Goal: Obtain resource: Obtain resource

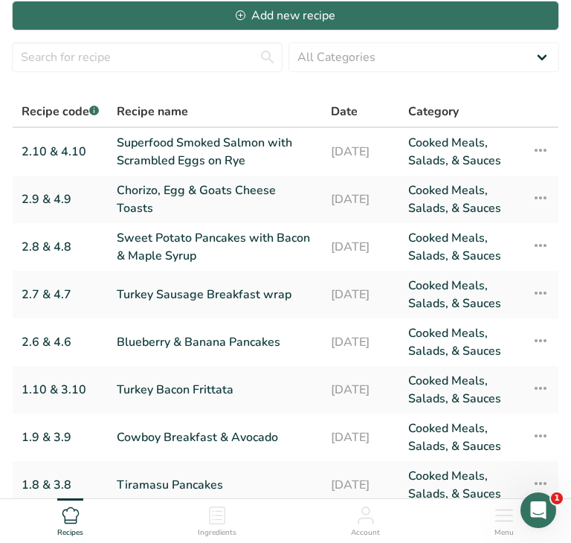
scroll to position [269, 0]
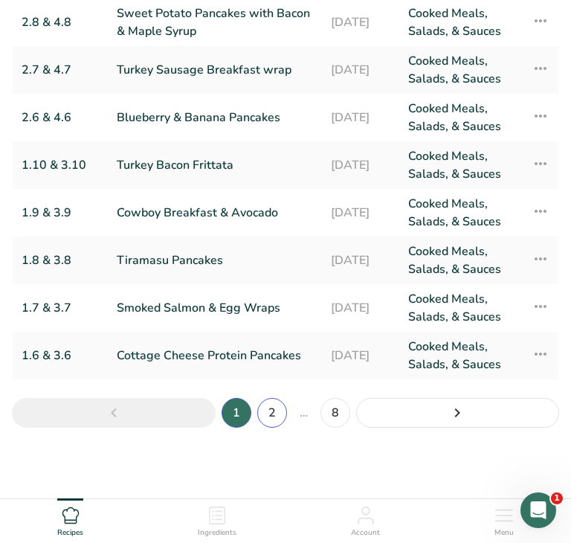
click at [271, 408] on link "2" at bounding box center [272, 413] width 30 height 30
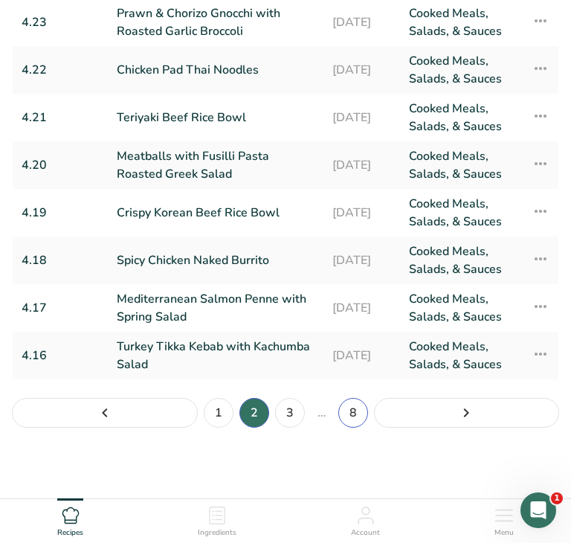
click at [350, 406] on link "8" at bounding box center [353, 413] width 30 height 30
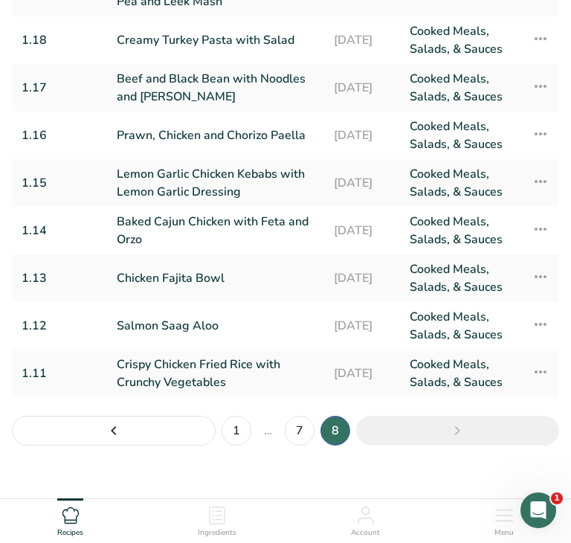
scroll to position [287, 0]
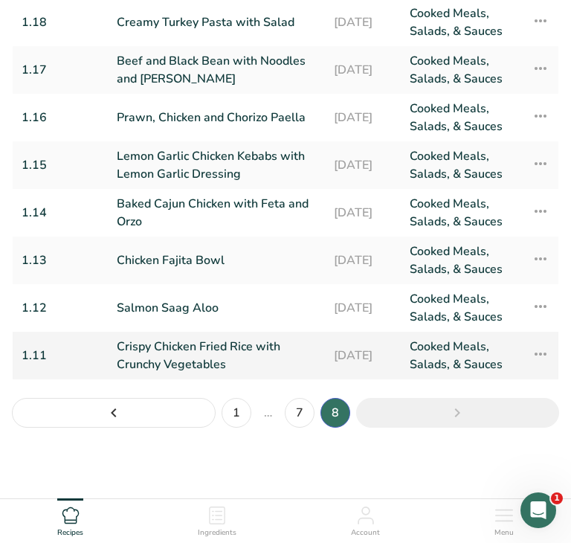
click at [240, 359] on link "Crispy Chicken Fried Rice with Crunchy Vegetables" at bounding box center [216, 356] width 199 height 36
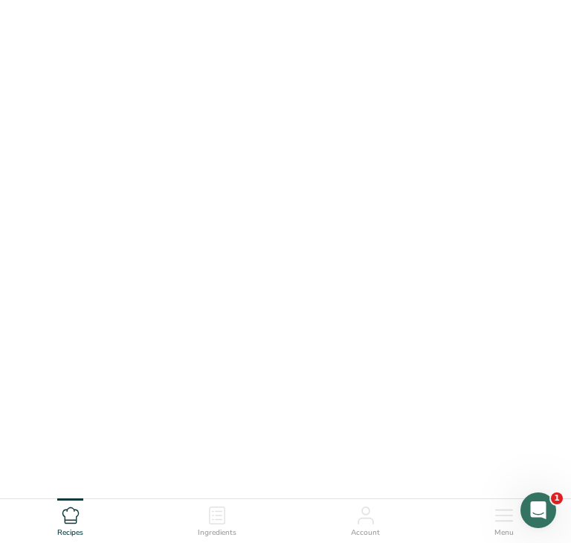
click at [240, 359] on link "Crispy Chicken Fried Rice with Crunchy Vegetables" at bounding box center [216, 356] width 199 height 36
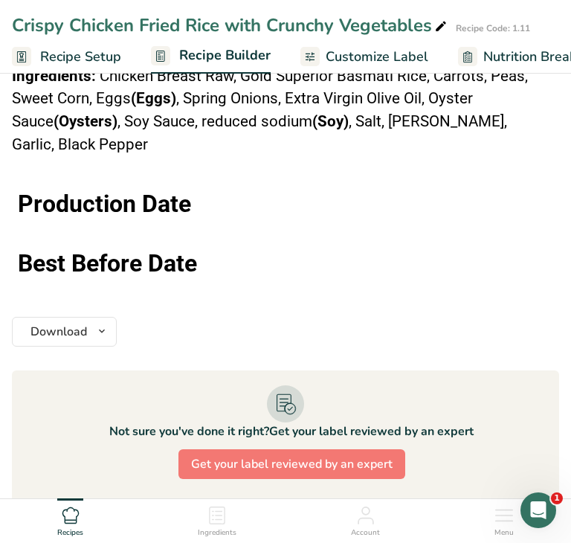
scroll to position [1581, 0]
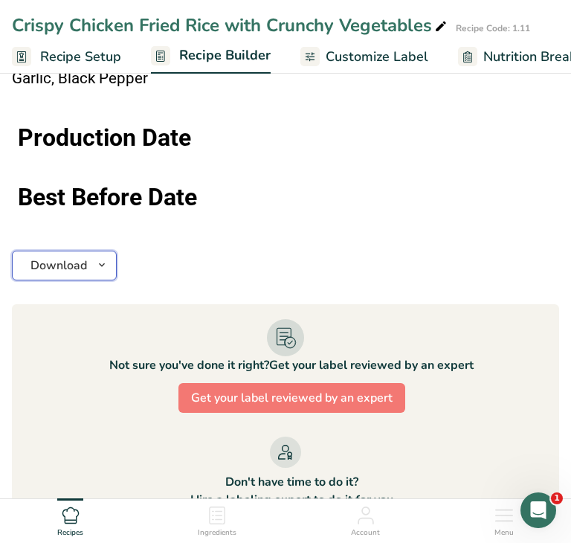
click at [105, 256] on icon "button" at bounding box center [102, 265] width 12 height 19
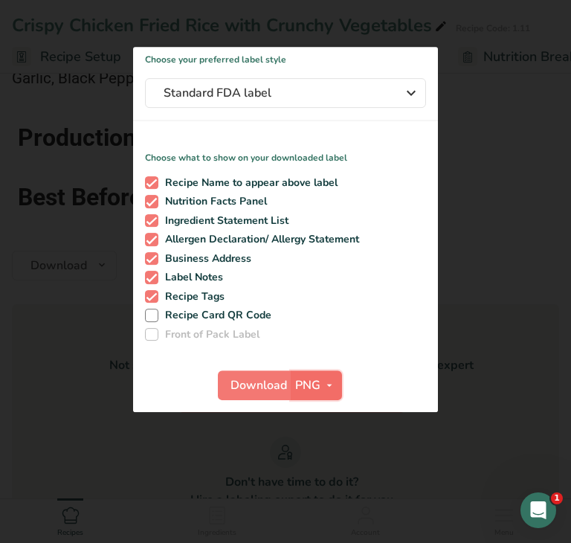
click at [330, 382] on icon "button" at bounding box center [330, 385] width 12 height 19
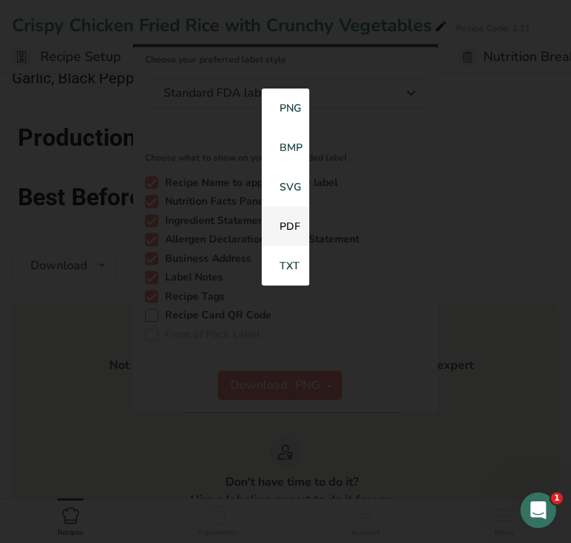
click at [287, 228] on link "PDF" at bounding box center [286, 226] width 48 height 39
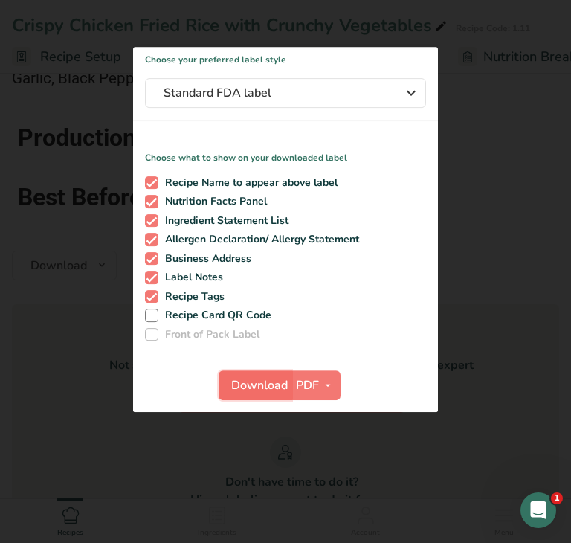
click at [262, 382] on span "Download" at bounding box center [259, 385] width 57 height 18
click at [62, 139] on div at bounding box center [285, 271] width 571 height 543
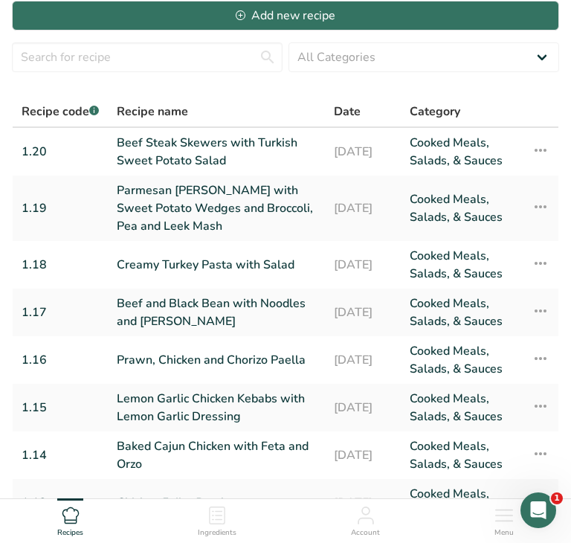
scroll to position [287, 0]
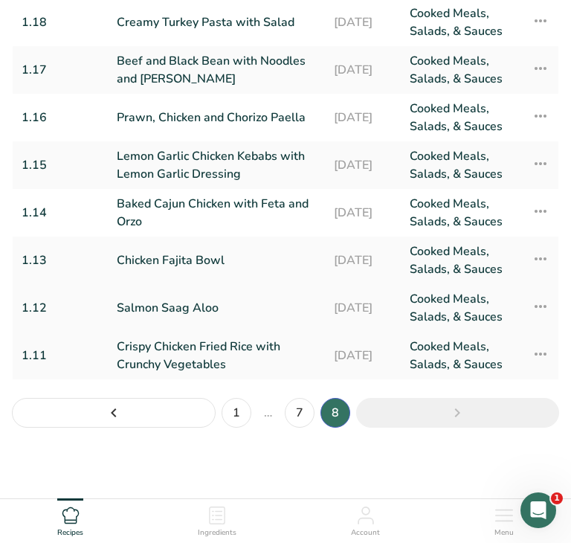
click at [239, 312] on link "Salmon Saag Aloo" at bounding box center [216, 308] width 199 height 36
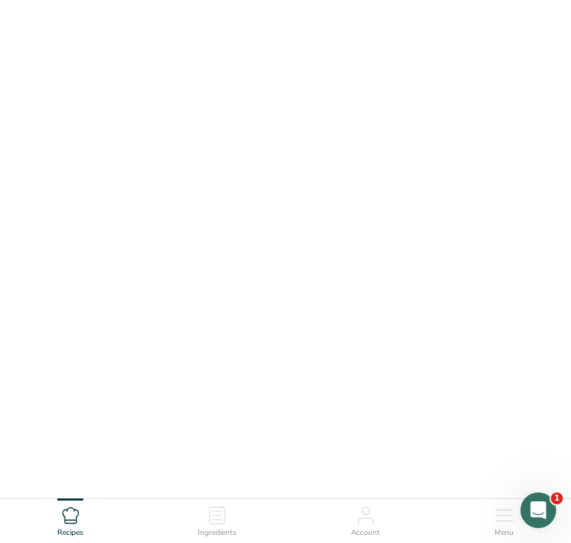
click at [239, 312] on link "Salmon Saag Aloo" at bounding box center [216, 308] width 199 height 36
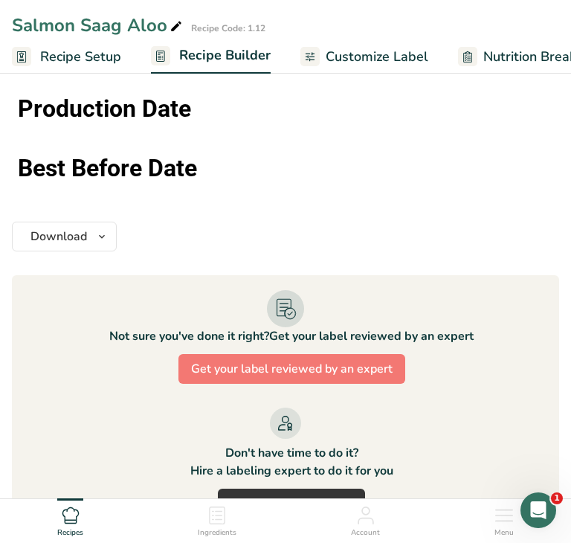
scroll to position [1468, 0]
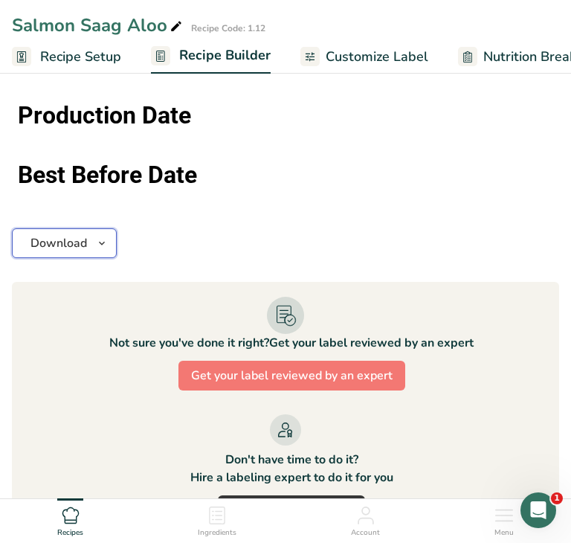
click at [100, 242] on icon "button" at bounding box center [102, 243] width 12 height 19
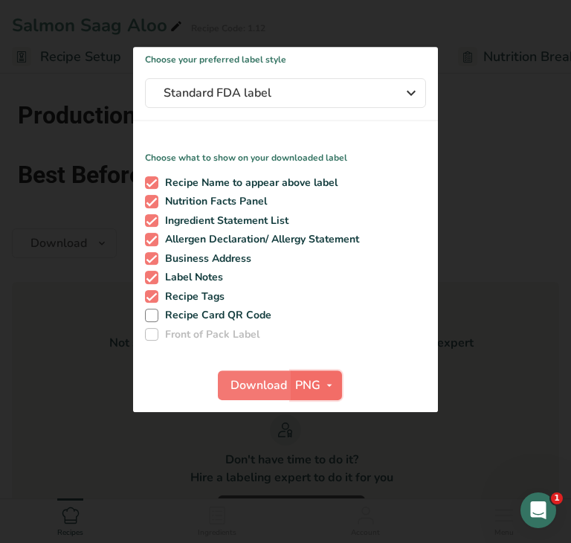
click at [325, 383] on icon "button" at bounding box center [330, 385] width 12 height 19
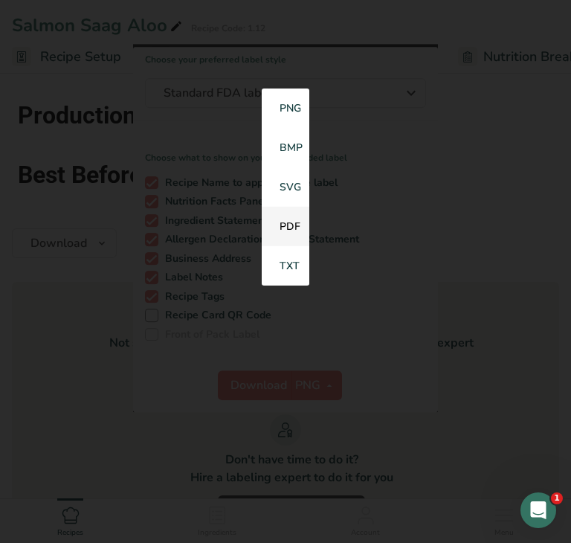
click at [298, 235] on link "PDF" at bounding box center [286, 226] width 48 height 39
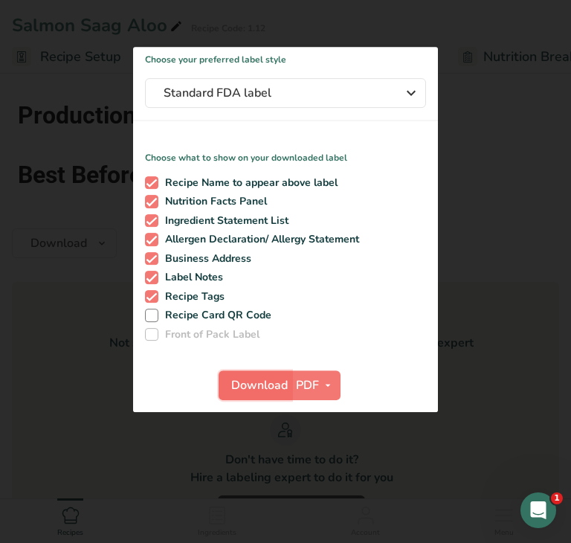
click at [254, 387] on span "Download" at bounding box center [259, 385] width 57 height 18
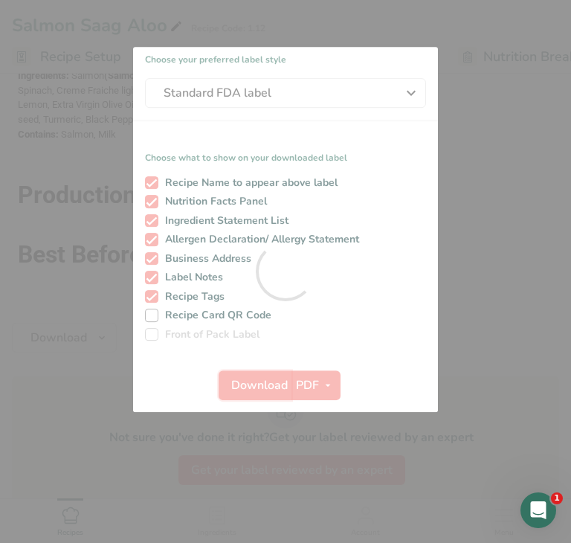
scroll to position [0, 0]
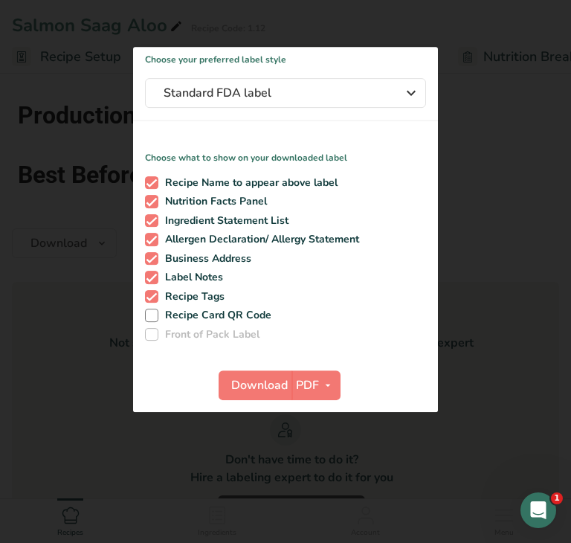
click at [41, 205] on div at bounding box center [285, 271] width 571 height 543
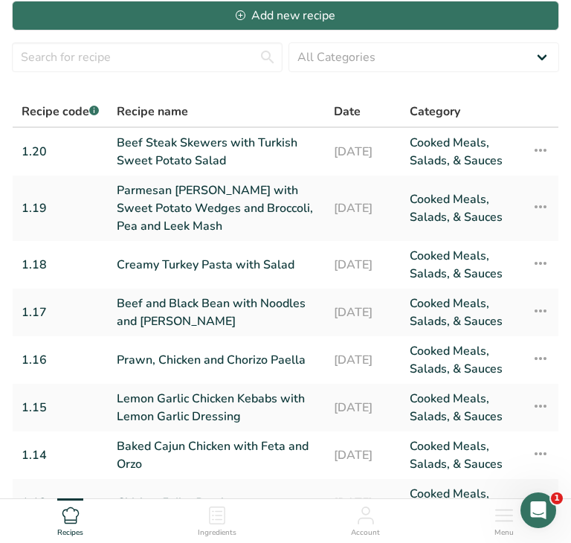
scroll to position [287, 0]
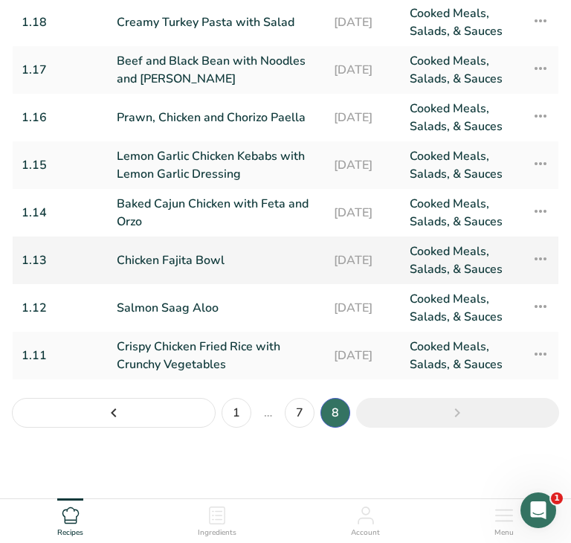
click at [214, 266] on link "Chicken Fajita Bowl" at bounding box center [216, 260] width 199 height 36
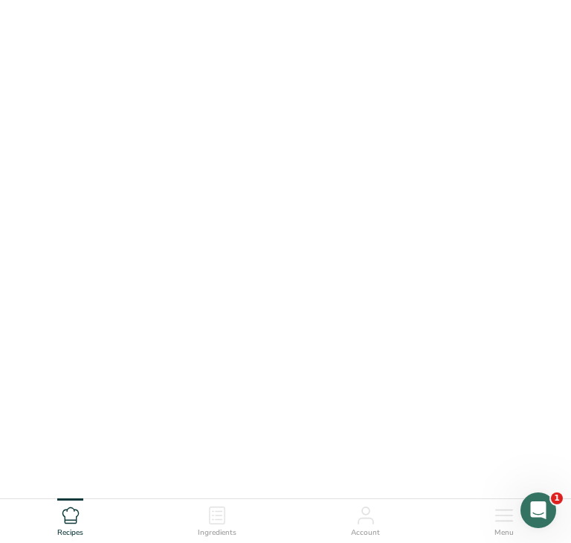
click at [214, 266] on link "Chicken Fajita Bowl" at bounding box center [216, 260] width 199 height 36
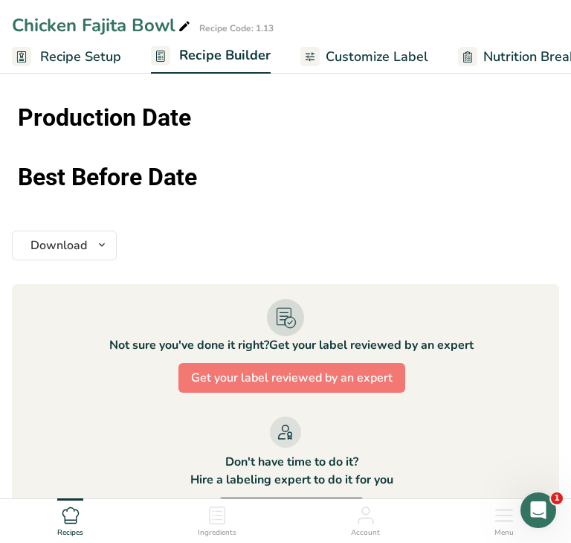
scroll to position [1773, 0]
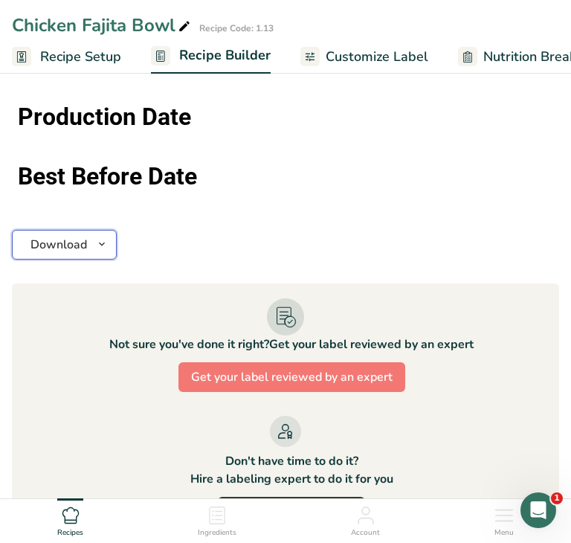
click at [98, 237] on icon "button" at bounding box center [102, 244] width 12 height 19
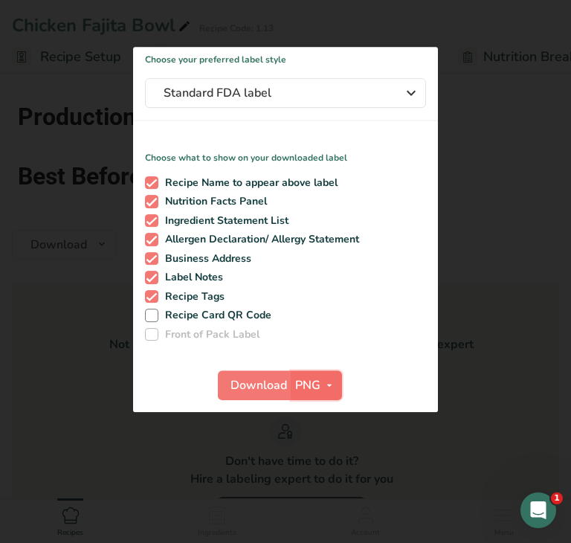
click at [329, 383] on icon "button" at bounding box center [330, 385] width 12 height 19
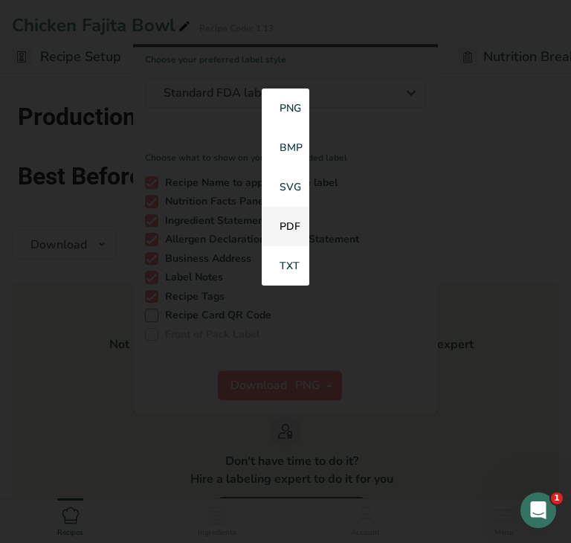
click at [294, 226] on link "PDF" at bounding box center [286, 226] width 48 height 39
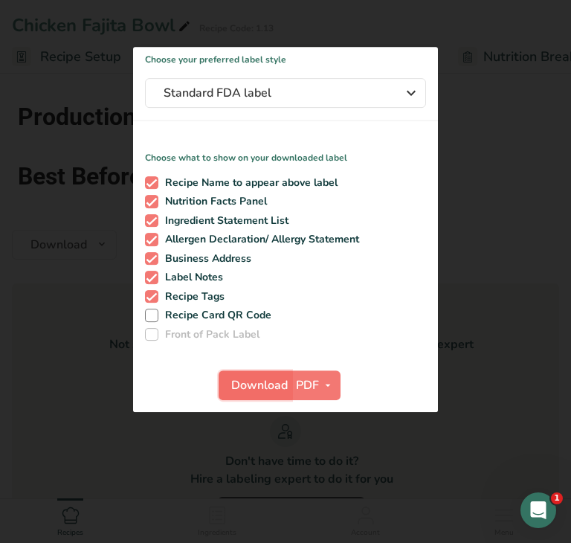
click at [260, 388] on span "Download" at bounding box center [259, 385] width 57 height 18
click at [104, 367] on div at bounding box center [285, 271] width 571 height 543
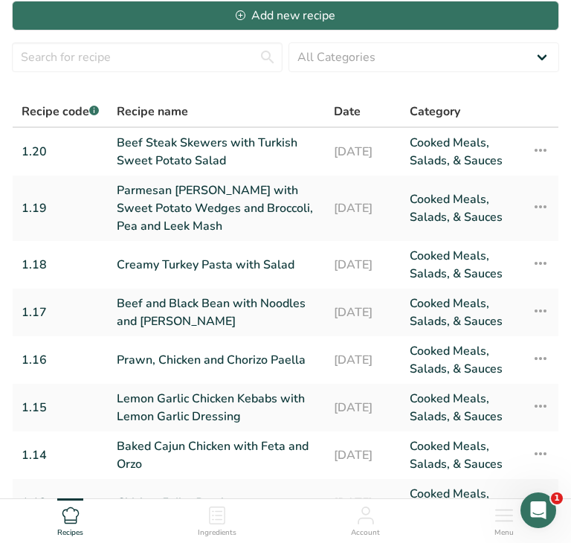
scroll to position [287, 0]
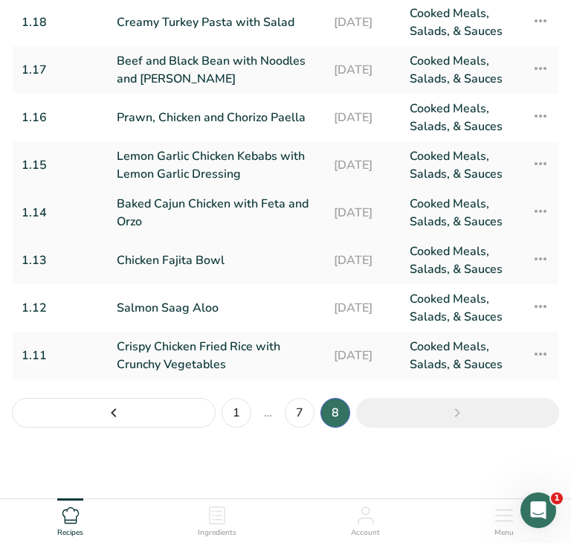
click at [231, 213] on link "Baked Cajun Chicken with Feta and Orzo" at bounding box center [216, 213] width 199 height 36
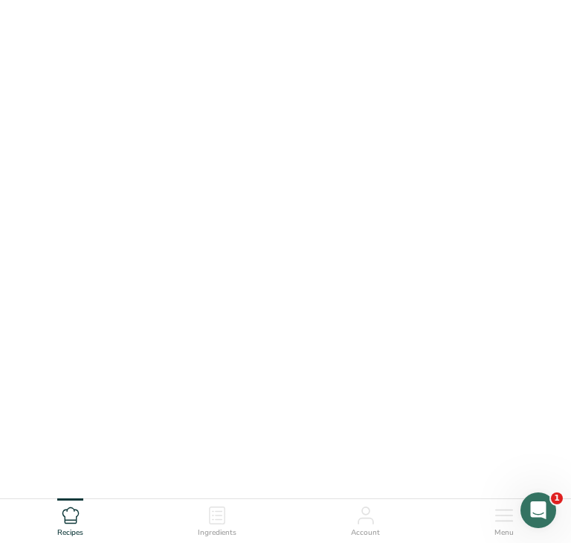
click at [231, 213] on link "Baked Cajun Chicken with Feta and Orzo" at bounding box center [216, 213] width 199 height 36
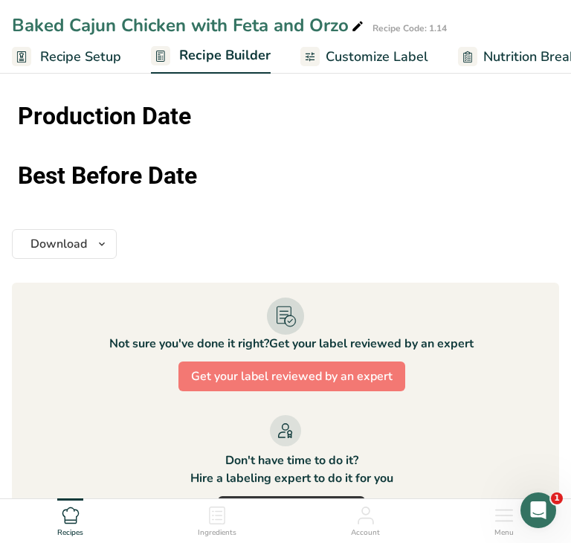
scroll to position [1577, 0]
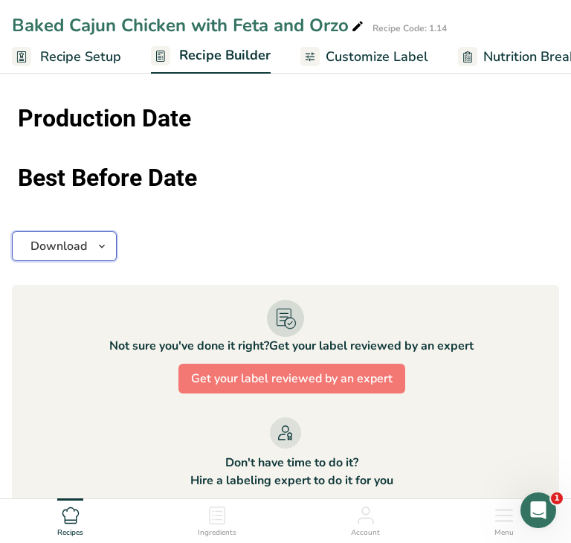
click at [105, 241] on icon "button" at bounding box center [102, 246] width 12 height 19
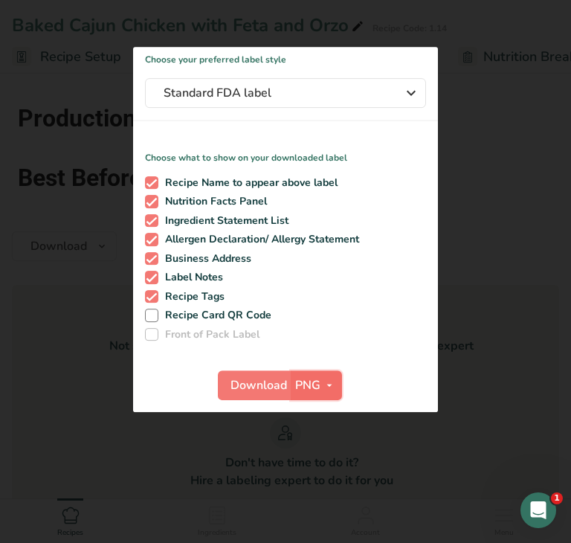
click at [325, 374] on button "PNG" at bounding box center [316, 385] width 51 height 30
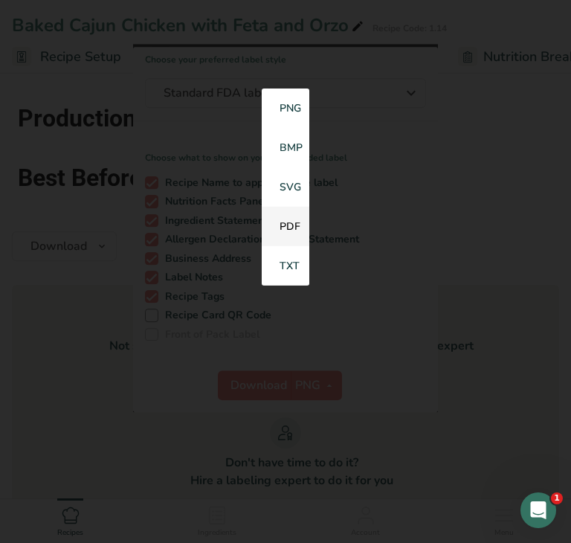
click at [282, 226] on link "PDF" at bounding box center [286, 226] width 48 height 39
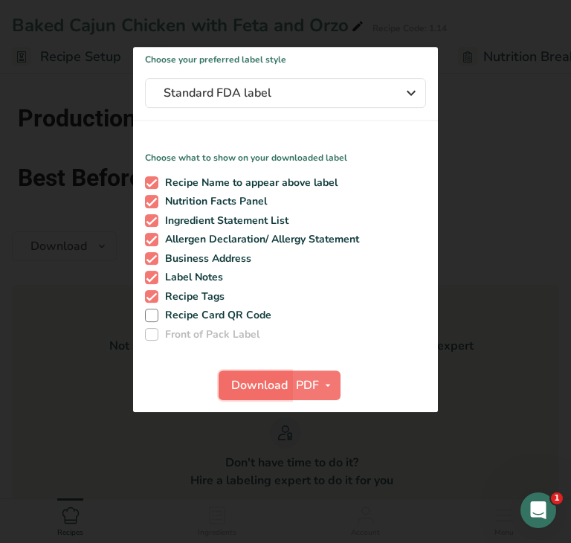
click at [250, 385] on span "Download" at bounding box center [259, 385] width 57 height 18
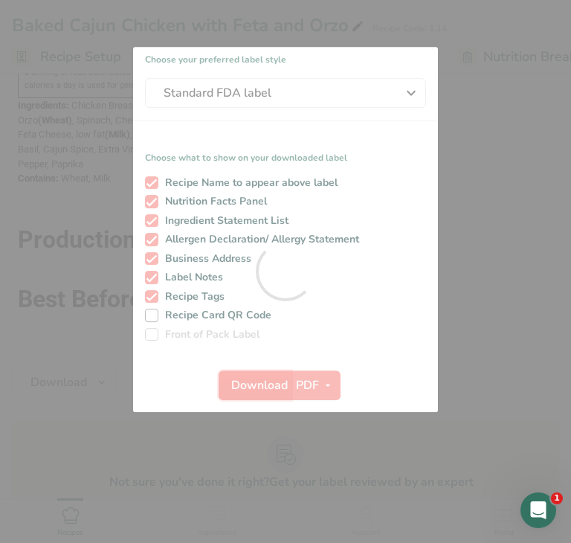
scroll to position [0, 0]
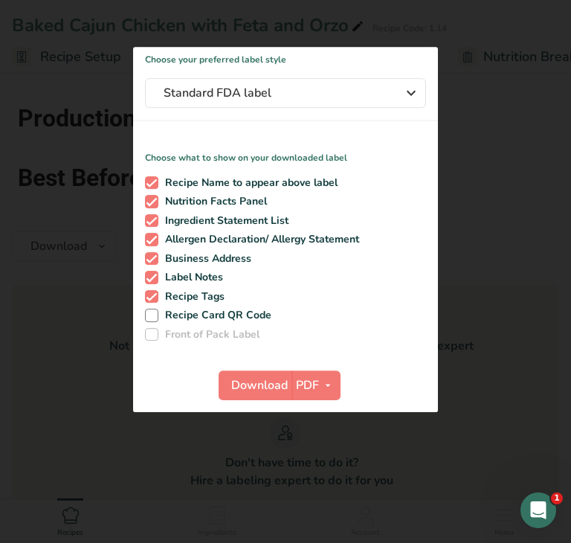
click at [60, 312] on div at bounding box center [285, 271] width 571 height 543
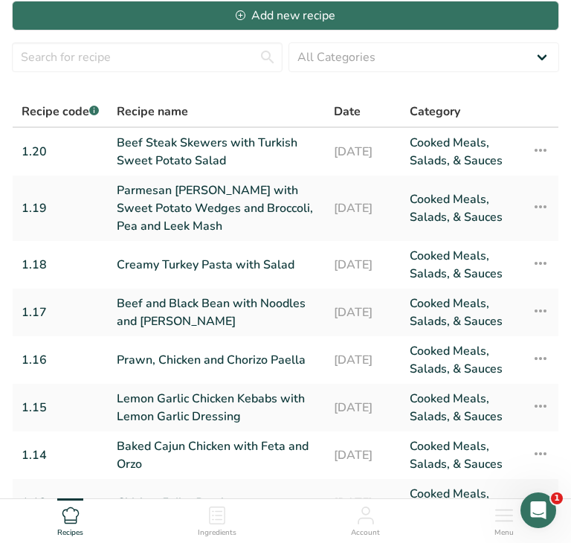
scroll to position [287, 0]
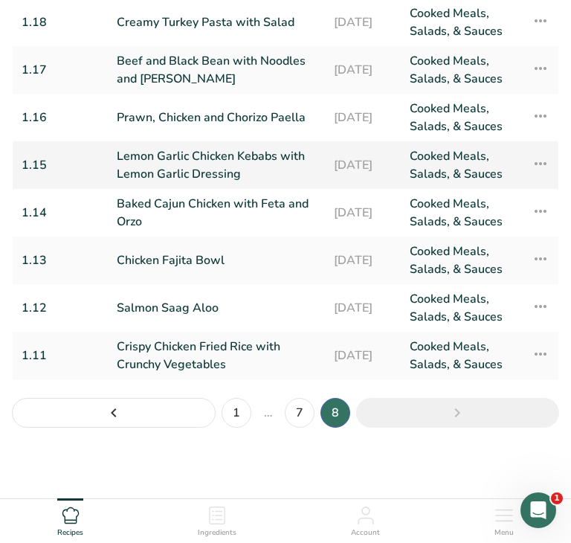
click at [254, 172] on link "Lemon Garlic Chicken Kebabs with Lemon Garlic Dressing" at bounding box center [216, 165] width 199 height 36
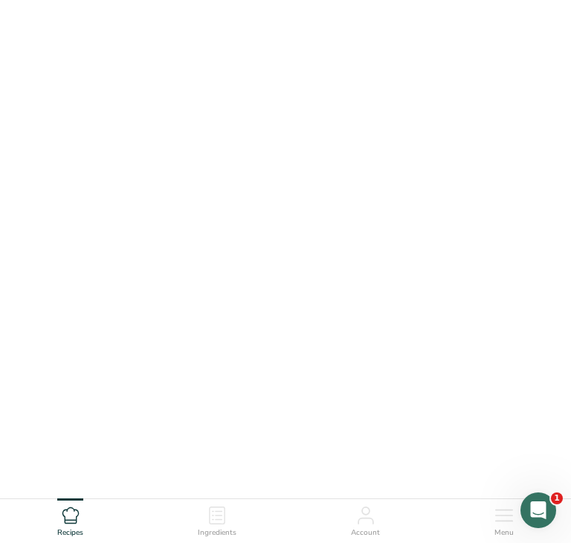
click at [254, 172] on link "Lemon Garlic Chicken Kebabs with Lemon Garlic Dressing" at bounding box center [216, 165] width 199 height 36
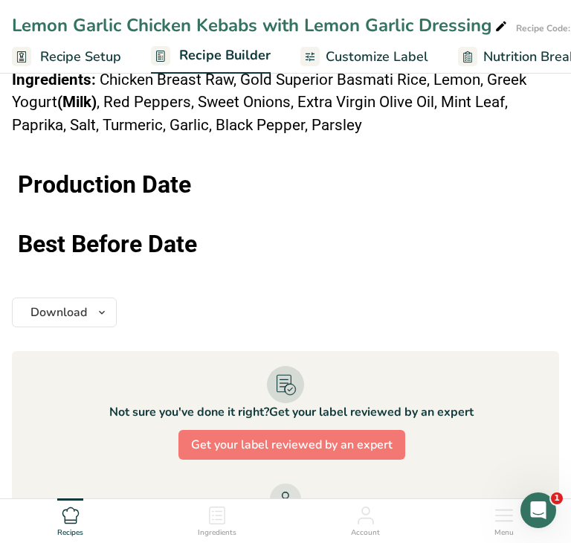
scroll to position [1601, 0]
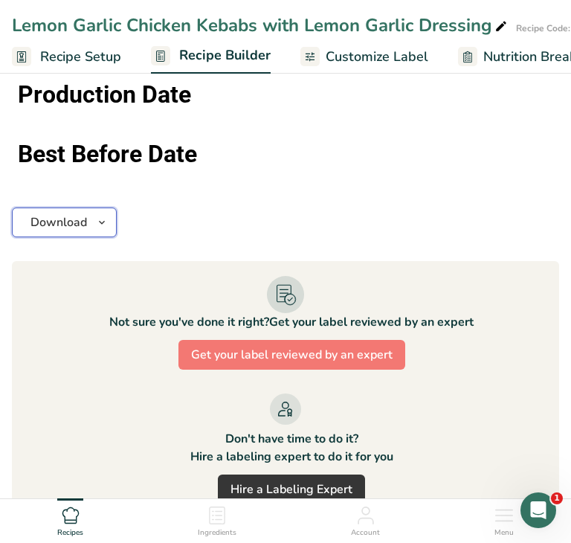
click at [103, 213] on icon "button" at bounding box center [102, 222] width 12 height 19
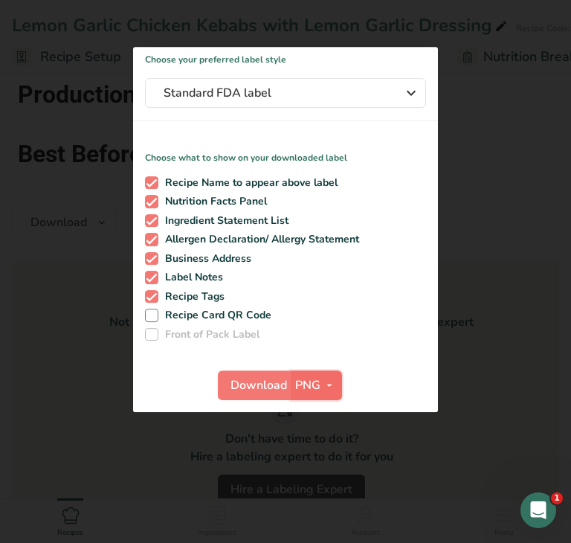
click at [329, 383] on icon "button" at bounding box center [330, 385] width 12 height 19
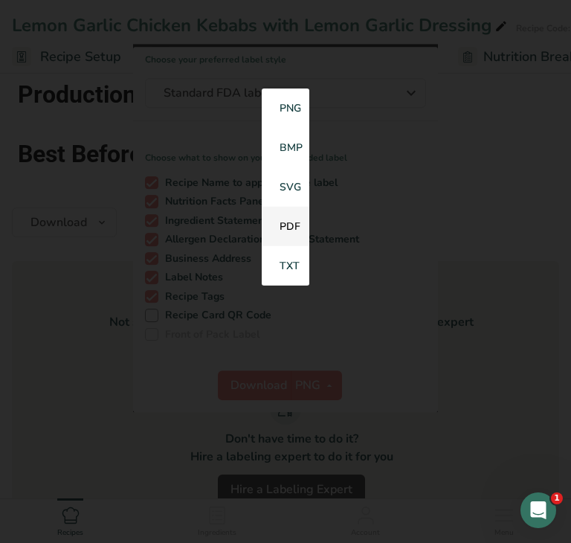
click at [295, 230] on link "PDF" at bounding box center [286, 226] width 48 height 39
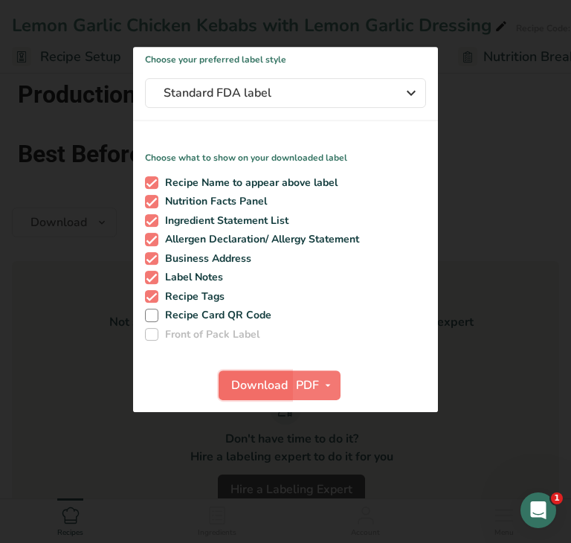
click at [249, 385] on span "Download" at bounding box center [259, 385] width 57 height 18
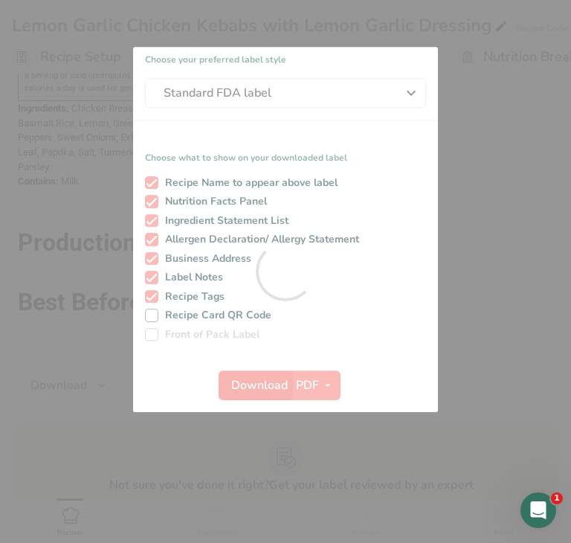
click at [249, 385] on div at bounding box center [285, 271] width 571 height 543
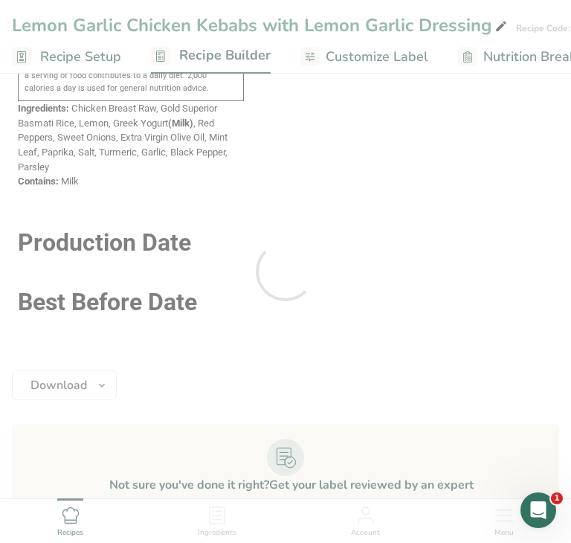
scroll to position [0, 0]
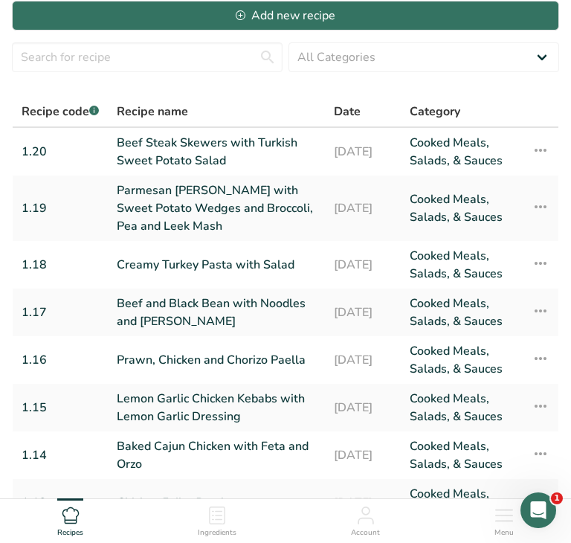
scroll to position [287, 0]
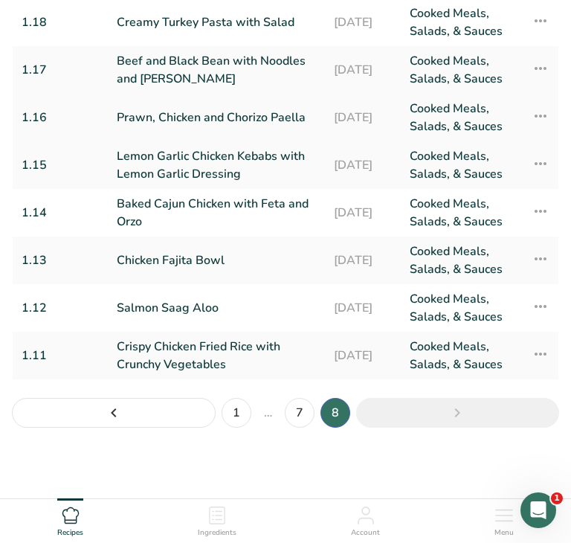
click at [248, 122] on link "Prawn, Chicken and Chorizo Paella" at bounding box center [216, 118] width 199 height 36
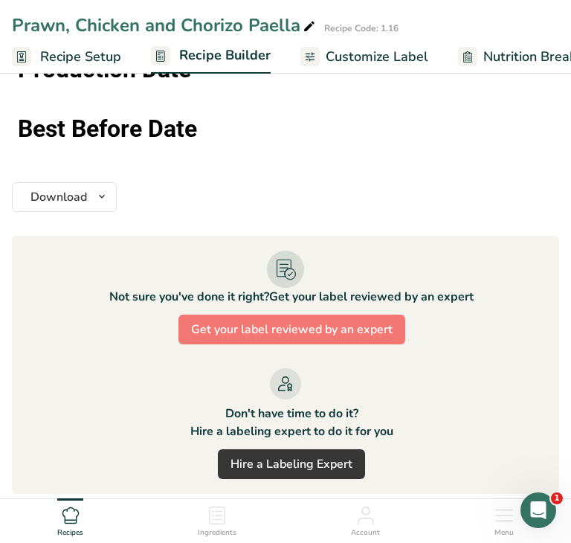
scroll to position [1822, 0]
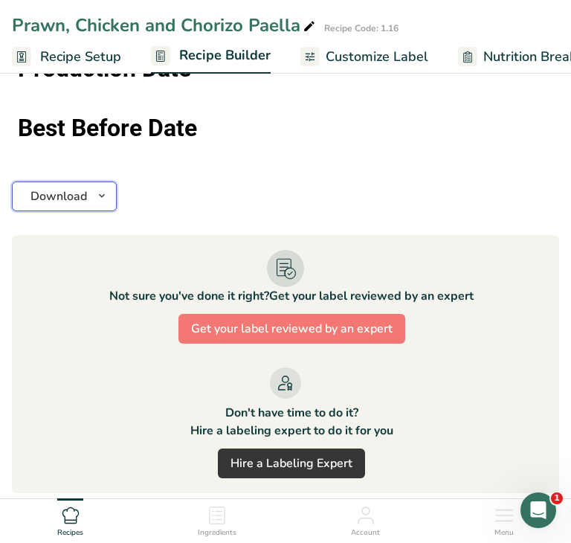
click at [100, 196] on icon "button" at bounding box center [102, 196] width 12 height 19
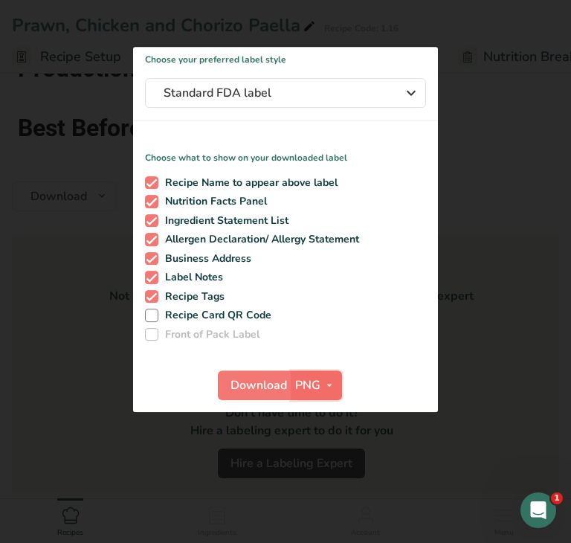
click at [320, 386] on button "PNG" at bounding box center [316, 385] width 51 height 30
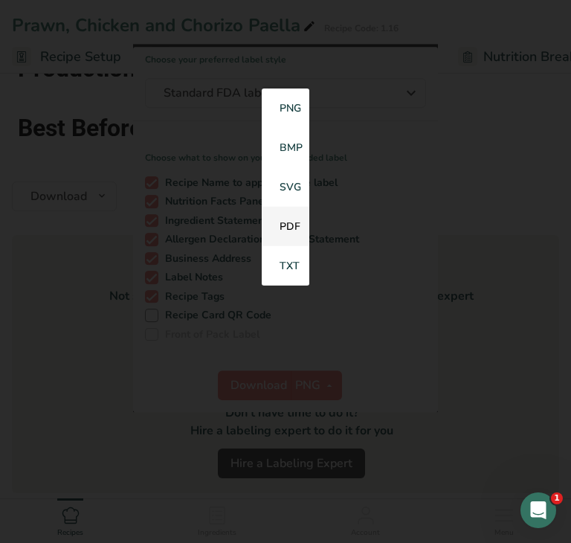
click at [287, 229] on link "PDF" at bounding box center [286, 226] width 48 height 39
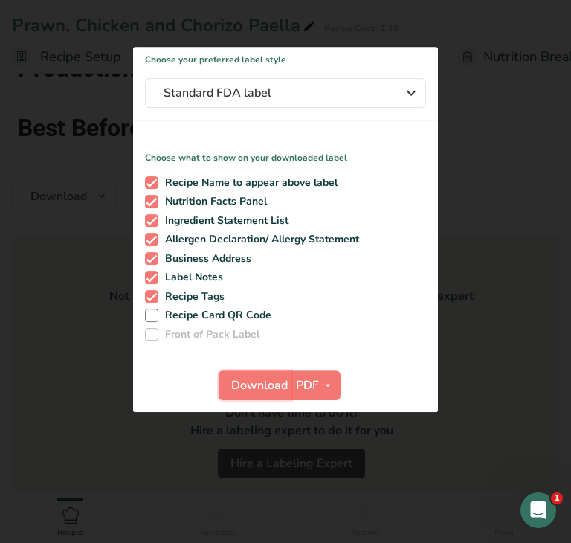
click at [257, 389] on span "Download" at bounding box center [259, 385] width 57 height 18
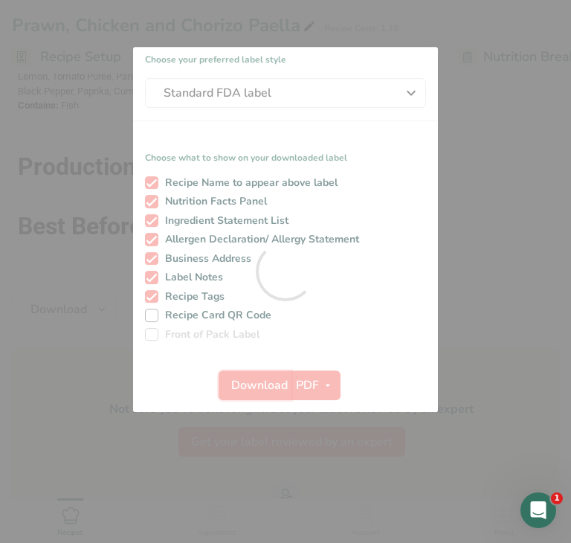
scroll to position [0, 0]
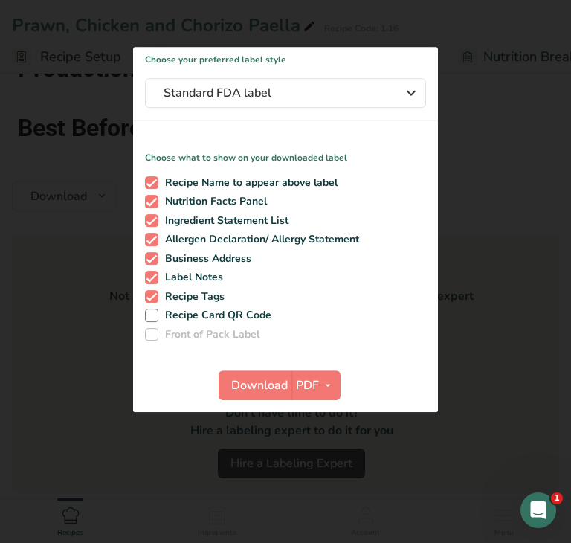
click at [81, 307] on div at bounding box center [285, 271] width 571 height 543
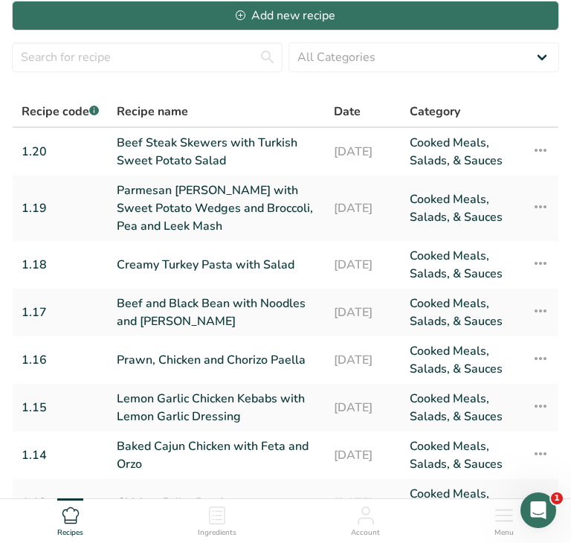
scroll to position [287, 0]
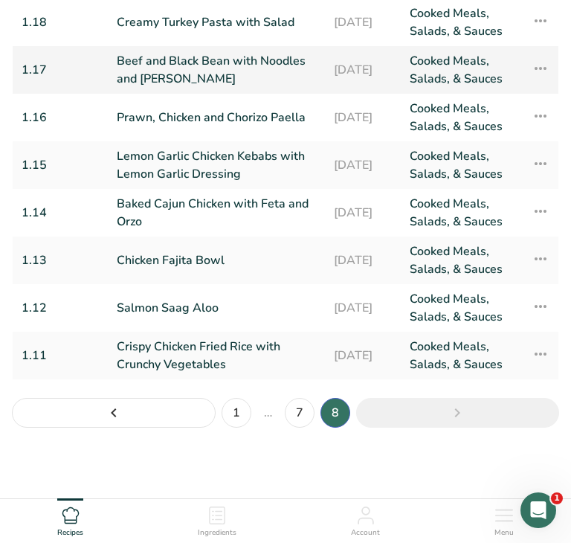
click at [233, 71] on link "Beef and Black Bean with Noodles and Pak Choi" at bounding box center [216, 70] width 199 height 36
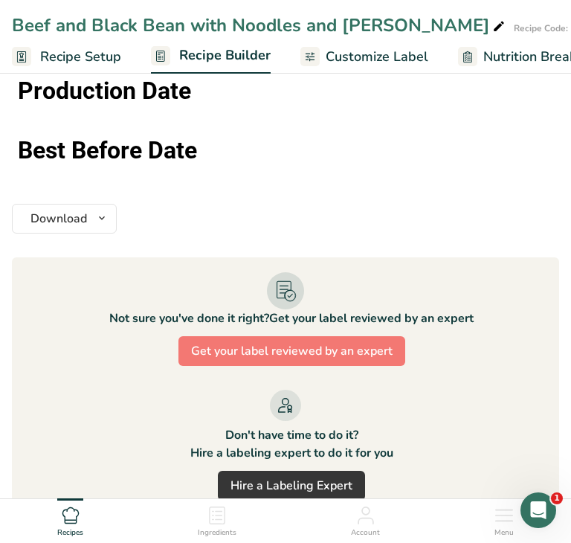
scroll to position [1583, 0]
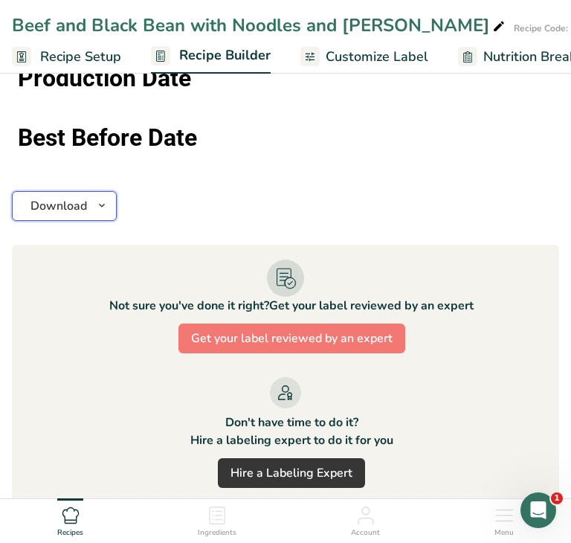
click at [100, 199] on icon "button" at bounding box center [102, 205] width 12 height 19
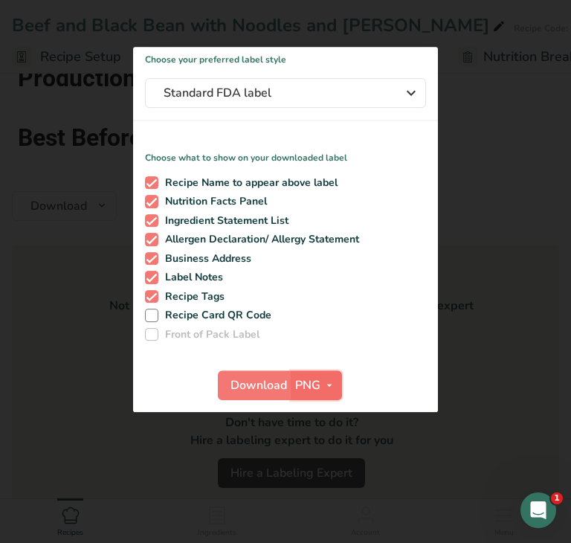
click at [307, 387] on span "PNG" at bounding box center [307, 385] width 25 height 18
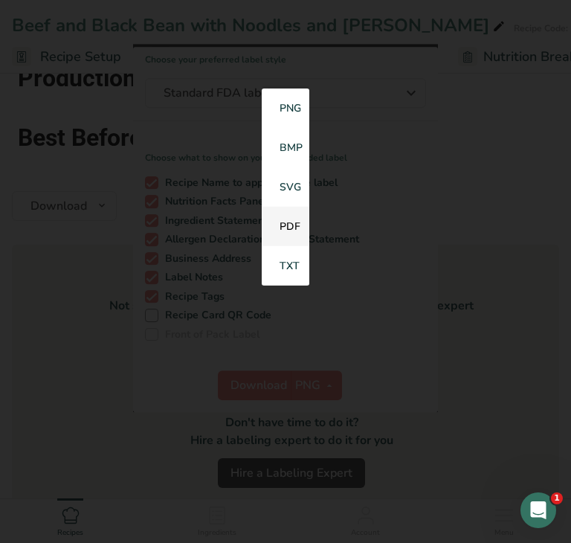
click at [289, 228] on link "PDF" at bounding box center [286, 226] width 48 height 39
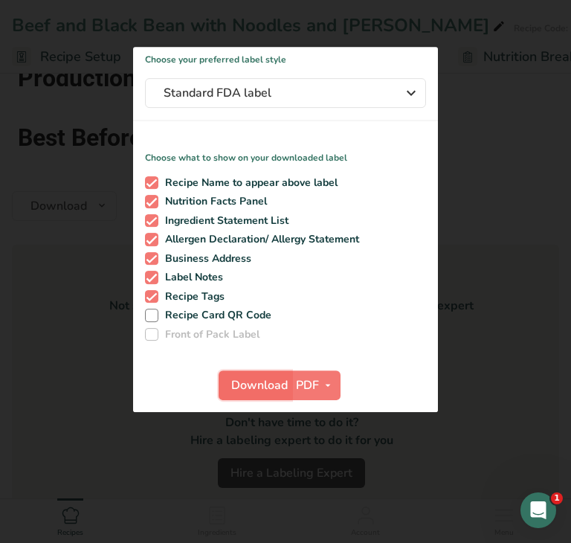
click at [248, 388] on span "Download" at bounding box center [259, 385] width 57 height 18
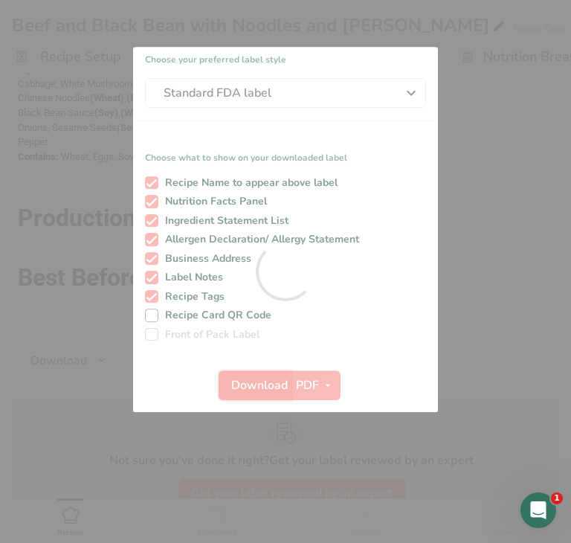
scroll to position [0, 0]
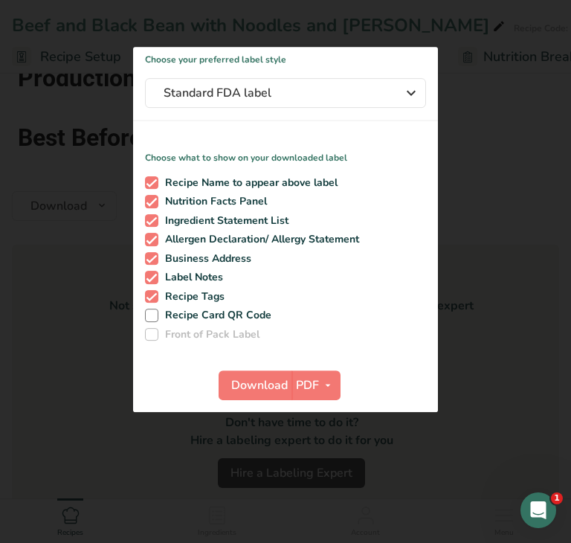
click at [54, 298] on div at bounding box center [285, 271] width 571 height 543
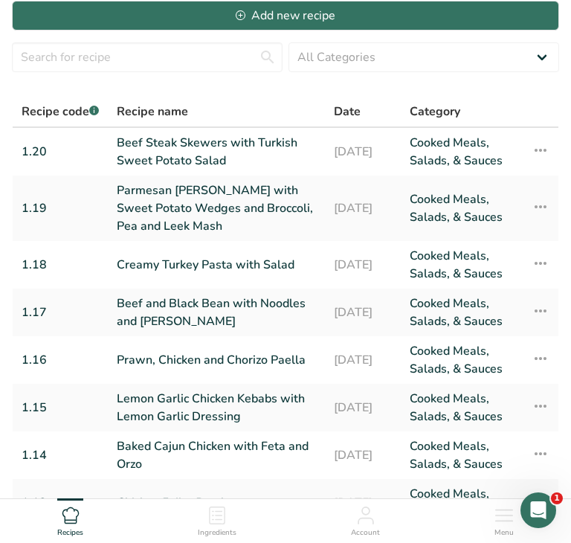
scroll to position [287, 0]
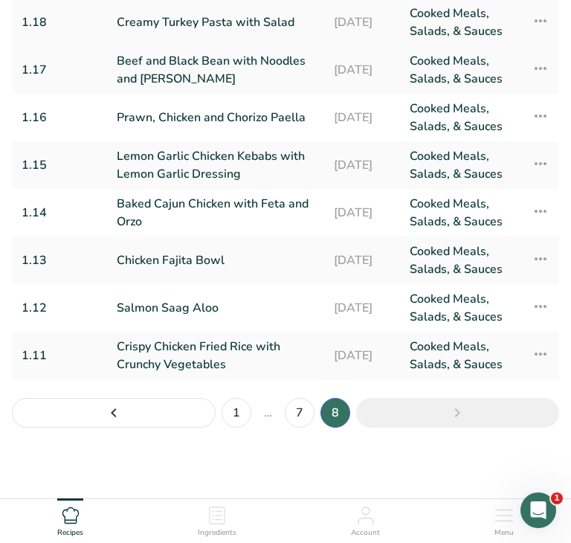
click at [249, 30] on link "Creamy Turkey Pasta with Salad" at bounding box center [216, 22] width 199 height 36
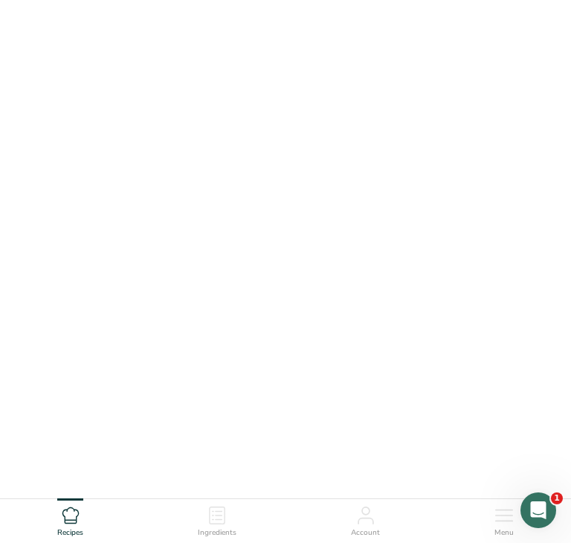
click at [249, 30] on link "Creamy Turkey Pasta with Salad" at bounding box center [216, 22] width 199 height 36
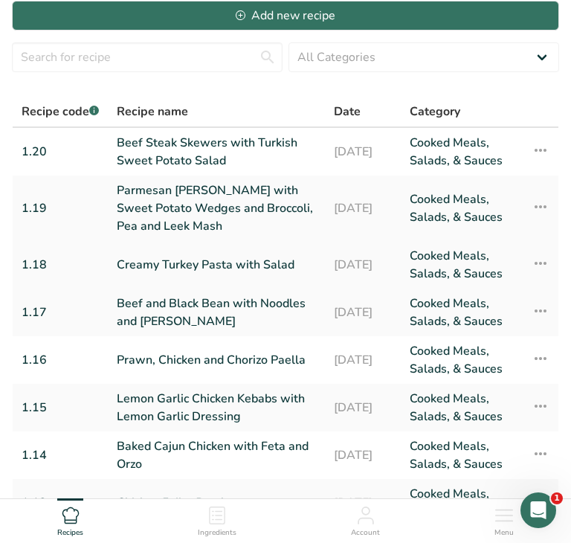
click at [190, 271] on link "Creamy Turkey Pasta with Salad" at bounding box center [216, 265] width 199 height 36
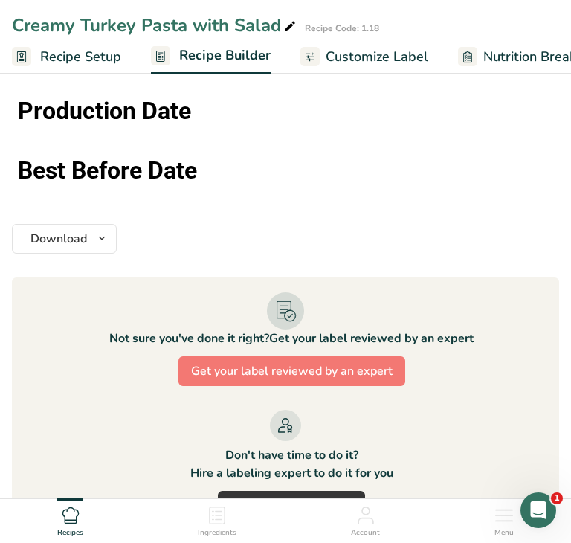
scroll to position [1970, 0]
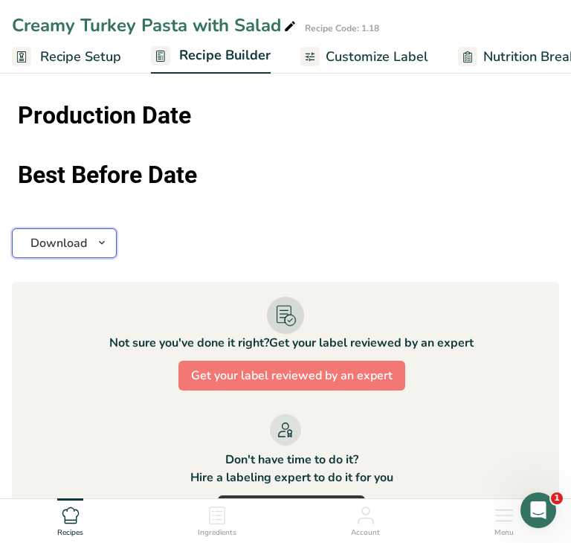
click at [107, 242] on button "Download" at bounding box center [64, 243] width 105 height 30
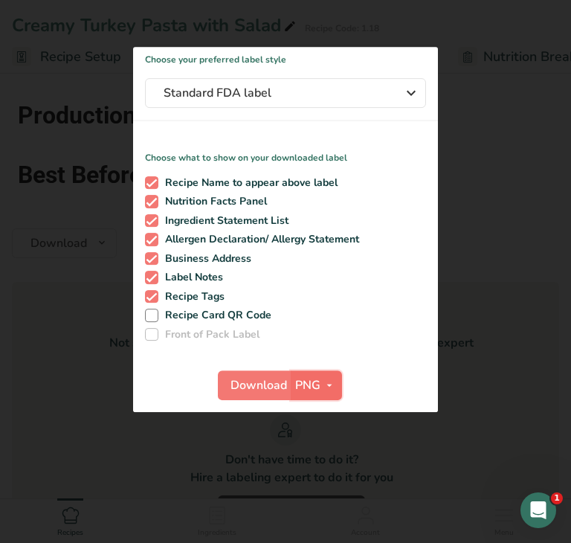
click at [315, 390] on span "PNG" at bounding box center [307, 385] width 25 height 18
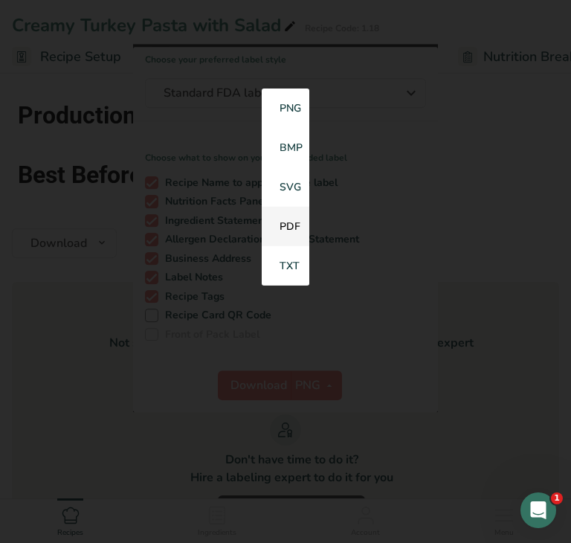
click at [285, 232] on link "PDF" at bounding box center [286, 226] width 48 height 39
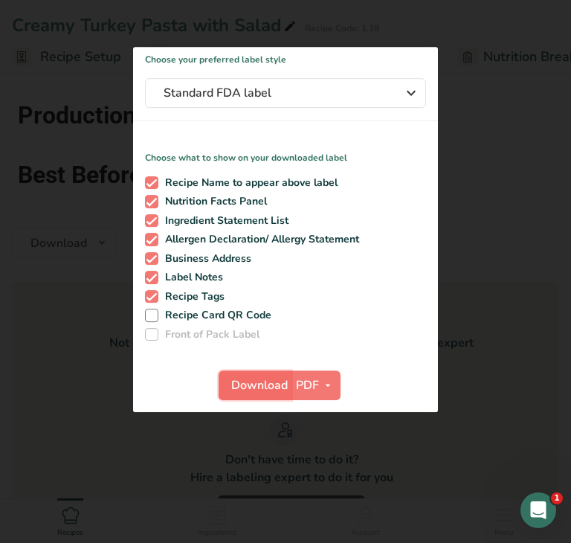
click at [245, 384] on span "Download" at bounding box center [259, 385] width 57 height 18
click at [75, 366] on div at bounding box center [285, 271] width 571 height 543
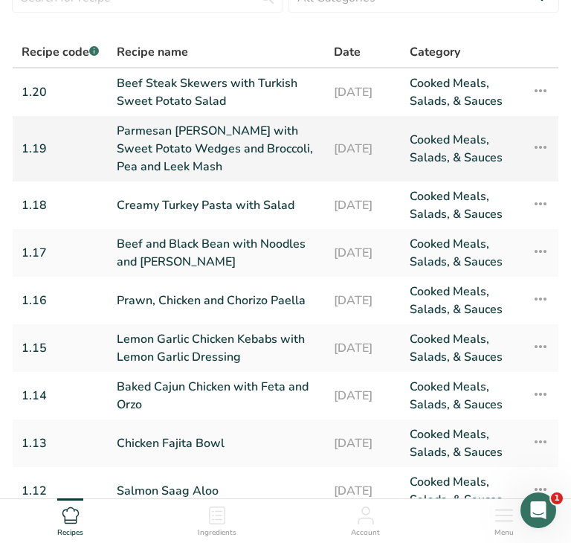
scroll to position [106, 0]
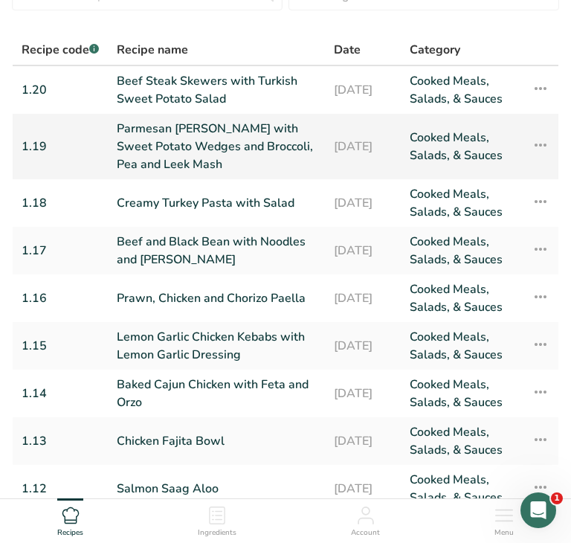
click at [129, 144] on link "Parmesan [PERSON_NAME] with Sweet Potato Wedges and Broccoli, Pea and Leek Mash" at bounding box center [216, 147] width 199 height 54
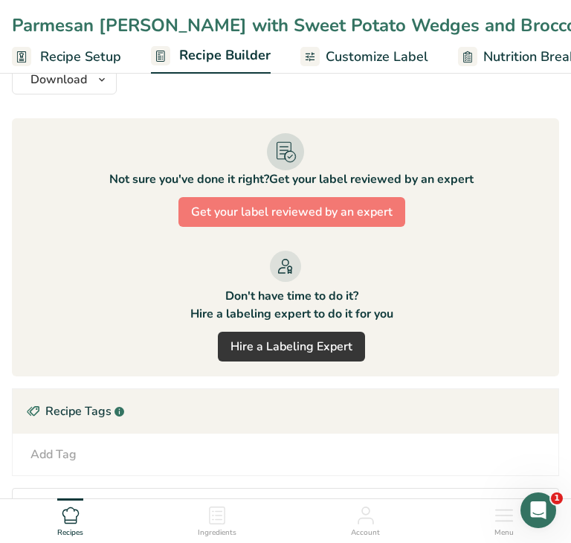
scroll to position [1587, 0]
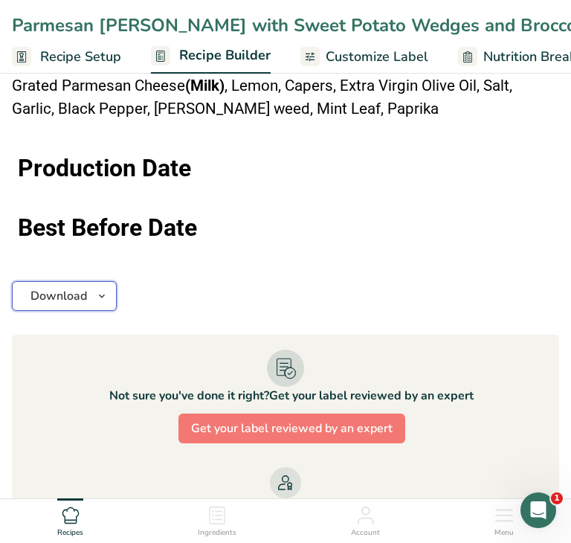
click at [103, 293] on icon "button" at bounding box center [102, 296] width 12 height 19
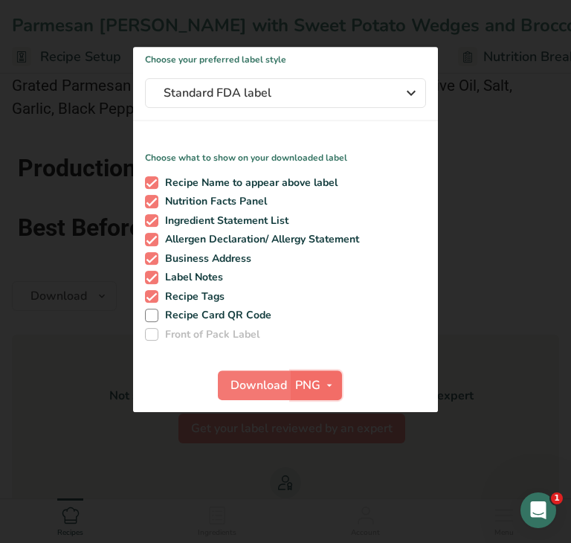
click at [315, 389] on span "PNG" at bounding box center [307, 385] width 25 height 18
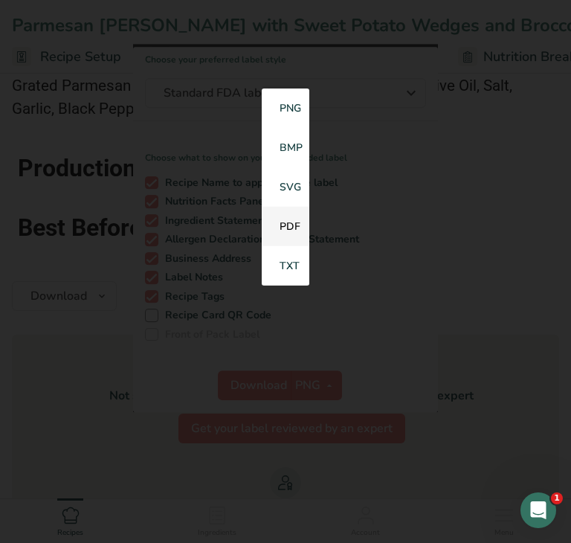
click at [289, 234] on link "PDF" at bounding box center [286, 226] width 48 height 39
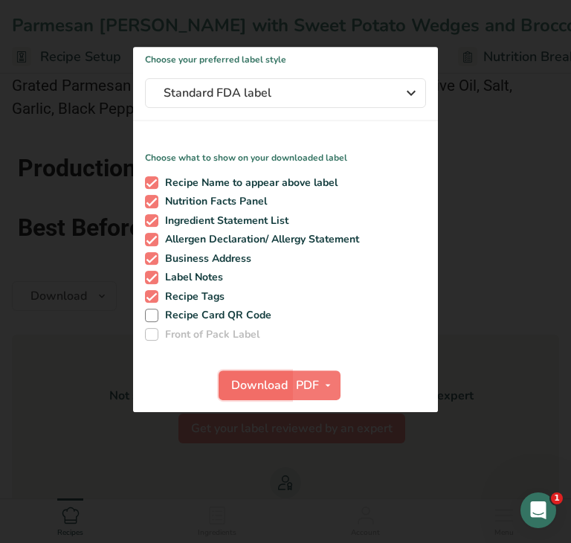
click at [258, 382] on span "Download" at bounding box center [259, 385] width 57 height 18
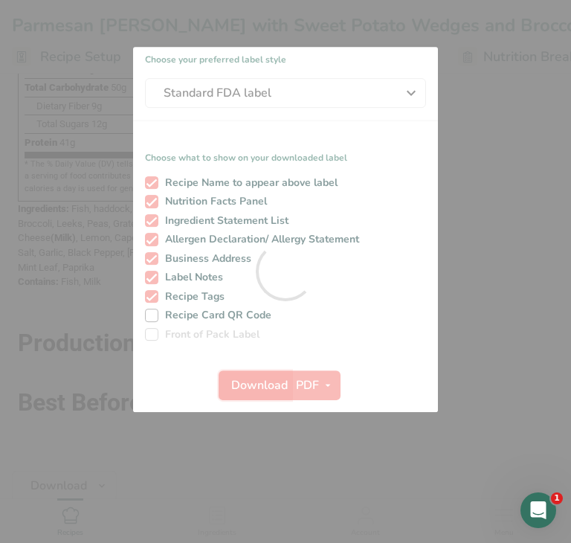
scroll to position [0, 0]
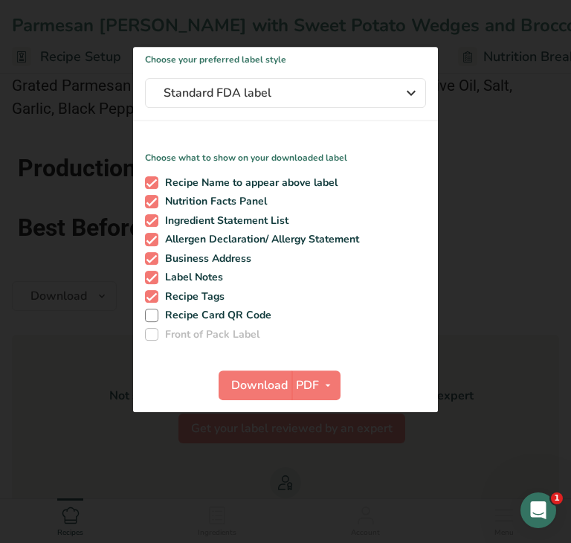
click at [50, 340] on div at bounding box center [285, 271] width 571 height 543
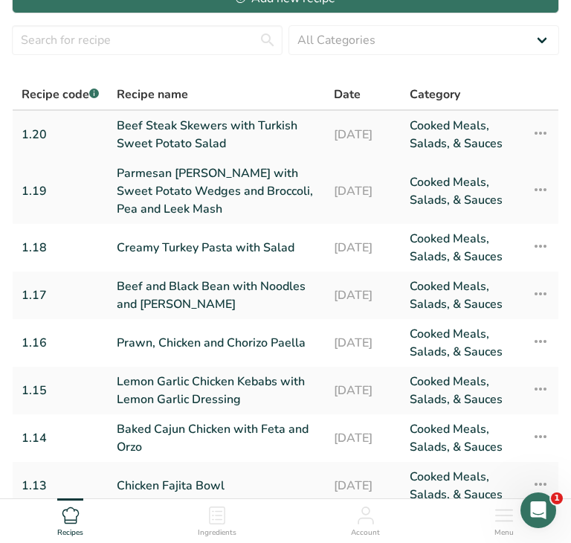
scroll to position [55, 0]
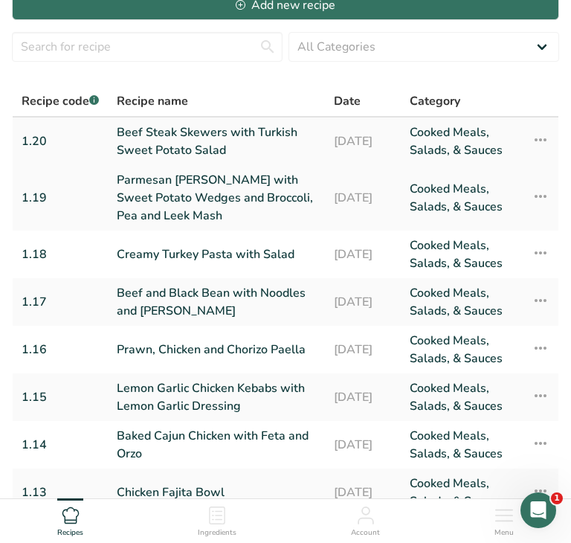
click at [210, 146] on link "Beef Steak Skewers with Turkish Sweet Potato Salad" at bounding box center [216, 141] width 199 height 36
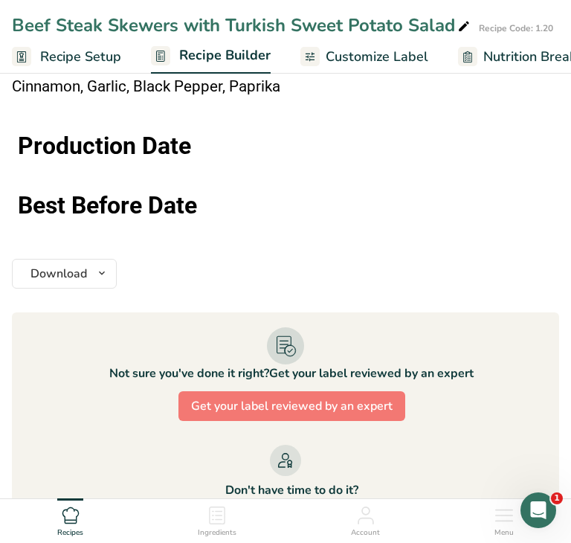
scroll to position [2011, 0]
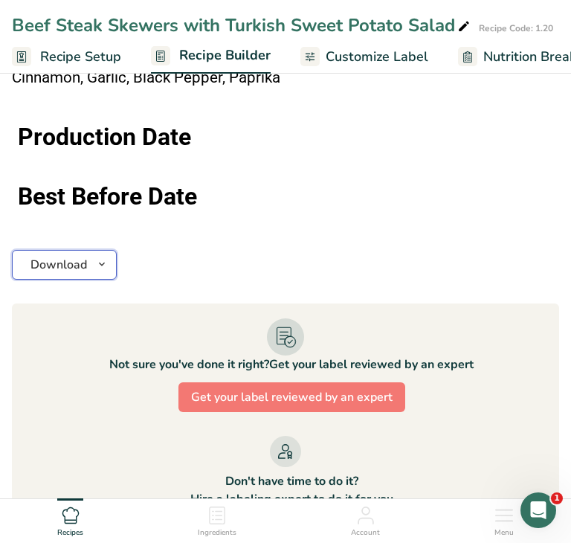
click at [108, 258] on span "button" at bounding box center [102, 265] width 18 height 18
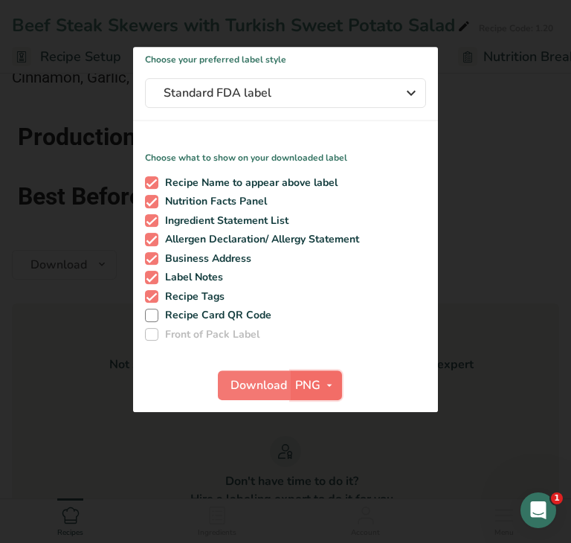
click at [321, 380] on span "button" at bounding box center [330, 385] width 18 height 18
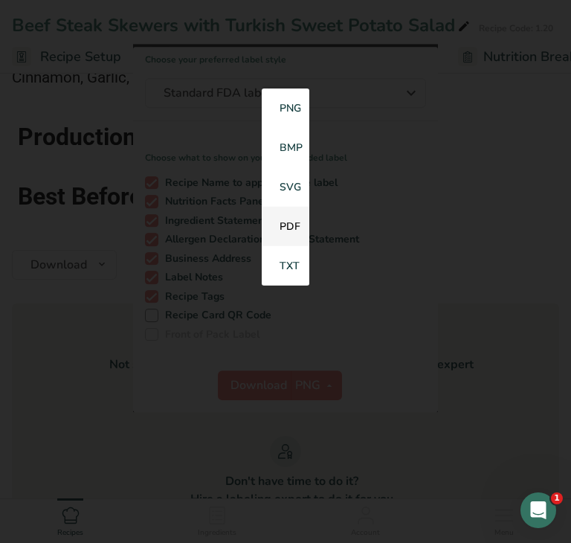
click at [282, 234] on link "PDF" at bounding box center [286, 226] width 48 height 39
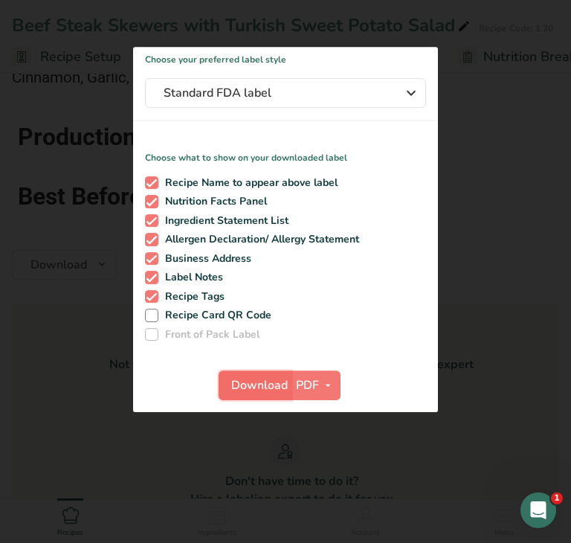
click at [260, 388] on span "Download" at bounding box center [259, 385] width 57 height 18
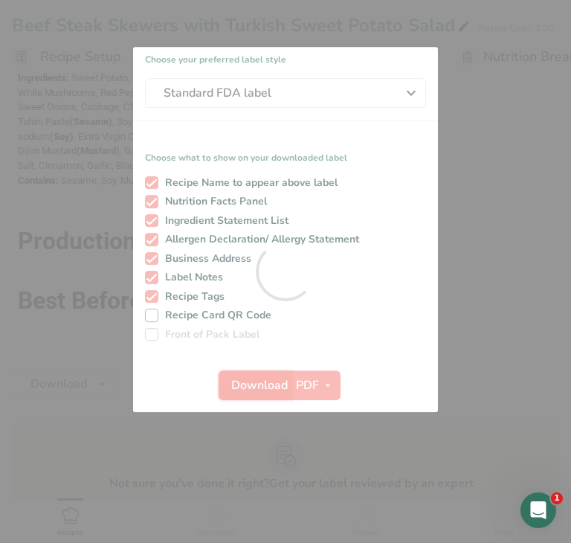
scroll to position [0, 0]
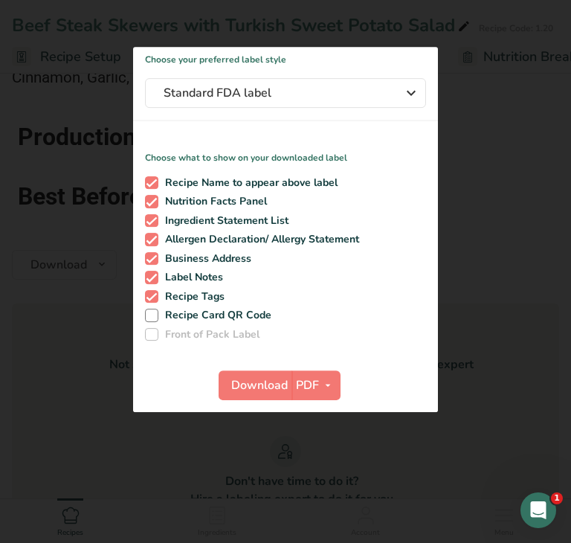
click at [73, 362] on div at bounding box center [285, 271] width 571 height 543
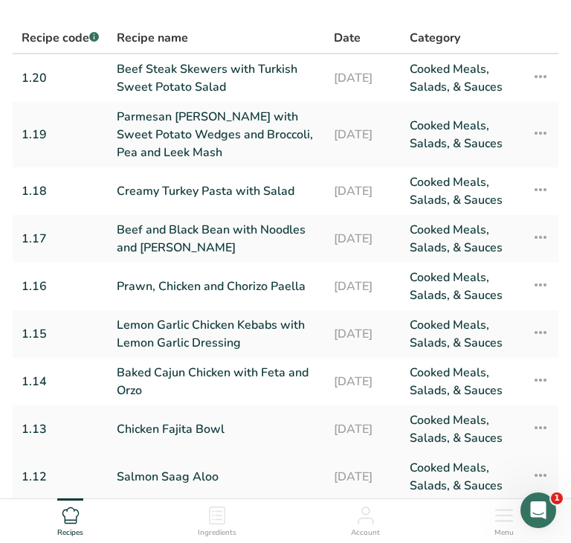
scroll to position [287, 0]
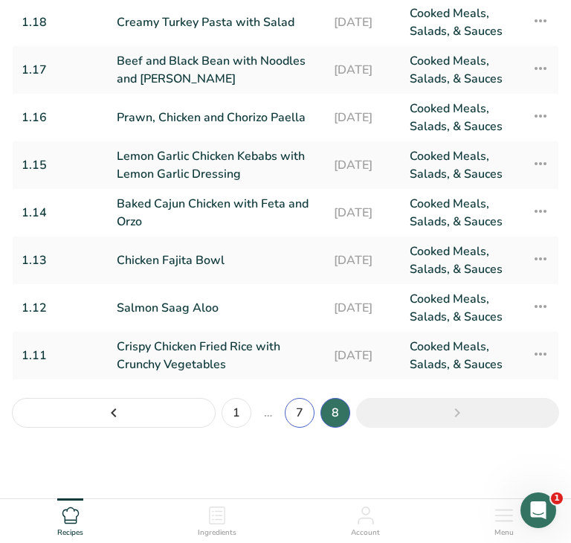
click at [299, 415] on link "7" at bounding box center [300, 413] width 30 height 30
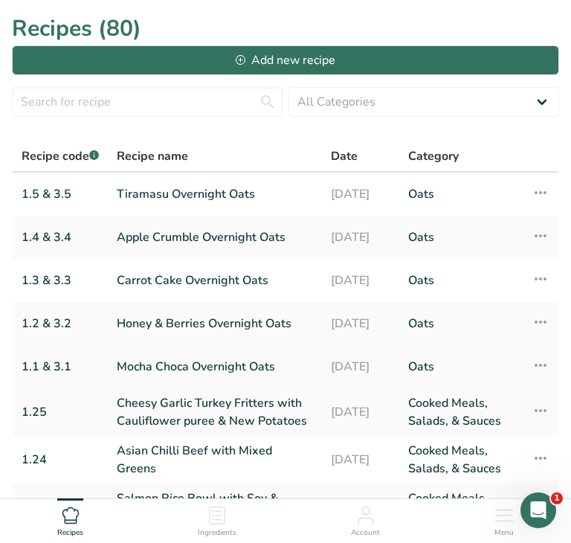
click at [213, 367] on link "Mocha Choca Overnight Oats" at bounding box center [215, 366] width 196 height 31
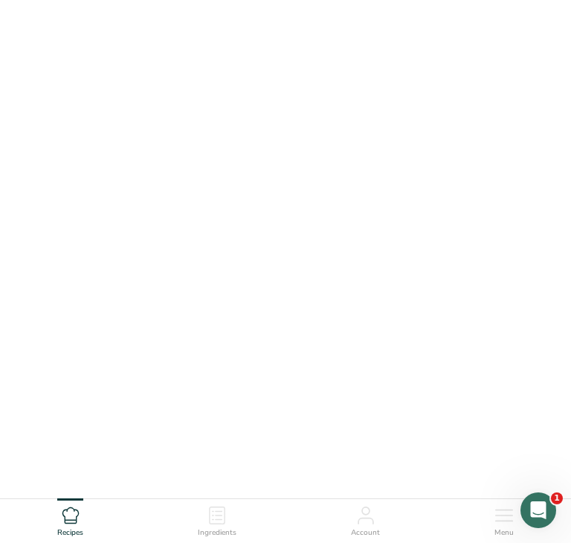
click at [213, 367] on link "Mocha Choca Overnight Oats" at bounding box center [215, 366] width 196 height 31
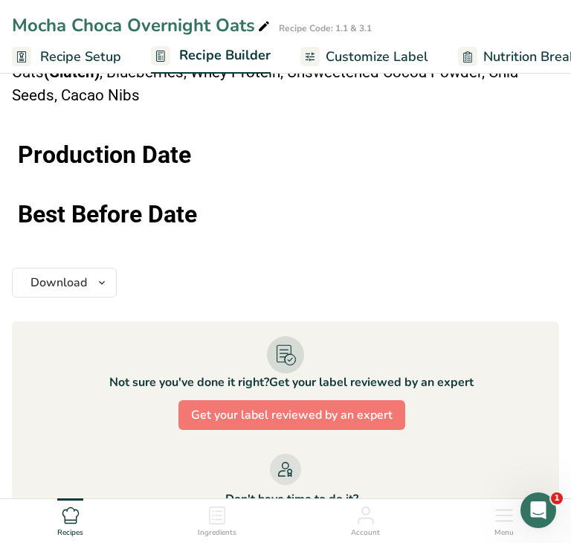
scroll to position [1202, 0]
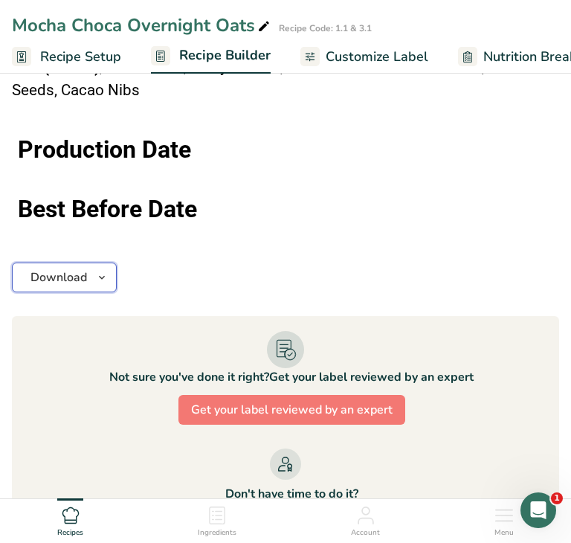
click at [96, 273] on icon "button" at bounding box center [102, 278] width 12 height 19
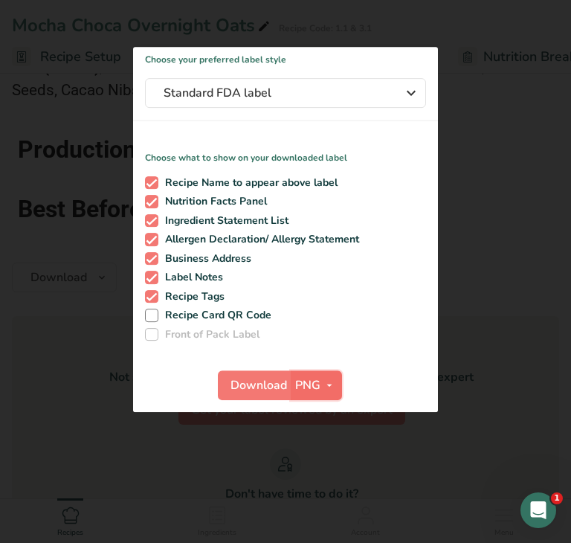
click at [318, 394] on button "PNG" at bounding box center [316, 385] width 51 height 30
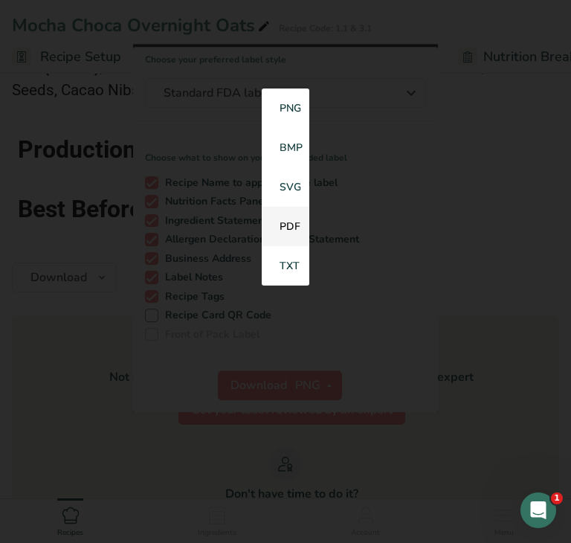
click at [290, 228] on link "PDF" at bounding box center [286, 226] width 48 height 39
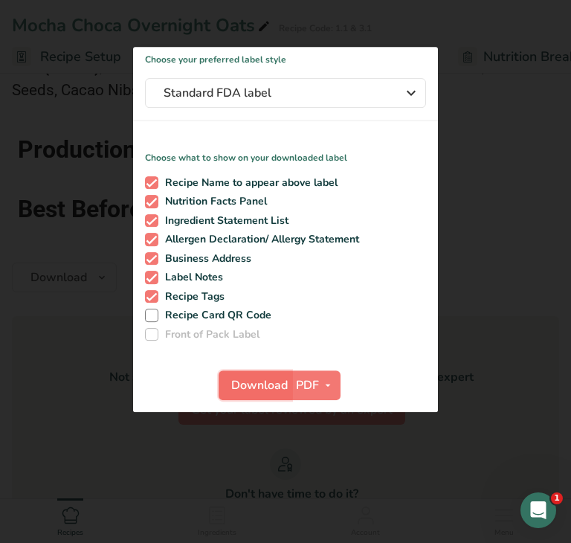
click at [261, 387] on span "Download" at bounding box center [259, 385] width 57 height 18
click at [75, 324] on div at bounding box center [285, 271] width 571 height 543
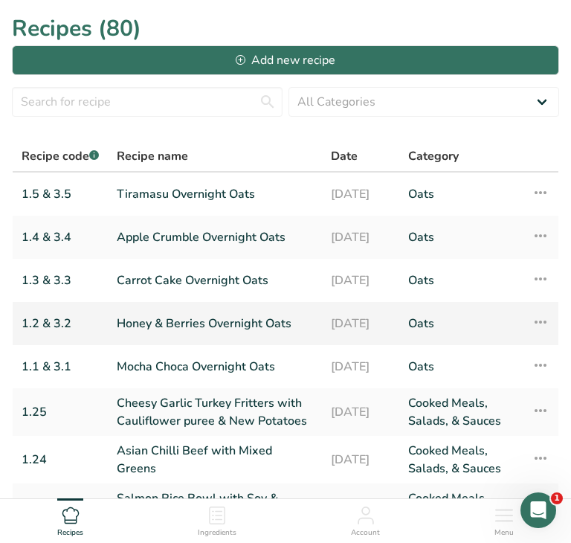
click at [196, 330] on link "Honey & Berries Overnight Oats" at bounding box center [215, 323] width 196 height 31
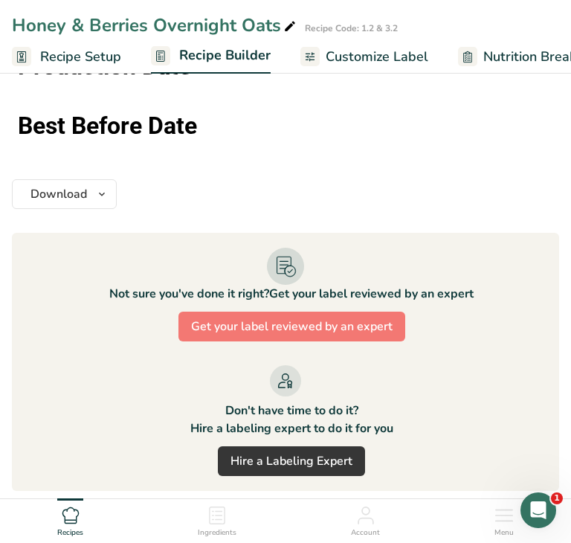
scroll to position [1207, 0]
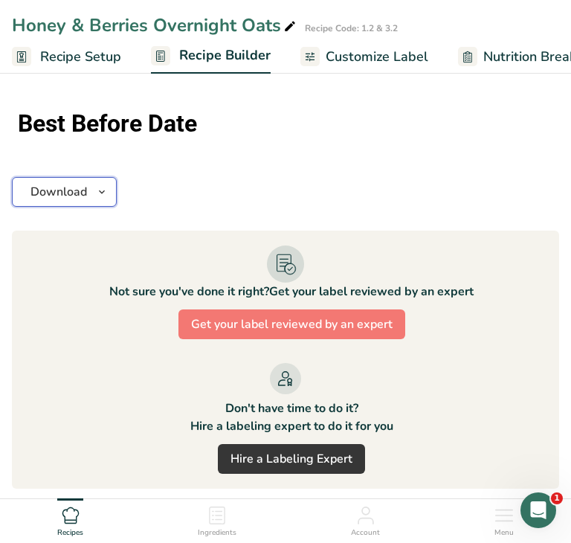
click at [97, 190] on icon "button" at bounding box center [102, 192] width 12 height 19
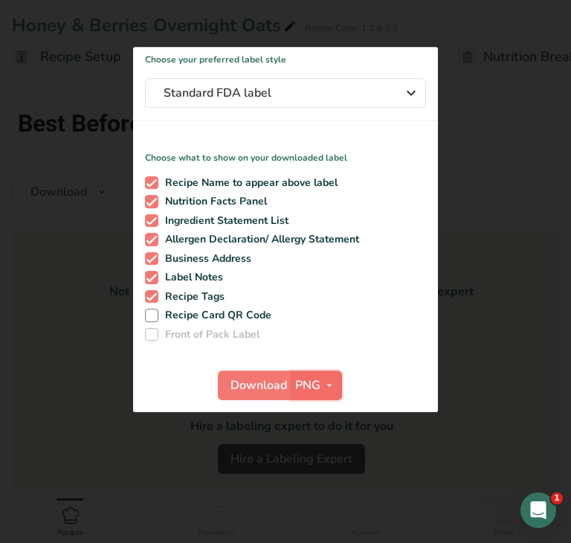
click at [306, 388] on span "PNG" at bounding box center [307, 385] width 25 height 18
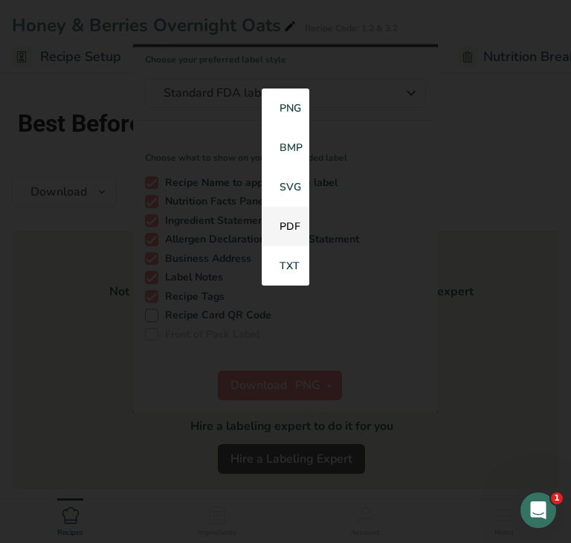
click at [291, 224] on link "PDF" at bounding box center [286, 226] width 48 height 39
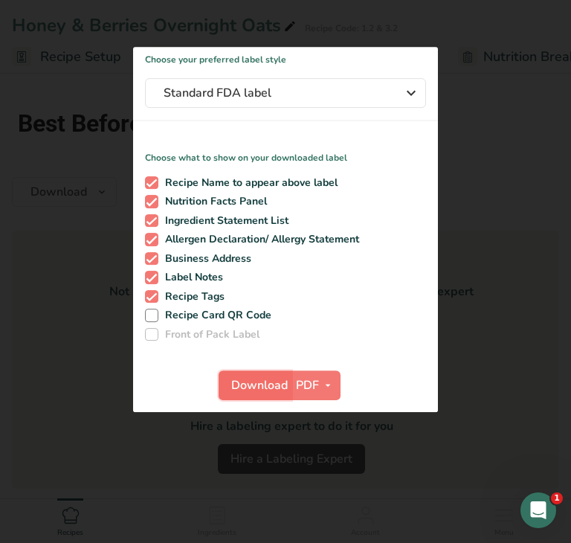
click at [257, 386] on span "Download" at bounding box center [259, 385] width 57 height 18
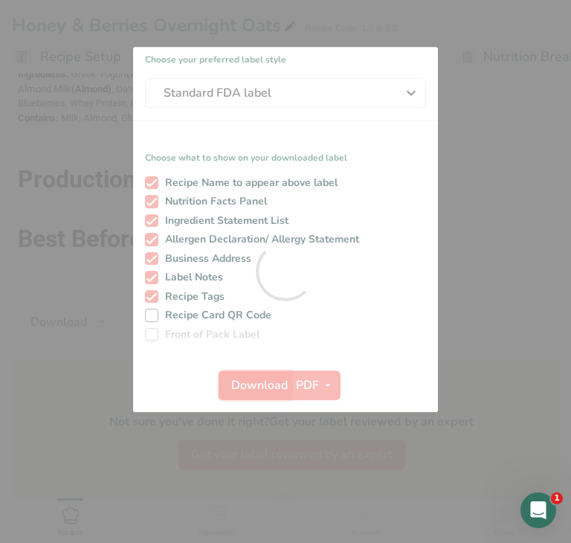
scroll to position [0, 0]
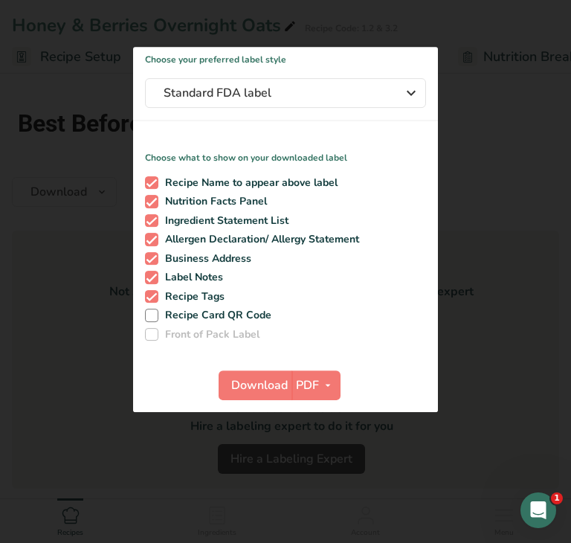
click at [100, 356] on div at bounding box center [285, 271] width 571 height 543
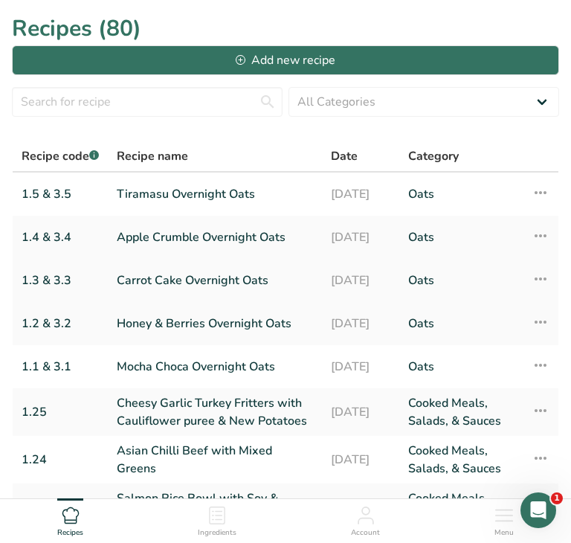
click at [181, 294] on link "Carrot Cake Overnight Oats" at bounding box center [215, 280] width 196 height 31
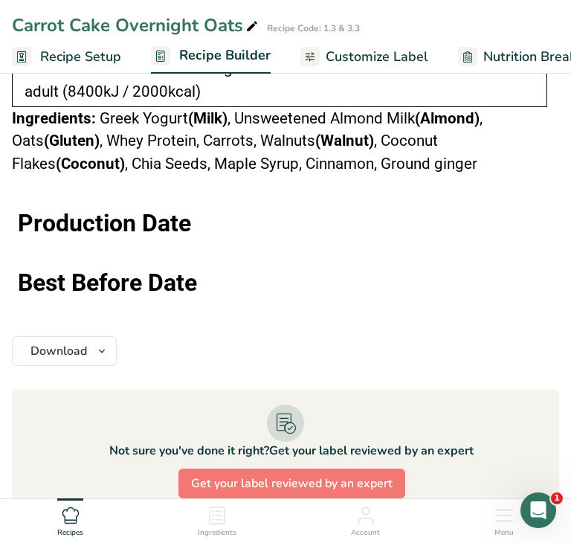
scroll to position [1302, 0]
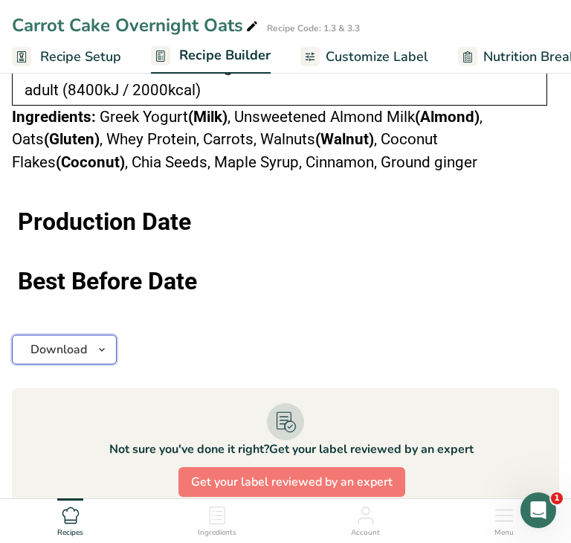
click at [100, 344] on icon "button" at bounding box center [102, 350] width 12 height 19
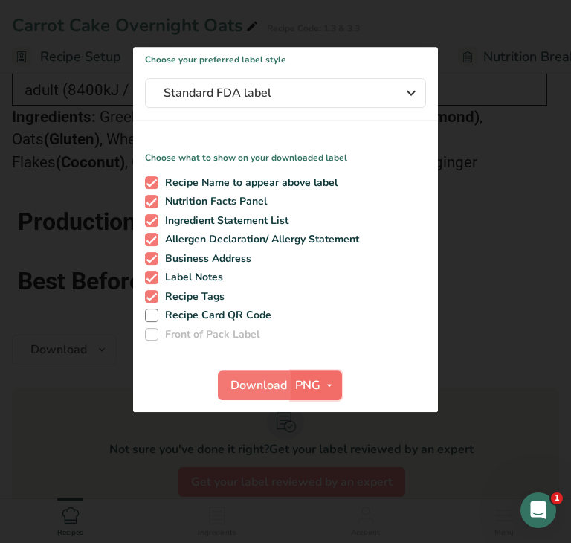
click at [311, 387] on span "PNG" at bounding box center [307, 385] width 25 height 18
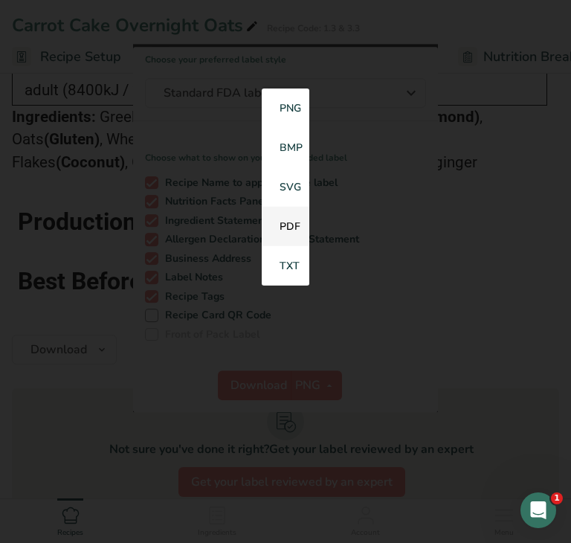
click at [289, 230] on link "PDF" at bounding box center [286, 226] width 48 height 39
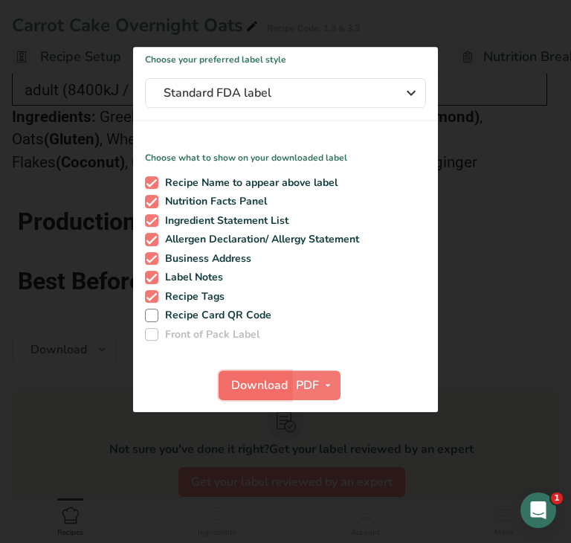
click at [266, 393] on span "Download" at bounding box center [259, 385] width 57 height 18
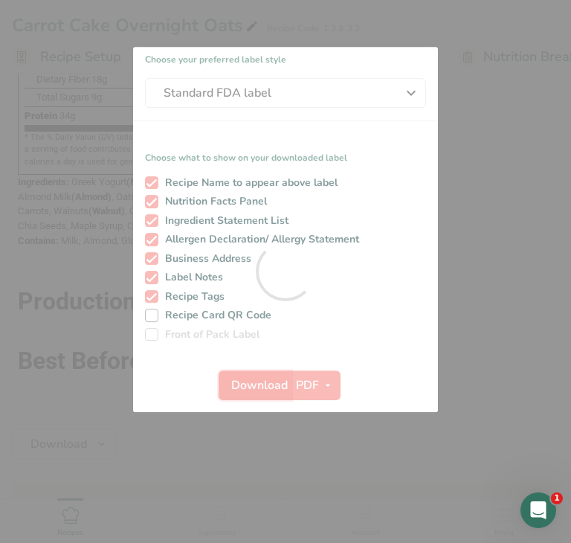
scroll to position [0, 0]
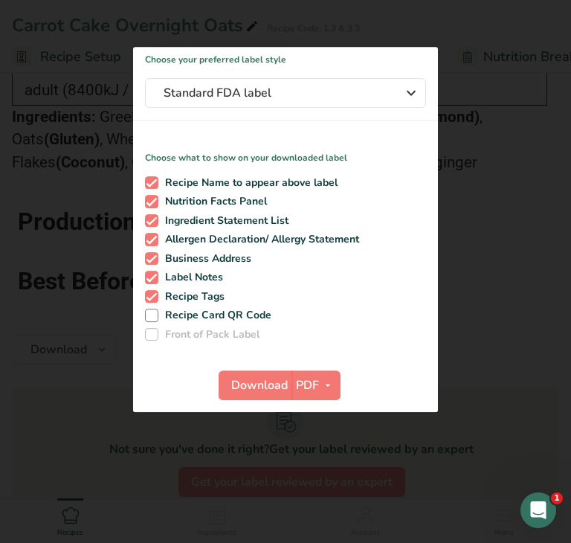
click at [42, 358] on div at bounding box center [285, 271] width 571 height 543
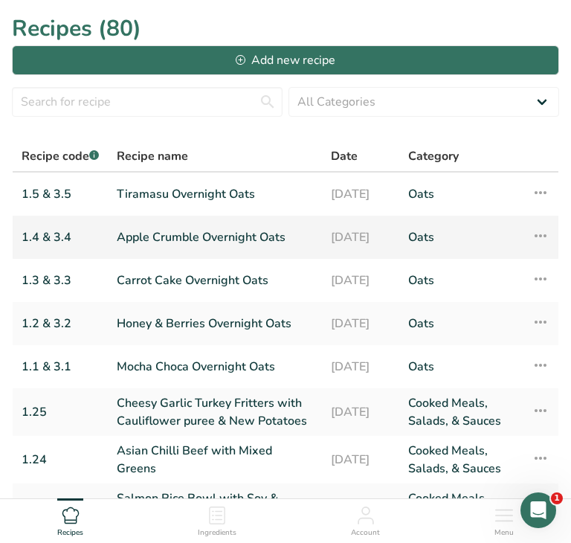
click at [239, 237] on link "Apple Crumble Overnight Oats" at bounding box center [215, 237] width 196 height 31
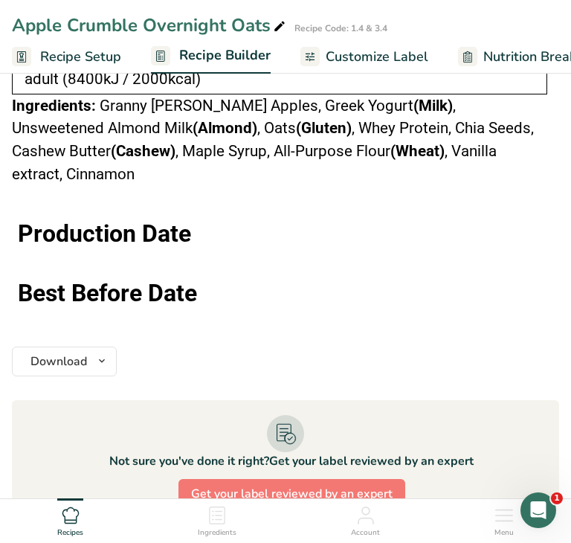
scroll to position [1318, 0]
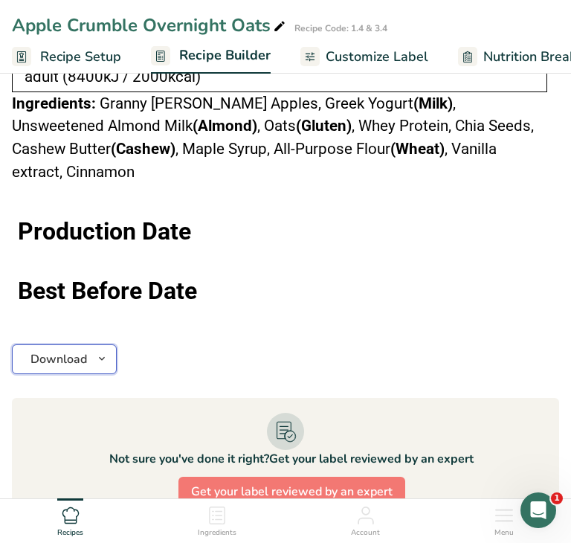
click at [102, 350] on icon "button" at bounding box center [102, 359] width 12 height 19
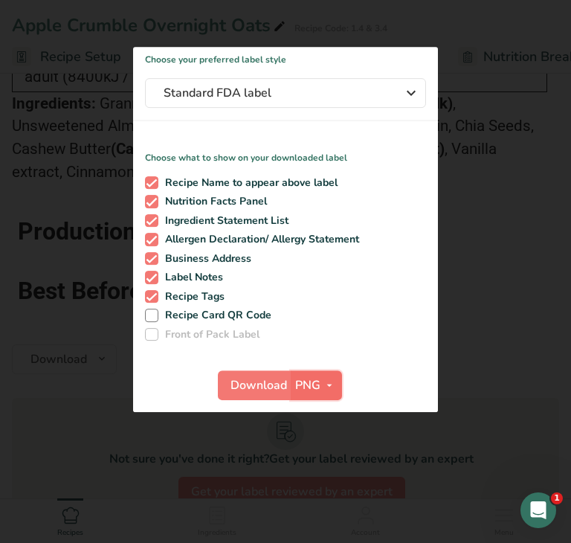
click at [312, 388] on span "PNG" at bounding box center [307, 385] width 25 height 18
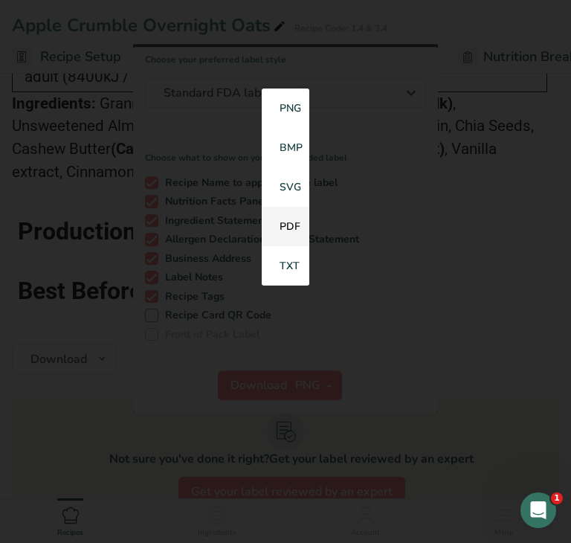
click at [293, 226] on link "PDF" at bounding box center [286, 226] width 48 height 39
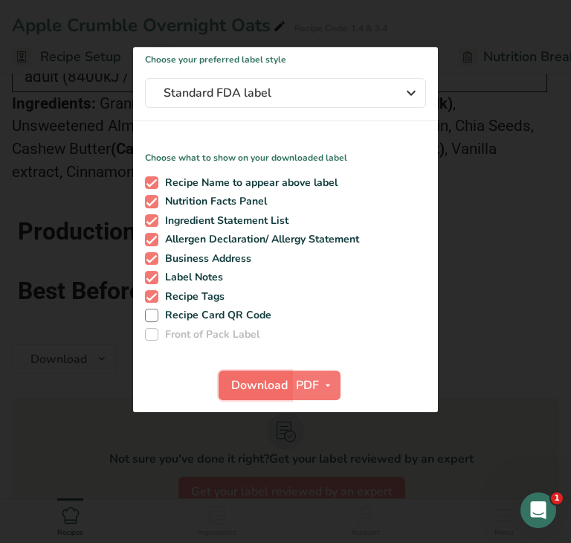
click at [252, 385] on span "Download" at bounding box center [259, 385] width 57 height 18
click at [80, 315] on div at bounding box center [285, 271] width 571 height 543
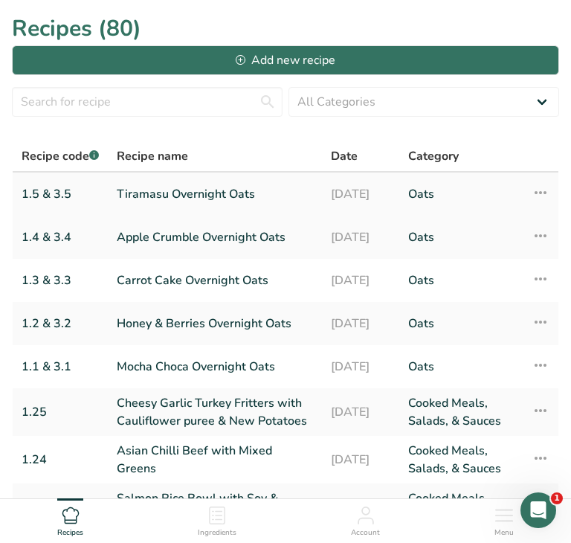
click at [194, 198] on link "Tiramasu Overnight Oats" at bounding box center [215, 194] width 196 height 31
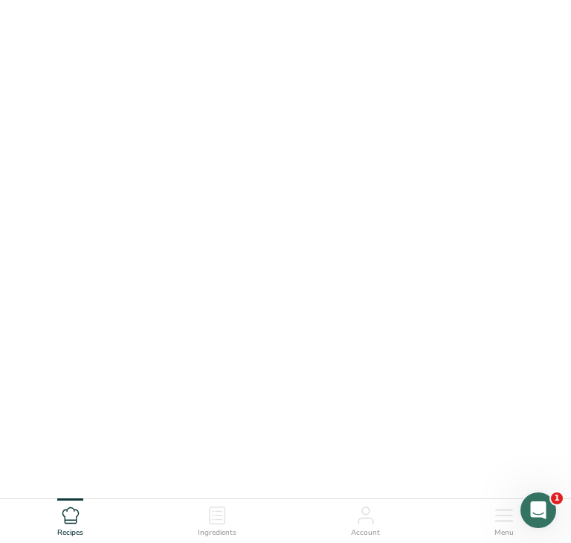
click at [194, 198] on link "Tiramasu Overnight Oats" at bounding box center [215, 194] width 196 height 31
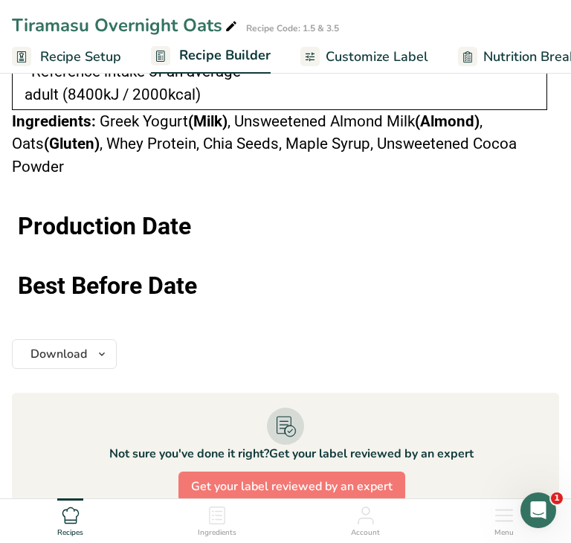
scroll to position [1087, 0]
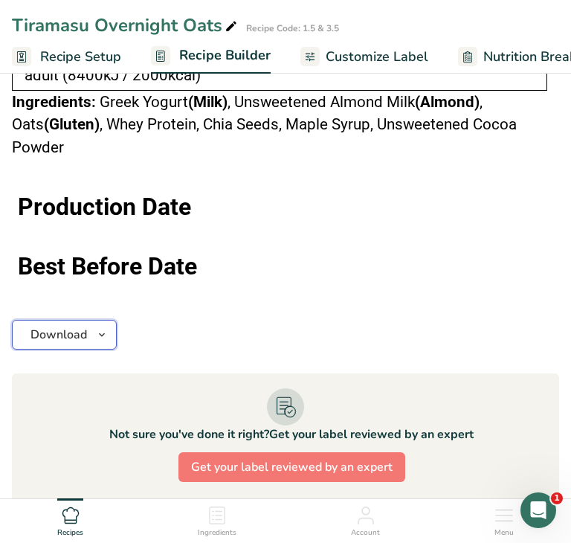
click at [105, 326] on icon "button" at bounding box center [102, 335] width 12 height 19
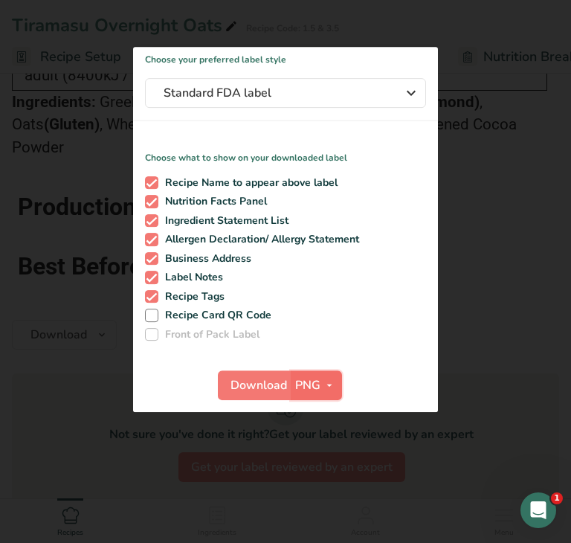
click at [310, 391] on span "PNG" at bounding box center [307, 385] width 25 height 18
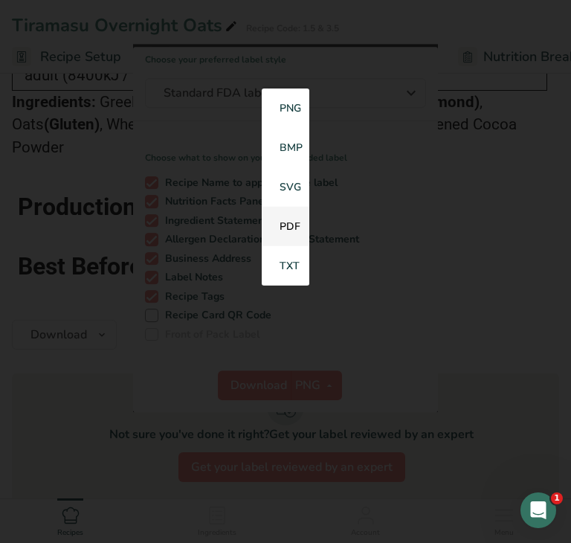
click at [280, 230] on link "PDF" at bounding box center [286, 226] width 48 height 39
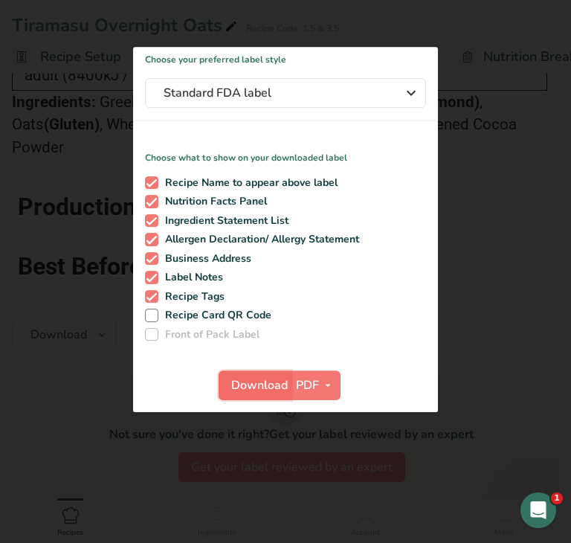
click at [259, 386] on span "Download" at bounding box center [259, 385] width 57 height 18
click at [86, 433] on div at bounding box center [285, 271] width 571 height 543
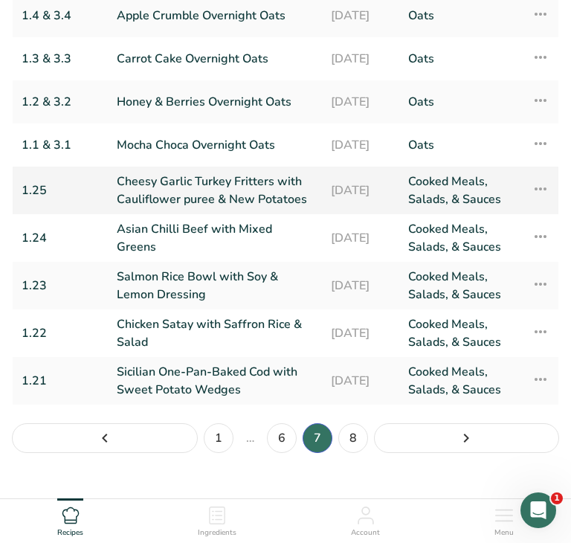
scroll to position [247, 0]
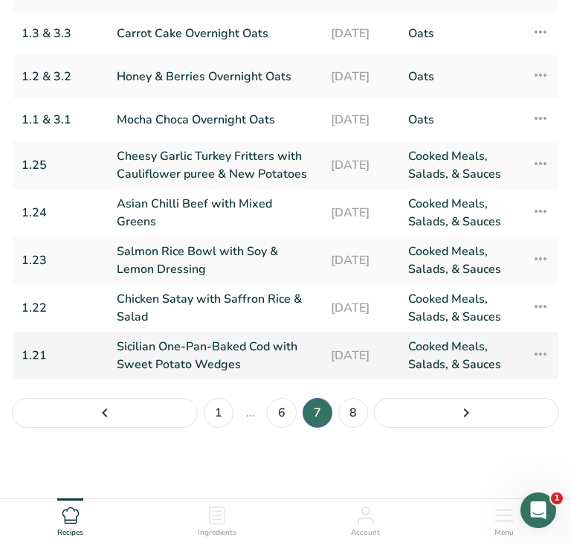
click at [200, 357] on link "Sicilian One-Pan-Baked Cod with Sweet Potato Wedges" at bounding box center [215, 356] width 196 height 36
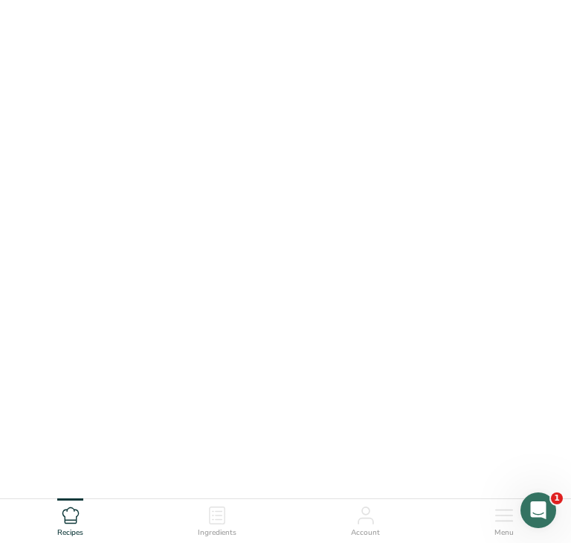
click at [200, 357] on link "Sicilian One-Pan-Baked Cod with Sweet Potato Wedges" at bounding box center [215, 356] width 196 height 36
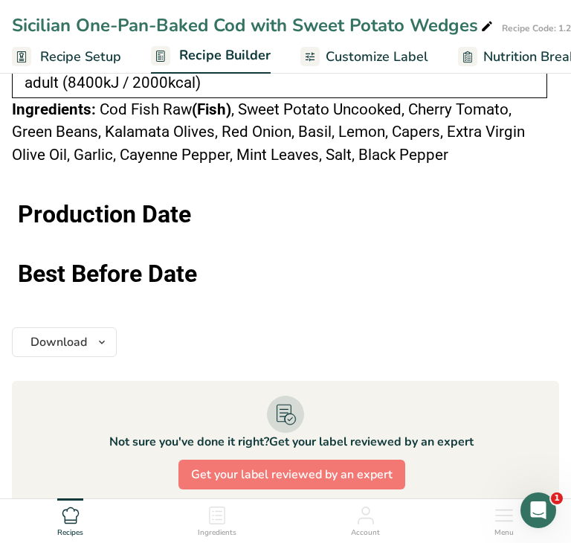
scroll to position [1539, 0]
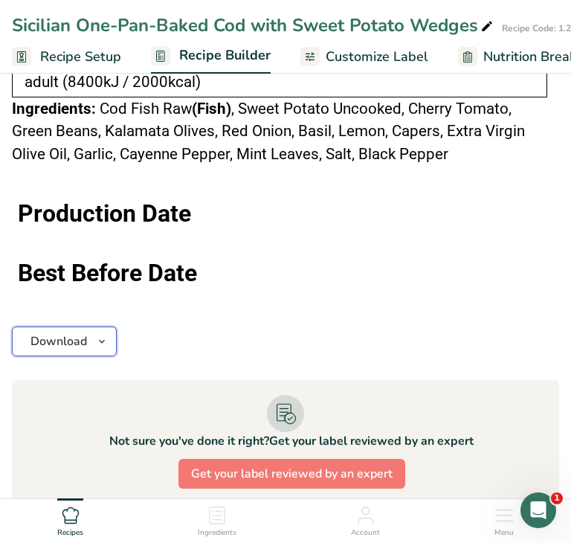
click at [101, 335] on icon "button" at bounding box center [102, 341] width 12 height 19
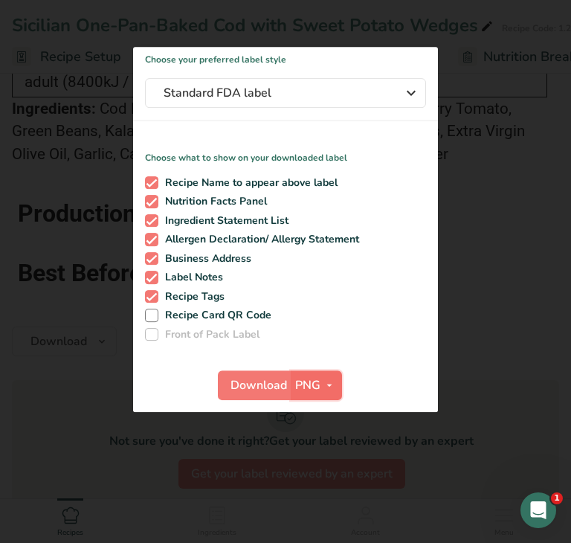
click at [315, 389] on span "PNG" at bounding box center [307, 385] width 25 height 18
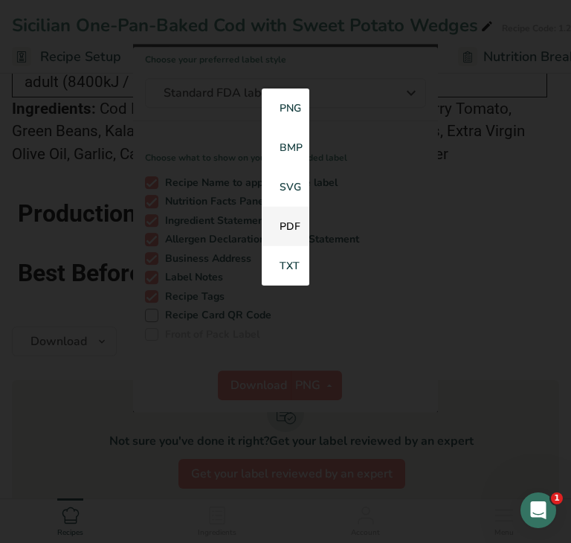
click at [292, 227] on link "PDF" at bounding box center [286, 226] width 48 height 39
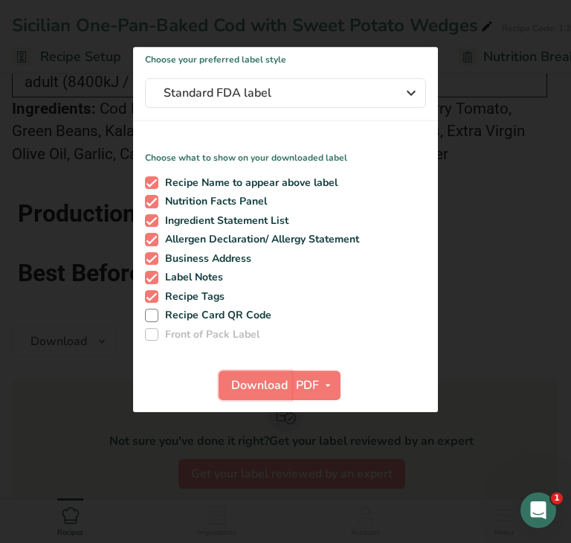
click at [271, 391] on span "Download" at bounding box center [259, 385] width 57 height 18
click at [89, 385] on div at bounding box center [285, 271] width 571 height 543
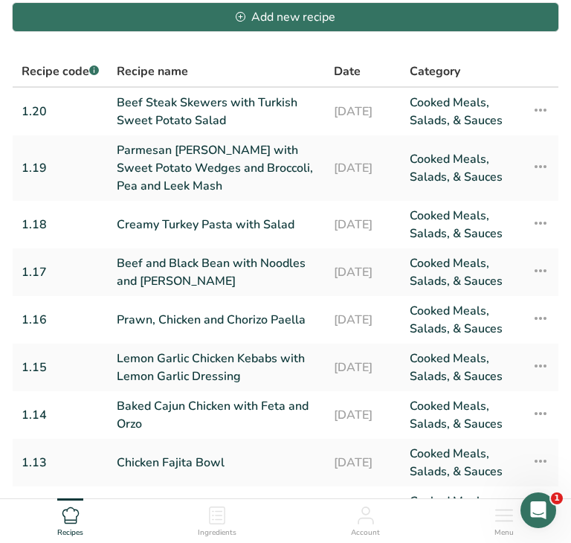
scroll to position [326, 0]
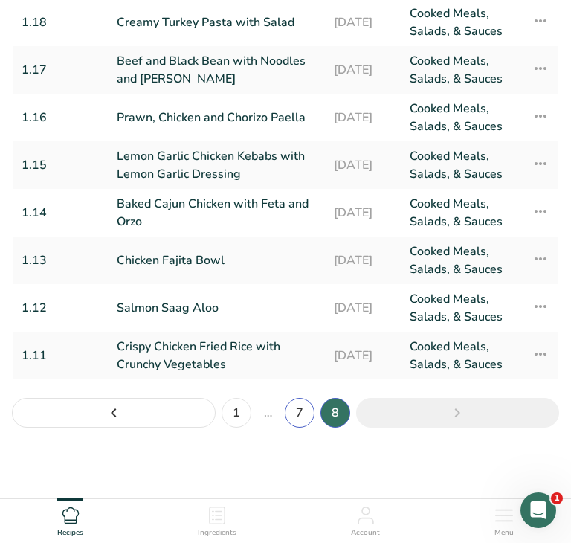
click at [295, 414] on link "7" at bounding box center [300, 413] width 30 height 30
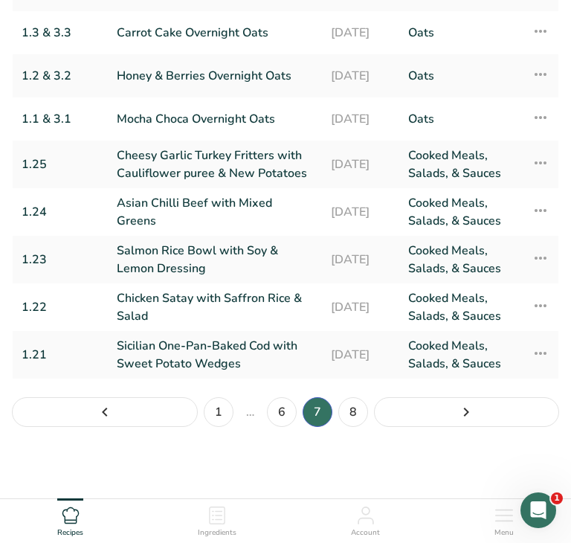
scroll to position [286, 0]
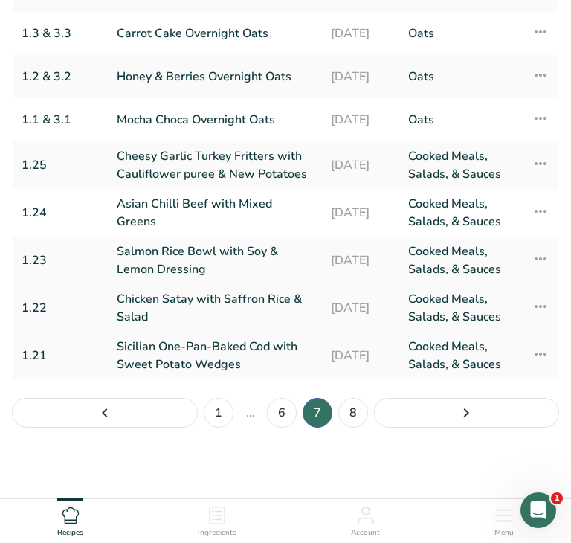
click at [224, 300] on link "Chicken Satay with Saffron Rice & Salad" at bounding box center [215, 308] width 196 height 36
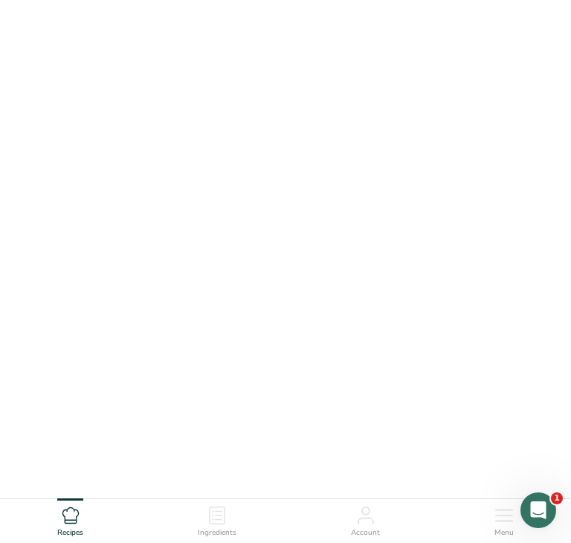
click at [224, 300] on link "Chicken Satay with Saffron Rice & Salad" at bounding box center [215, 308] width 196 height 36
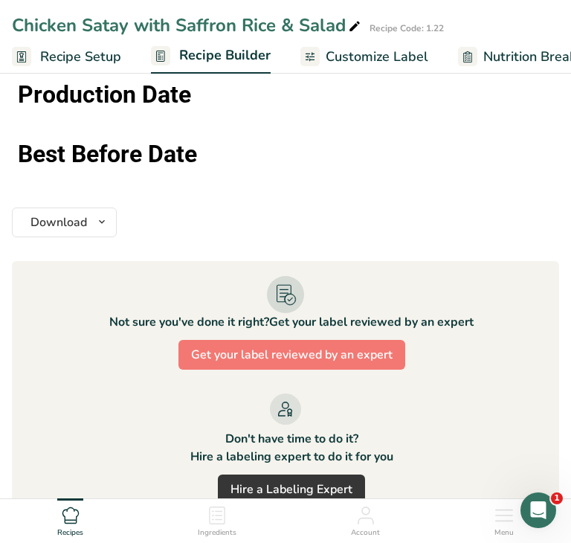
scroll to position [1781, 0]
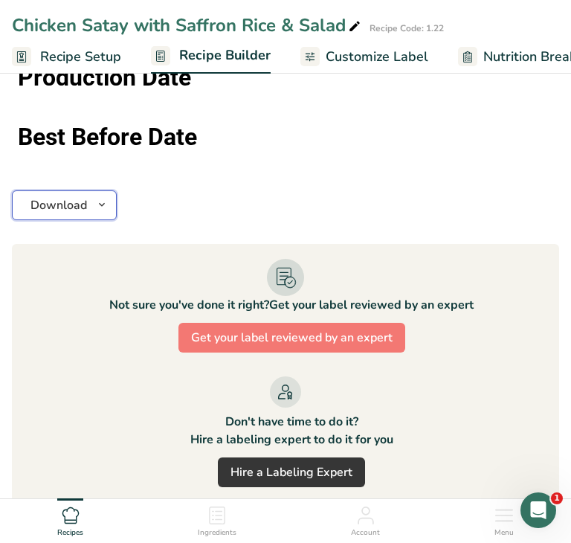
click at [98, 202] on icon "button" at bounding box center [102, 205] width 12 height 19
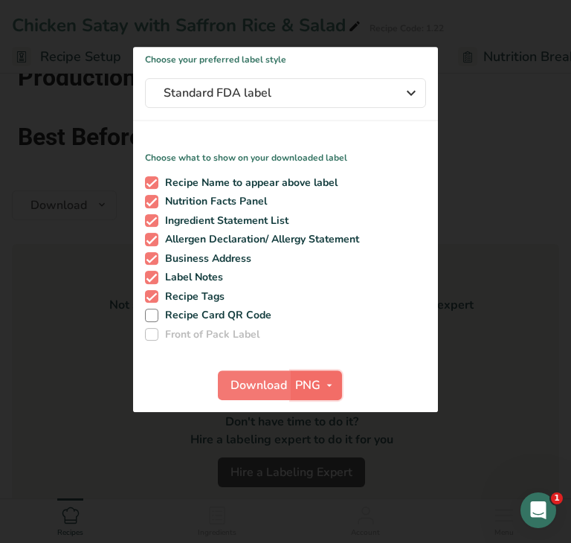
click at [321, 382] on span "button" at bounding box center [330, 385] width 18 height 18
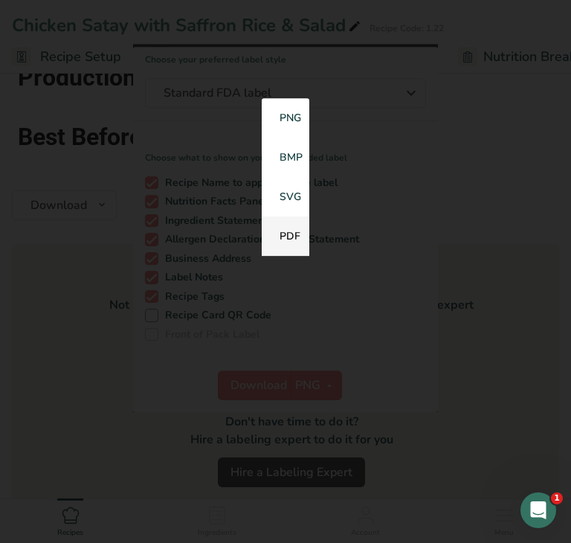
click at [295, 239] on link "PDF" at bounding box center [286, 236] width 48 height 39
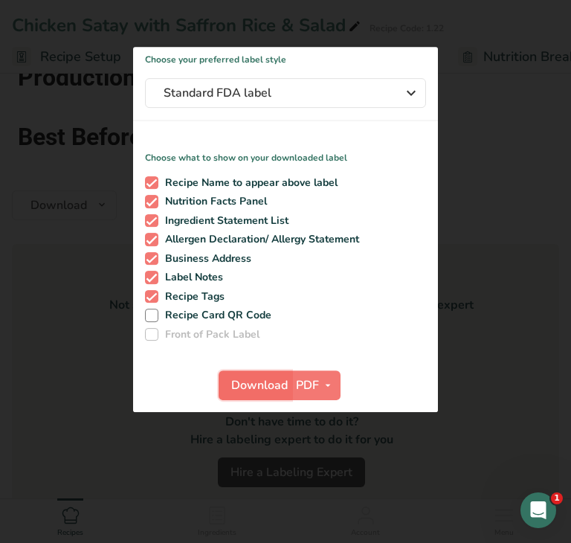
click at [251, 395] on button "Download" at bounding box center [255, 385] width 73 height 30
click at [74, 388] on div at bounding box center [285, 271] width 571 height 543
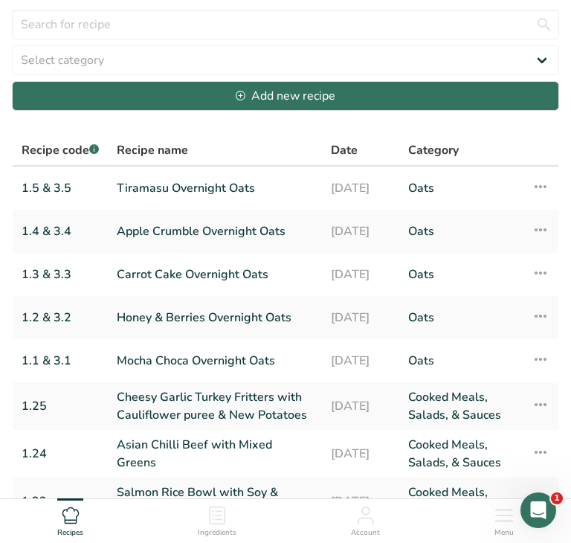
scroll to position [286, 0]
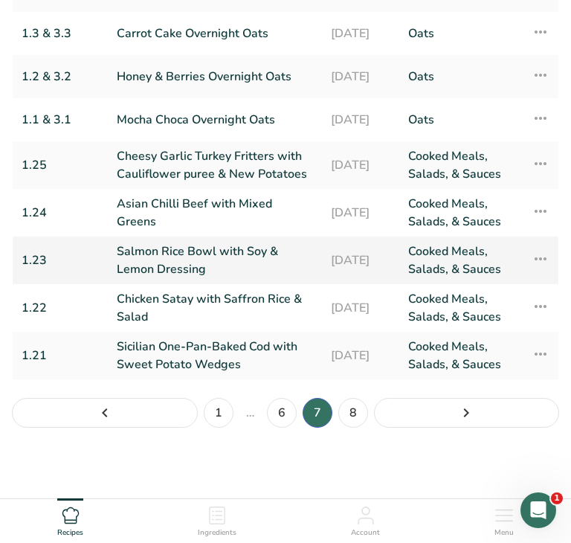
click at [229, 264] on link "Salmon Rice Bowl with Soy & Lemon Dressing" at bounding box center [215, 260] width 196 height 36
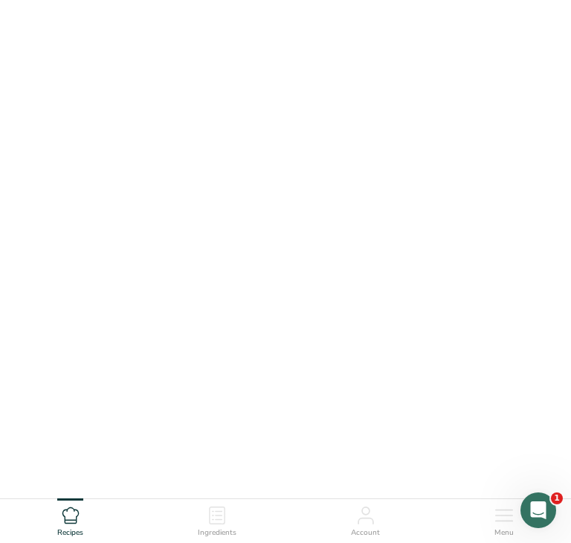
click at [229, 264] on link "Salmon Rice Bowl with Soy & Lemon Dressing" at bounding box center [215, 260] width 196 height 36
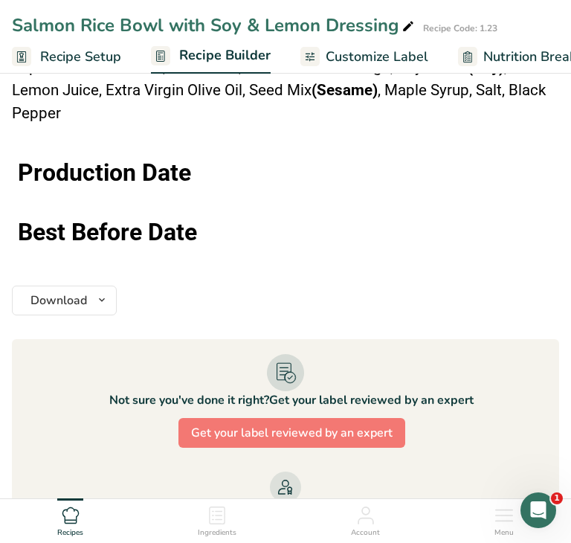
scroll to position [1524, 0]
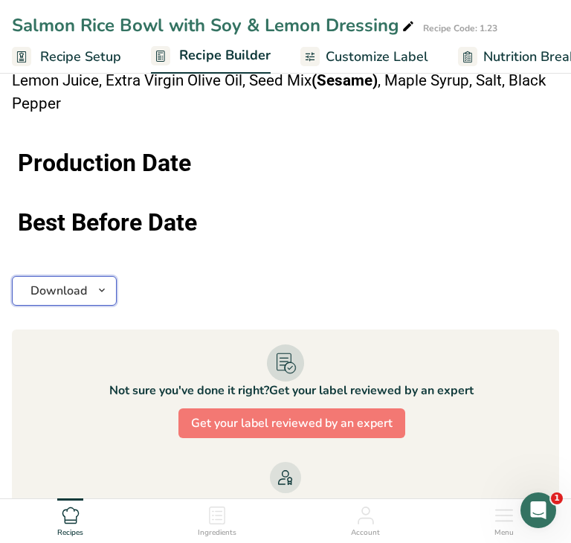
click at [97, 287] on icon "button" at bounding box center [102, 290] width 12 height 19
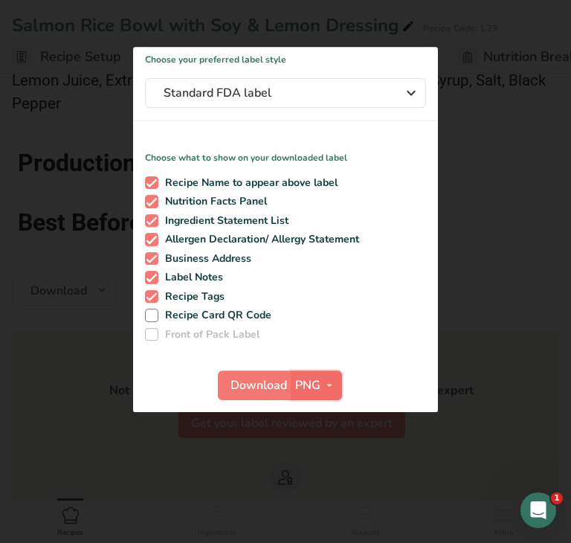
click at [318, 385] on span "PNG" at bounding box center [307, 385] width 25 height 18
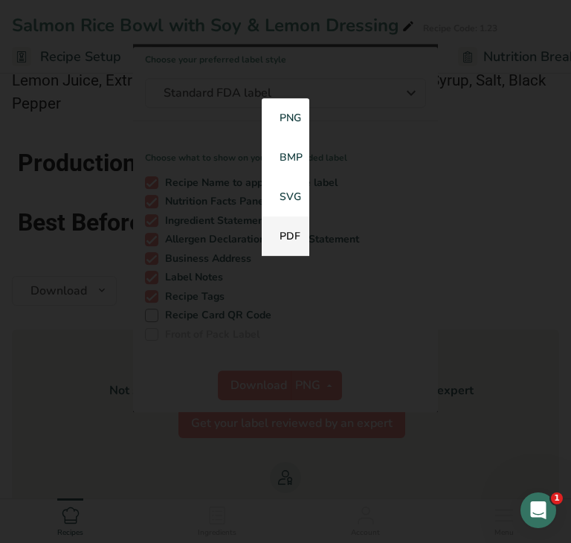
click at [285, 239] on link "PDF" at bounding box center [286, 236] width 48 height 39
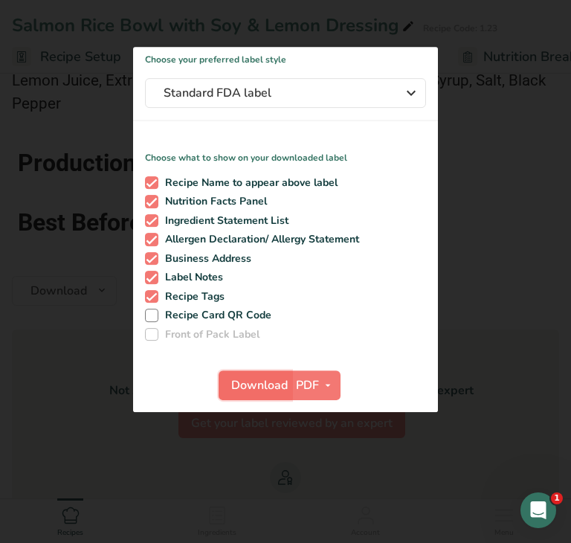
click at [266, 385] on span "Download" at bounding box center [259, 385] width 57 height 18
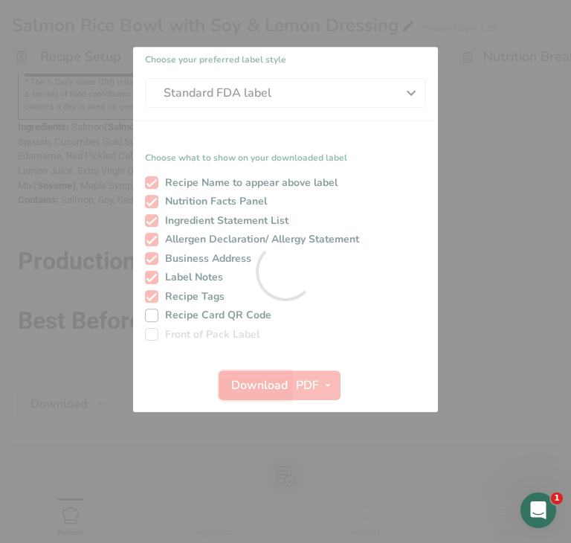
scroll to position [0, 0]
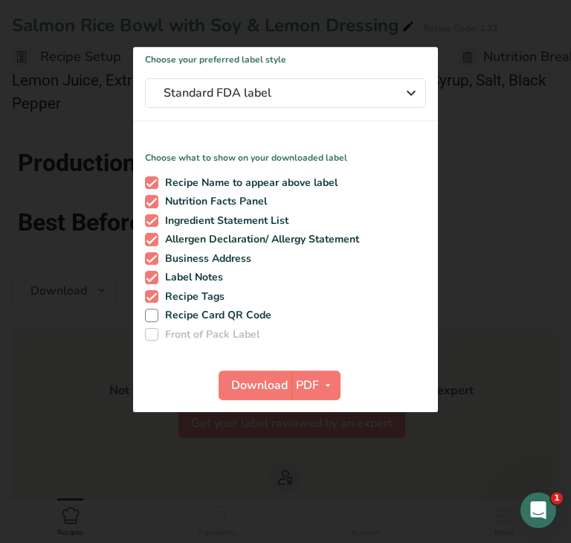
click at [65, 362] on div at bounding box center [285, 271] width 571 height 543
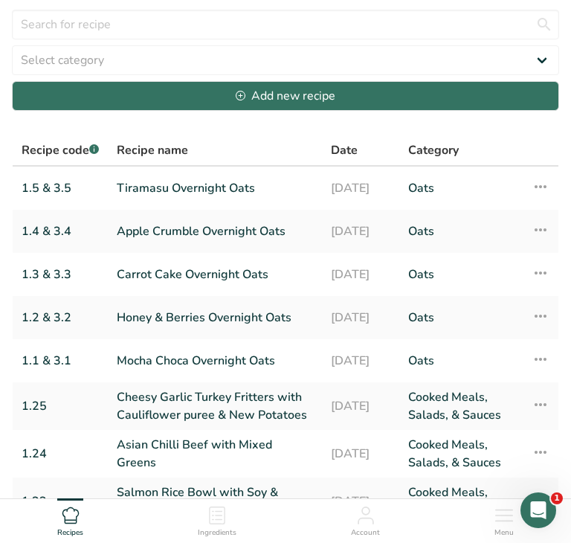
scroll to position [286, 0]
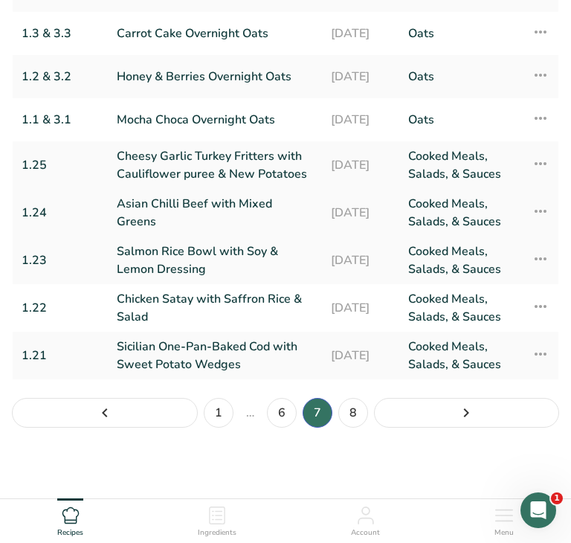
click at [232, 211] on link "Asian Chilli Beef with Mixed Greens" at bounding box center [215, 213] width 196 height 36
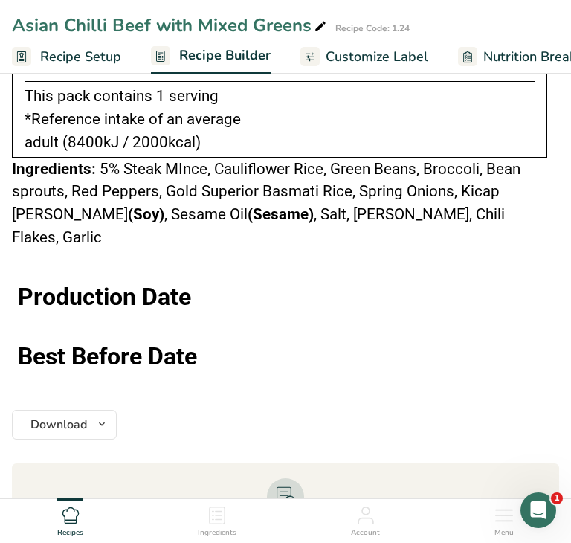
scroll to position [1422, 0]
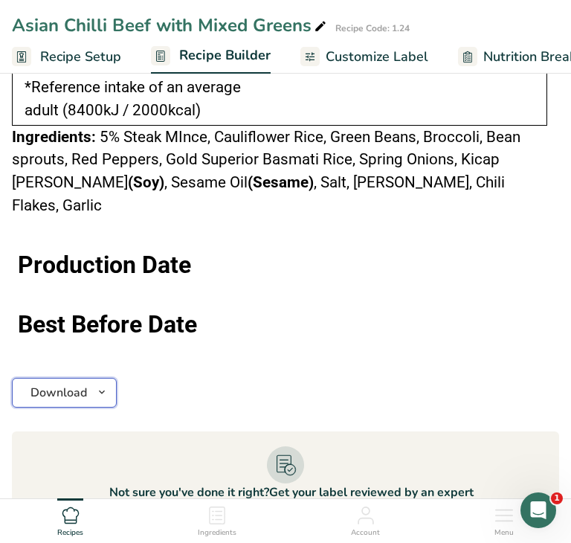
click at [105, 383] on icon "button" at bounding box center [102, 392] width 12 height 19
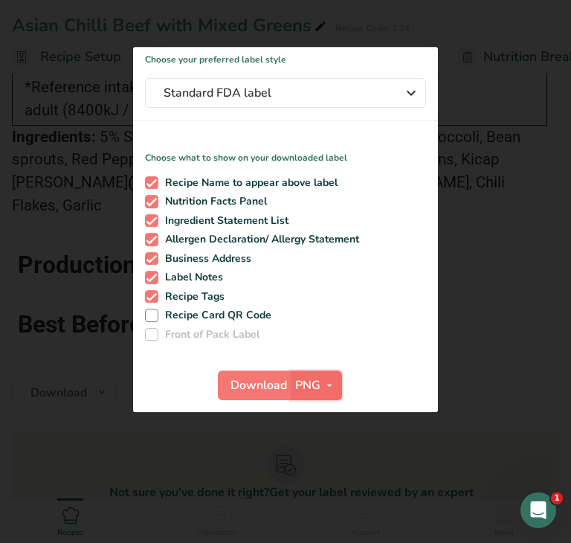
click at [325, 386] on icon "button" at bounding box center [330, 385] width 12 height 19
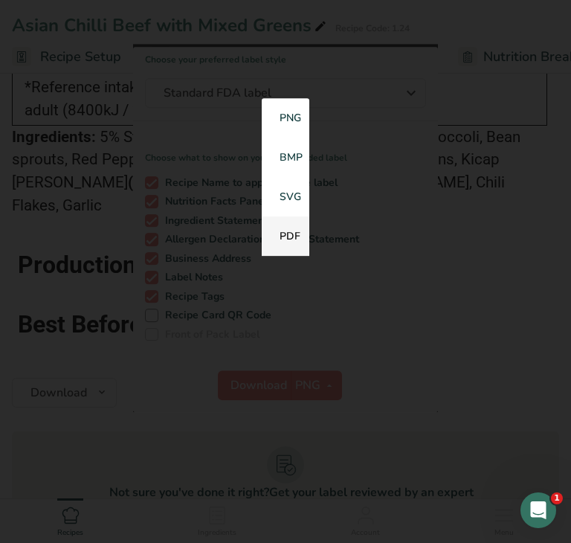
click at [289, 241] on link "PDF" at bounding box center [286, 236] width 48 height 39
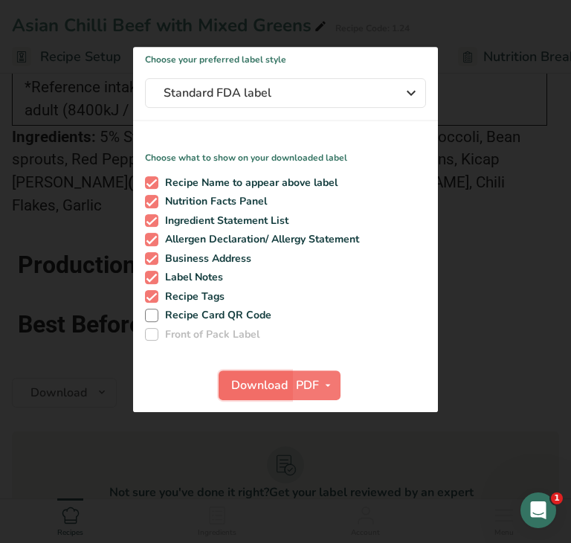
click at [266, 382] on span "Download" at bounding box center [259, 385] width 57 height 18
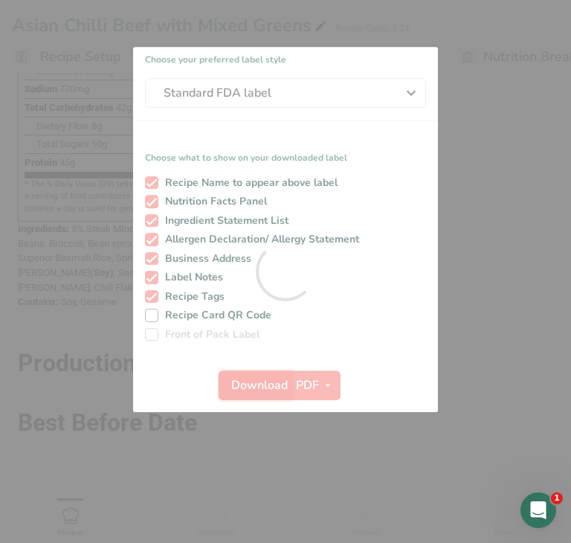
scroll to position [0, 0]
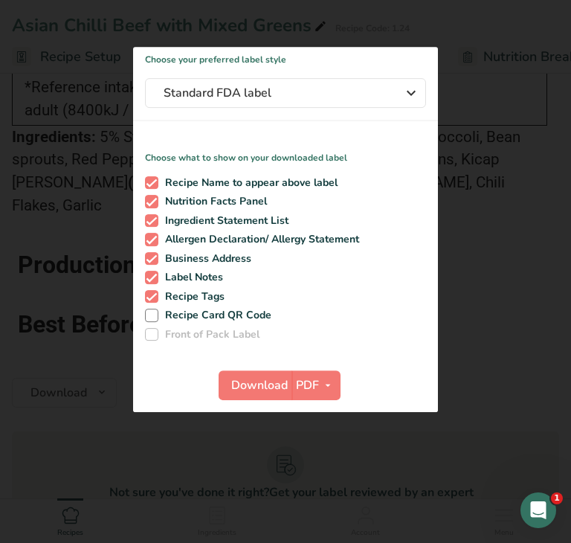
click at [84, 366] on div at bounding box center [285, 271] width 571 height 543
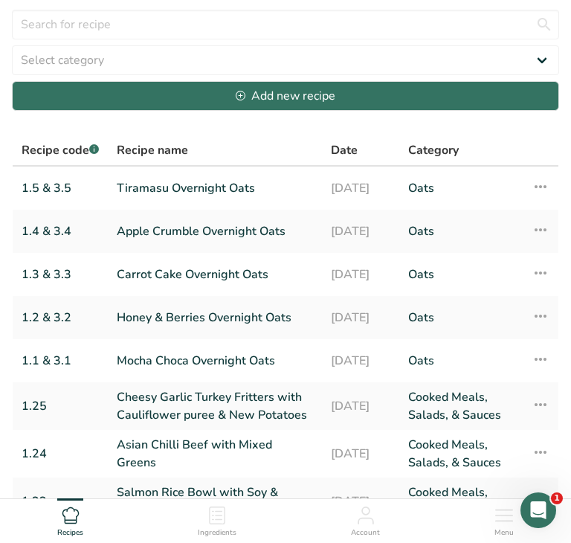
scroll to position [286, 0]
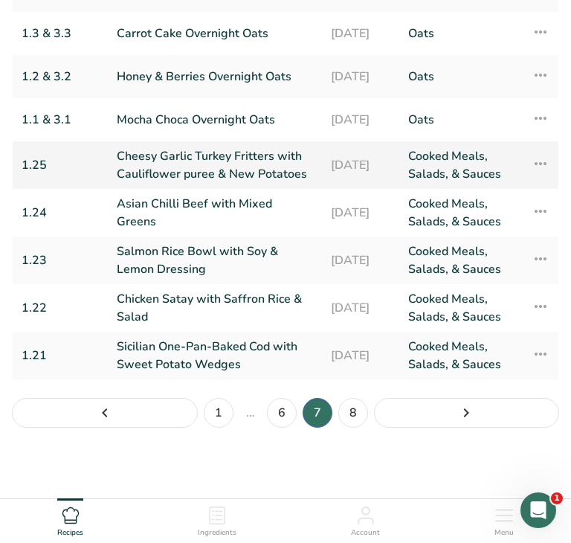
click at [243, 165] on link "Cheesy Garlic Turkey Fritters with Cauliflower puree & New Potatoes" at bounding box center [215, 165] width 196 height 36
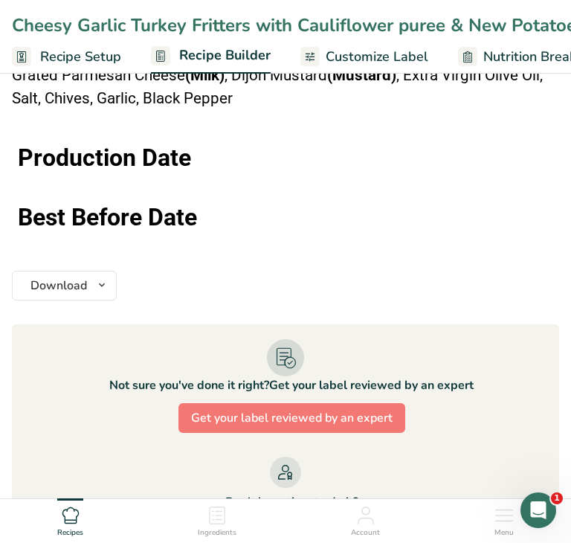
scroll to position [1865, 0]
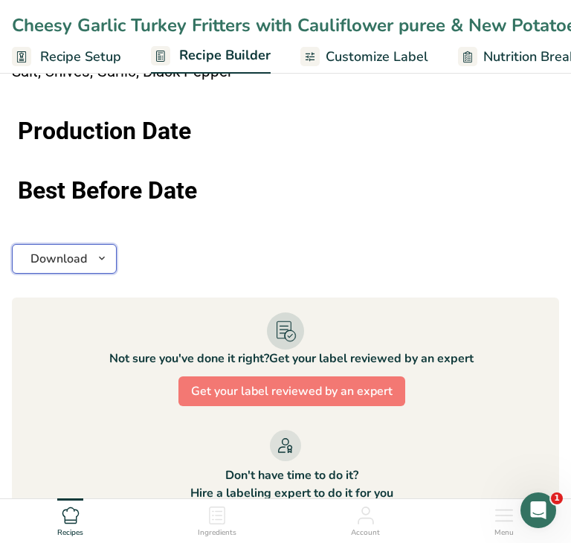
click at [103, 254] on icon "button" at bounding box center [102, 258] width 12 height 19
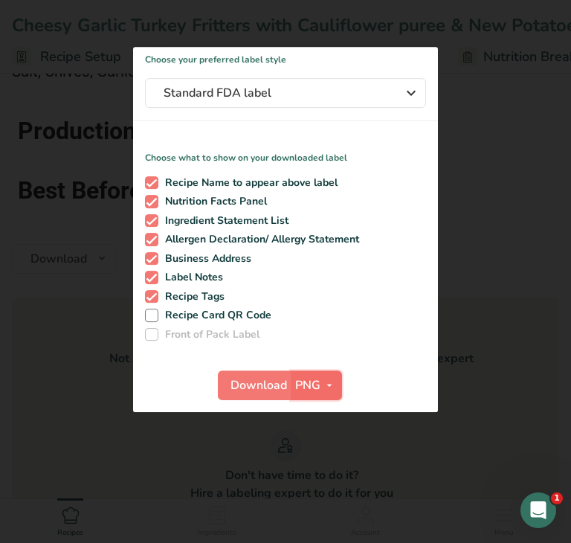
click at [324, 391] on icon "button" at bounding box center [330, 385] width 12 height 19
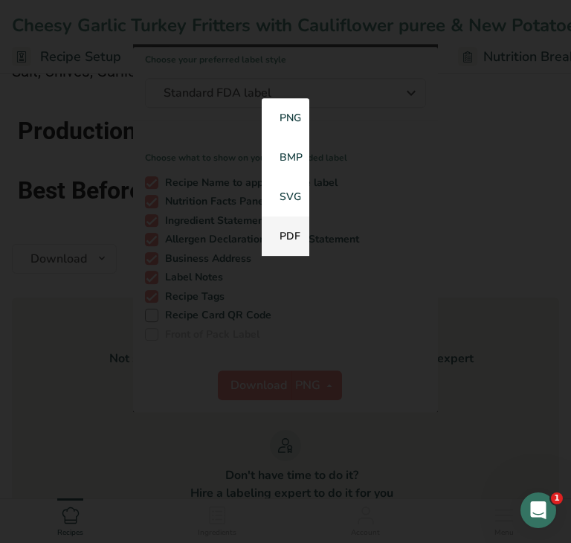
click at [288, 240] on link "PDF" at bounding box center [286, 236] width 48 height 39
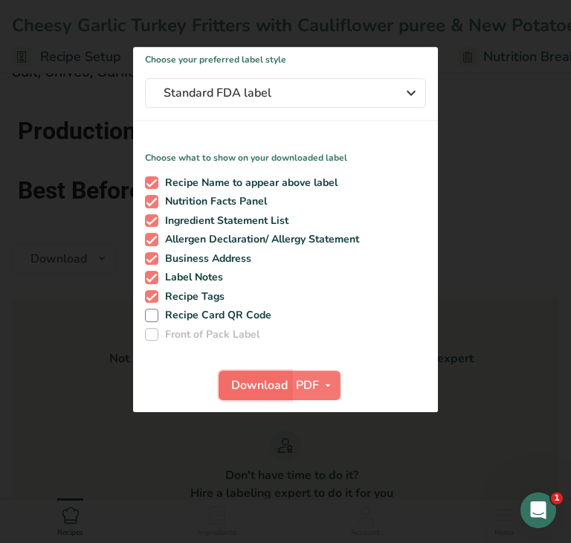
click at [244, 382] on span "Download" at bounding box center [259, 385] width 57 height 18
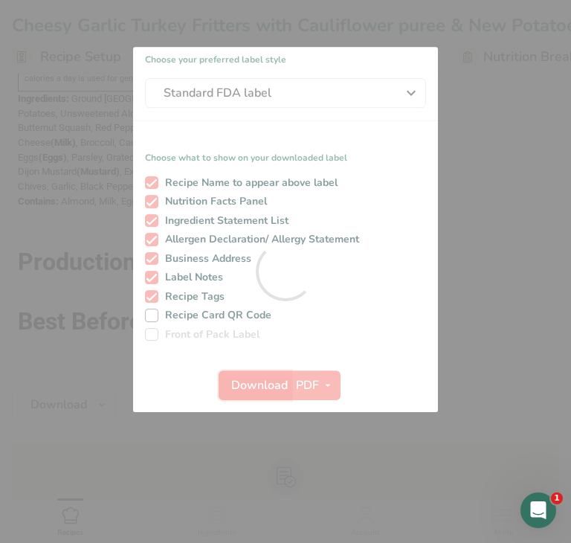
scroll to position [0, 0]
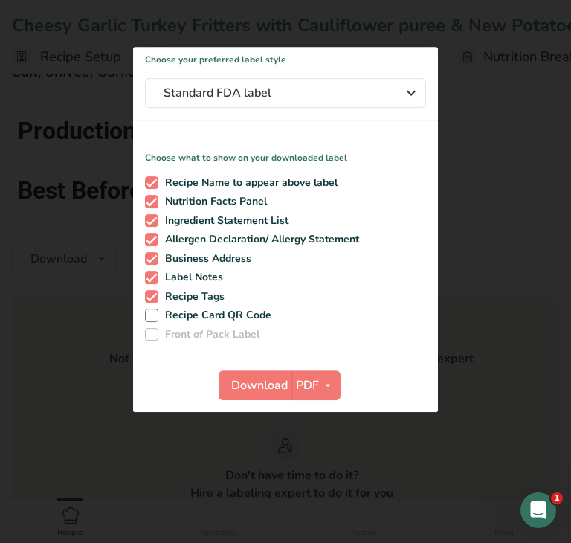
click at [76, 374] on div at bounding box center [285, 271] width 571 height 543
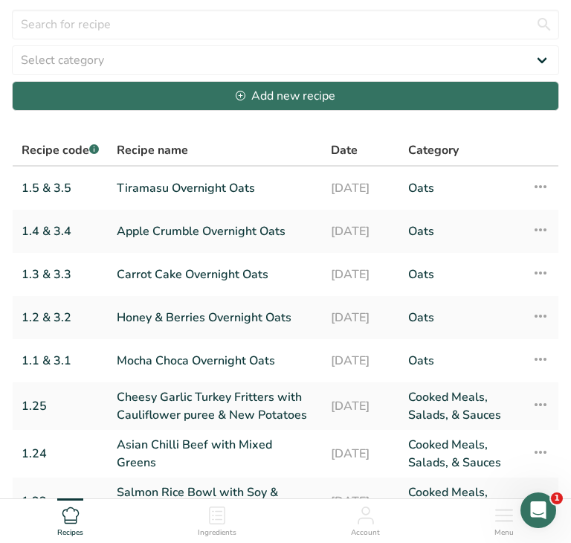
scroll to position [286, 0]
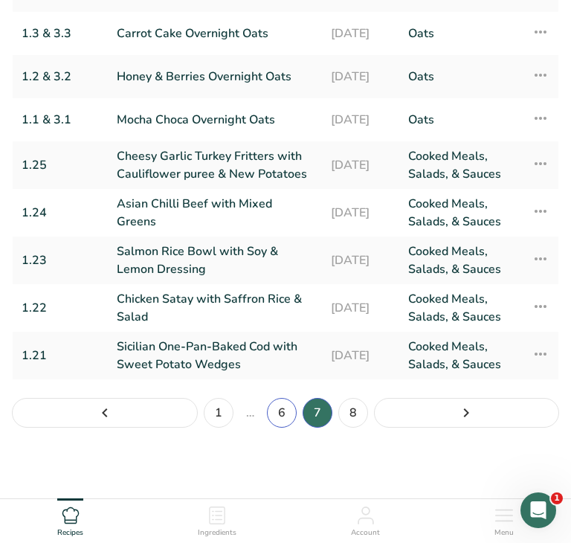
click at [284, 414] on link "6" at bounding box center [282, 413] width 30 height 30
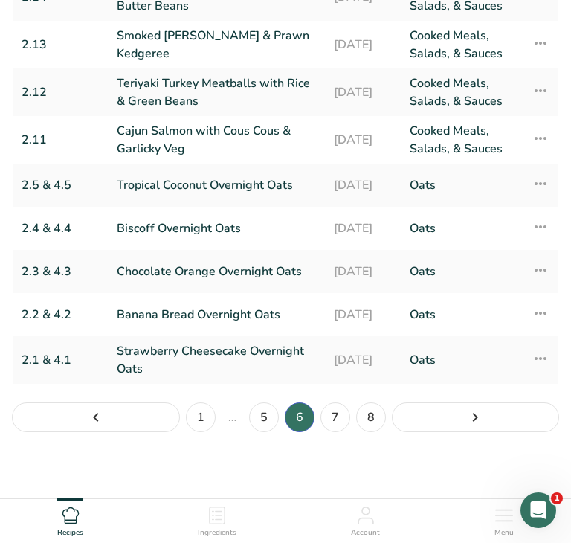
scroll to position [290, 0]
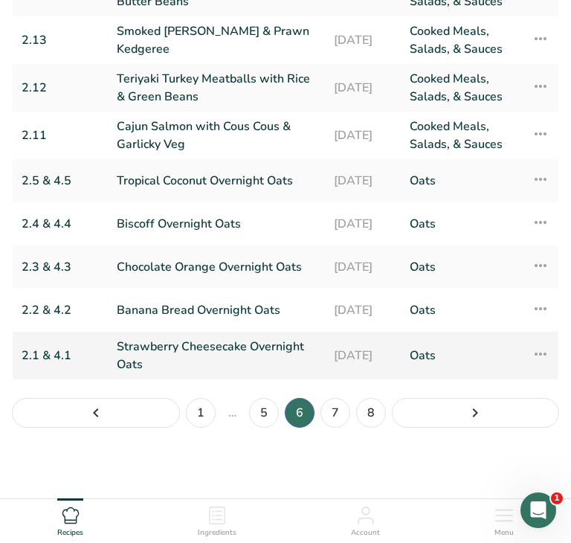
click at [237, 360] on link "Strawberry Cheesecake Overnight Oats" at bounding box center [216, 356] width 199 height 36
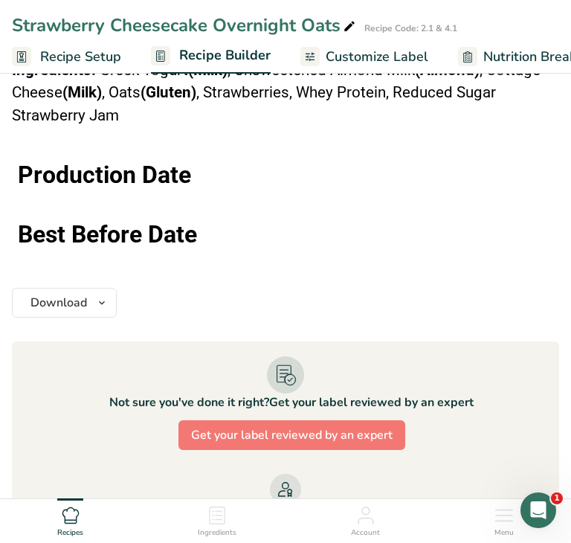
scroll to position [1095, 0]
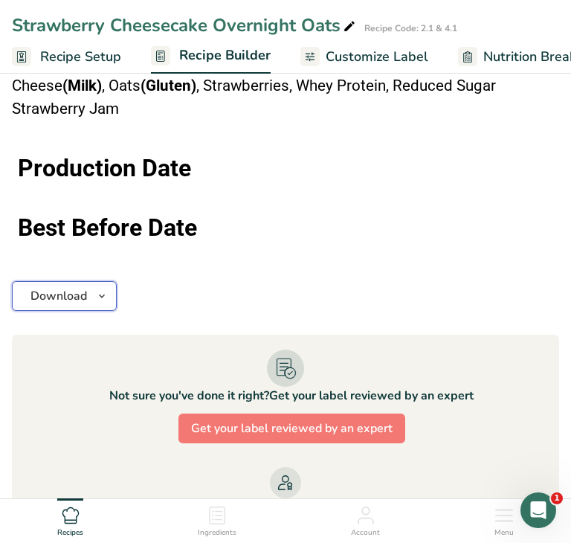
click at [104, 293] on icon "button" at bounding box center [102, 296] width 12 height 19
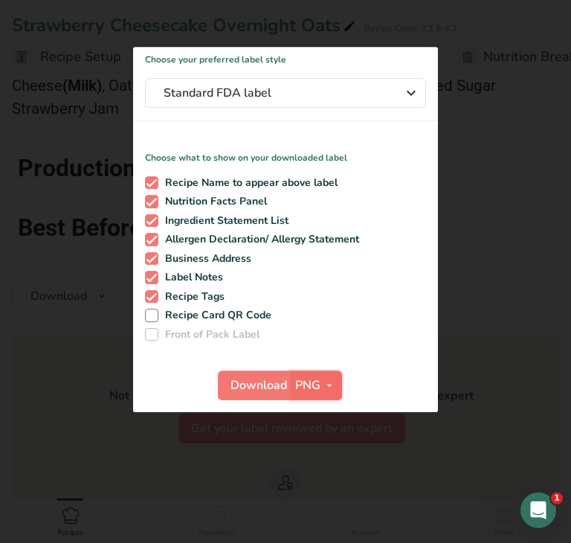
click at [309, 385] on span "PNG" at bounding box center [307, 385] width 25 height 18
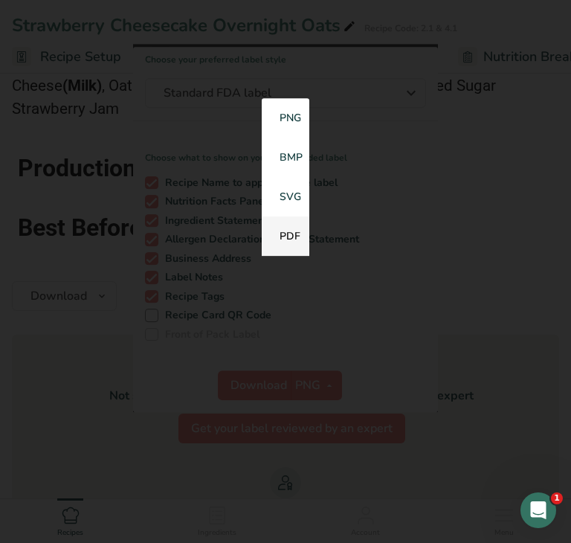
click at [295, 240] on link "PDF" at bounding box center [286, 236] width 48 height 39
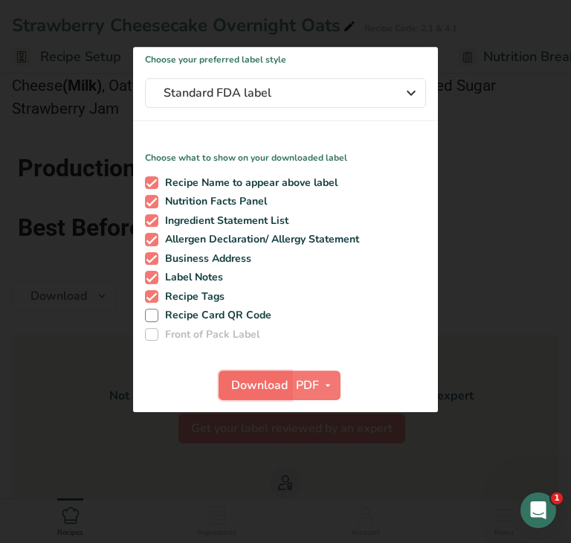
click at [261, 385] on span "Download" at bounding box center [259, 385] width 57 height 18
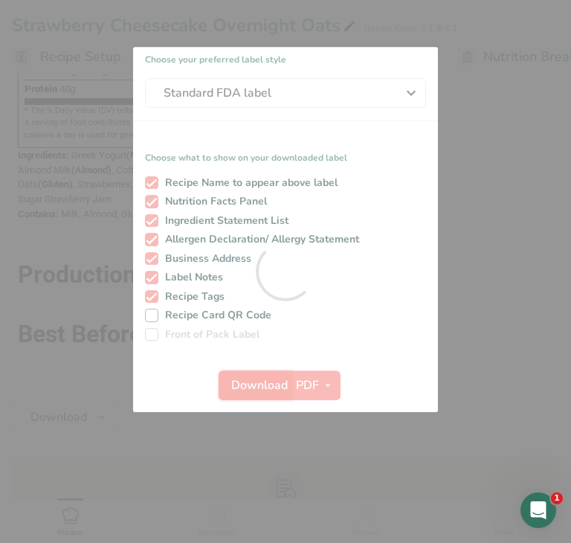
scroll to position [0, 0]
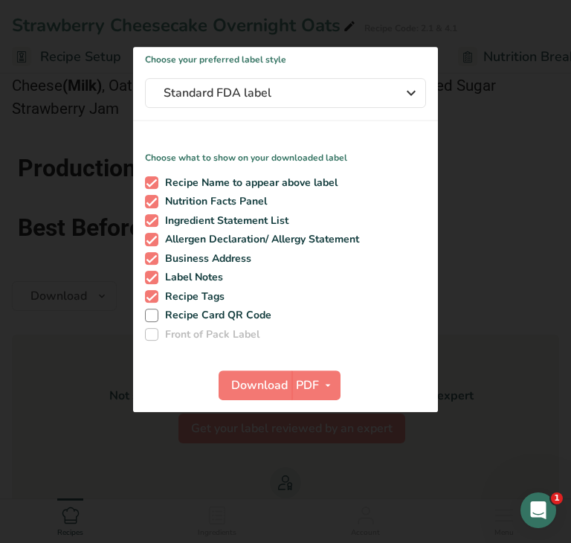
click at [90, 408] on div at bounding box center [285, 271] width 571 height 543
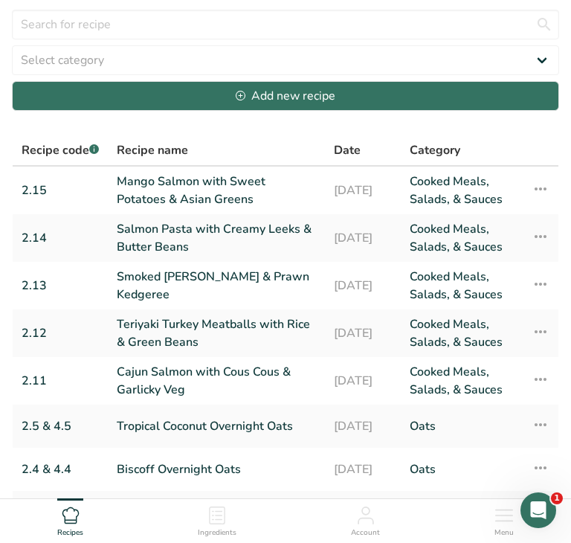
scroll to position [290, 0]
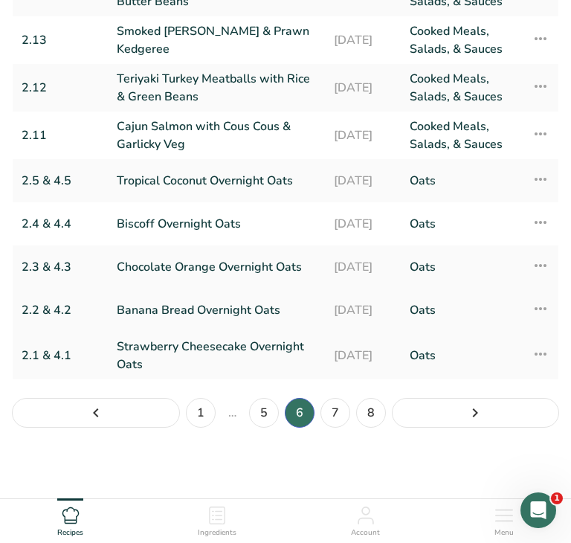
click at [210, 315] on link "Banana Bread Overnight Oats" at bounding box center [216, 310] width 199 height 31
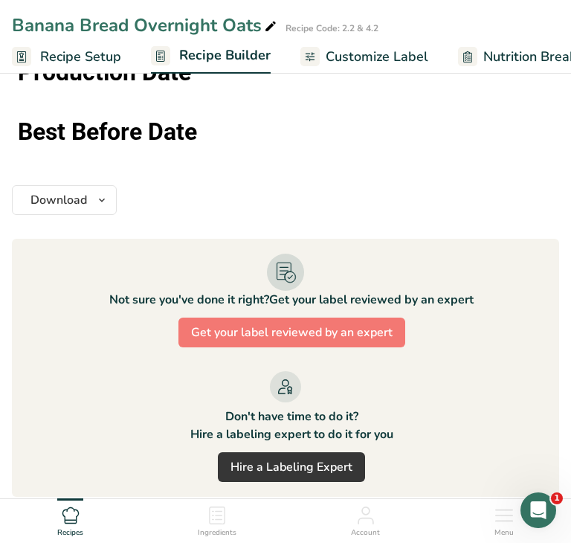
scroll to position [1202, 0]
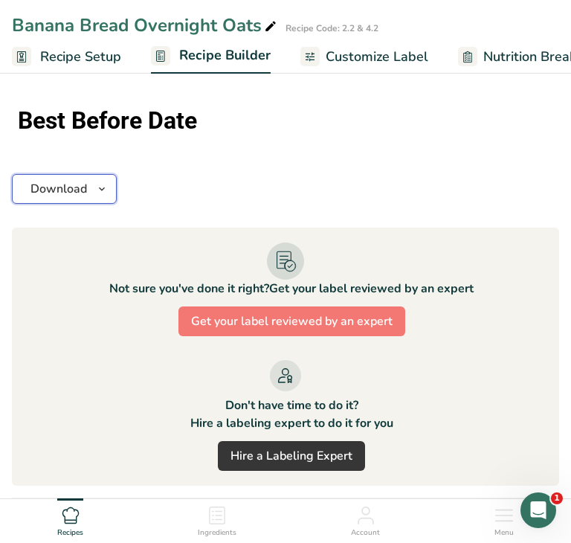
click at [103, 180] on icon "button" at bounding box center [102, 189] width 12 height 19
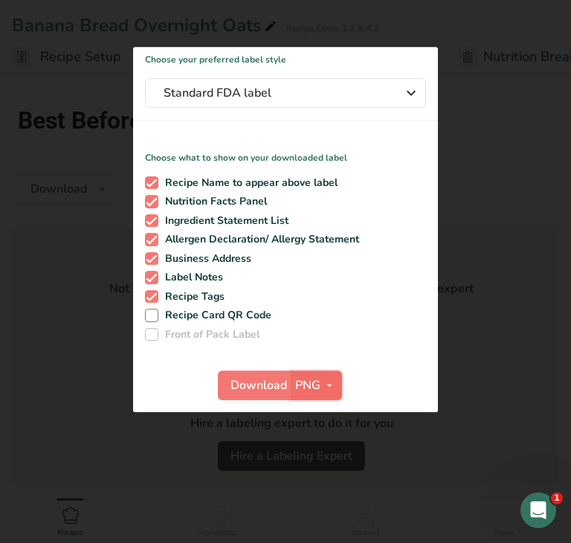
click at [327, 385] on icon "button" at bounding box center [330, 385] width 12 height 19
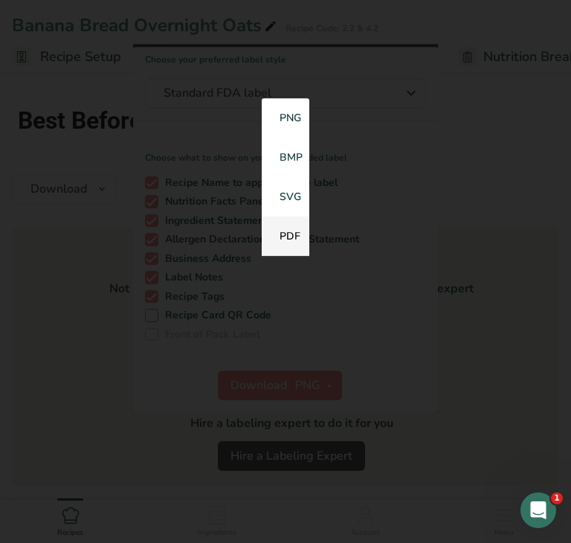
click at [291, 237] on link "PDF" at bounding box center [286, 236] width 48 height 39
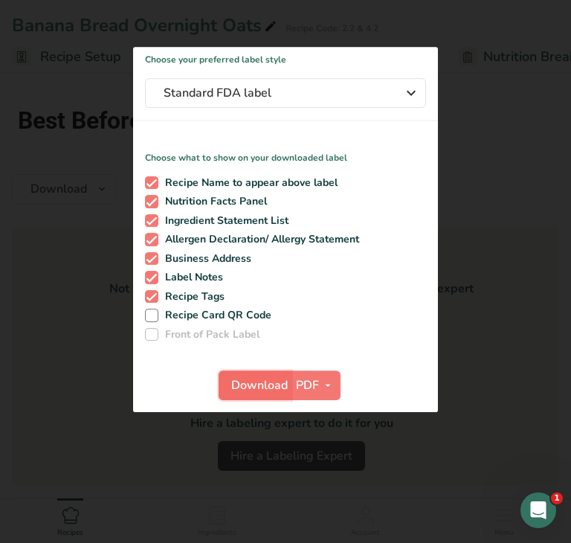
click at [257, 385] on span "Download" at bounding box center [259, 385] width 57 height 18
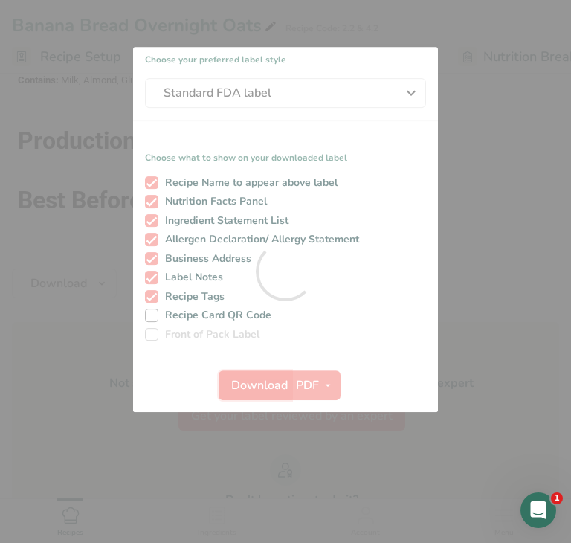
scroll to position [0, 0]
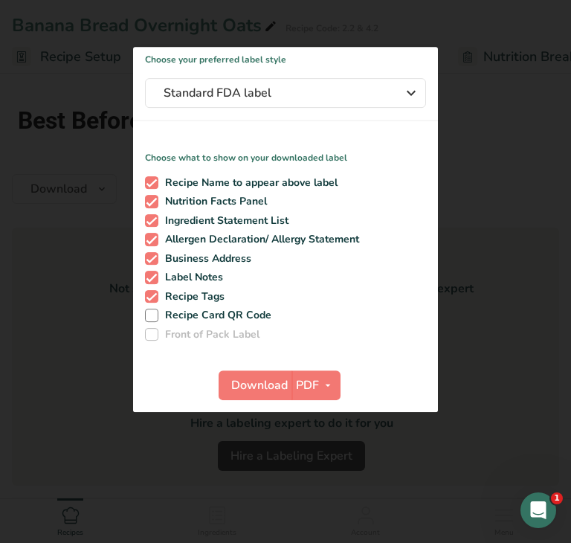
click at [64, 373] on div at bounding box center [285, 271] width 571 height 543
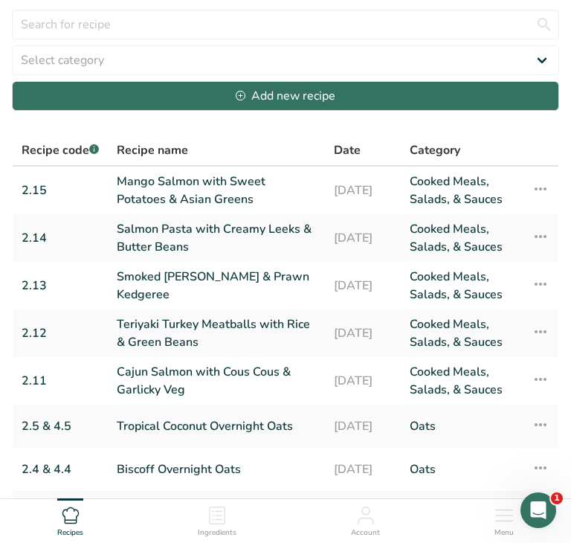
scroll to position [290, 0]
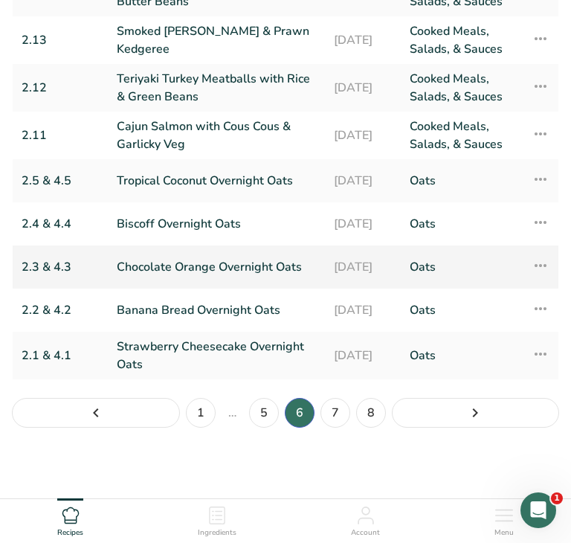
click at [209, 273] on link "Chocolate Orange Overnight Oats" at bounding box center [216, 266] width 199 height 31
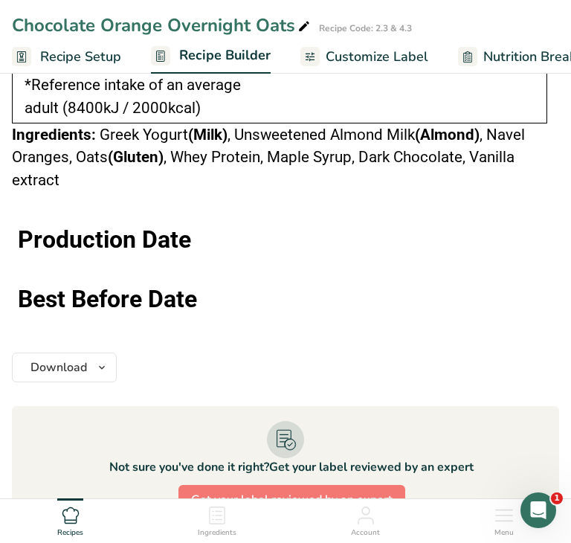
scroll to position [1101, 0]
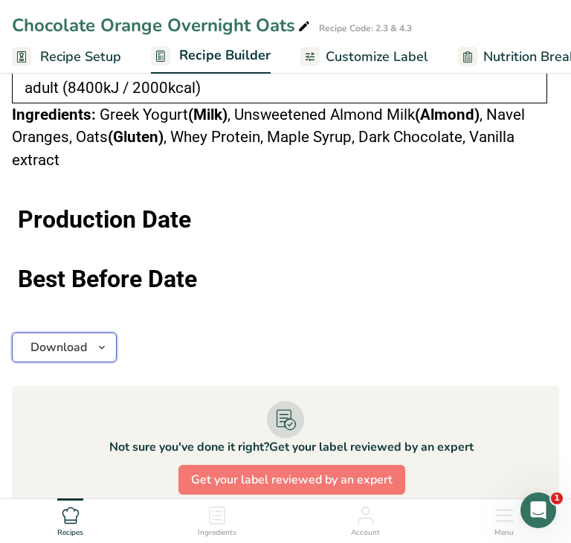
click at [97, 342] on icon "button" at bounding box center [102, 347] width 12 height 19
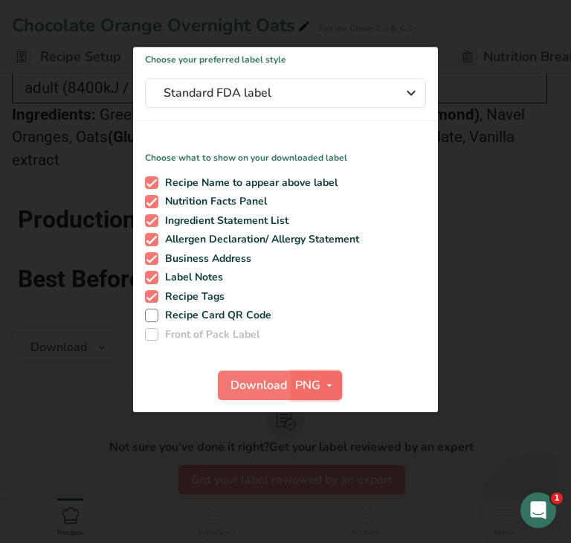
click at [321, 381] on span "button" at bounding box center [330, 385] width 18 height 18
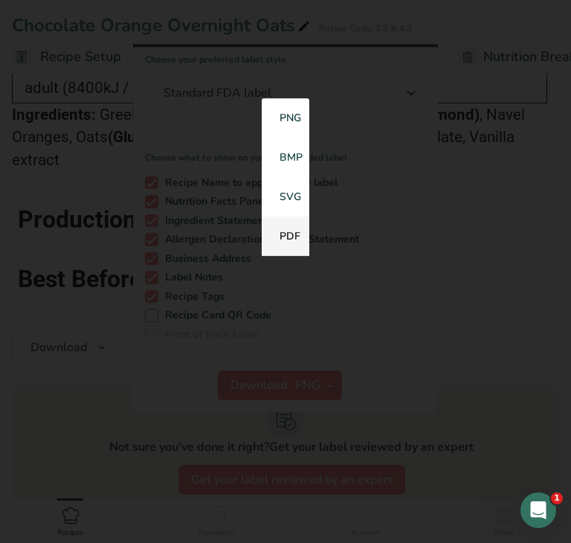
click at [285, 242] on link "PDF" at bounding box center [286, 236] width 48 height 39
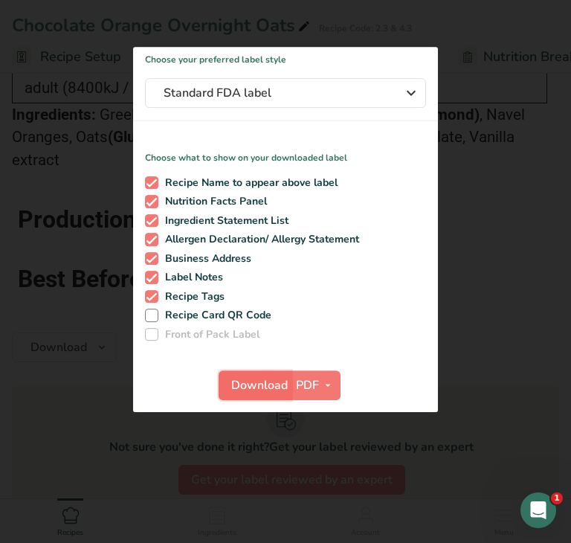
click at [237, 385] on span "Download" at bounding box center [259, 385] width 57 height 18
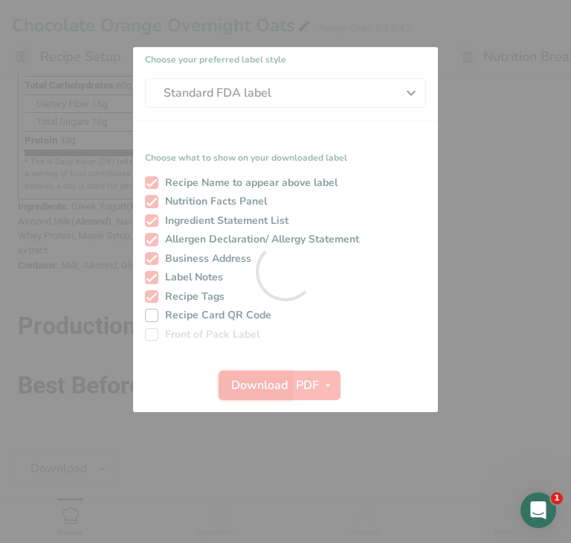
scroll to position [0, 0]
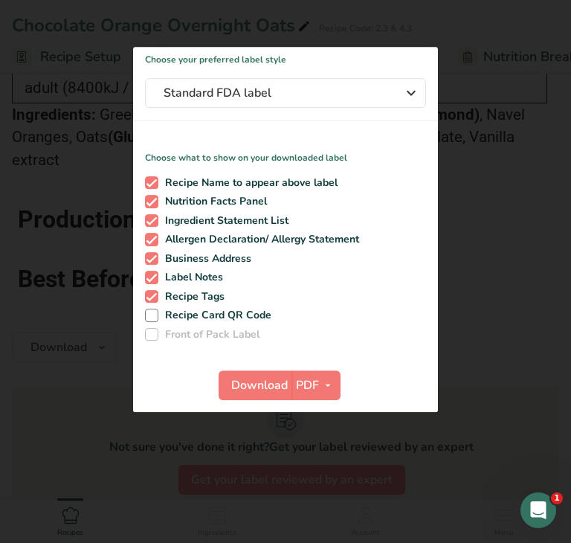
click at [54, 367] on div at bounding box center [285, 271] width 571 height 543
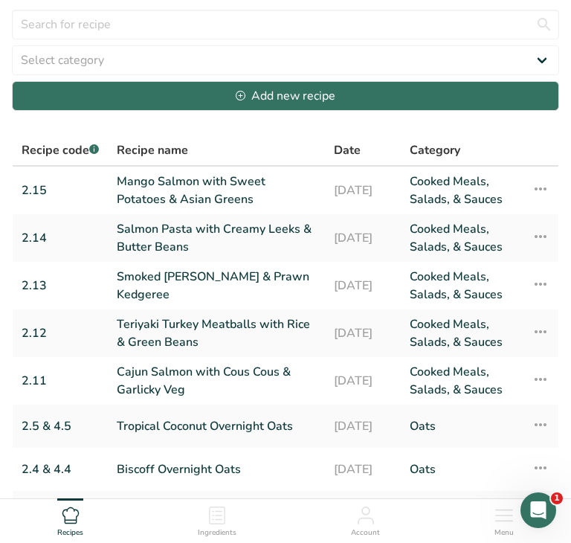
scroll to position [290, 0]
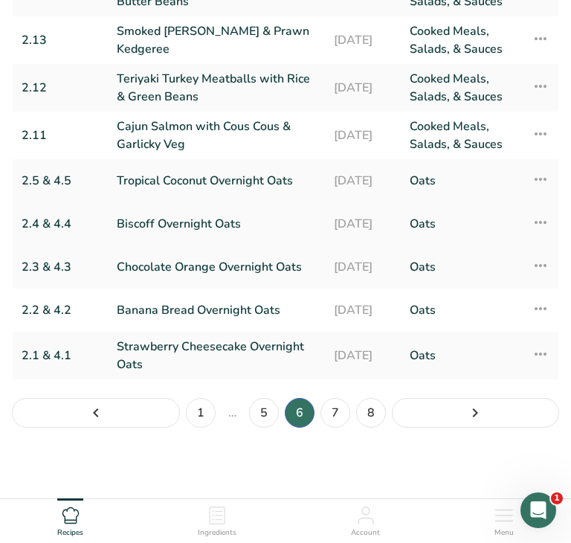
click at [231, 219] on link "Biscoff Overnight Oats" at bounding box center [216, 223] width 199 height 31
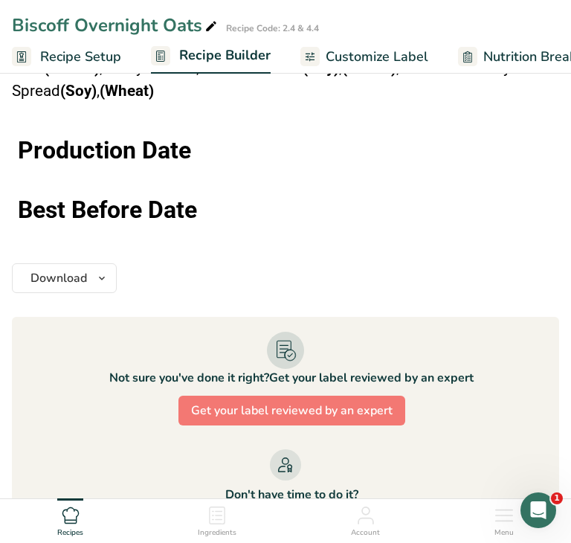
scroll to position [1077, 0]
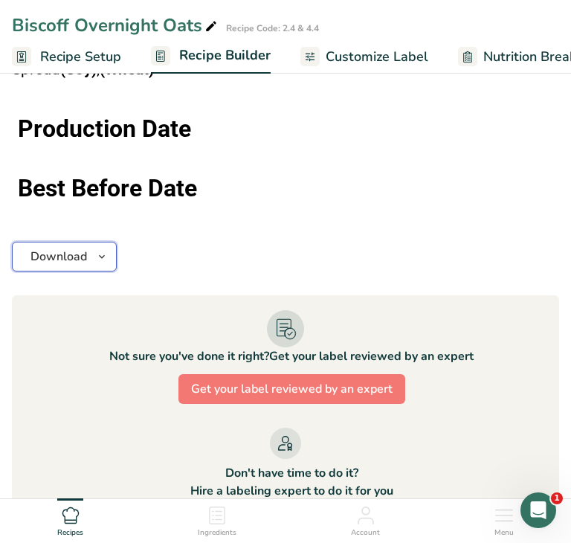
click at [103, 254] on icon "button" at bounding box center [102, 257] width 12 height 19
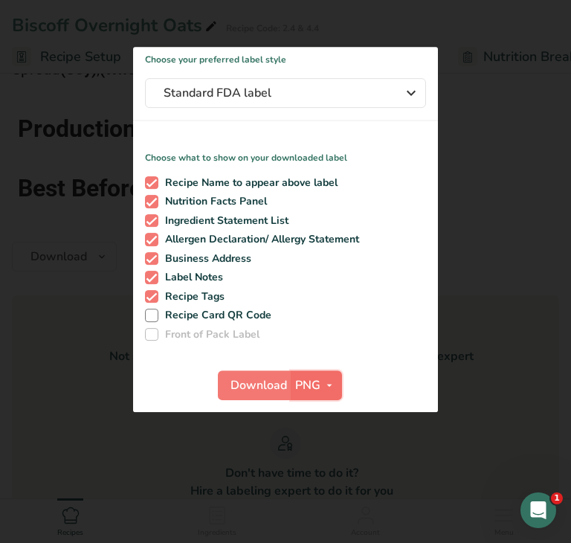
click at [316, 385] on span "PNG" at bounding box center [307, 385] width 25 height 18
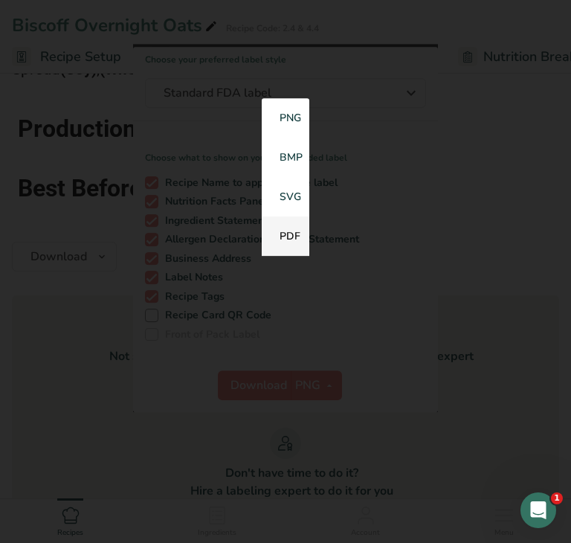
click at [288, 236] on link "PDF" at bounding box center [286, 236] width 48 height 39
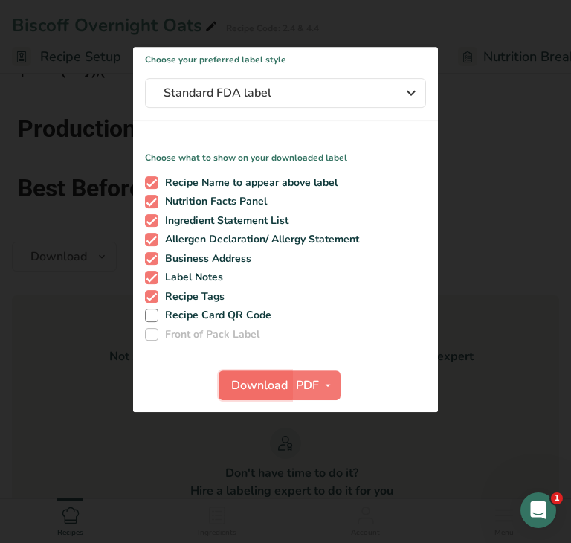
click at [254, 387] on span "Download" at bounding box center [259, 385] width 57 height 18
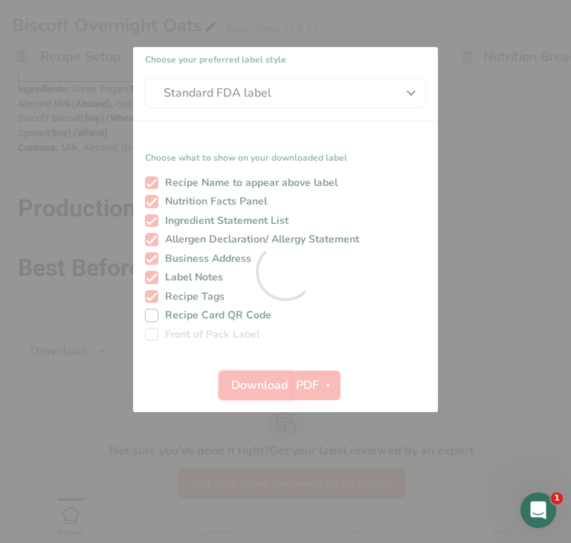
scroll to position [0, 0]
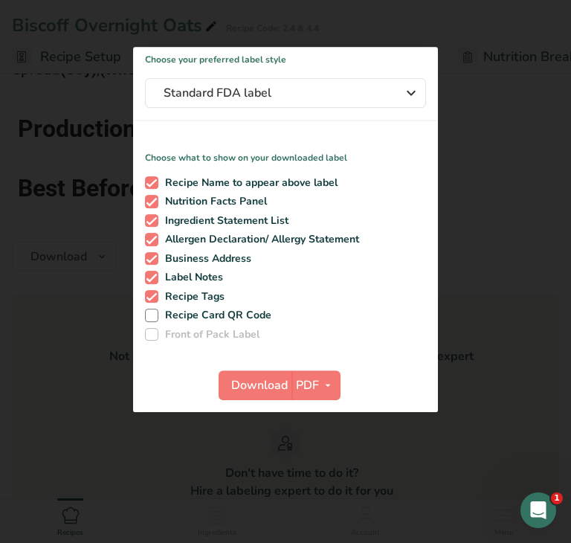
click at [44, 415] on div at bounding box center [285, 271] width 571 height 543
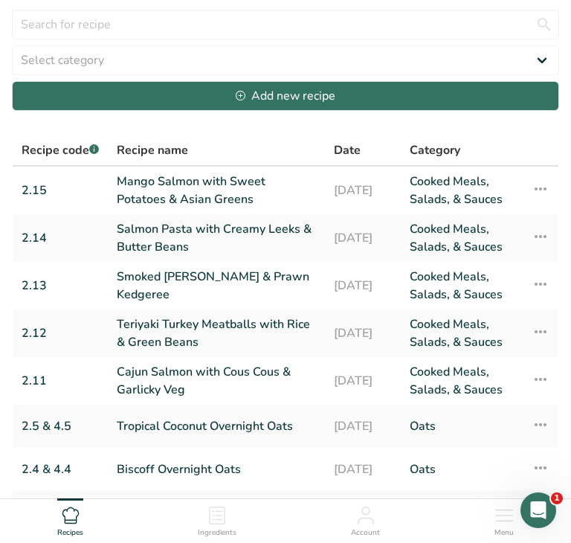
scroll to position [290, 0]
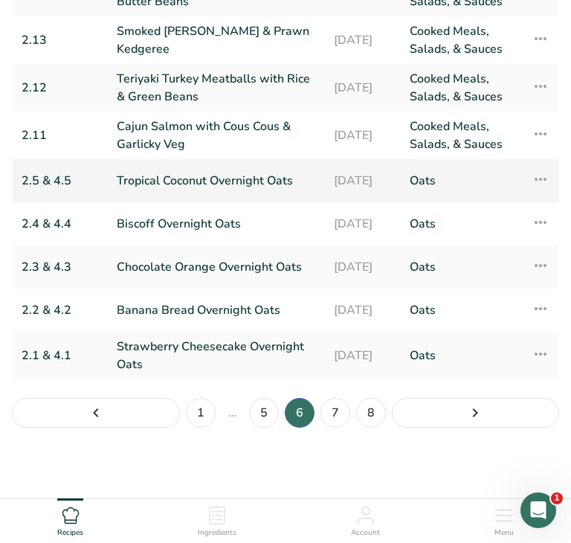
click at [198, 179] on link "Tropical Coconut Overnight Oats" at bounding box center [216, 180] width 199 height 31
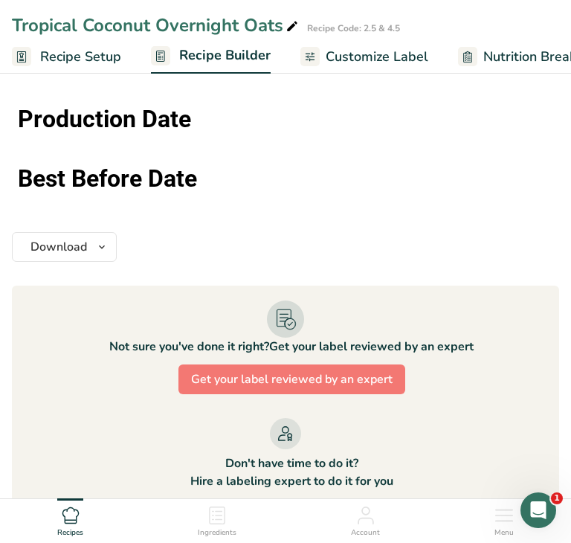
scroll to position [1262, 0]
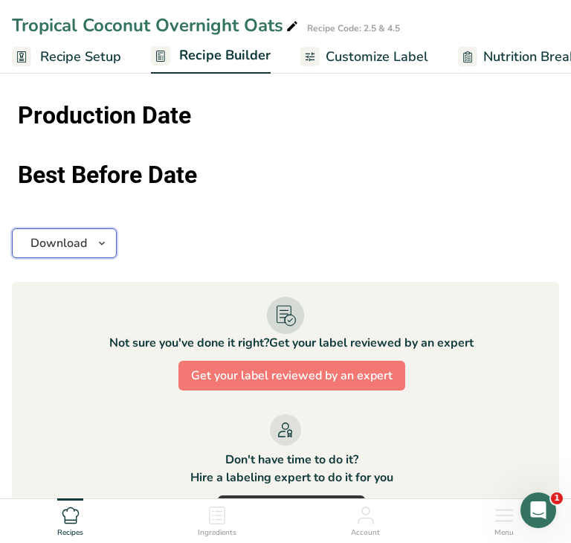
click at [101, 236] on icon "button" at bounding box center [102, 243] width 12 height 19
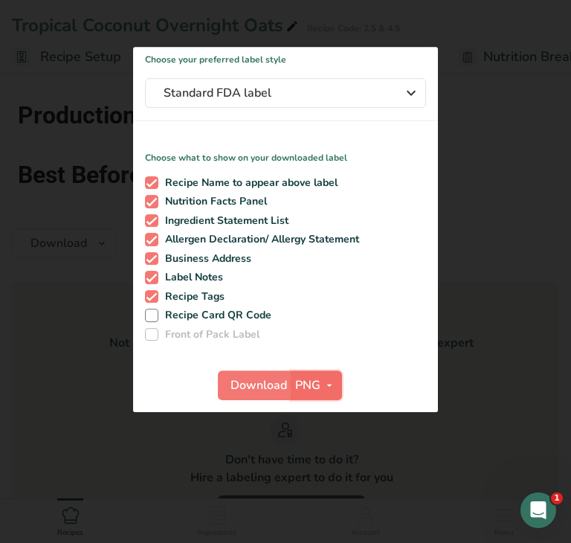
click at [318, 388] on span "PNG" at bounding box center [307, 385] width 25 height 18
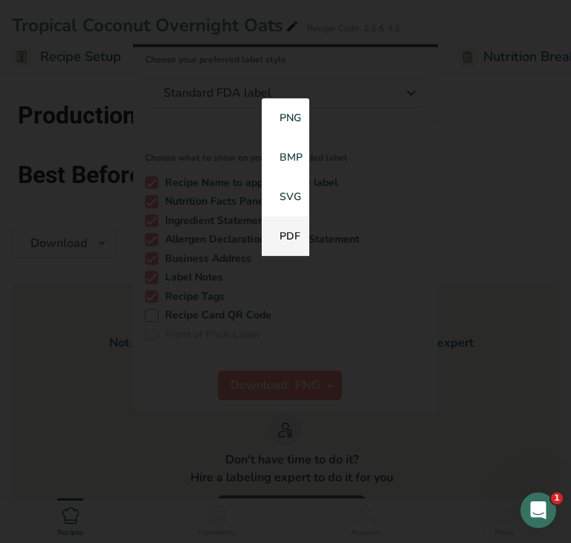
click at [286, 236] on link "PDF" at bounding box center [286, 236] width 48 height 39
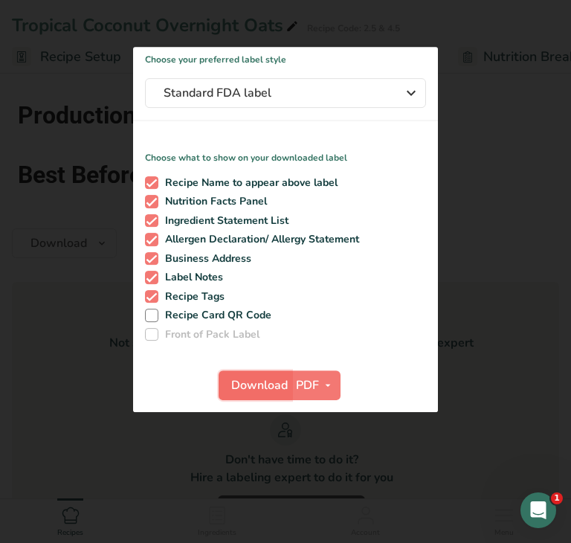
click at [263, 389] on span "Download" at bounding box center [259, 385] width 57 height 18
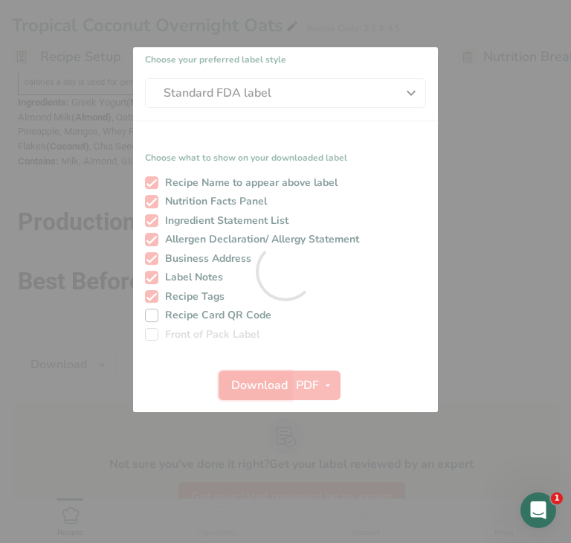
scroll to position [0, 0]
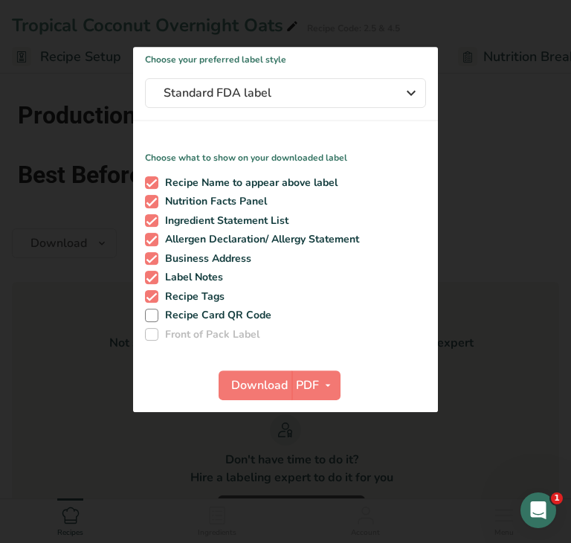
click at [48, 365] on div at bounding box center [285, 271] width 571 height 543
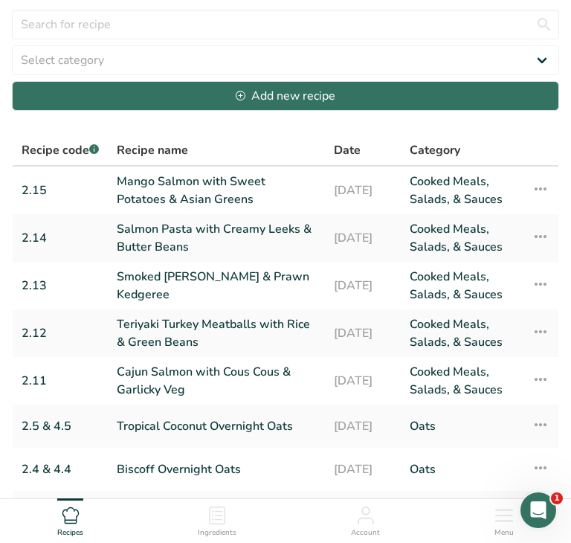
scroll to position [290, 0]
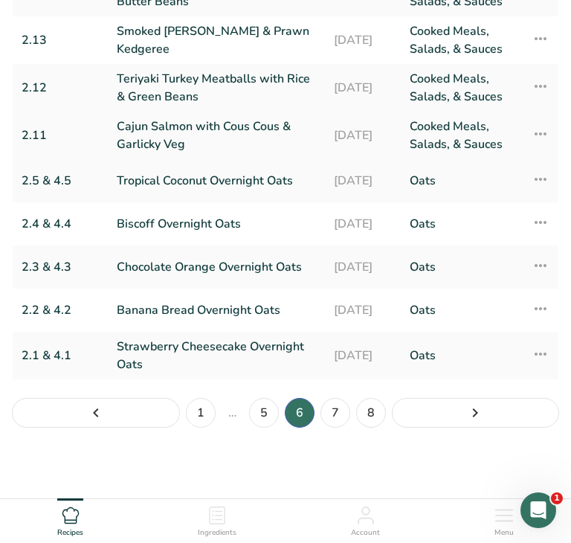
click at [216, 137] on link "Cajun Salmon with Cous Cous & Garlicky Veg" at bounding box center [216, 136] width 199 height 36
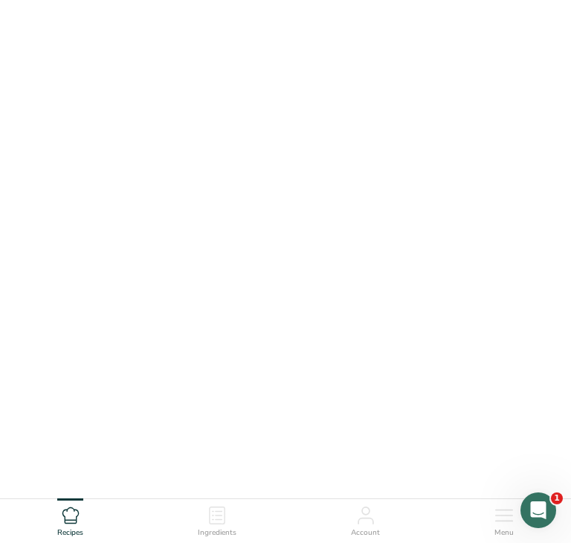
click at [216, 137] on link "Cajun Salmon with Cous Cous & Garlicky Veg" at bounding box center [216, 136] width 199 height 36
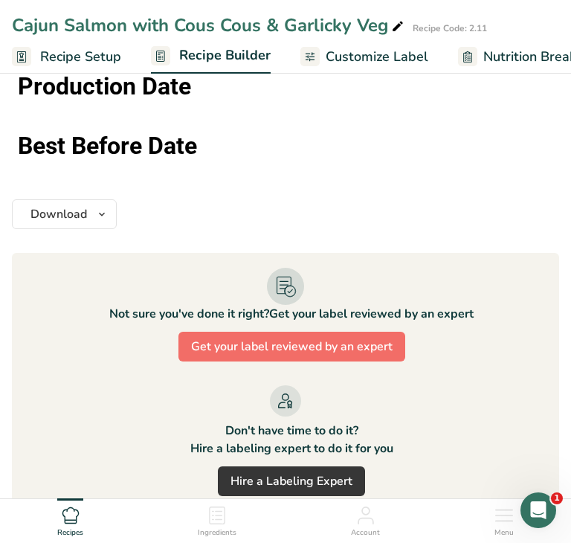
scroll to position [1288, 0]
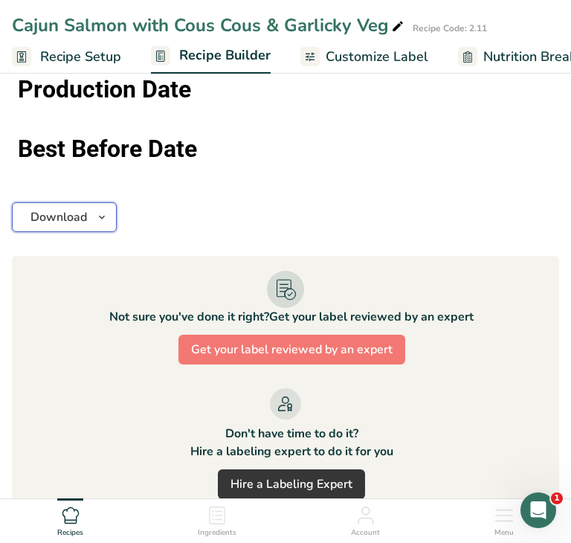
click at [108, 217] on span "button" at bounding box center [102, 217] width 18 height 18
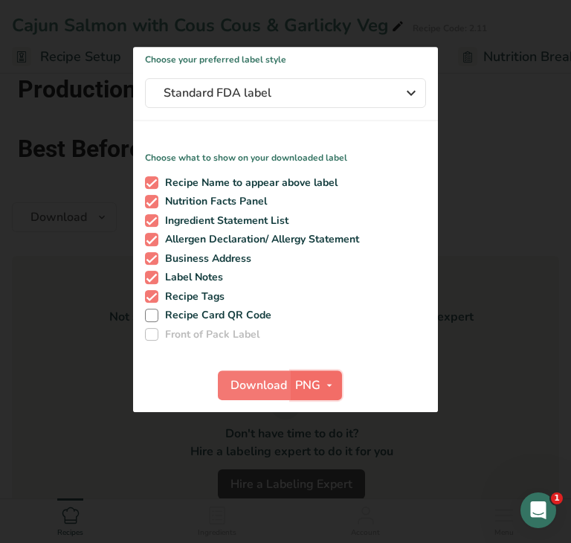
click at [315, 383] on span "PNG" at bounding box center [307, 385] width 25 height 18
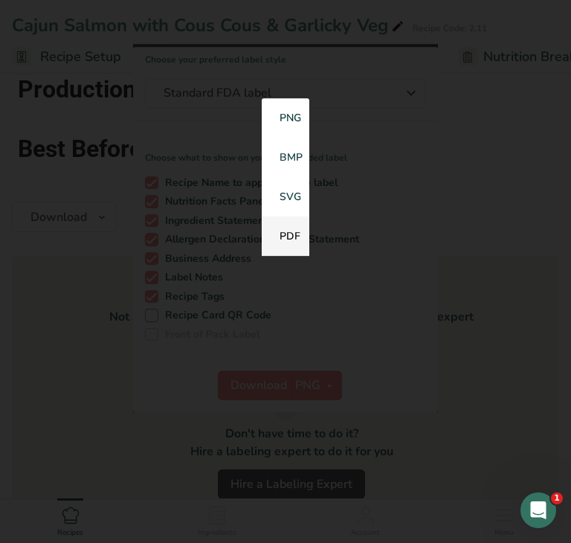
click at [289, 235] on link "PDF" at bounding box center [286, 236] width 48 height 39
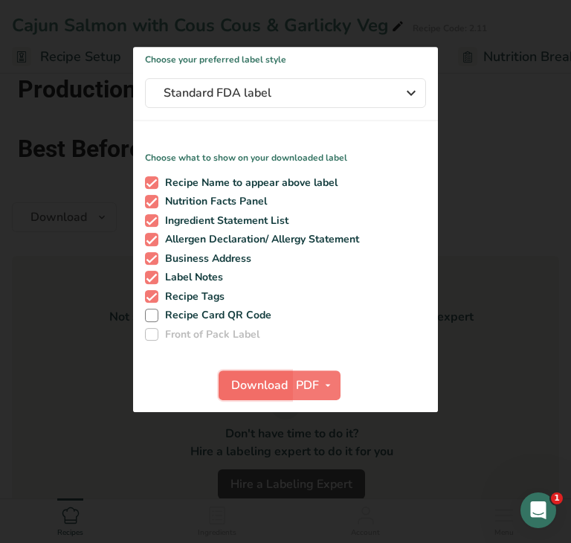
click at [254, 389] on span "Download" at bounding box center [259, 385] width 57 height 18
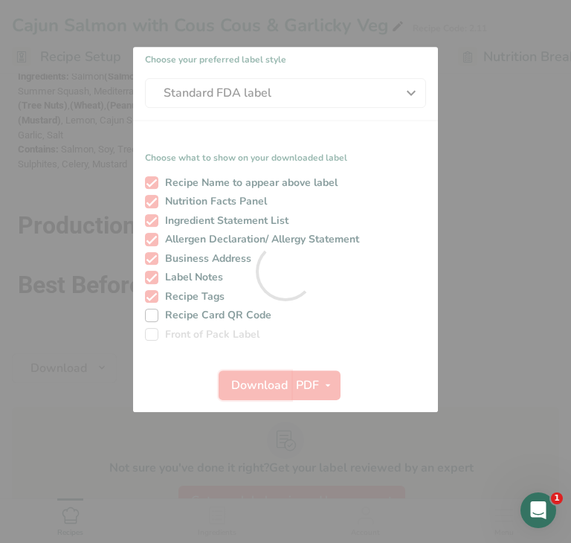
scroll to position [0, 0]
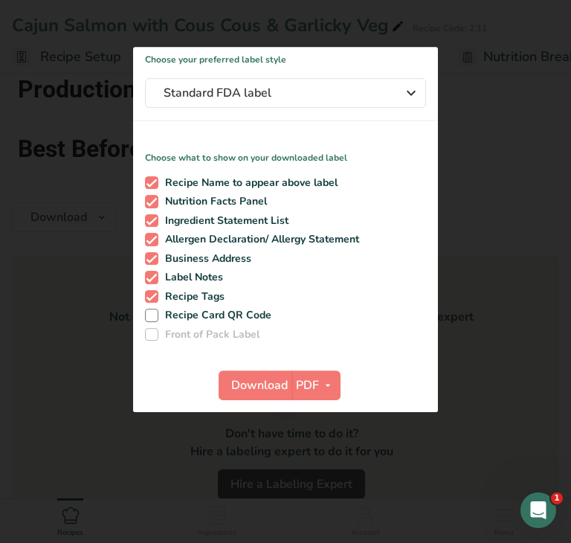
click at [85, 446] on div at bounding box center [285, 271] width 571 height 543
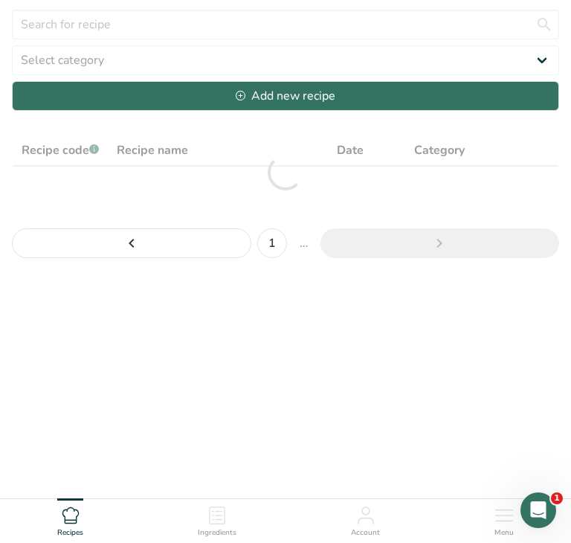
scroll to position [45, 0]
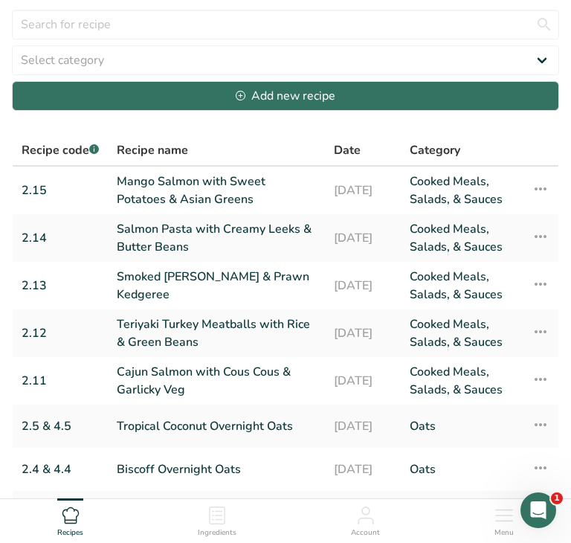
scroll to position [290, 0]
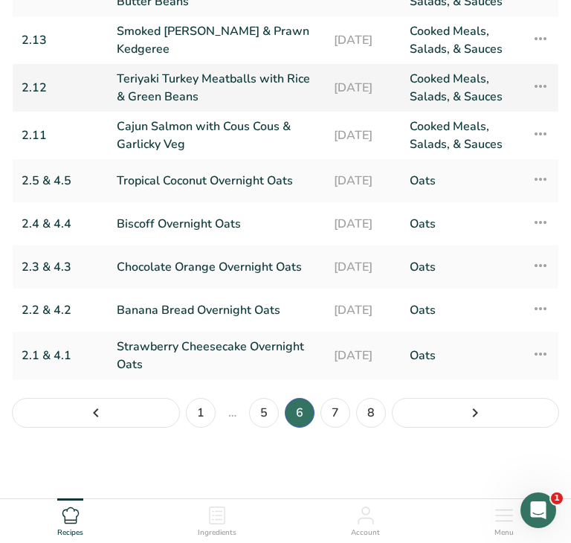
click at [192, 84] on link "Teriyaki Turkey Meatballs with Rice & Green Beans" at bounding box center [216, 88] width 199 height 36
click at [191, 84] on link "Teriyaki Turkey Meatballs with Rice & Green Beans" at bounding box center [216, 88] width 199 height 36
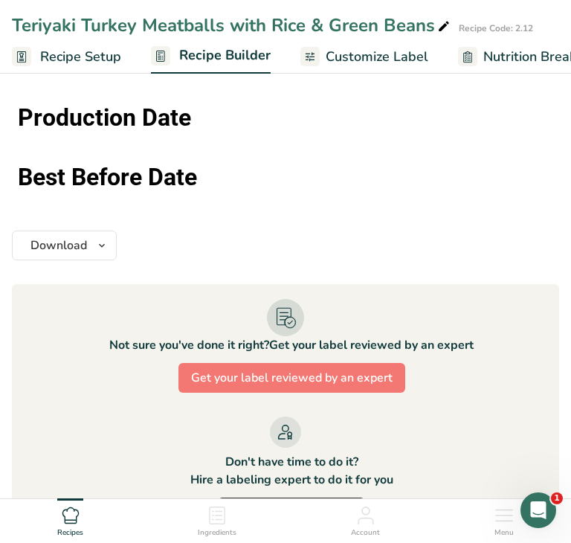
scroll to position [1438, 0]
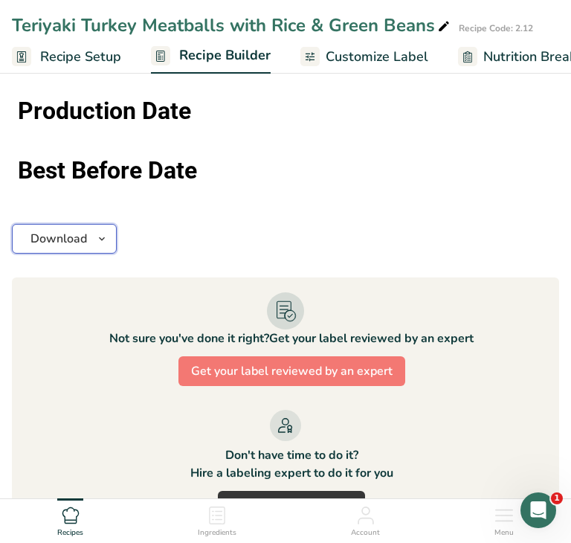
click at [107, 231] on icon "button" at bounding box center [102, 239] width 12 height 19
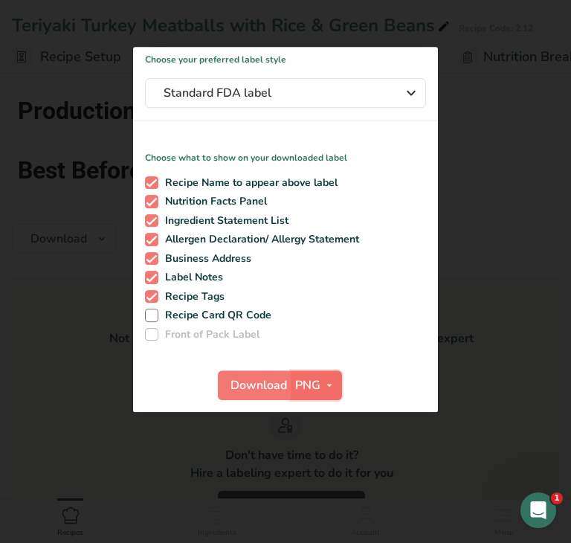
click at [309, 391] on span "PNG" at bounding box center [307, 385] width 25 height 18
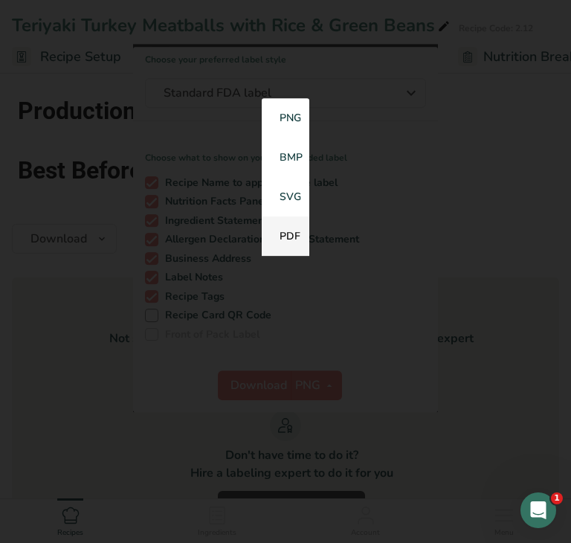
click at [289, 239] on link "PDF" at bounding box center [286, 236] width 48 height 39
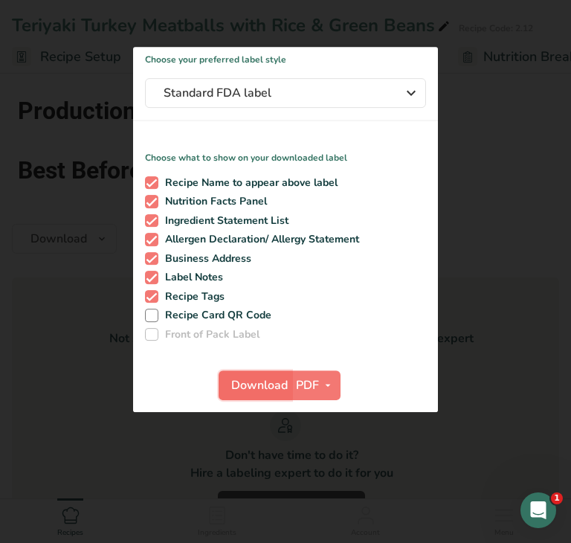
click at [270, 389] on span "Download" at bounding box center [259, 385] width 57 height 18
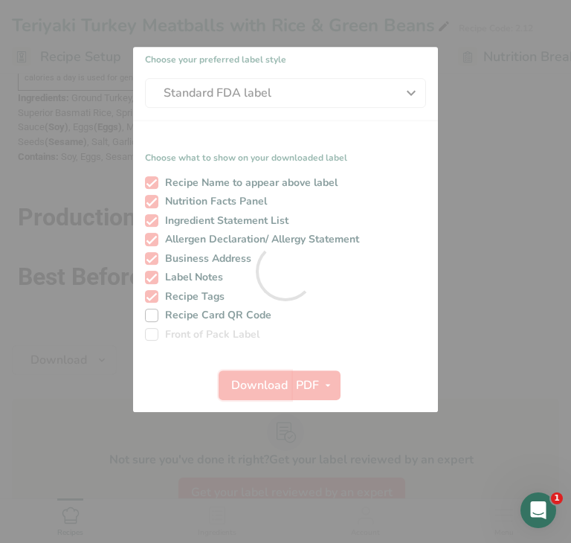
scroll to position [0, 0]
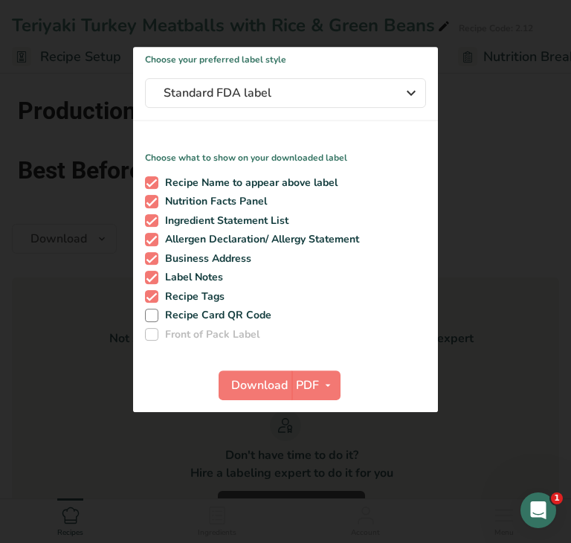
click at [57, 400] on div at bounding box center [285, 271] width 571 height 543
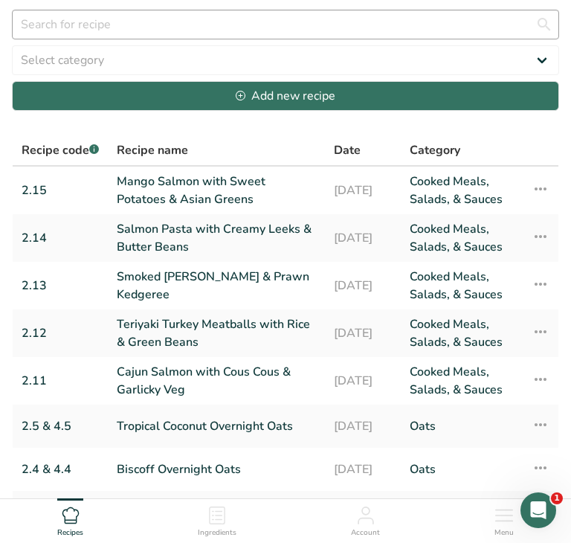
scroll to position [290, 0]
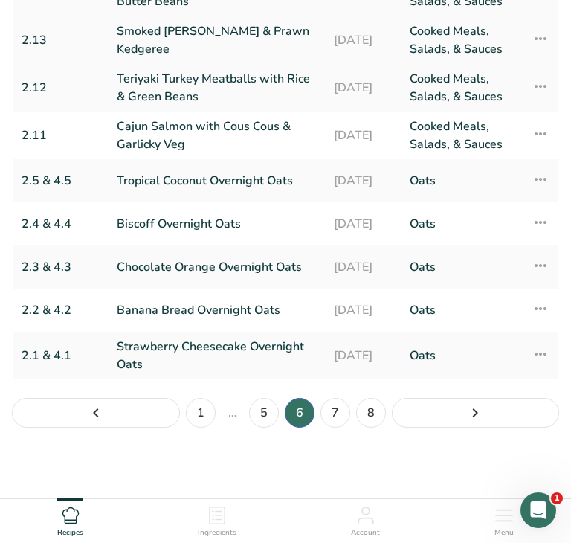
click at [199, 36] on link "Smoked [PERSON_NAME] & Prawn Kedgeree" at bounding box center [216, 40] width 199 height 36
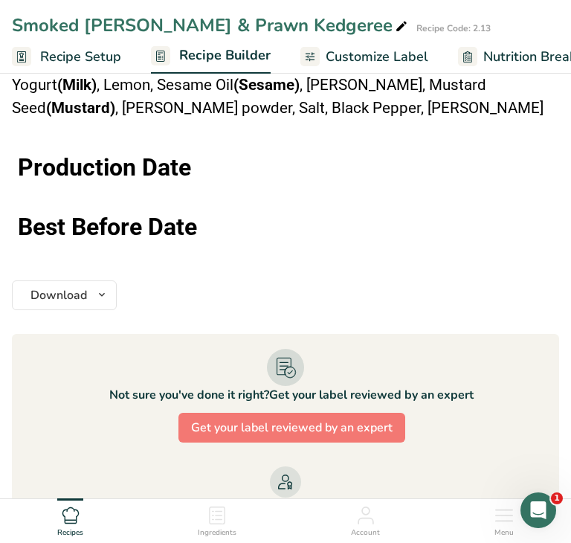
scroll to position [1636, 0]
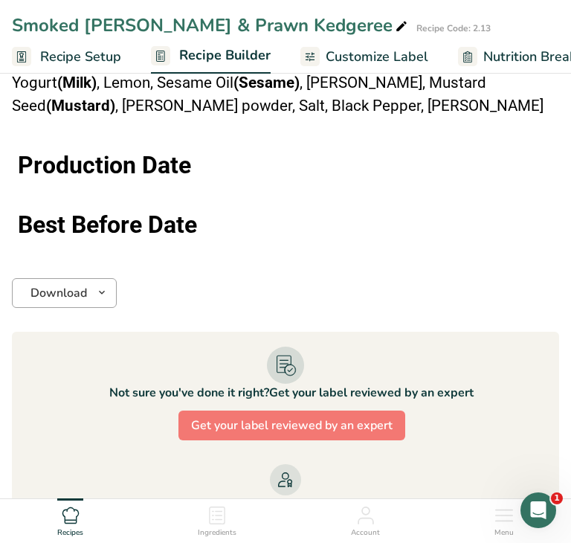
click at [94, 284] on span "button" at bounding box center [102, 293] width 18 height 18
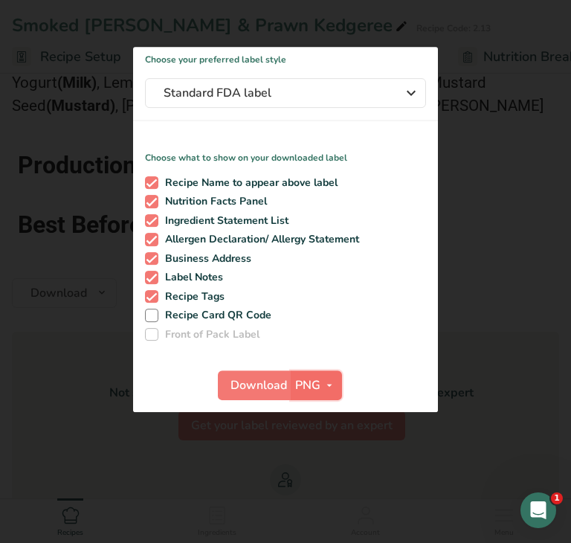
click at [306, 393] on span "PNG" at bounding box center [307, 385] width 25 height 18
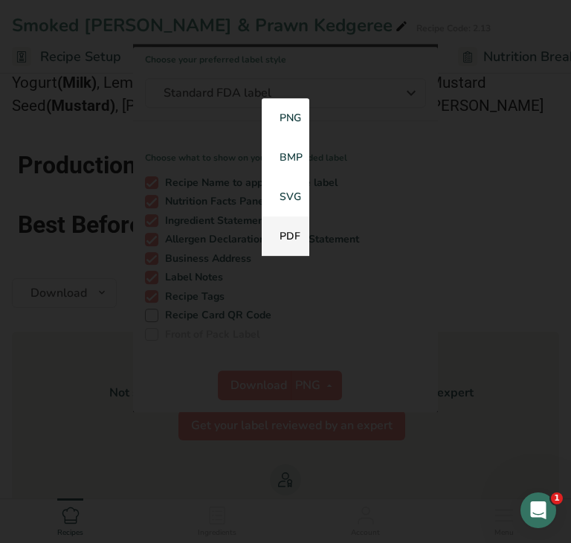
click at [288, 242] on link "PDF" at bounding box center [286, 236] width 48 height 39
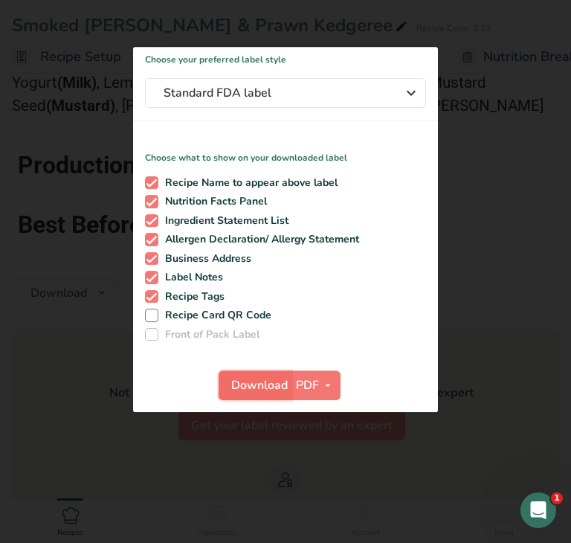
click at [253, 385] on span "Download" at bounding box center [259, 385] width 57 height 18
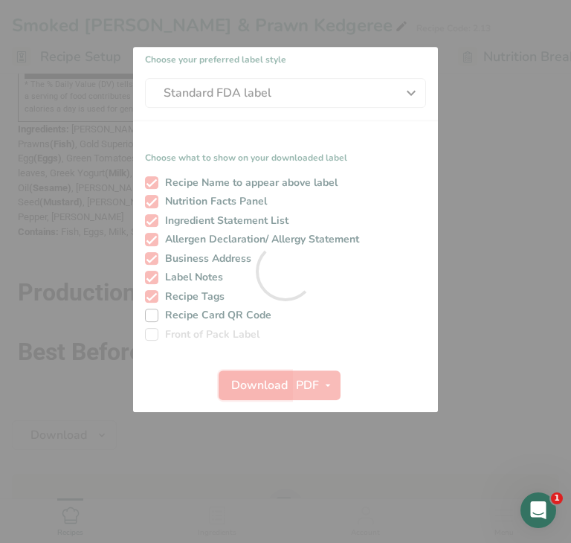
scroll to position [0, 0]
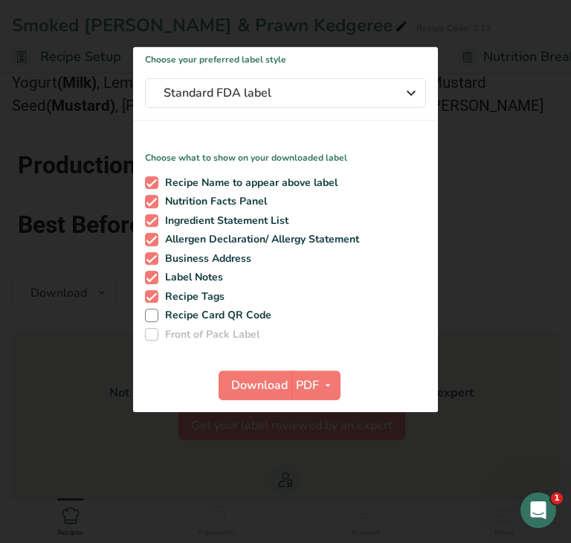
click at [60, 428] on div at bounding box center [285, 271] width 571 height 543
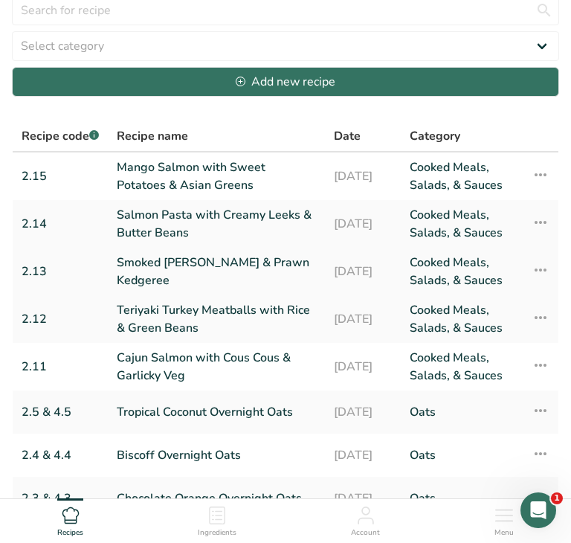
scroll to position [51, 0]
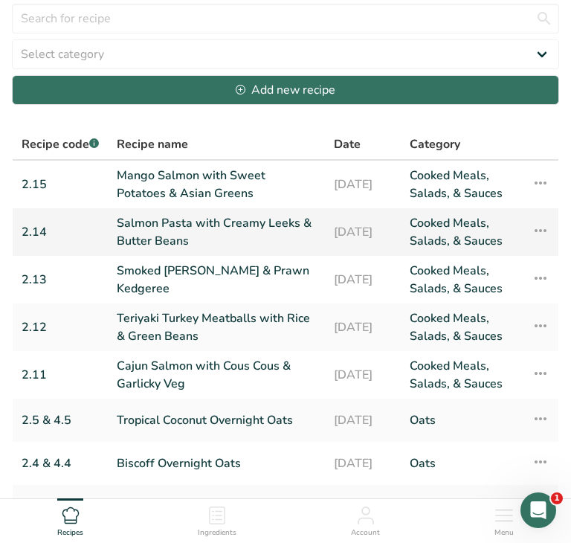
click at [173, 227] on link "Salmon Pasta with Creamy Leeks & Butter Beans" at bounding box center [216, 232] width 199 height 36
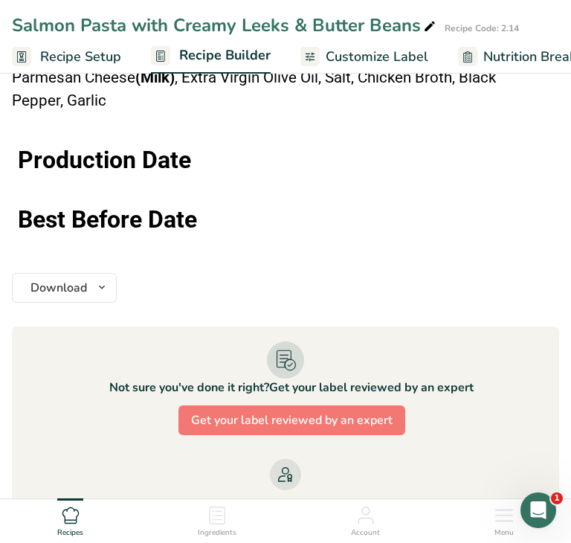
scroll to position [1424, 0]
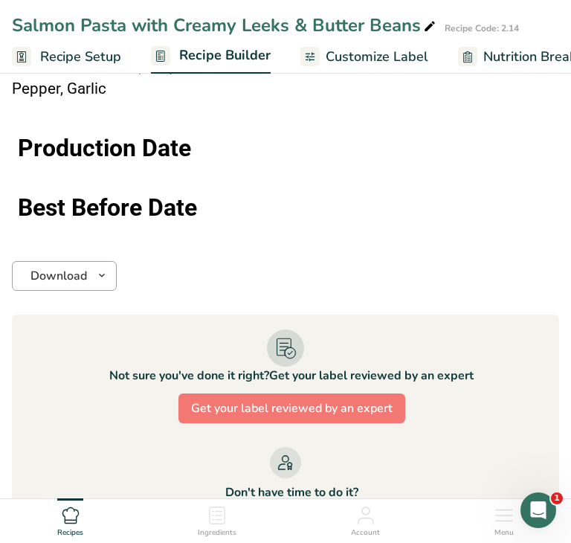
click at [100, 266] on icon "button" at bounding box center [102, 275] width 12 height 19
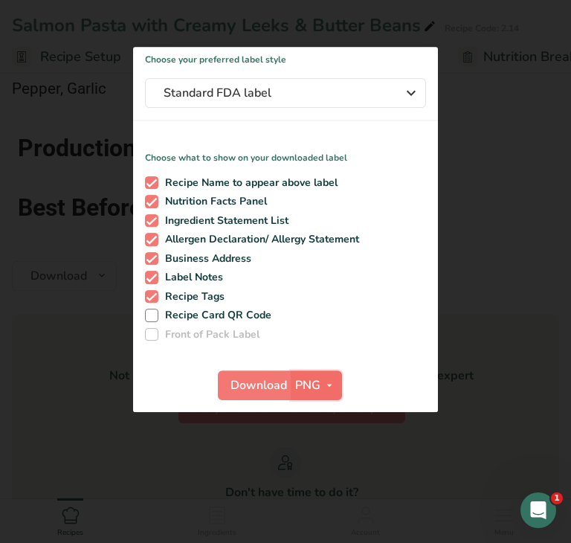
click at [312, 382] on span "PNG" at bounding box center [307, 385] width 25 height 18
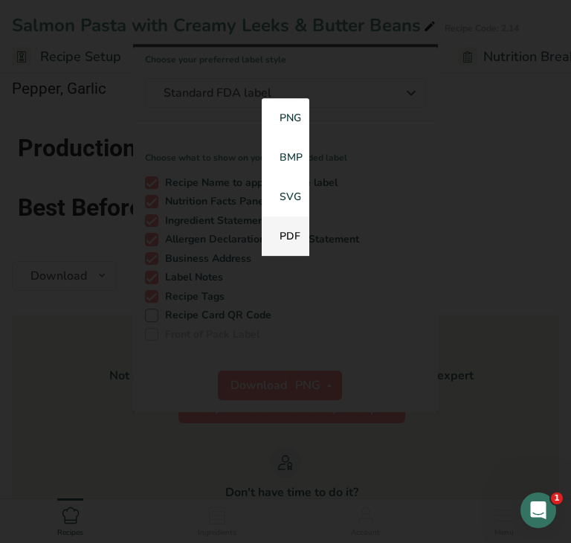
click at [286, 239] on link "PDF" at bounding box center [286, 236] width 48 height 39
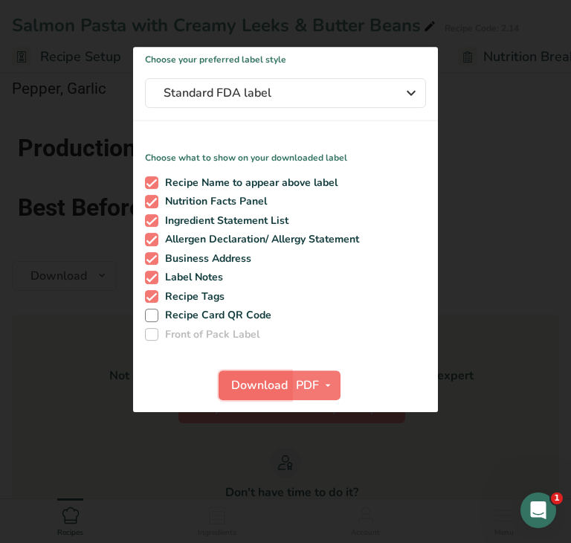
click at [241, 379] on span "Download" at bounding box center [259, 385] width 57 height 18
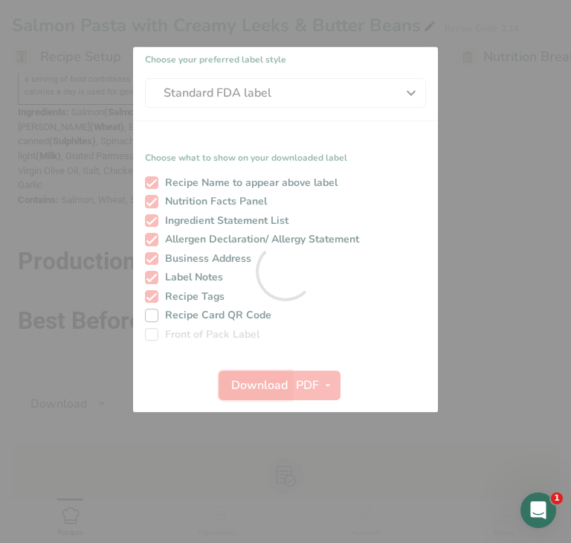
scroll to position [0, 0]
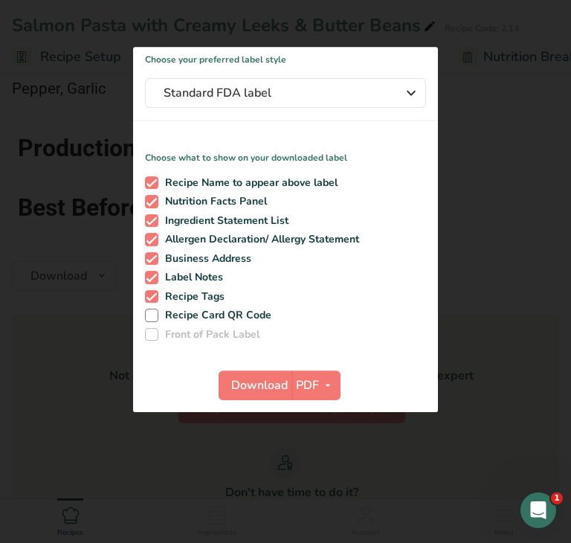
click at [62, 315] on div at bounding box center [285, 271] width 571 height 543
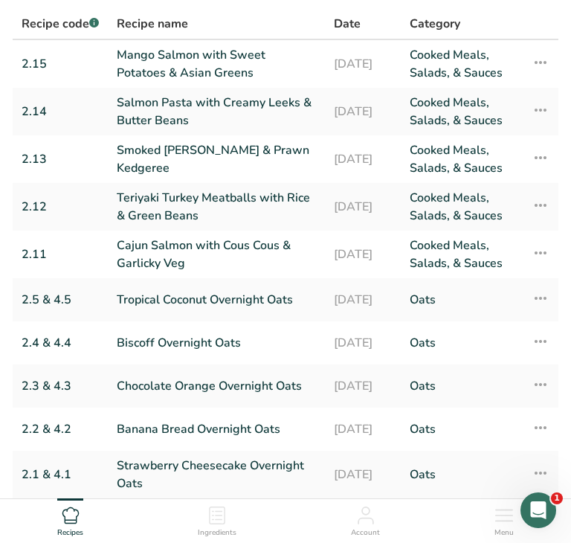
scroll to position [158, 0]
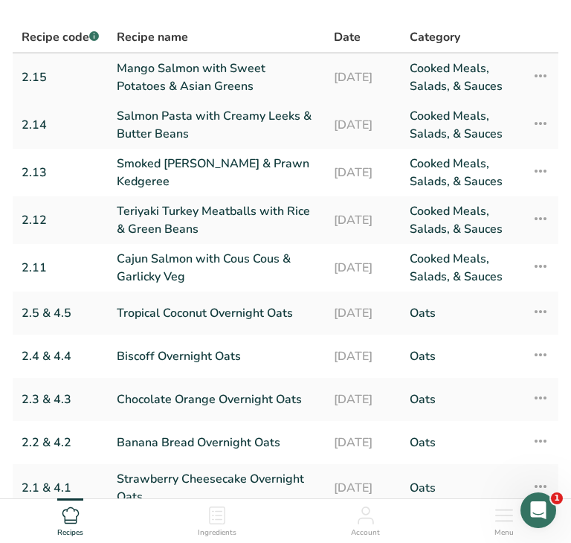
click at [177, 74] on link "Mango Salmon with Sweet Potatoes & Asian Greens" at bounding box center [216, 78] width 199 height 36
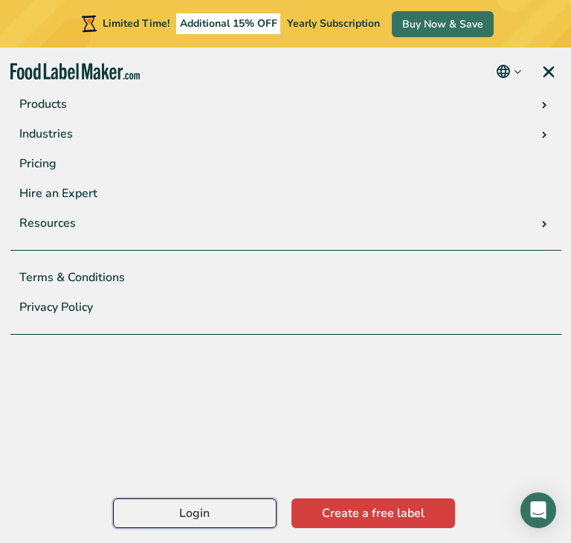
click at [203, 515] on link "Login" at bounding box center [195, 513] width 164 height 30
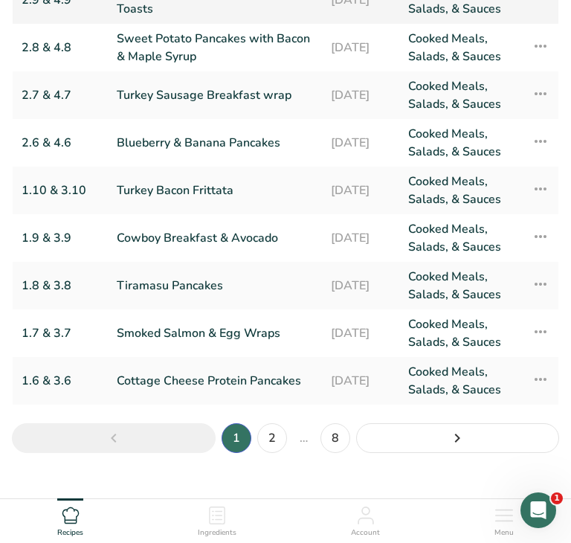
scroll to position [269, 0]
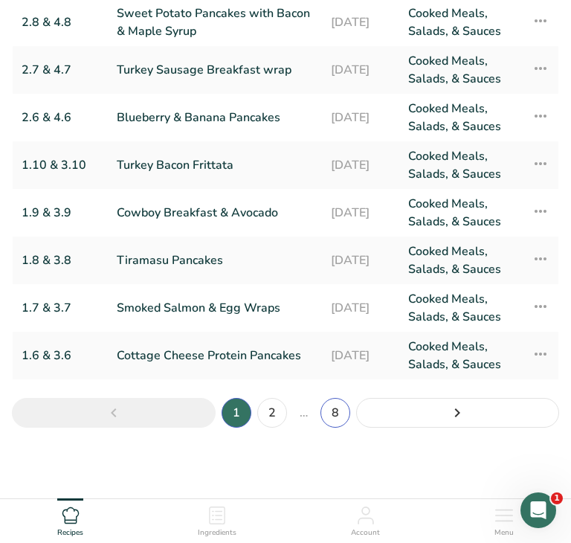
click at [334, 416] on link "8" at bounding box center [336, 413] width 30 height 30
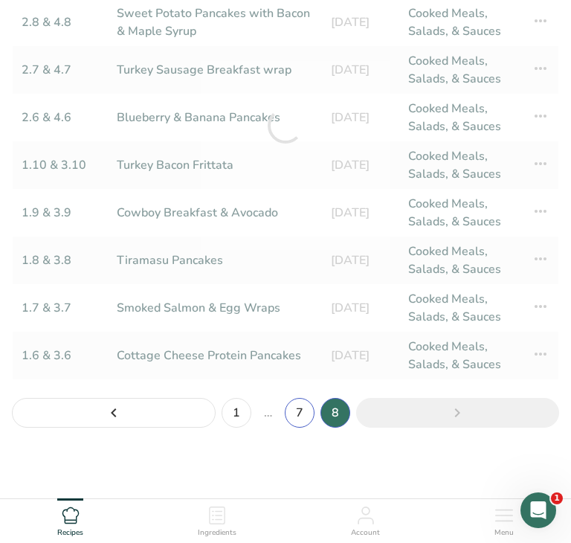
click at [298, 414] on link "7" at bounding box center [300, 413] width 30 height 30
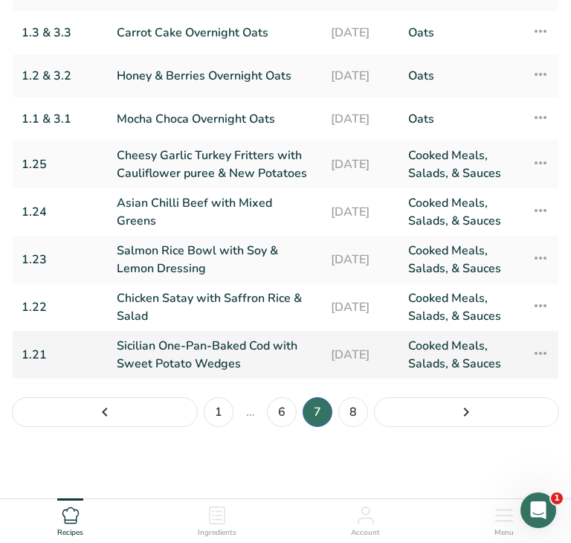
scroll to position [247, 0]
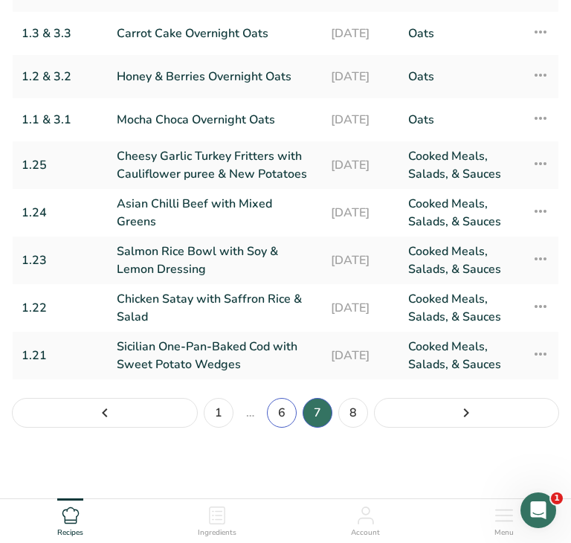
click at [281, 414] on link "6" at bounding box center [282, 413] width 30 height 30
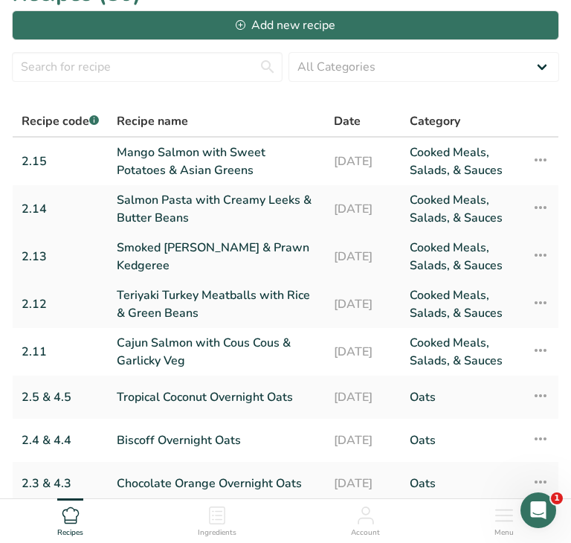
scroll to position [23, 0]
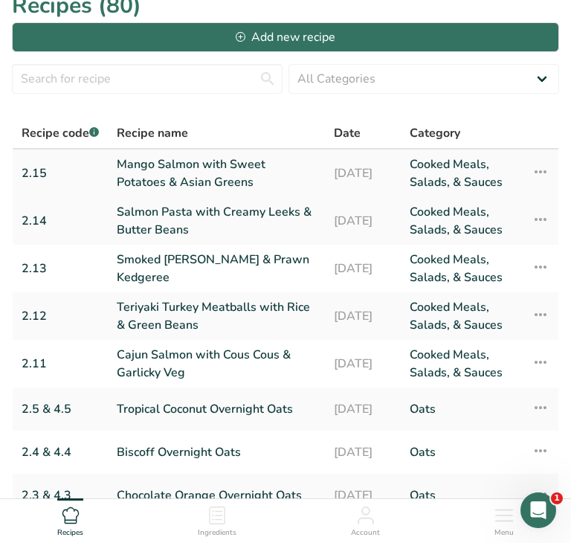
click at [145, 180] on link "Mango Salmon with Sweet Potatoes & Asian Greens" at bounding box center [216, 173] width 199 height 36
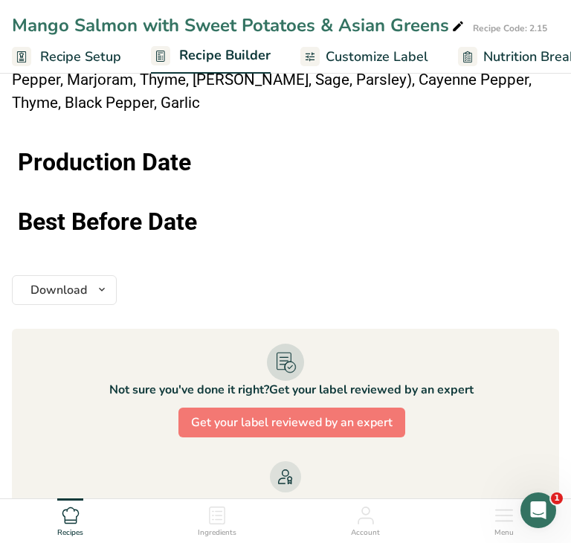
scroll to position [1695, 0]
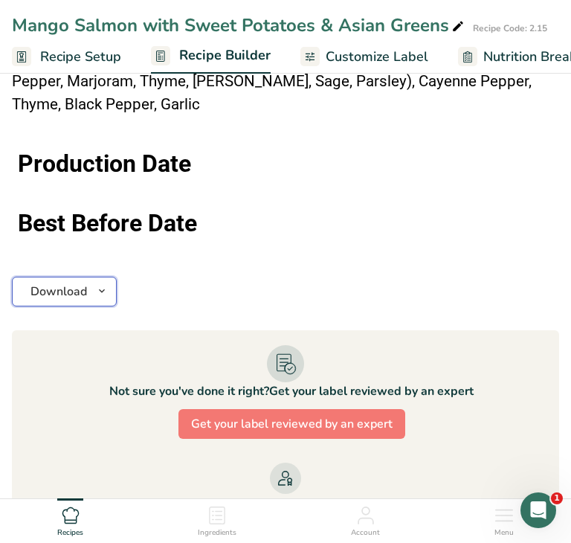
click at [94, 294] on button "Download" at bounding box center [64, 292] width 105 height 30
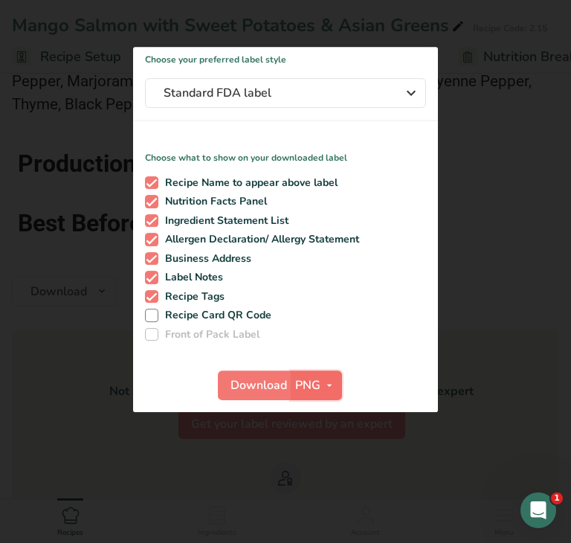
click at [312, 390] on span "PNG" at bounding box center [307, 385] width 25 height 18
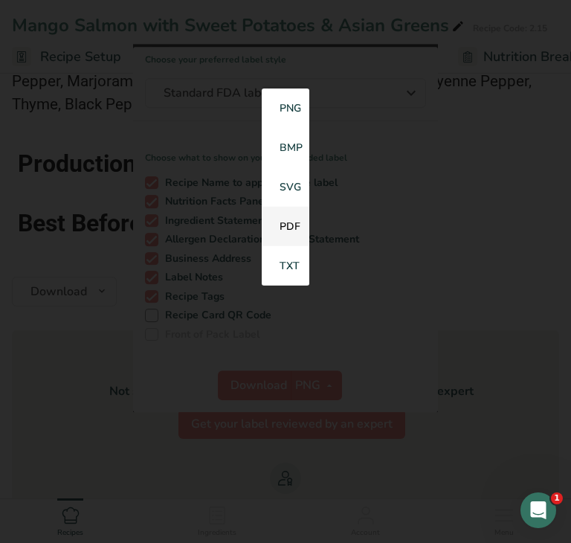
click at [284, 234] on link "PDF" at bounding box center [286, 226] width 48 height 39
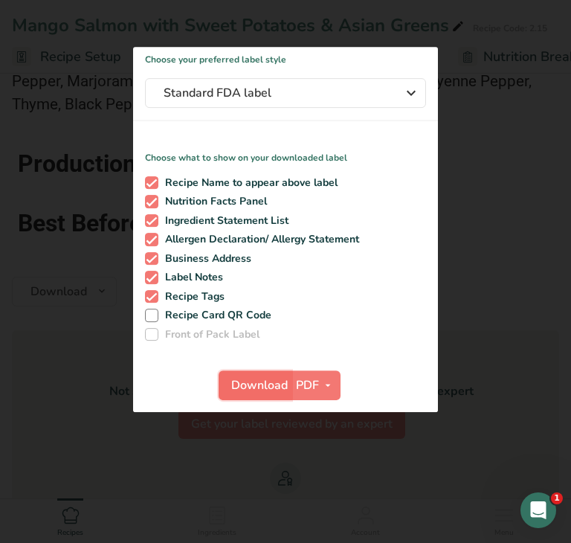
click at [251, 385] on span "Download" at bounding box center [259, 385] width 57 height 18
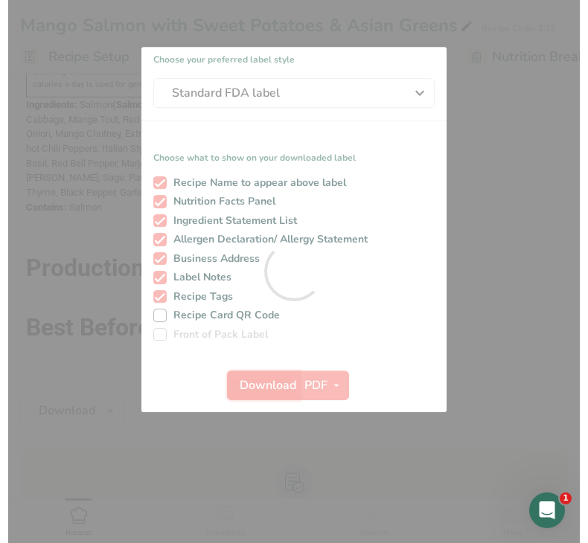
scroll to position [0, 0]
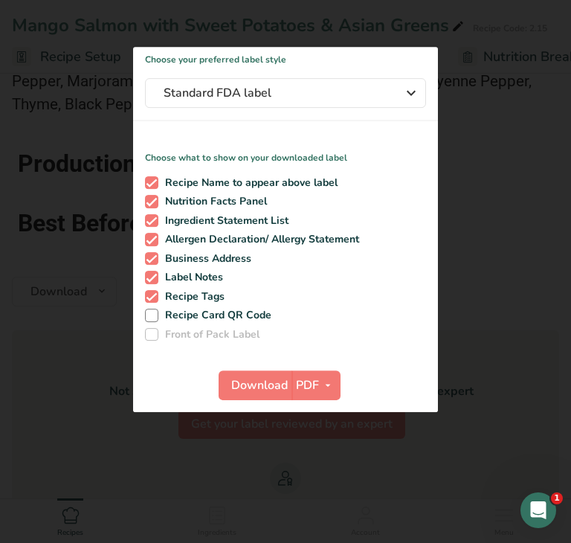
click at [51, 388] on div at bounding box center [285, 271] width 571 height 543
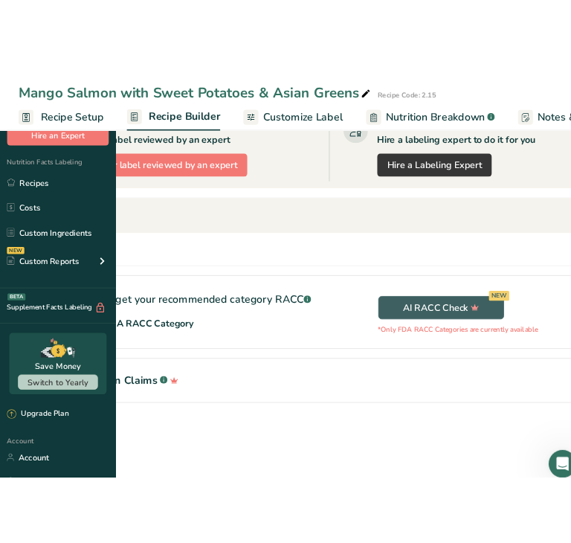
scroll to position [1692, 0]
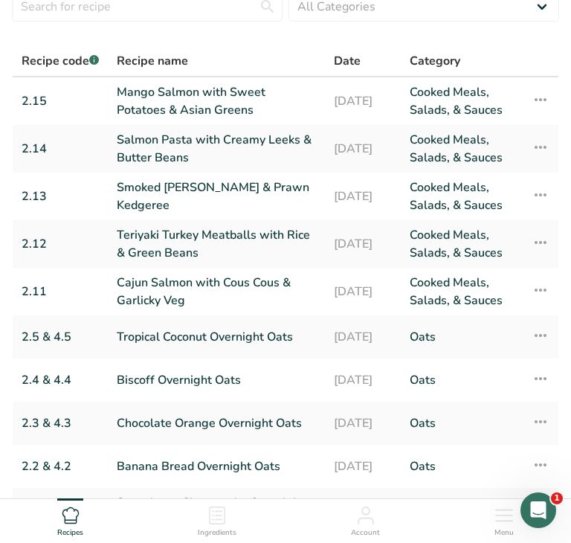
scroll to position [251, 0]
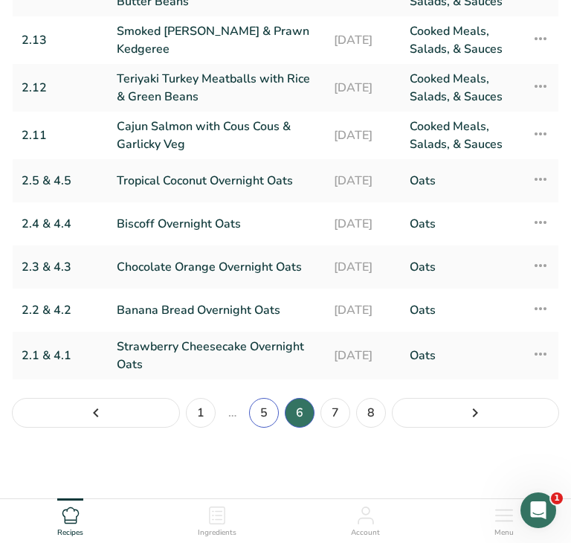
click at [262, 412] on link "5" at bounding box center [264, 413] width 30 height 30
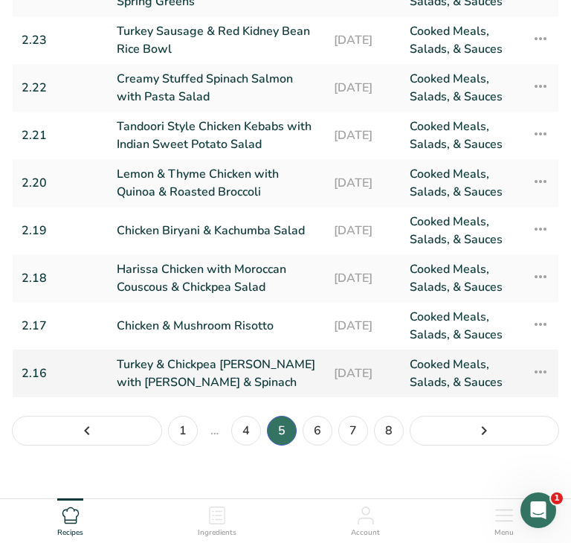
click at [254, 368] on link "Turkey & Chickpea Curry with Rice & Spinach" at bounding box center [216, 374] width 199 height 36
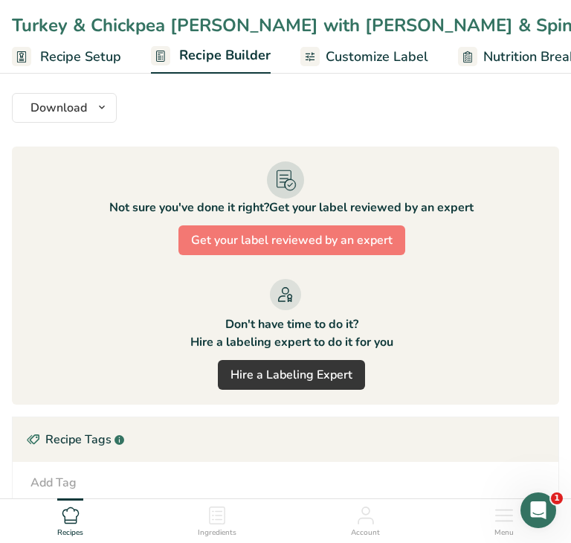
scroll to position [1854, 0]
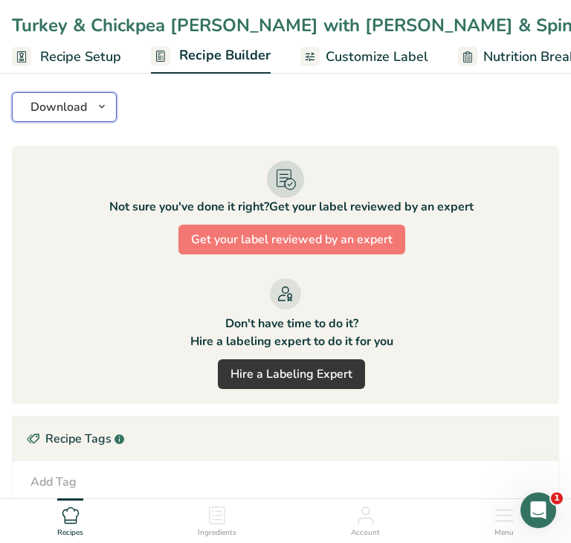
click at [99, 97] on icon "button" at bounding box center [102, 106] width 12 height 19
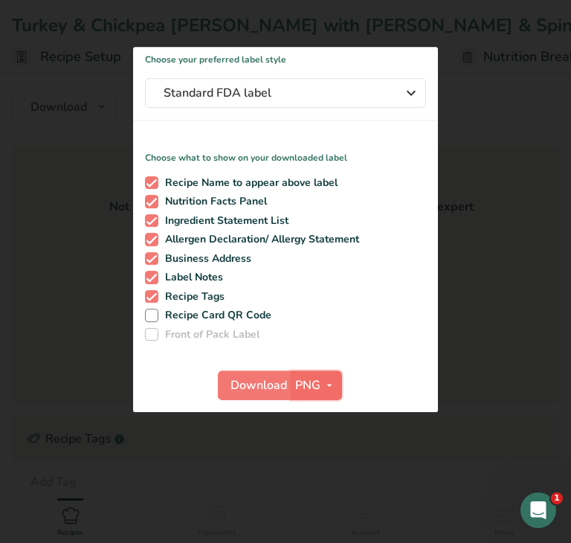
click at [304, 390] on span "PNG" at bounding box center [307, 385] width 25 height 18
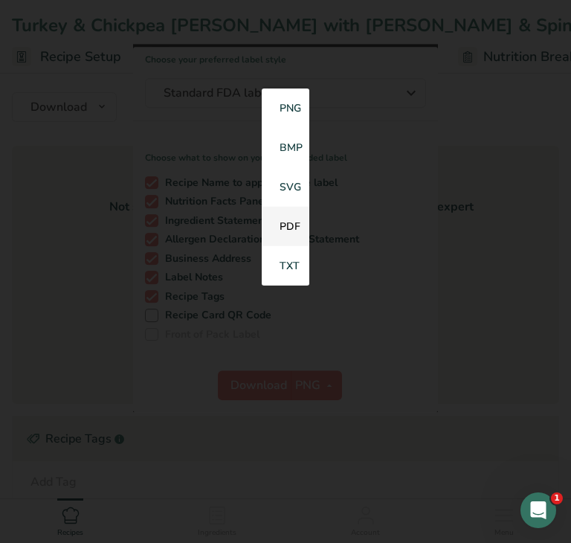
click at [289, 232] on link "PDF" at bounding box center [286, 226] width 48 height 39
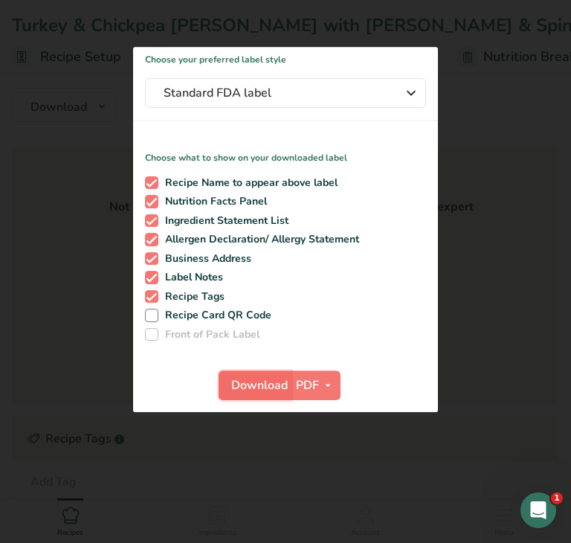
click at [242, 393] on span "Download" at bounding box center [259, 385] width 57 height 18
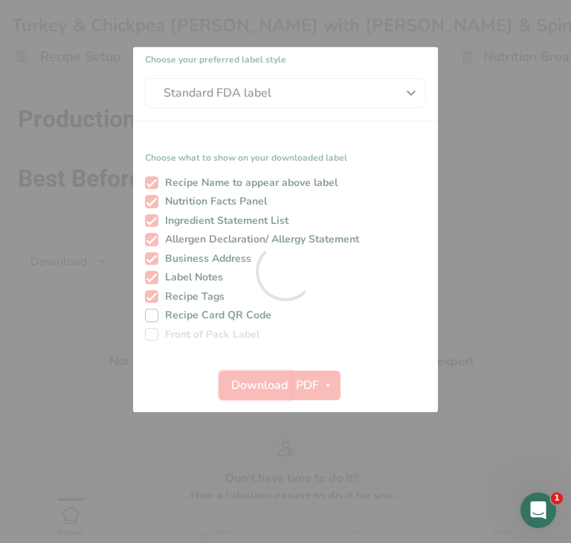
scroll to position [0, 0]
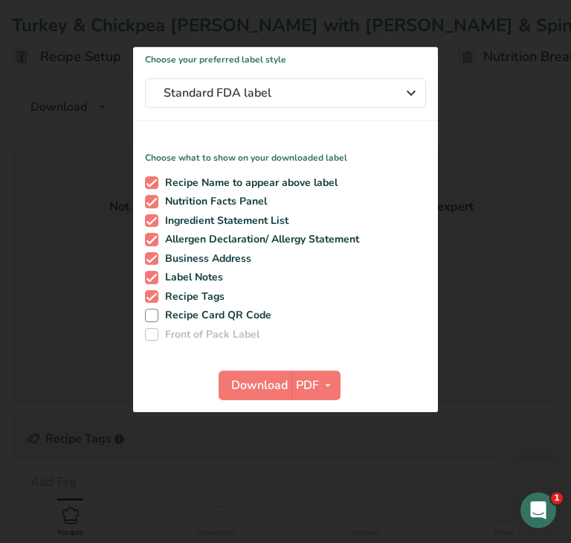
click at [62, 300] on div at bounding box center [285, 271] width 571 height 543
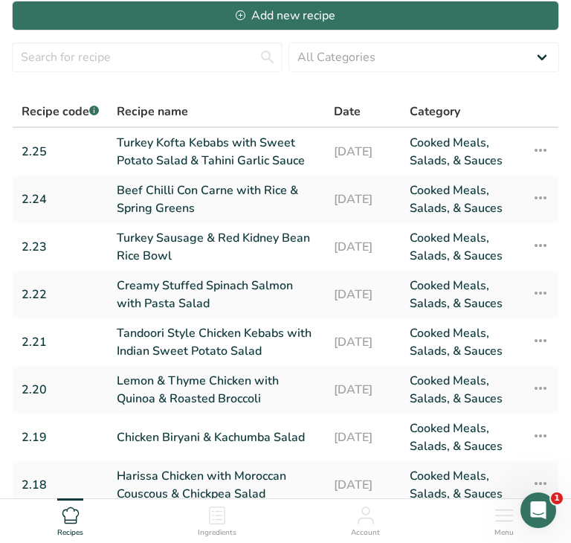
scroll to position [269, 0]
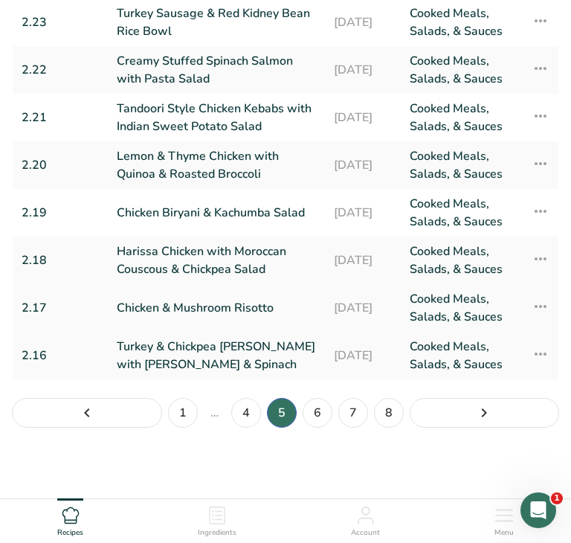
click at [238, 311] on link "Chicken & Mushroom Risotto" at bounding box center [216, 308] width 199 height 36
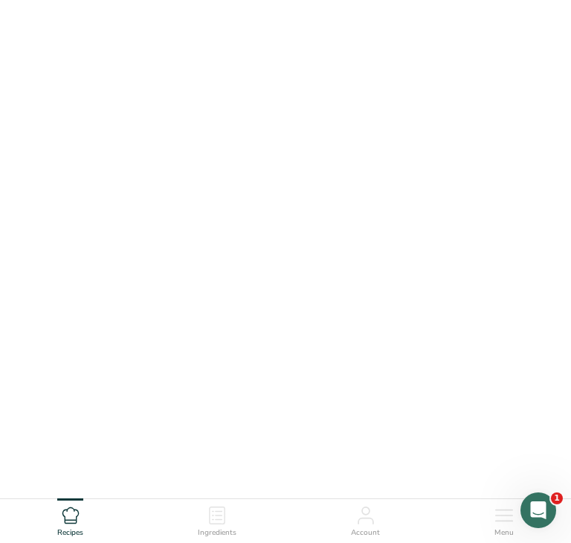
click at [238, 311] on link "Chicken & Mushroom Risotto" at bounding box center [216, 308] width 199 height 36
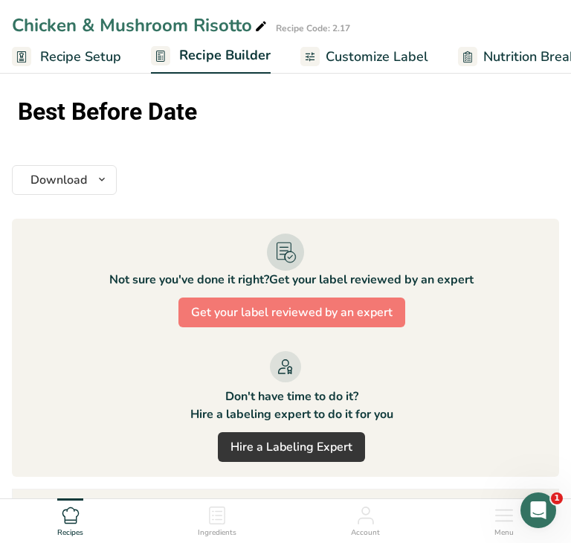
scroll to position [1608, 0]
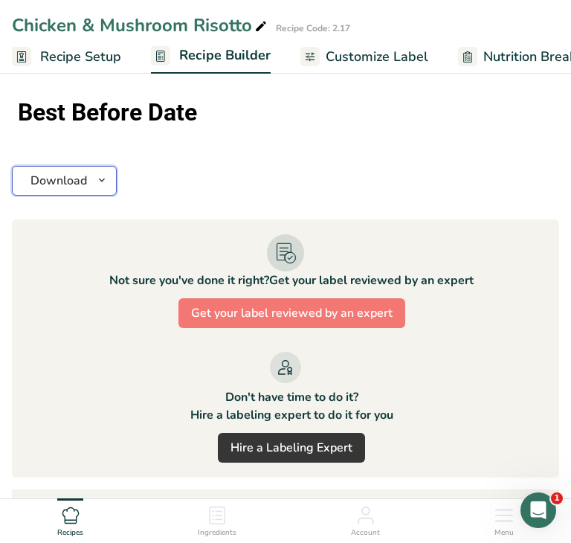
click at [97, 175] on icon "button" at bounding box center [102, 180] width 12 height 19
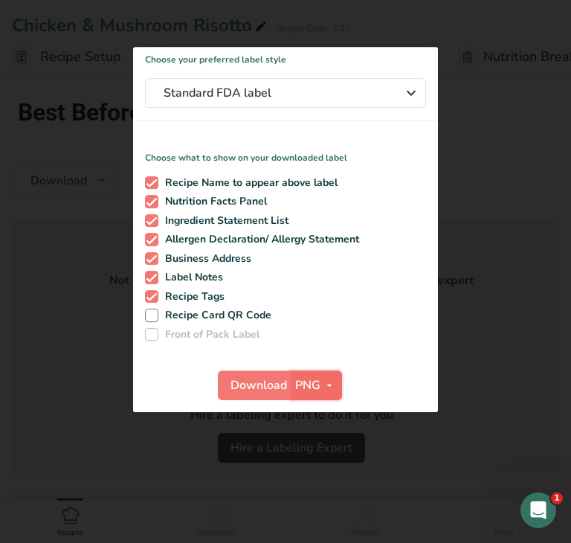
click at [314, 390] on span "PNG" at bounding box center [307, 385] width 25 height 18
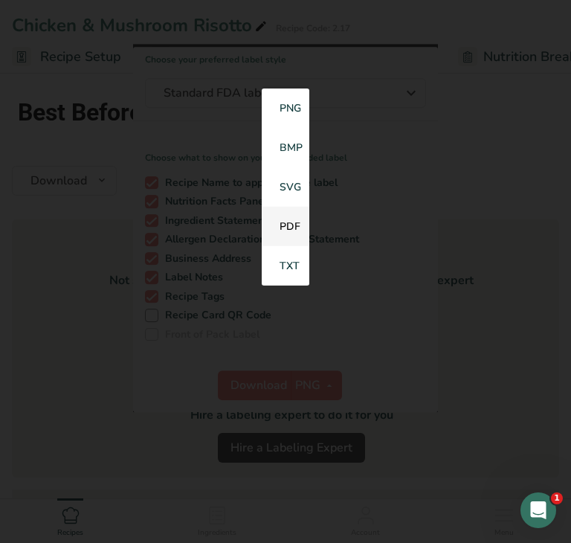
click at [287, 232] on link "PDF" at bounding box center [286, 226] width 48 height 39
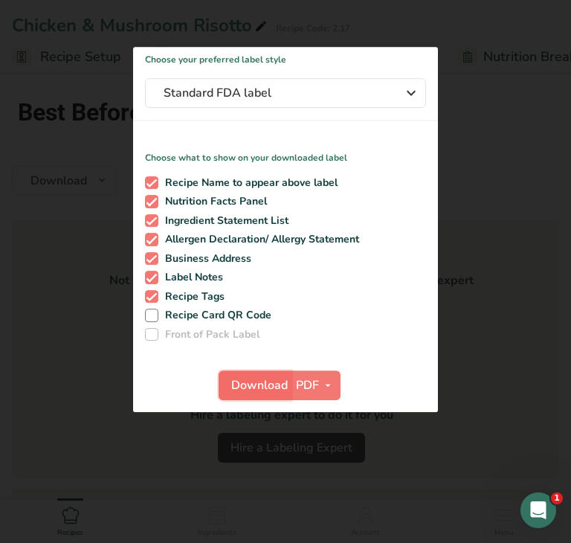
click at [241, 393] on span "Download" at bounding box center [259, 385] width 57 height 18
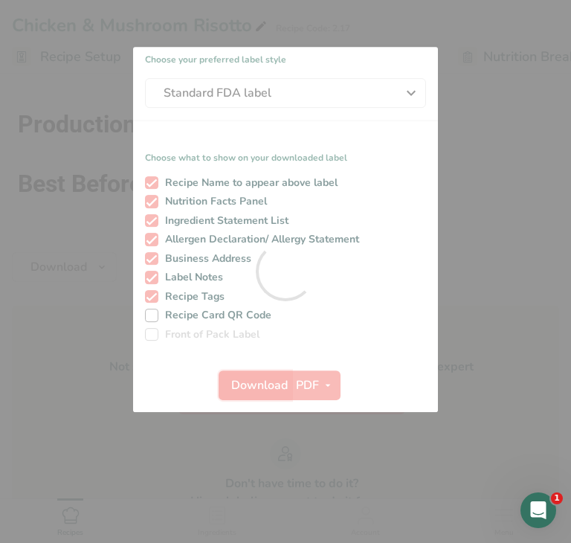
scroll to position [0, 0]
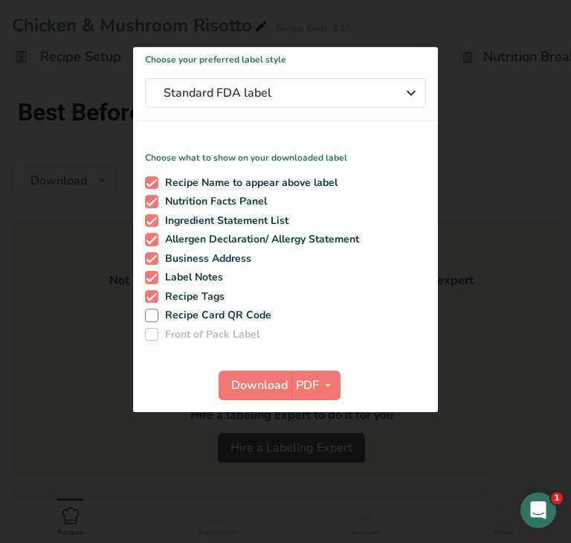
click at [85, 330] on div at bounding box center [285, 271] width 571 height 543
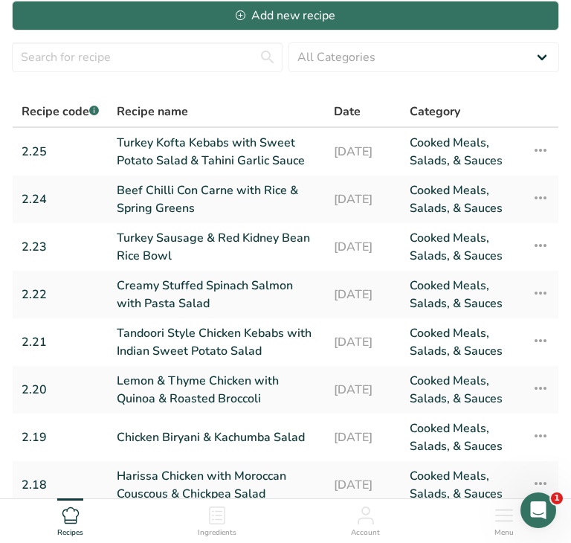
scroll to position [269, 0]
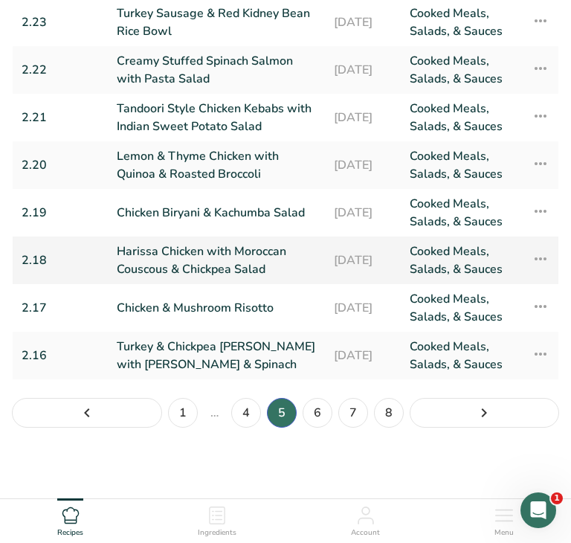
click at [257, 262] on link "Harissa Chicken with Moroccan Couscous & Chickpea Salad" at bounding box center [216, 260] width 199 height 36
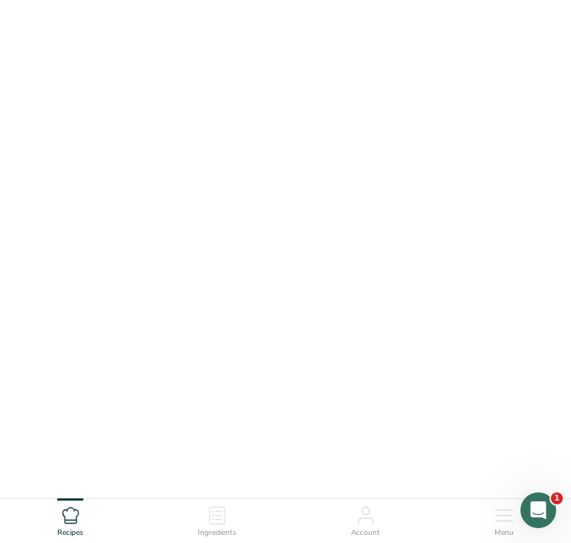
click at [257, 262] on link "Harissa Chicken with Moroccan Couscous & Chickpea Salad" at bounding box center [216, 260] width 199 height 36
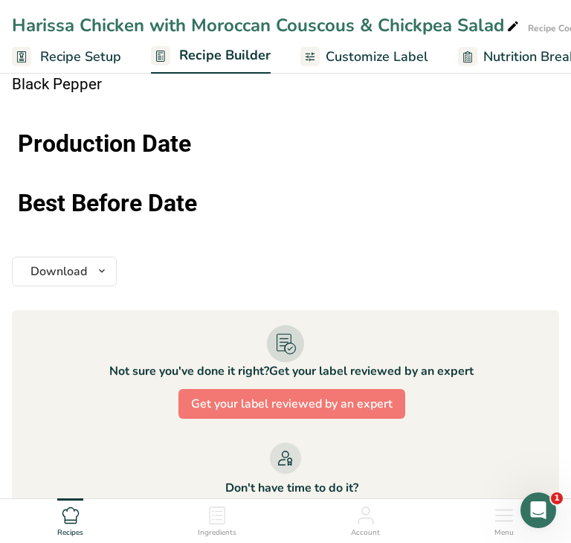
scroll to position [1523, 0]
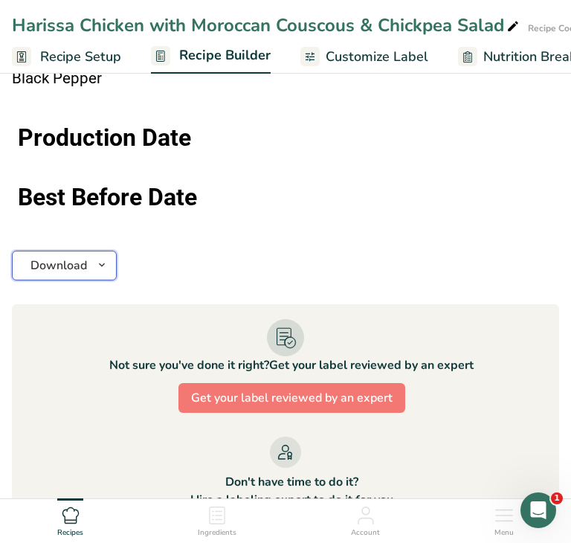
click at [99, 259] on icon "button" at bounding box center [102, 265] width 12 height 19
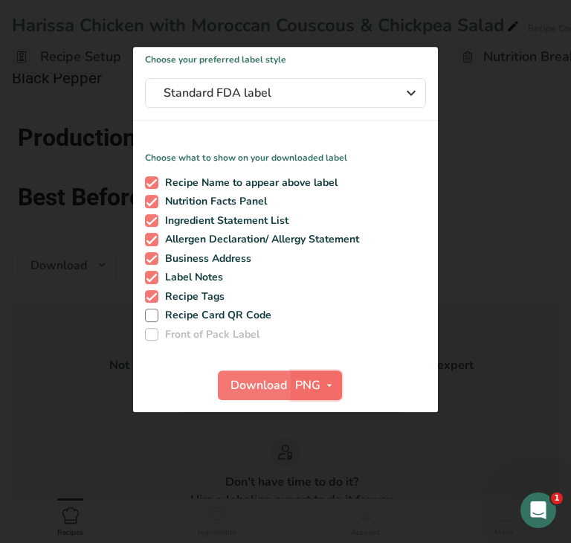
click at [317, 391] on span "PNG" at bounding box center [307, 385] width 25 height 18
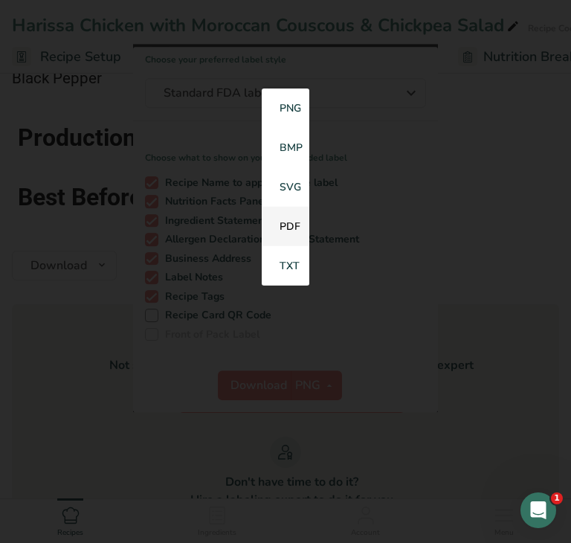
click at [286, 229] on link "PDF" at bounding box center [286, 226] width 48 height 39
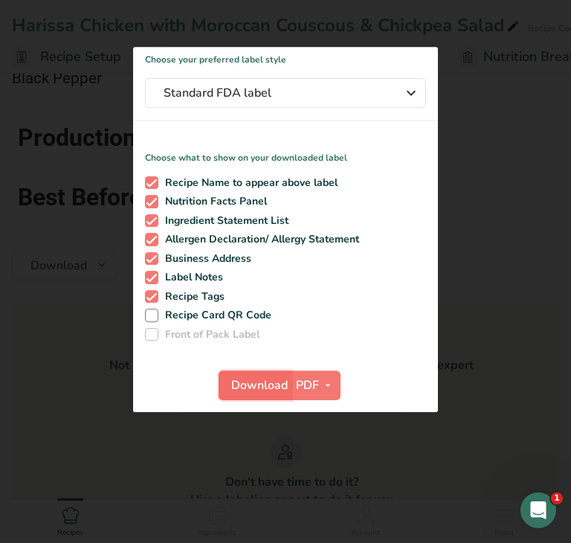
click at [251, 386] on span "Download" at bounding box center [259, 385] width 57 height 18
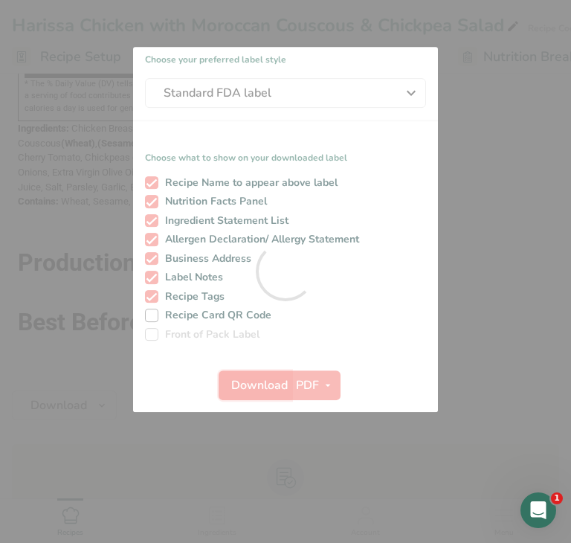
scroll to position [0, 0]
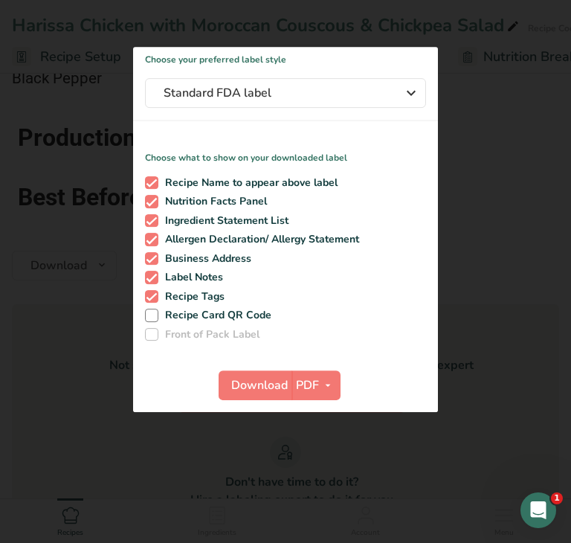
click at [75, 364] on div at bounding box center [285, 271] width 571 height 543
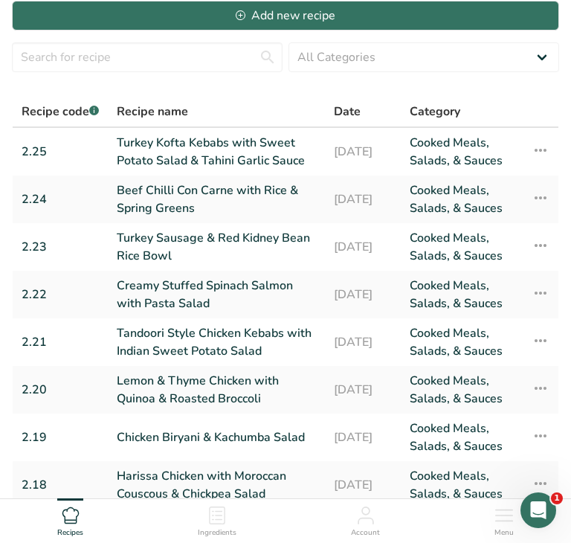
scroll to position [269, 0]
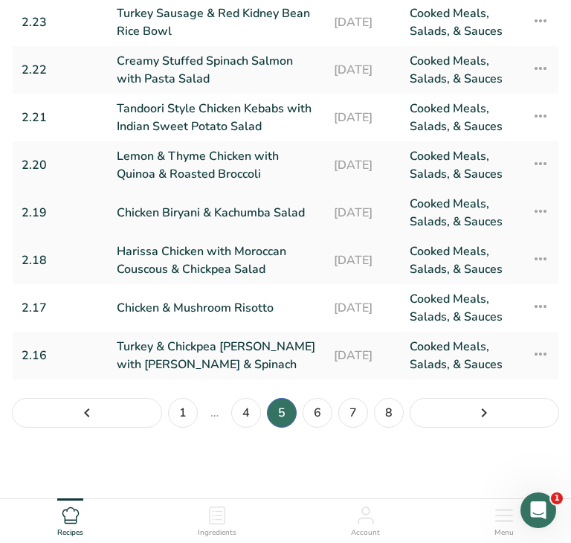
click at [207, 210] on link "Chicken Biryani & Kachumba Salad" at bounding box center [216, 213] width 199 height 36
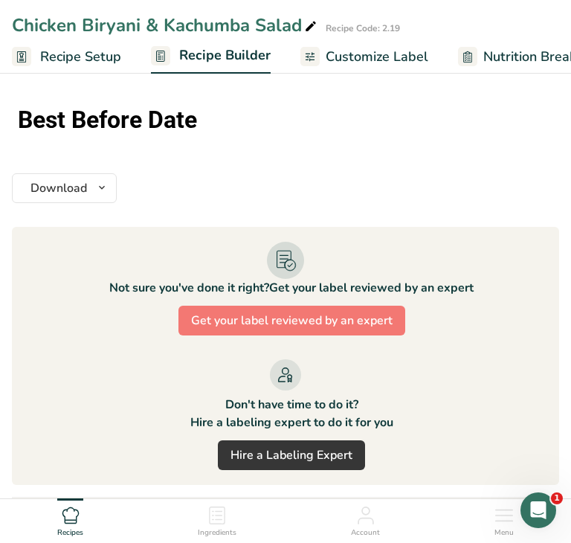
scroll to position [2146, 0]
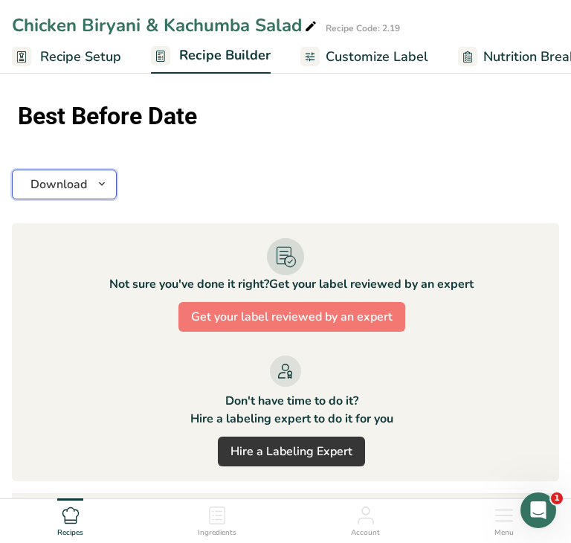
click at [103, 175] on icon "button" at bounding box center [102, 184] width 12 height 19
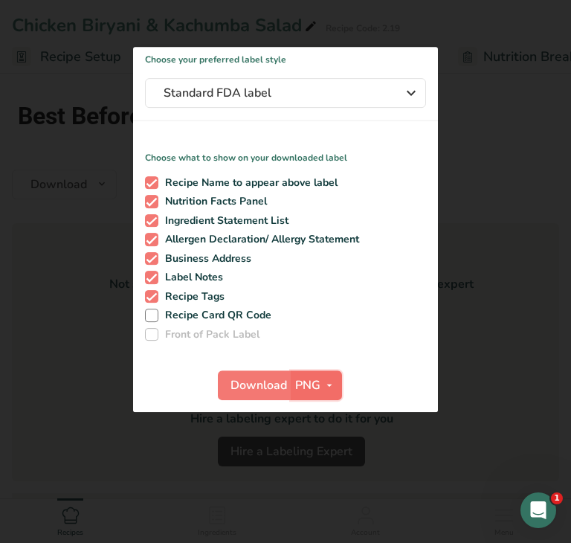
click at [312, 385] on span "PNG" at bounding box center [307, 385] width 25 height 18
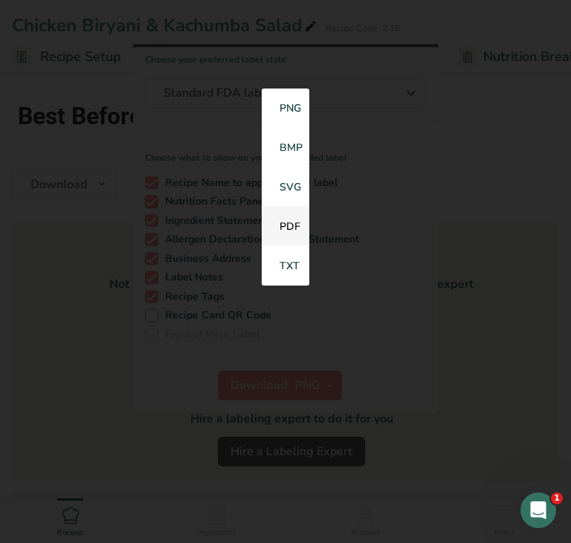
click at [288, 228] on link "PDF" at bounding box center [286, 226] width 48 height 39
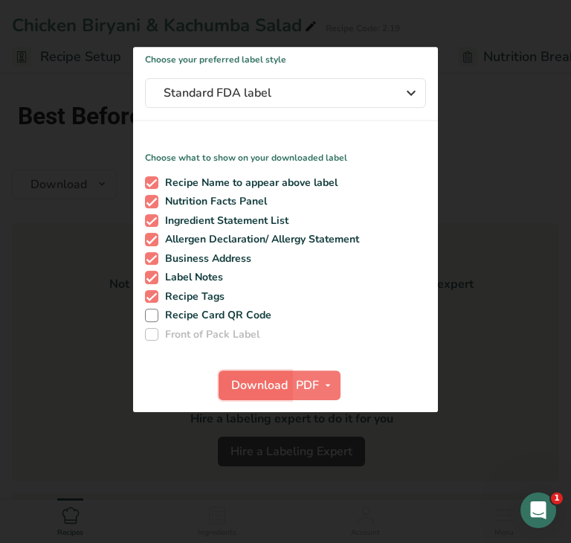
click at [230, 384] on button "Download" at bounding box center [255, 385] width 73 height 30
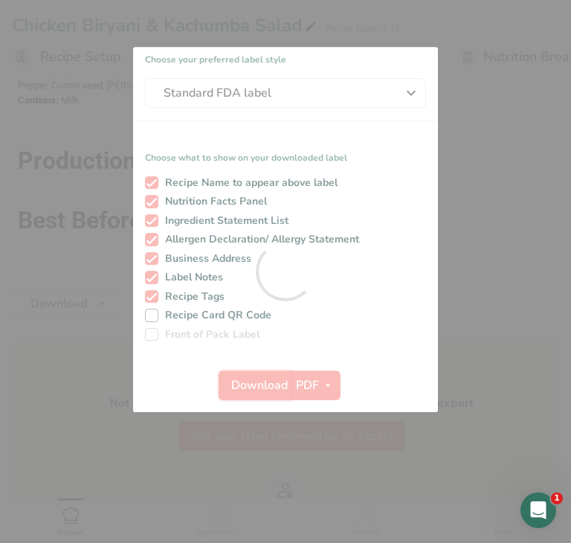
scroll to position [0, 0]
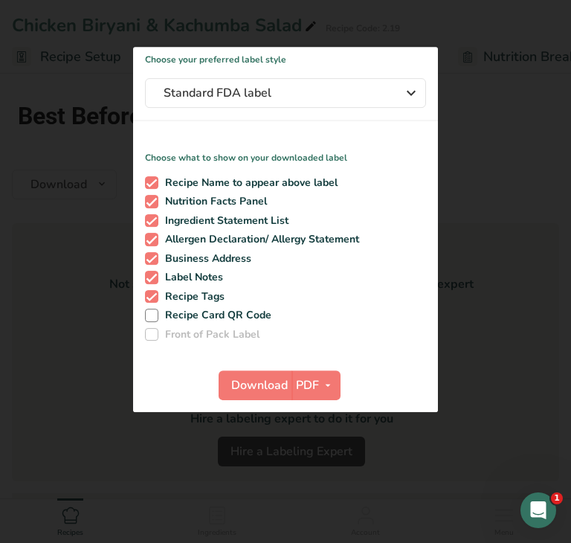
click at [74, 388] on div at bounding box center [285, 271] width 571 height 543
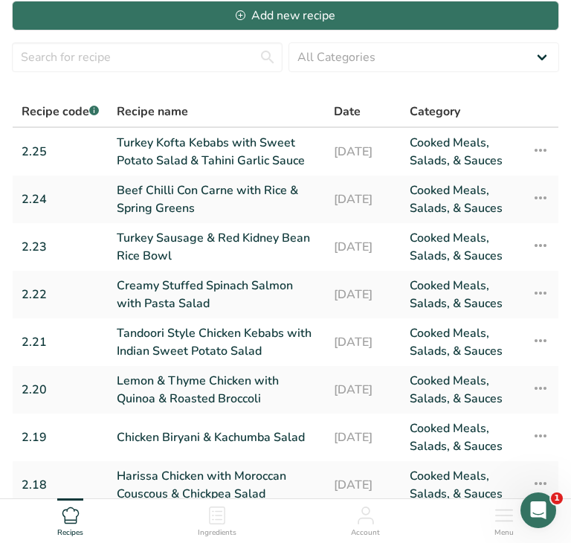
scroll to position [269, 0]
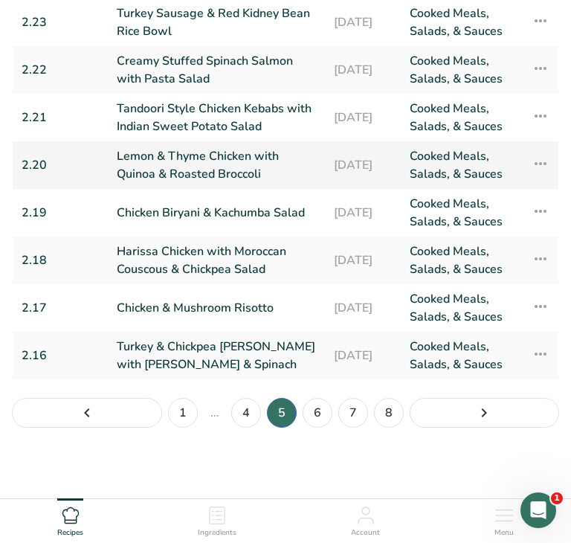
click at [193, 169] on link "Lemon & Thyme Chicken with Quinoa & Roasted Broccoli" at bounding box center [216, 165] width 199 height 36
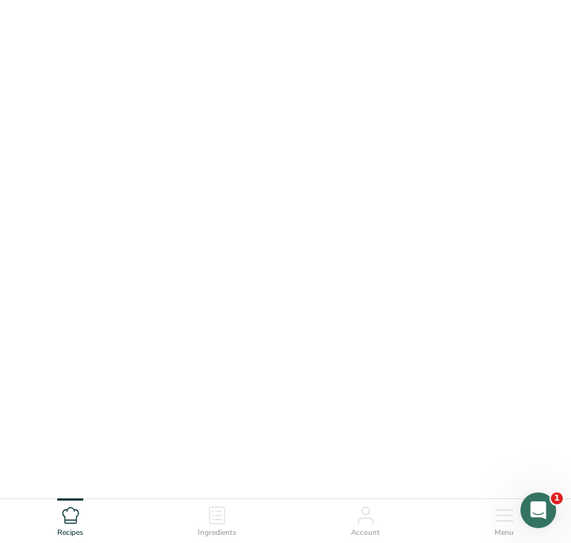
scroll to position [45, 0]
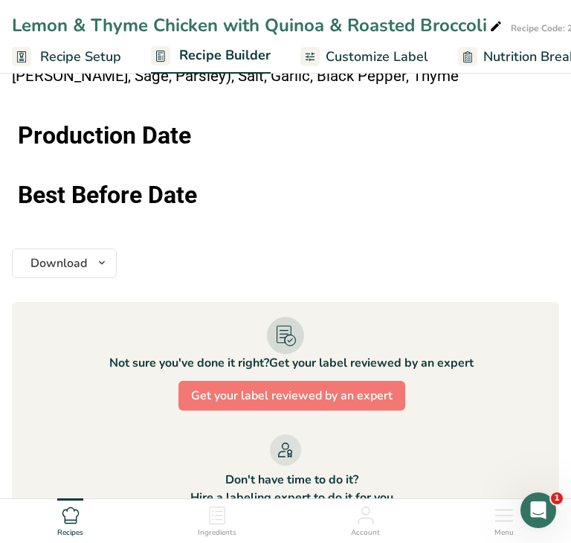
scroll to position [1532, 0]
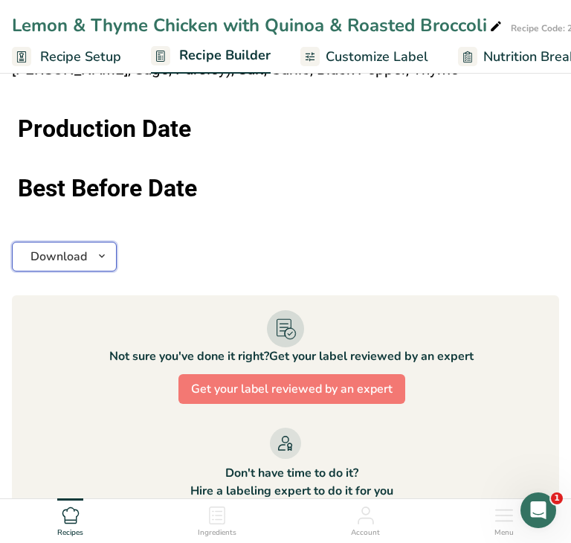
click at [99, 249] on icon "button" at bounding box center [102, 256] width 12 height 19
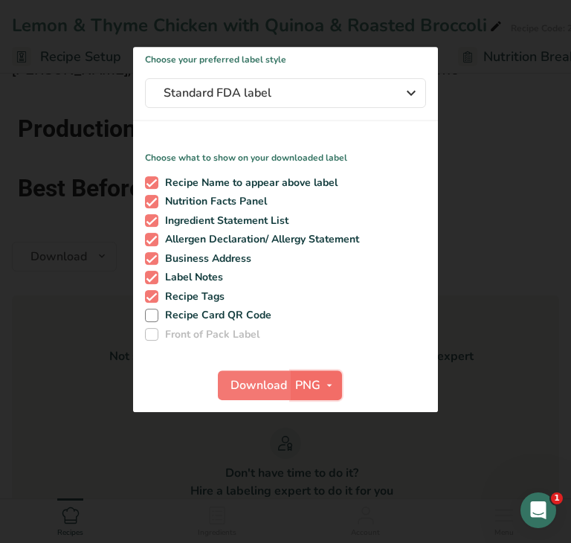
click at [324, 388] on icon "button" at bounding box center [330, 385] width 12 height 19
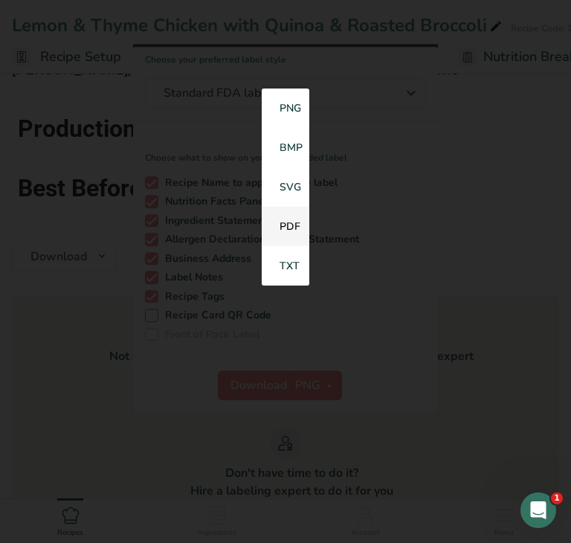
click at [292, 233] on link "PDF" at bounding box center [286, 226] width 48 height 39
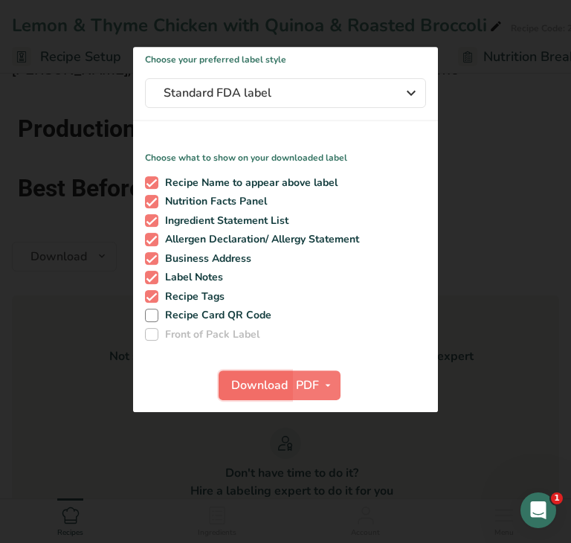
click at [257, 386] on span "Download" at bounding box center [259, 385] width 57 height 18
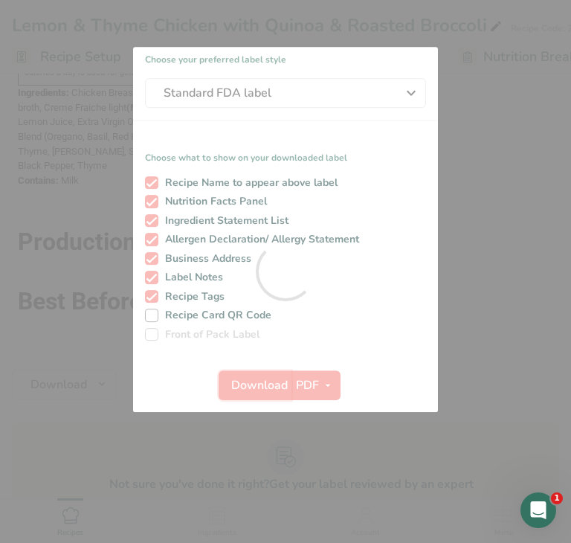
scroll to position [0, 0]
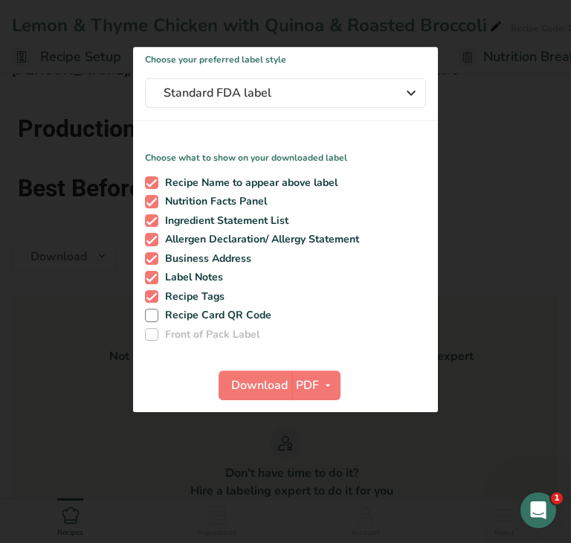
click at [57, 376] on div at bounding box center [285, 271] width 571 height 543
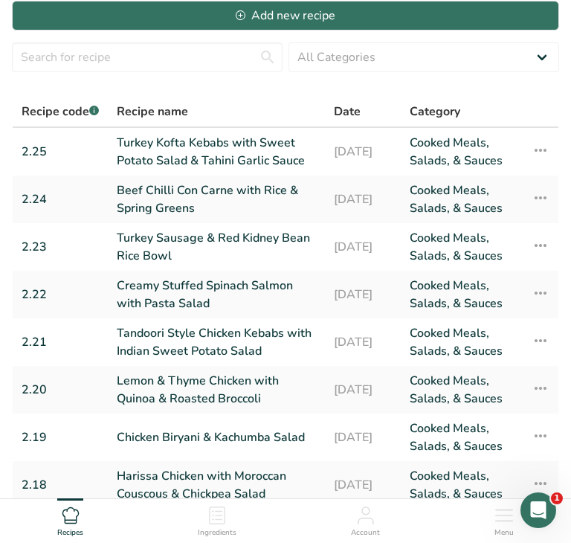
scroll to position [269, 0]
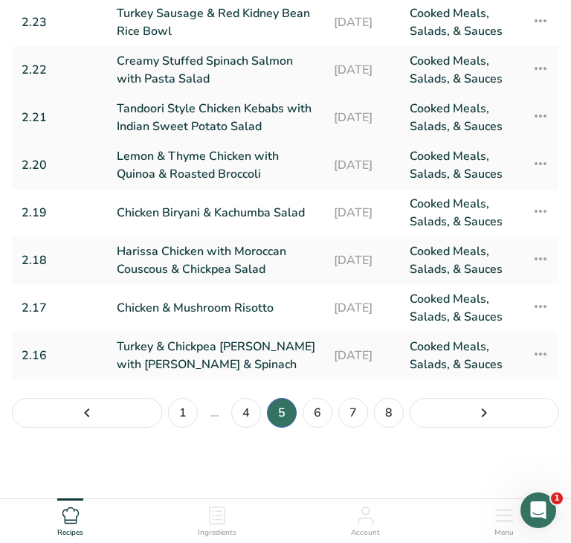
click at [202, 112] on link "Tandoori Style Chicken Kebabs with Indian Sweet Potato Salad" at bounding box center [216, 118] width 199 height 36
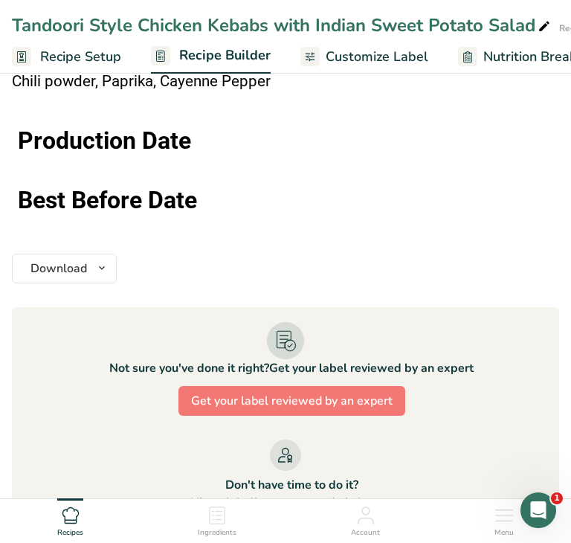
scroll to position [1767, 0]
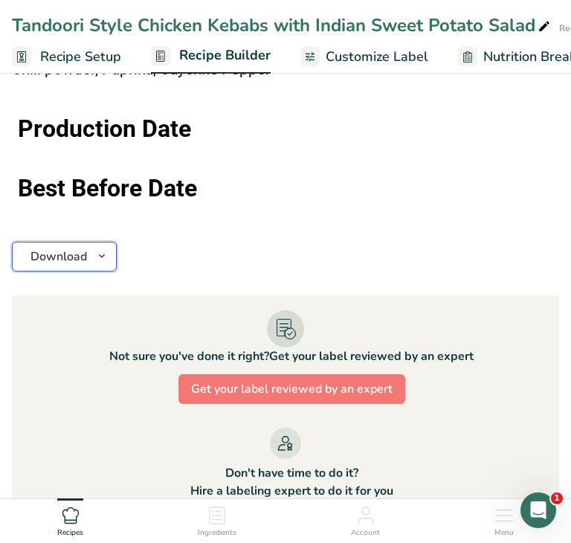
click at [103, 250] on icon "button" at bounding box center [102, 256] width 12 height 19
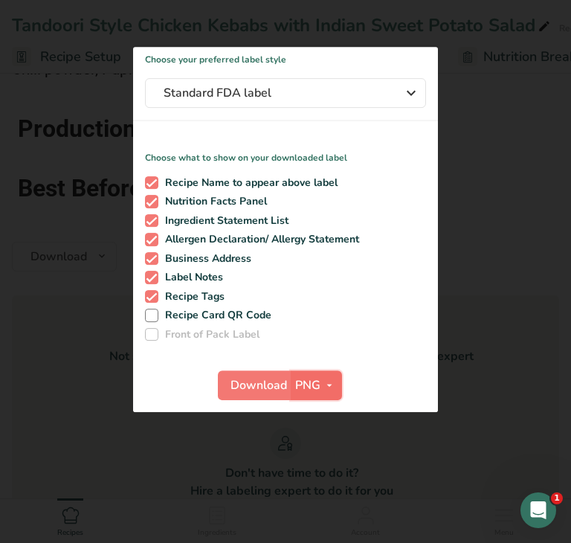
click at [300, 389] on span "PNG" at bounding box center [307, 385] width 25 height 18
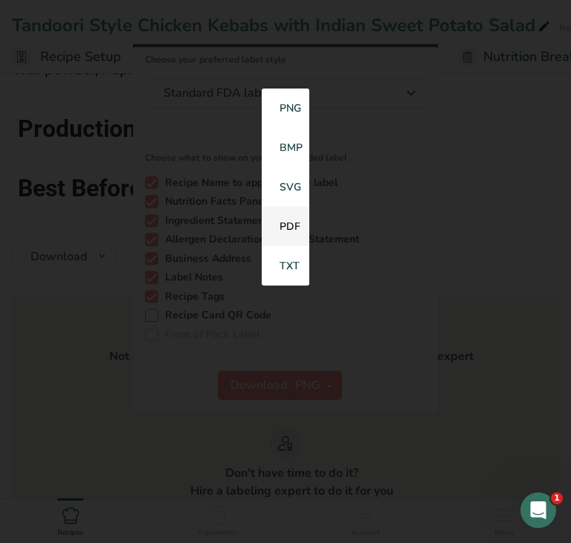
click at [286, 230] on link "PDF" at bounding box center [286, 226] width 48 height 39
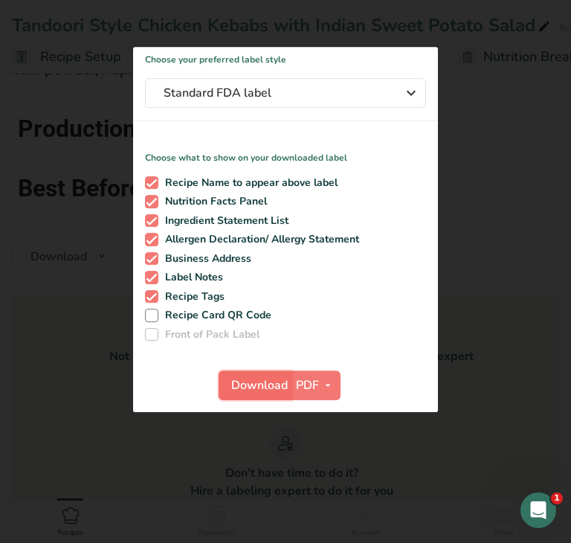
click at [256, 395] on button "Download" at bounding box center [255, 385] width 73 height 30
click at [91, 398] on div at bounding box center [285, 271] width 571 height 543
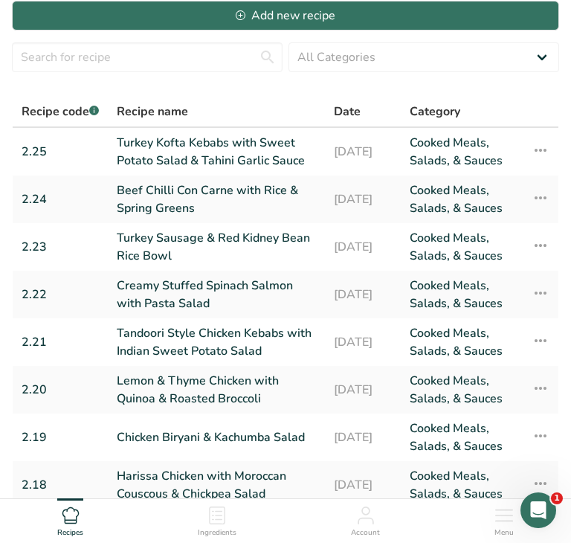
scroll to position [269, 0]
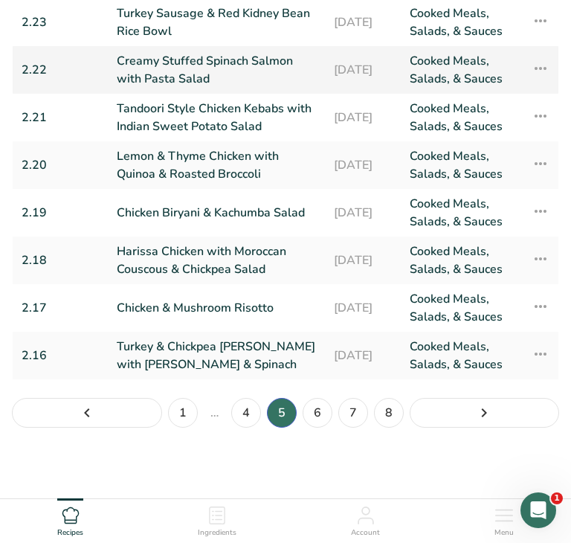
click at [186, 71] on link "Creamy Stuffed Spinach Salmon with Pasta Salad" at bounding box center [216, 70] width 199 height 36
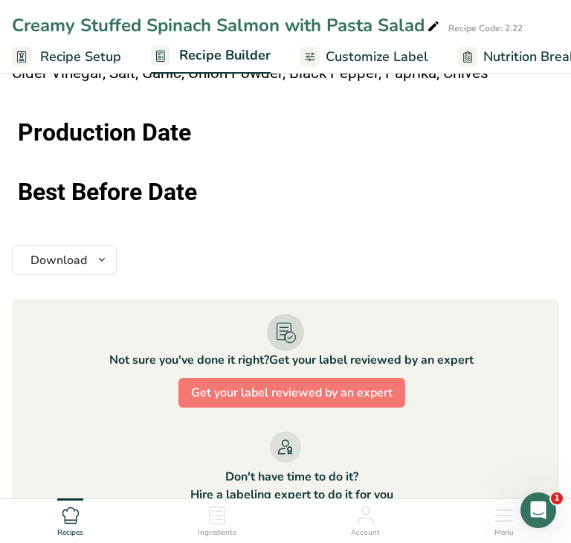
scroll to position [1833, 0]
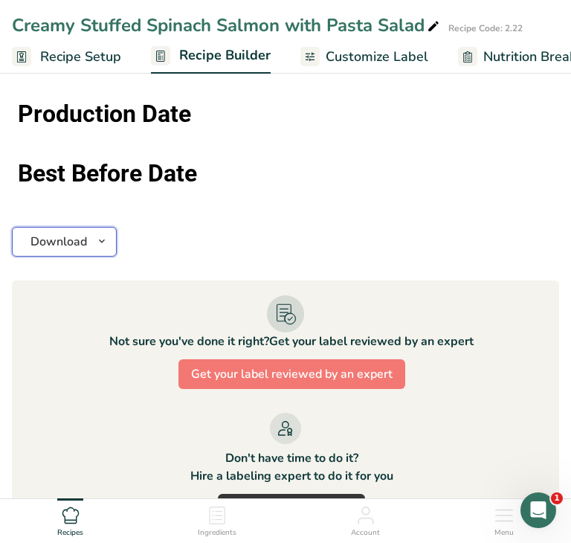
click at [96, 251] on icon "button" at bounding box center [102, 241] width 12 height 19
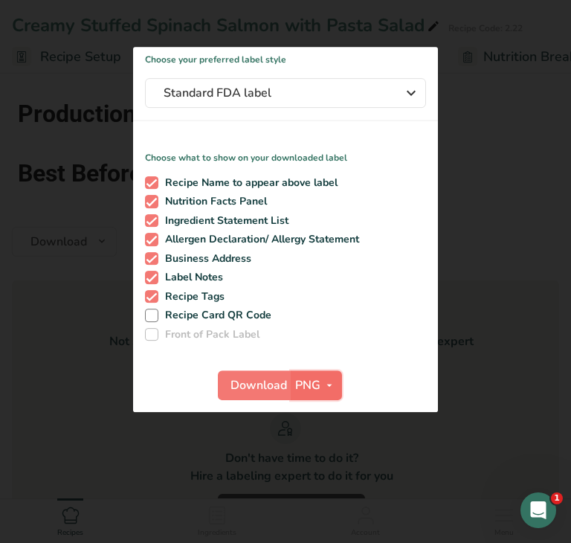
click at [317, 388] on span "PNG" at bounding box center [307, 385] width 25 height 18
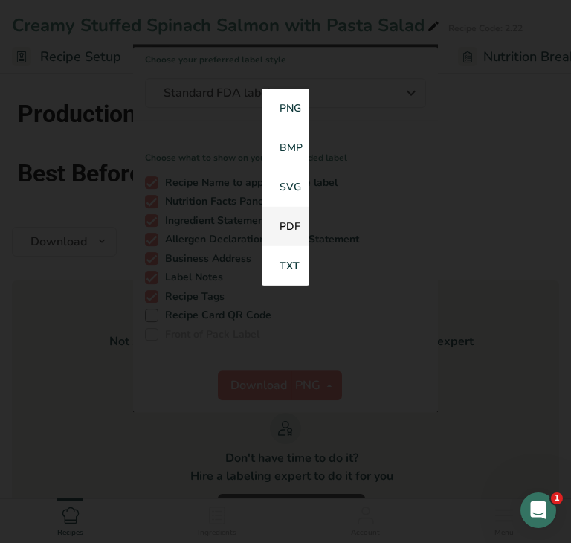
click at [291, 227] on link "PDF" at bounding box center [286, 226] width 48 height 39
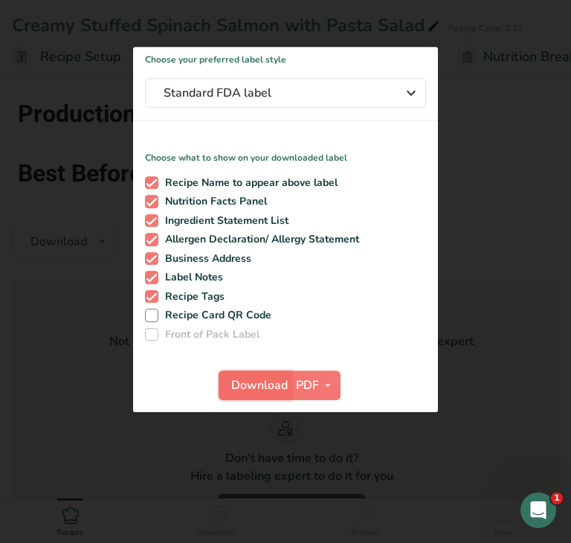
click at [249, 388] on span "Download" at bounding box center [259, 385] width 57 height 18
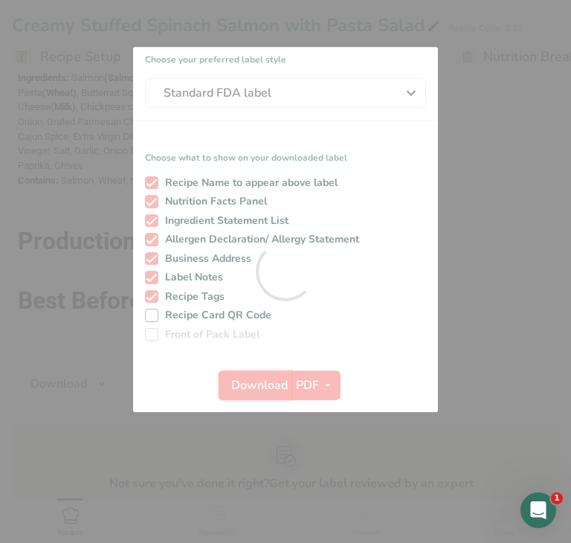
scroll to position [0, 0]
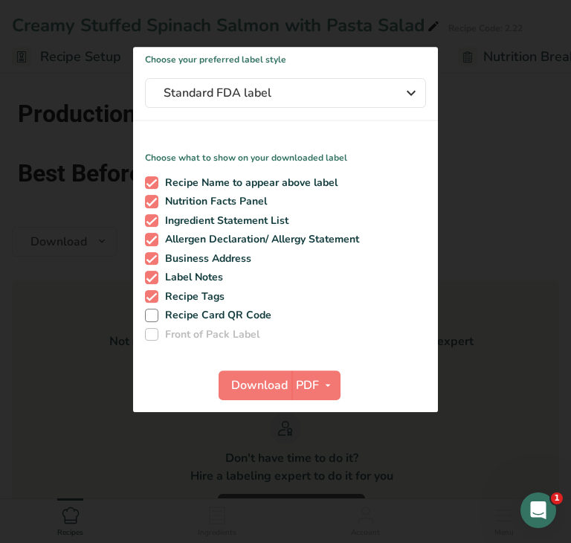
click at [74, 385] on div at bounding box center [285, 271] width 571 height 543
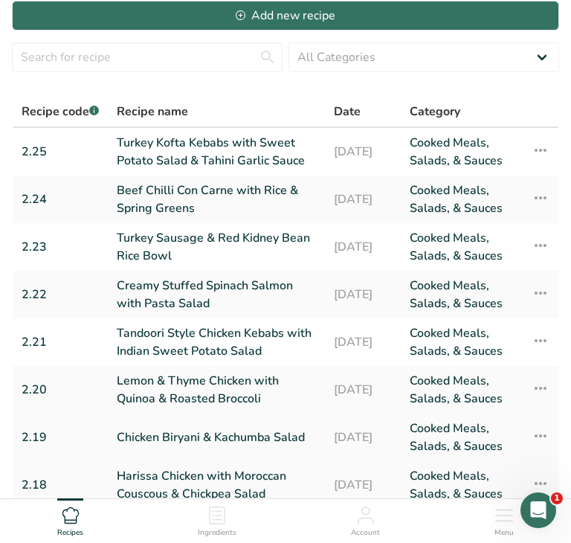
scroll to position [269, 0]
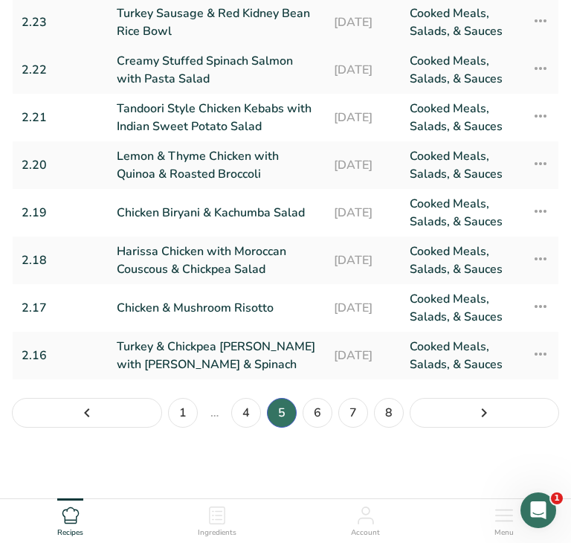
click at [205, 22] on link "Turkey Sausage & Red Kidney Bean Rice Bowl" at bounding box center [216, 22] width 199 height 36
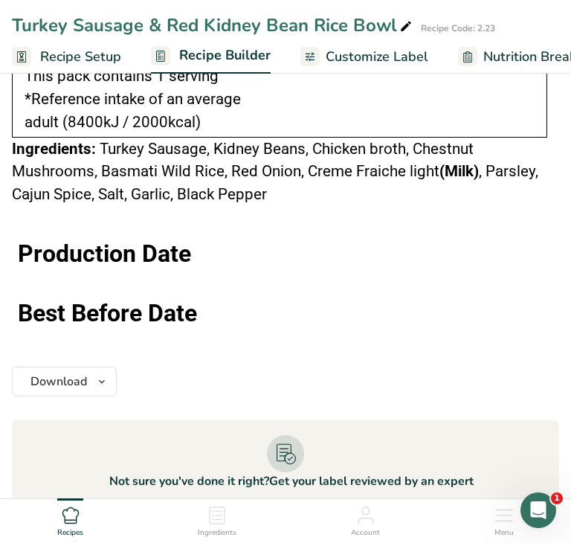
scroll to position [1476, 0]
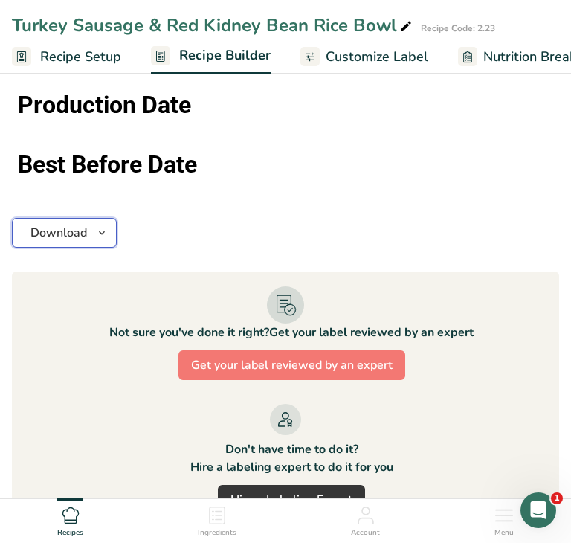
click at [105, 226] on icon "button" at bounding box center [102, 233] width 12 height 19
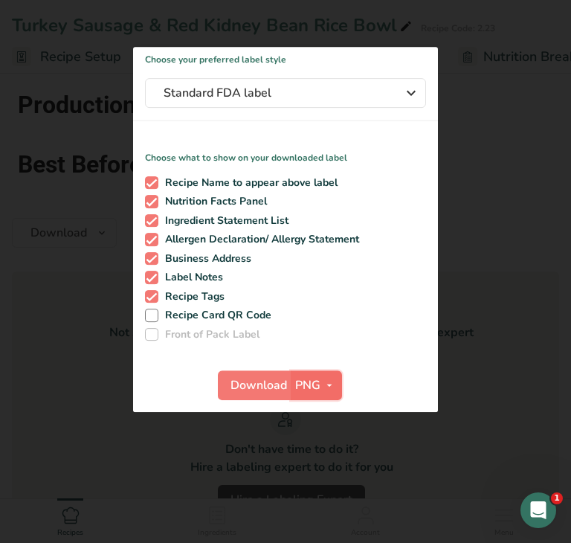
click at [309, 388] on span "PNG" at bounding box center [307, 385] width 25 height 18
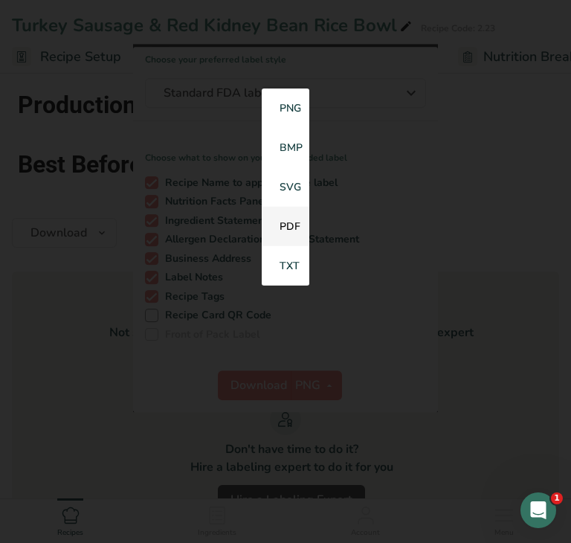
click at [289, 234] on link "PDF" at bounding box center [286, 226] width 48 height 39
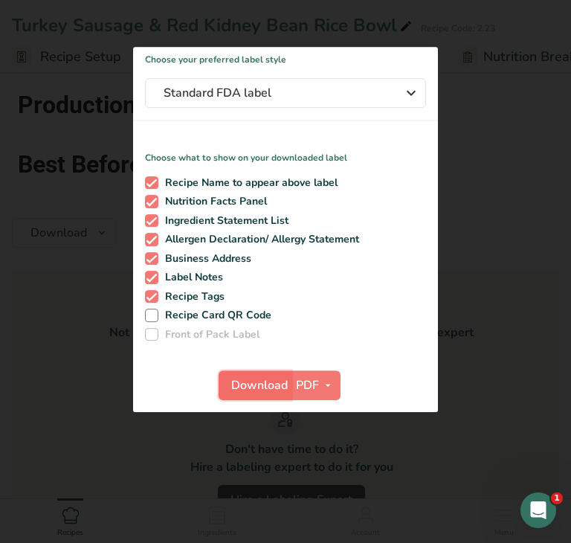
click at [252, 390] on span "Download" at bounding box center [259, 385] width 57 height 18
click at [99, 323] on div at bounding box center [285, 271] width 571 height 543
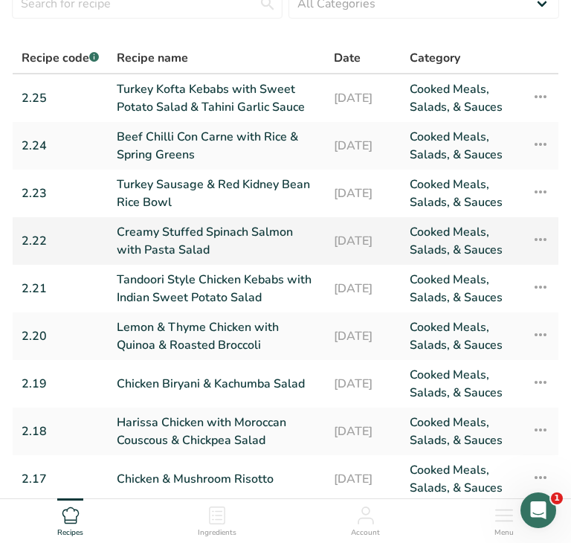
scroll to position [91, 0]
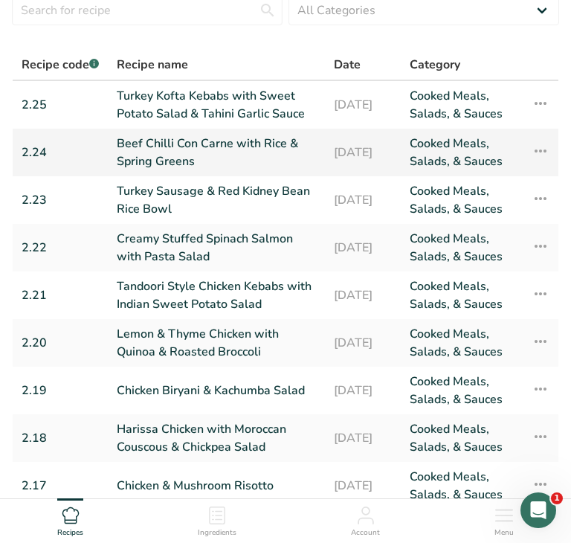
click at [62, 138] on link "2.24" at bounding box center [60, 153] width 77 height 36
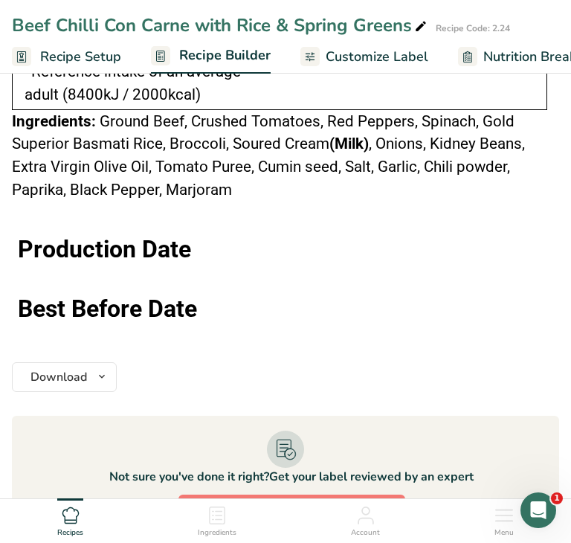
scroll to position [1699, 0]
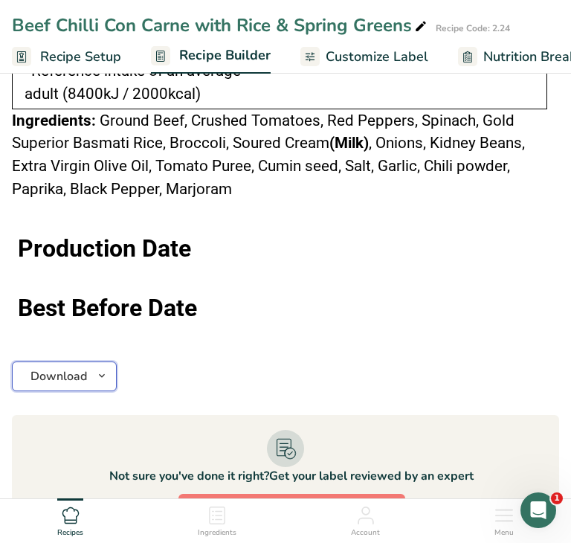
click at [96, 373] on icon "button" at bounding box center [102, 376] width 12 height 19
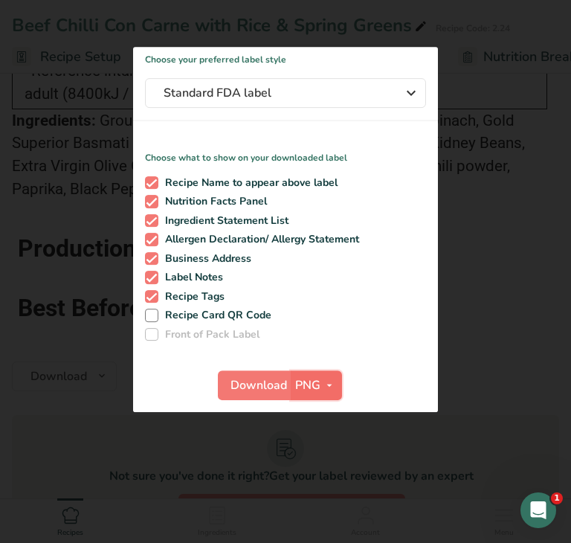
click at [312, 391] on span "PNG" at bounding box center [307, 385] width 25 height 18
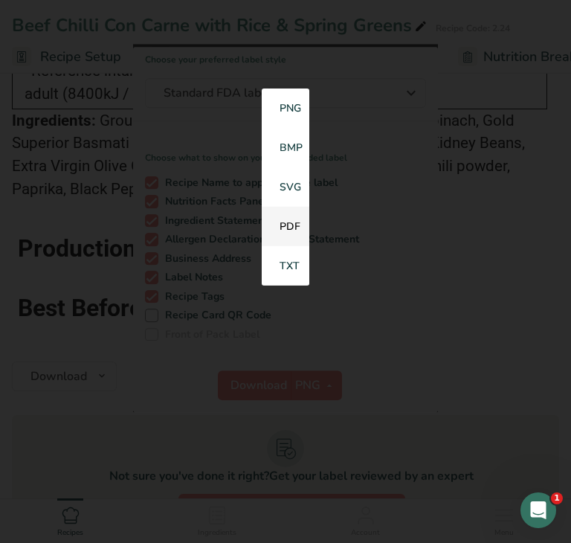
click at [287, 232] on link "PDF" at bounding box center [286, 226] width 48 height 39
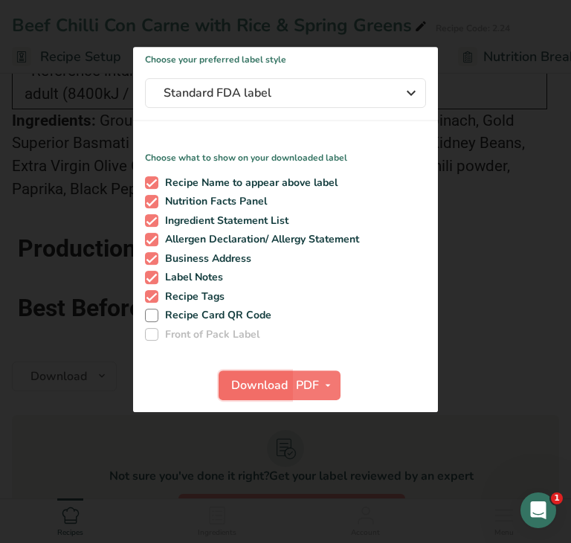
click at [254, 391] on span "Download" at bounding box center [259, 385] width 57 height 18
click at [75, 409] on div at bounding box center [285, 271] width 571 height 543
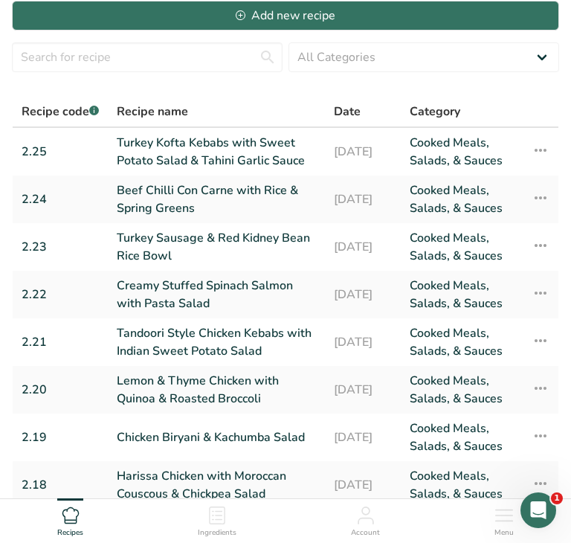
scroll to position [269, 0]
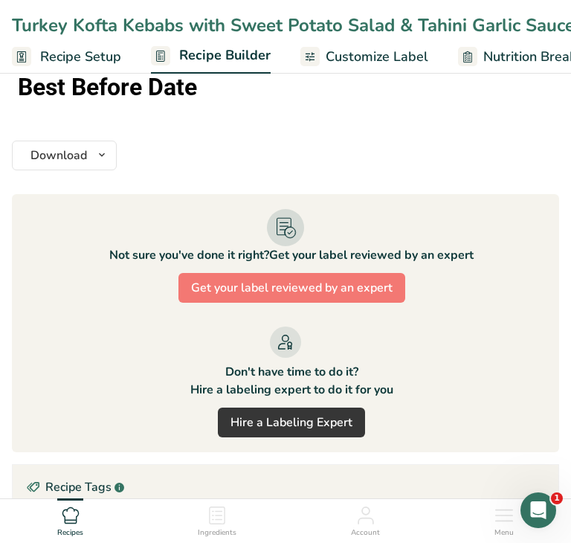
scroll to position [2173, 0]
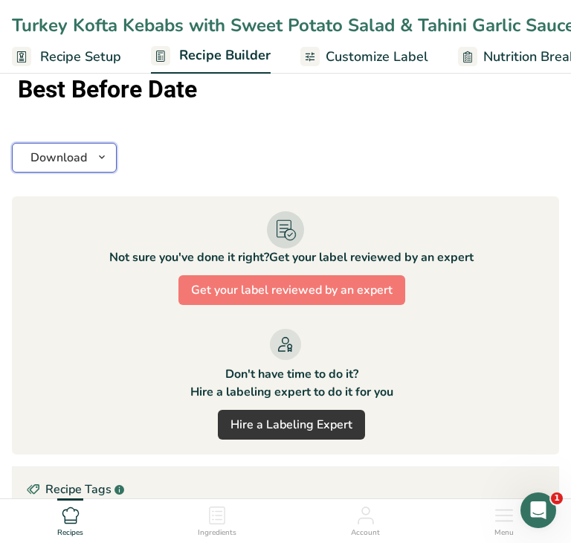
click at [103, 155] on icon "button" at bounding box center [102, 157] width 12 height 19
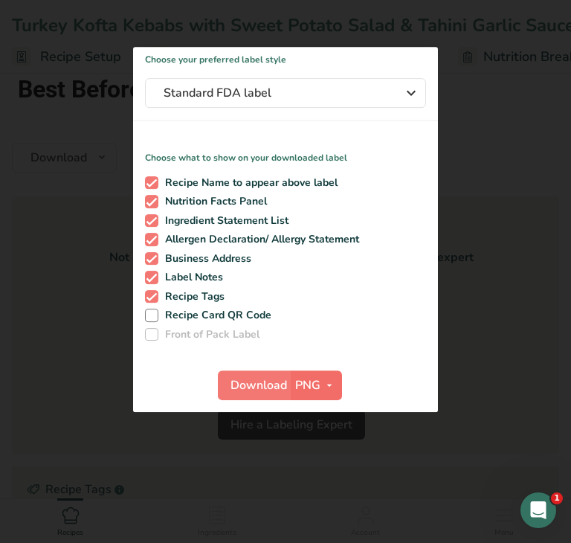
click at [318, 390] on span "PNG" at bounding box center [307, 385] width 25 height 18
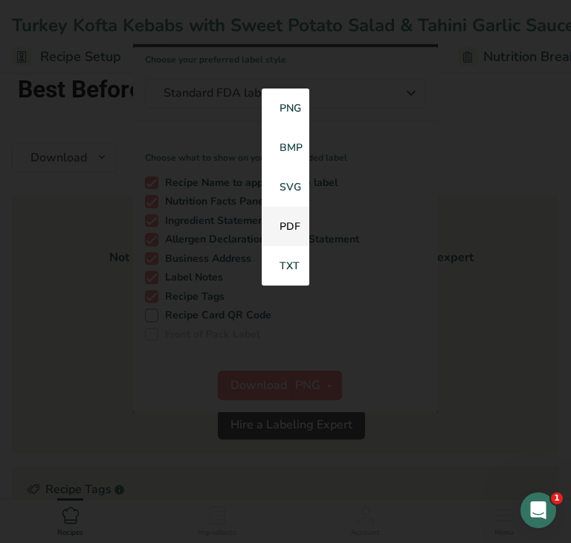
click at [290, 228] on link "PDF" at bounding box center [286, 226] width 48 height 39
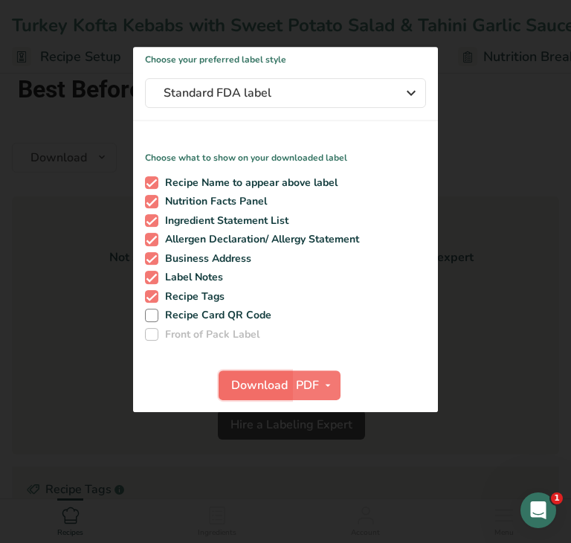
click at [249, 388] on span "Download" at bounding box center [259, 385] width 57 height 18
click at [65, 318] on div at bounding box center [285, 271] width 571 height 543
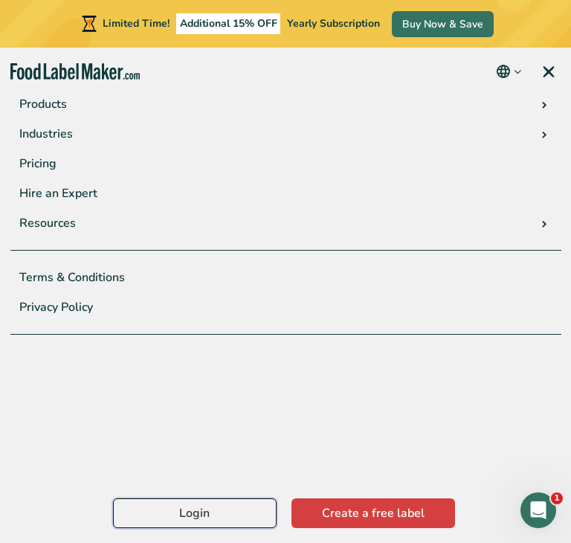
click at [212, 514] on link "Login" at bounding box center [195, 513] width 164 height 30
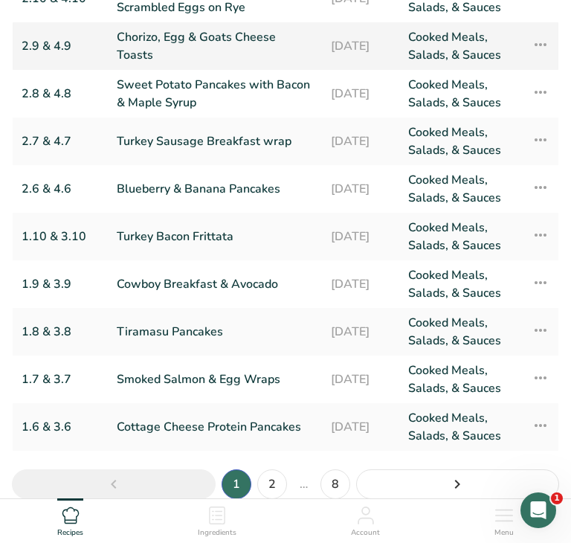
scroll to position [269, 0]
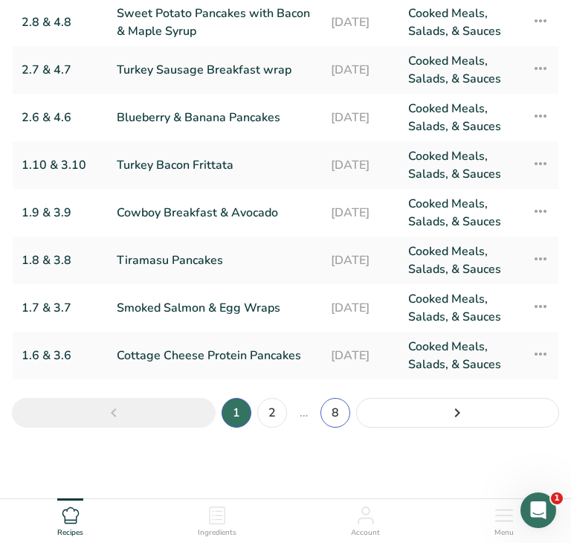
click at [339, 415] on link "8" at bounding box center [336, 413] width 30 height 30
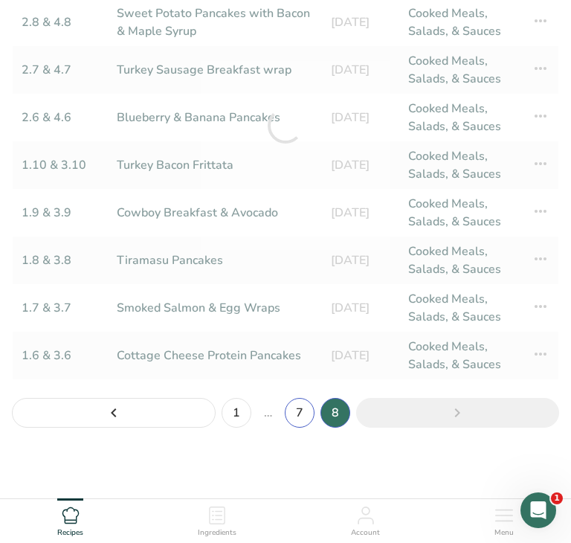
click at [301, 417] on link "7" at bounding box center [300, 413] width 30 height 30
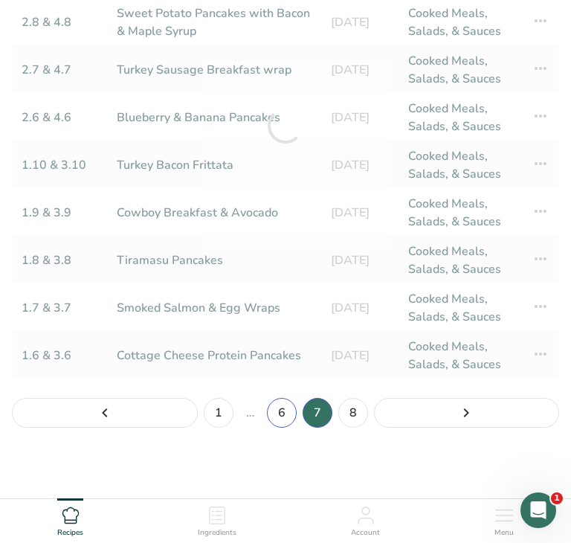
click at [281, 418] on link "6" at bounding box center [282, 413] width 30 height 30
click at [267, 417] on link "5" at bounding box center [264, 413] width 30 height 30
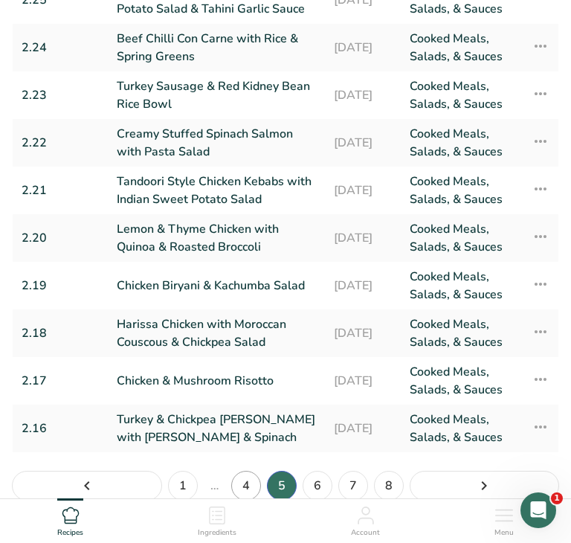
scroll to position [269, 0]
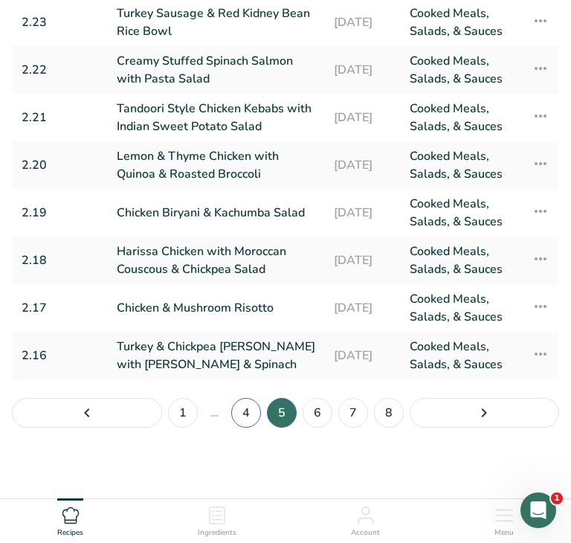
click at [248, 417] on link "4" at bounding box center [246, 413] width 30 height 30
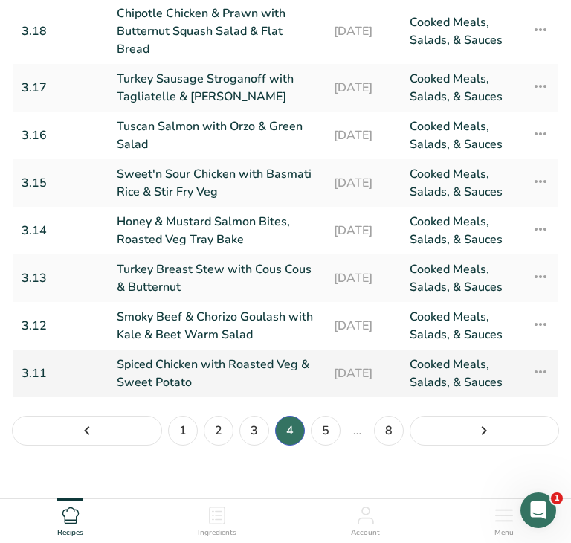
click at [255, 372] on link "Spiced Chicken with Roasted Veg & Sweet Potato" at bounding box center [216, 374] width 199 height 36
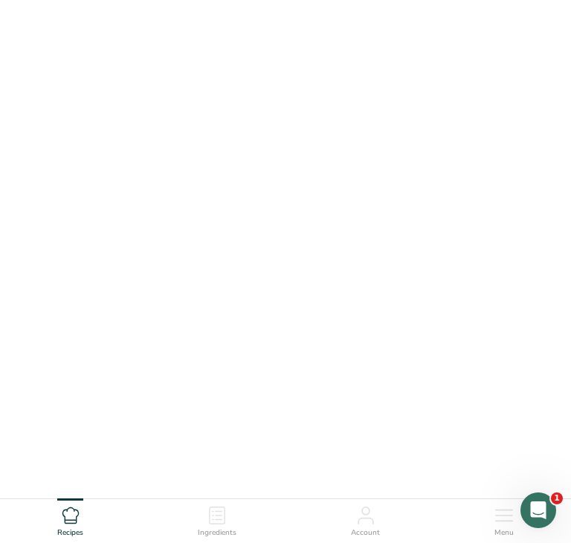
click at [255, 373] on link "Spiced Chicken with Roasted Veg & Sweet Potato" at bounding box center [216, 374] width 199 height 36
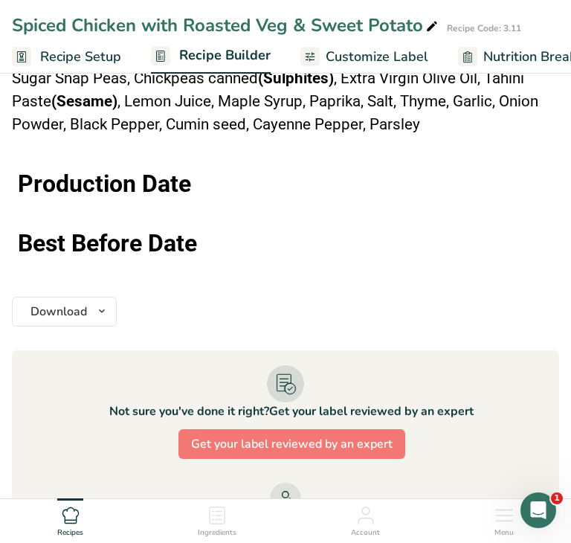
scroll to position [1830, 0]
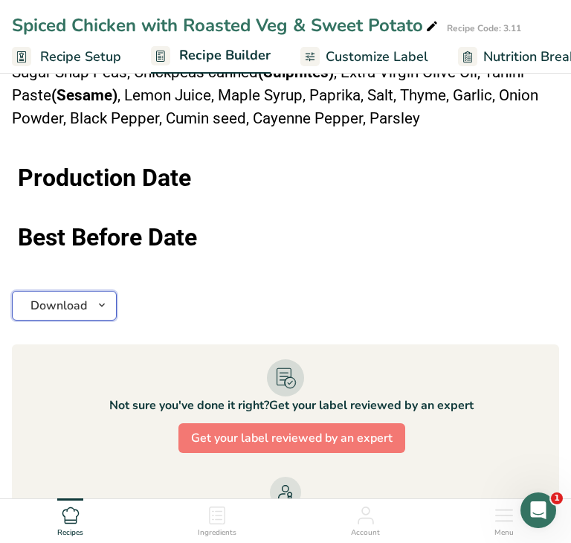
click at [102, 300] on icon "button" at bounding box center [102, 305] width 12 height 19
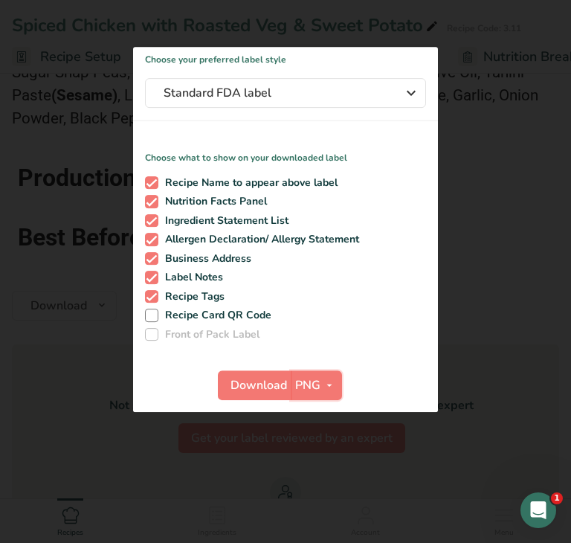
click at [317, 384] on span "PNG" at bounding box center [307, 385] width 25 height 18
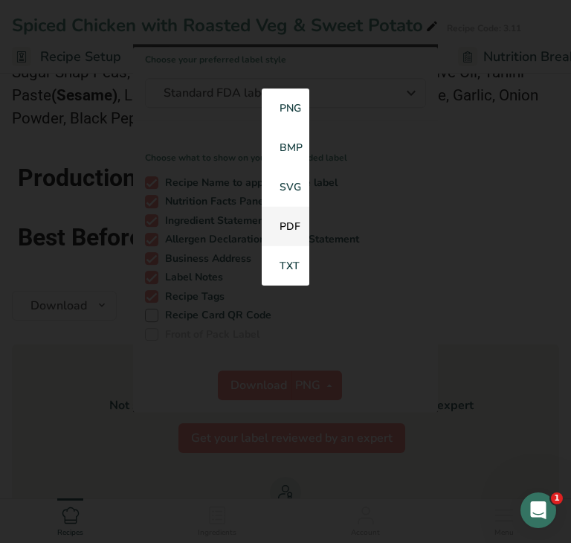
click at [294, 228] on link "PDF" at bounding box center [286, 226] width 48 height 39
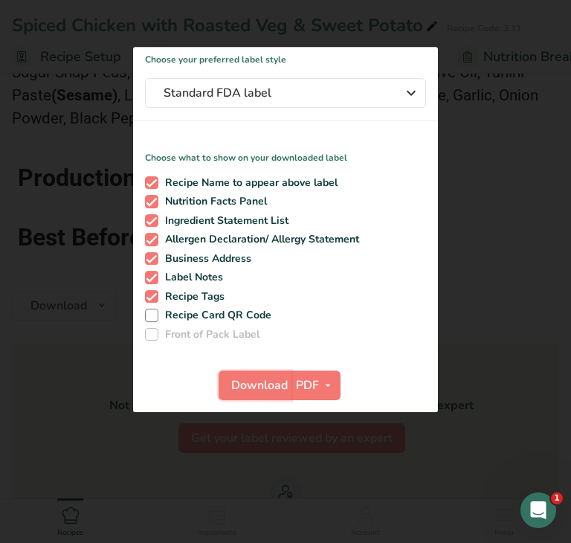
click at [267, 387] on span "Download" at bounding box center [259, 385] width 57 height 18
click at [51, 344] on div at bounding box center [285, 271] width 571 height 543
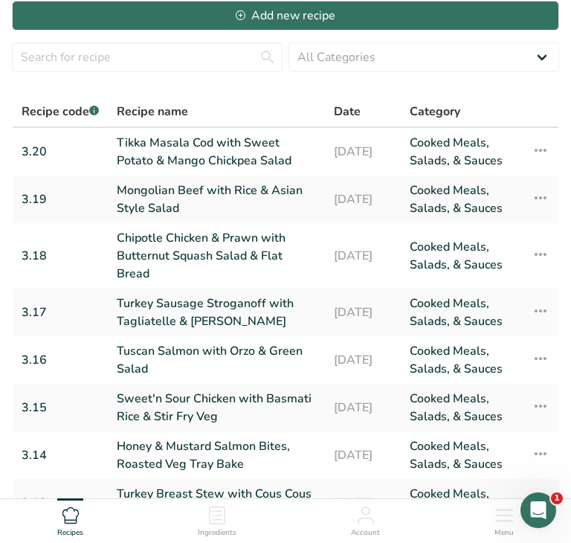
scroll to position [287, 0]
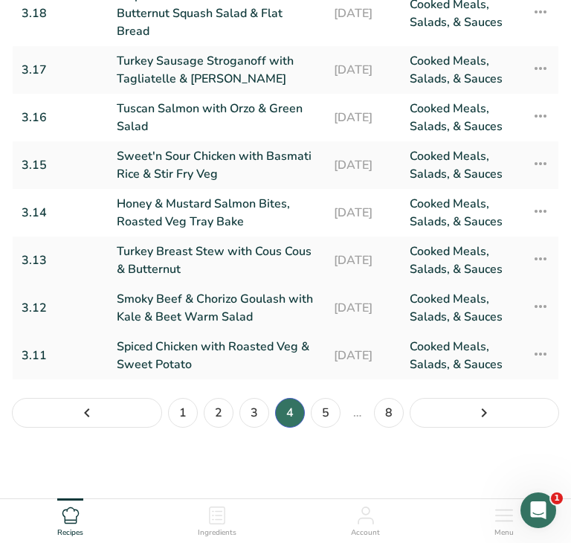
click at [204, 306] on link "Smoky Beef & Chorizo Goulash with Kale & Beet Warm Salad" at bounding box center [216, 308] width 199 height 36
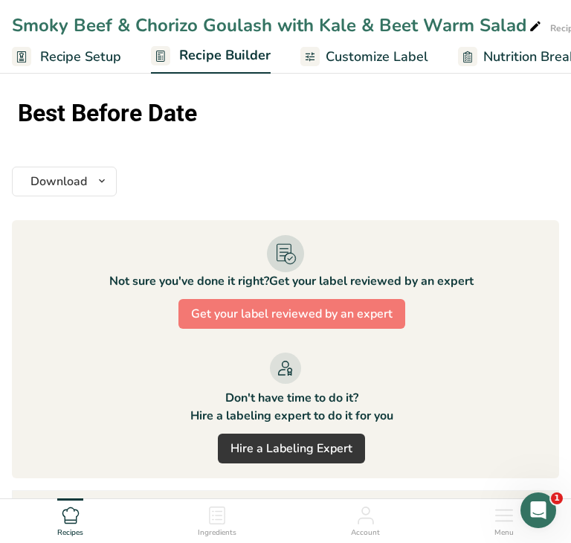
scroll to position [1952, 0]
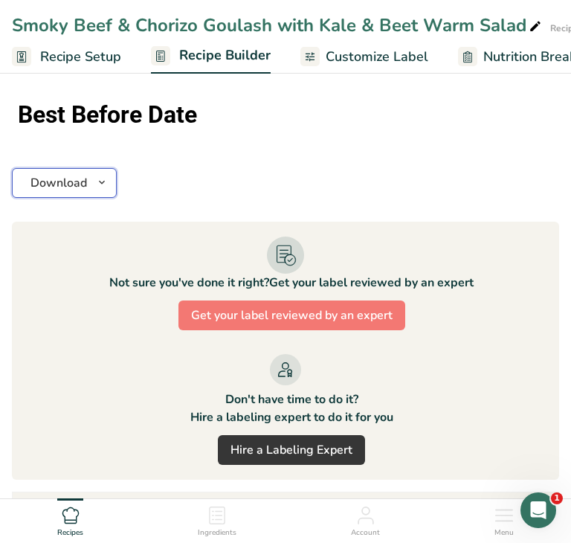
click at [101, 179] on icon "button" at bounding box center [102, 182] width 12 height 19
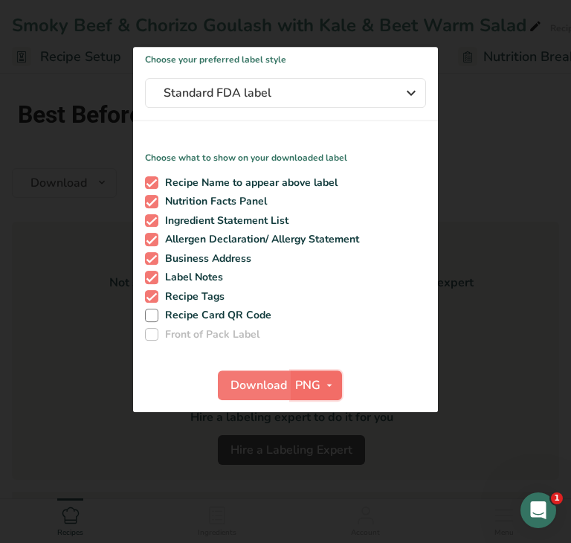
click at [315, 389] on span "PNG" at bounding box center [307, 385] width 25 height 18
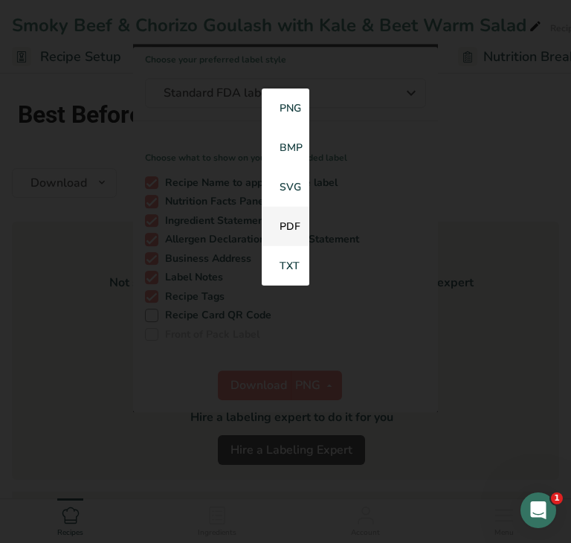
click at [286, 232] on link "PDF" at bounding box center [286, 226] width 48 height 39
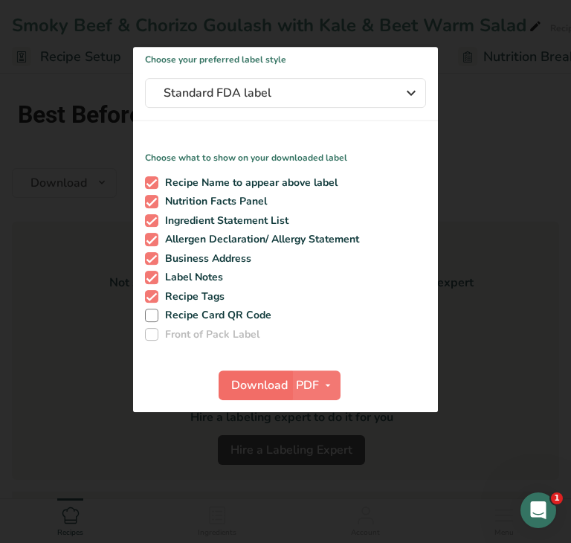
click at [252, 391] on span "Download" at bounding box center [259, 385] width 57 height 18
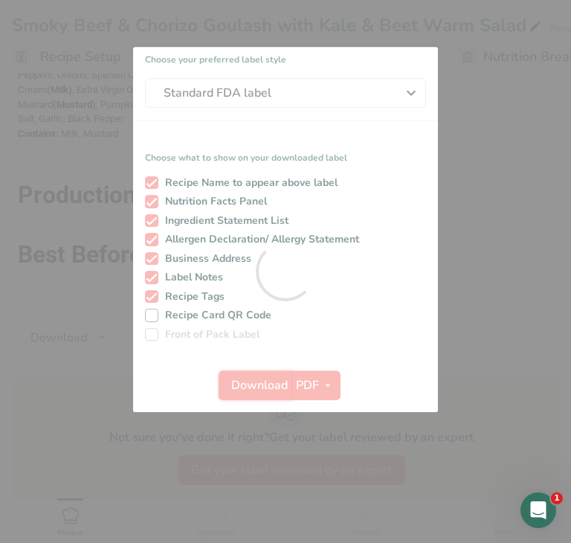
scroll to position [0, 0]
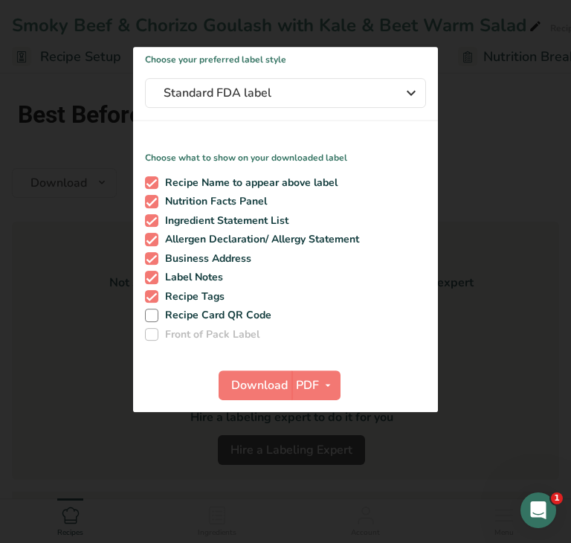
click at [78, 337] on div at bounding box center [285, 271] width 571 height 543
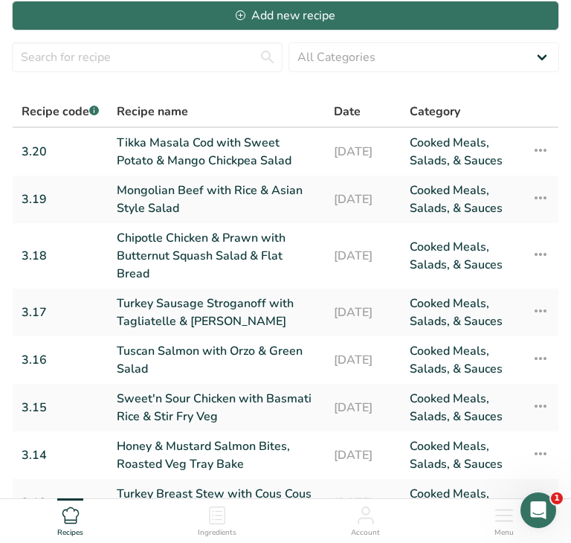
scroll to position [287, 0]
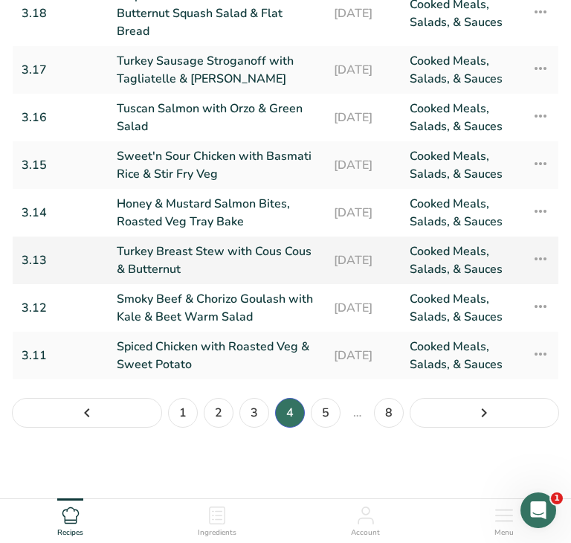
click at [174, 261] on link "Turkey Breast Stew with Cous Cous & Butternut" at bounding box center [216, 260] width 199 height 36
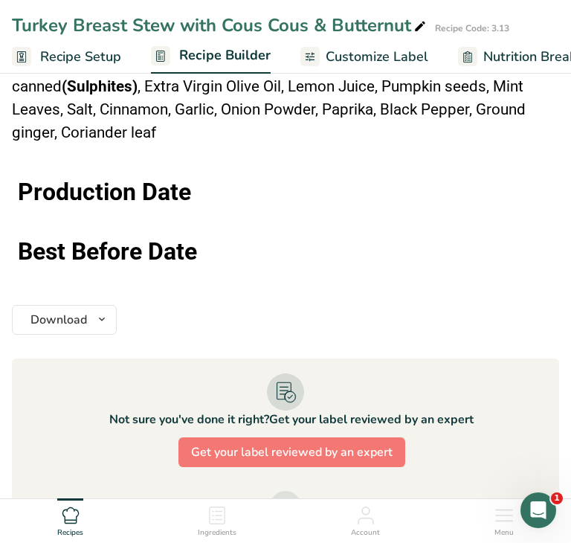
scroll to position [1836, 0]
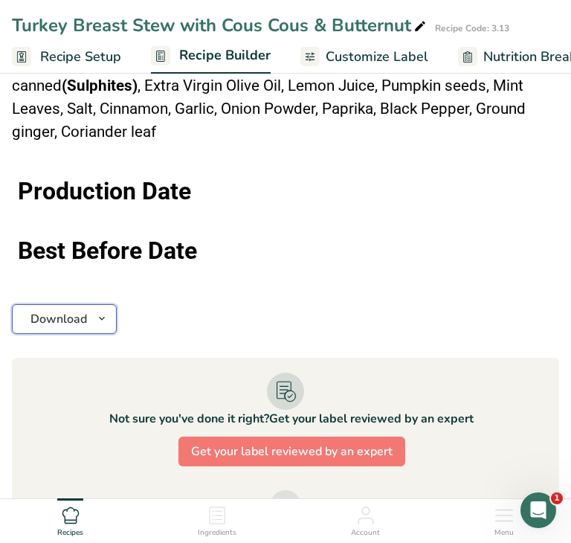
click at [107, 312] on icon "button" at bounding box center [102, 318] width 12 height 19
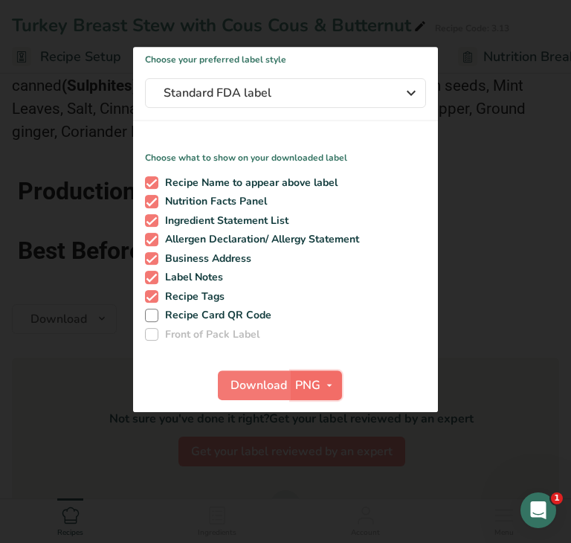
click at [316, 389] on span "PNG" at bounding box center [307, 385] width 25 height 18
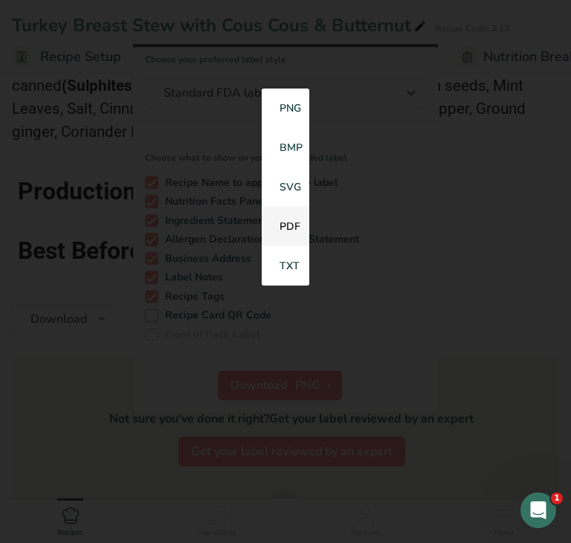
click at [283, 232] on link "PDF" at bounding box center [286, 226] width 48 height 39
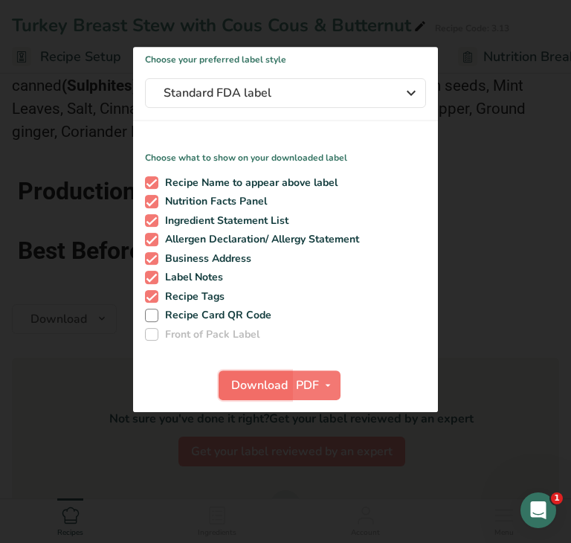
click at [246, 396] on button "Download" at bounding box center [255, 385] width 73 height 30
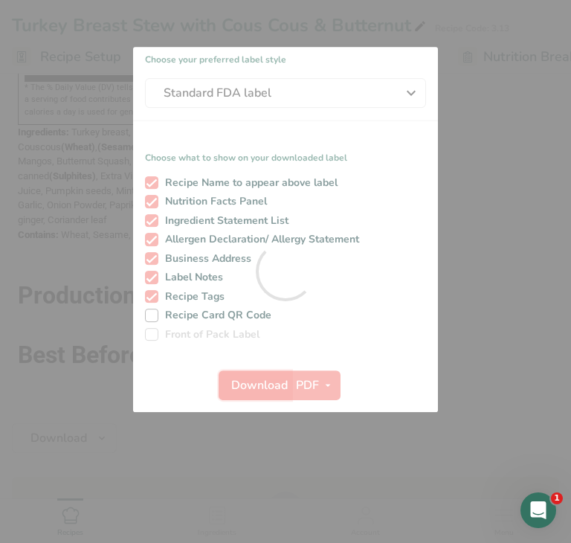
scroll to position [0, 0]
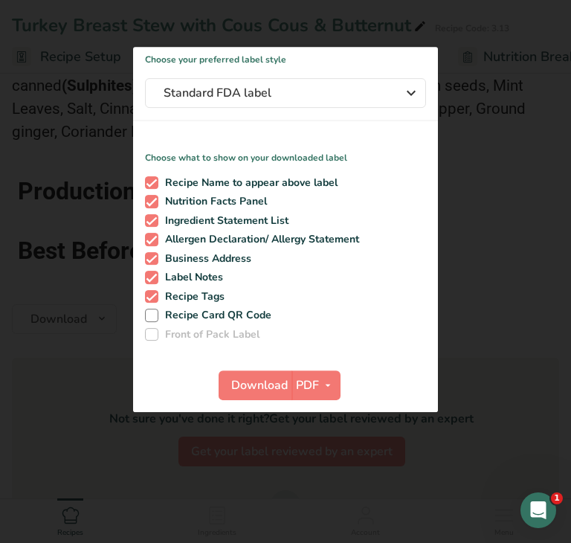
click at [72, 363] on div at bounding box center [285, 271] width 571 height 543
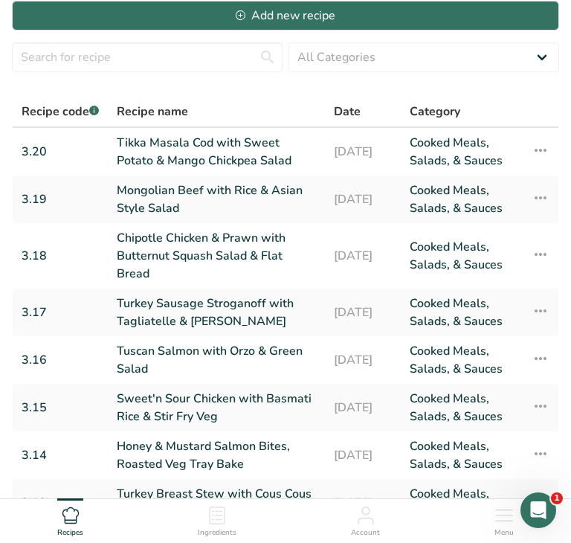
scroll to position [287, 0]
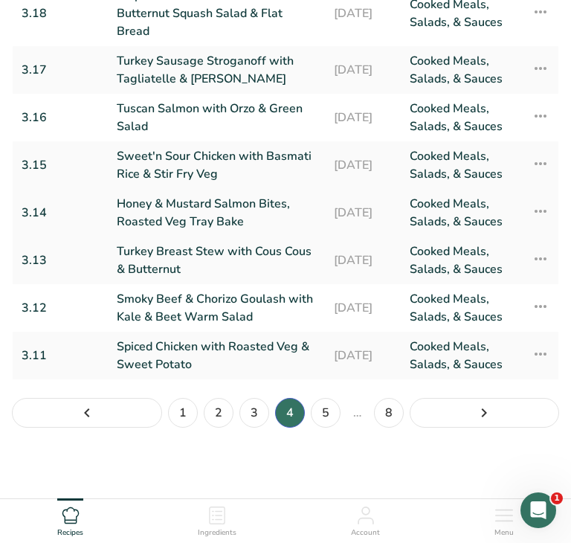
click at [230, 217] on link "Honey & Mustard Salmon Bites, Roasted Veg Tray Bake" at bounding box center [216, 213] width 199 height 36
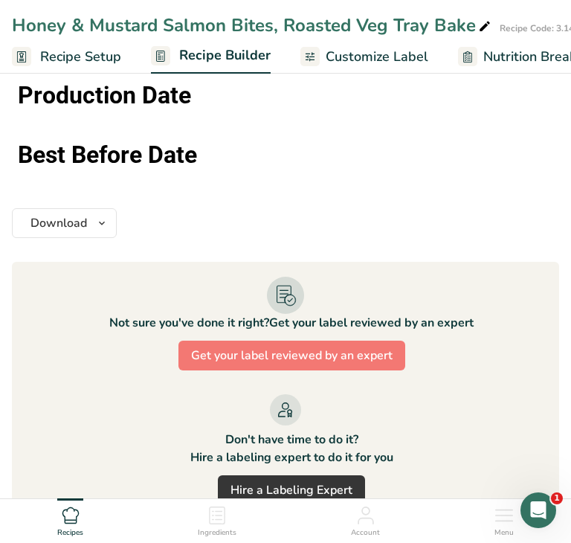
scroll to position [1666, 0]
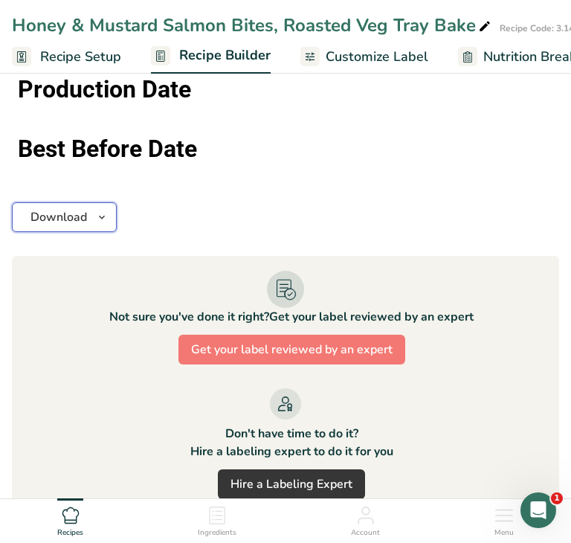
click at [105, 213] on icon "button" at bounding box center [102, 217] width 12 height 19
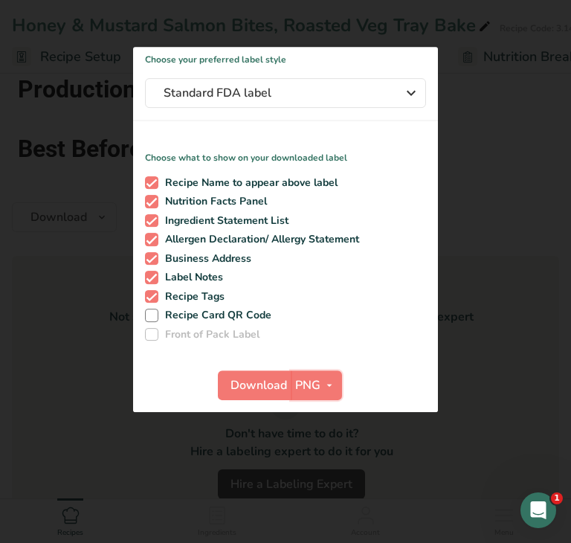
drag, startPoint x: 325, startPoint y: 386, endPoint x: 312, endPoint y: 371, distance: 20.0
click at [324, 384] on icon "button" at bounding box center [330, 385] width 12 height 19
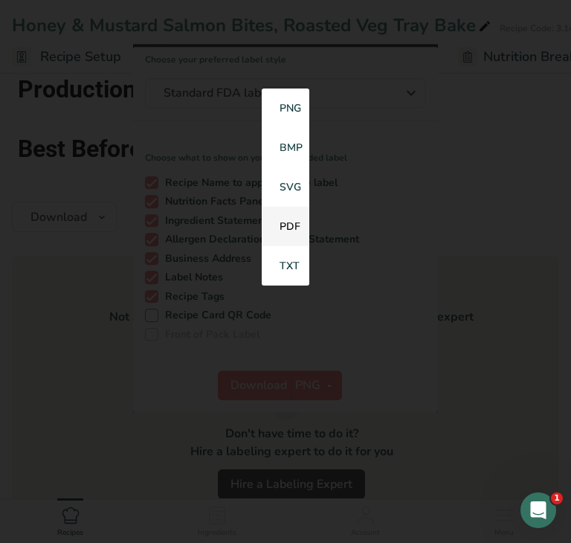
click at [281, 231] on link "PDF" at bounding box center [286, 226] width 48 height 39
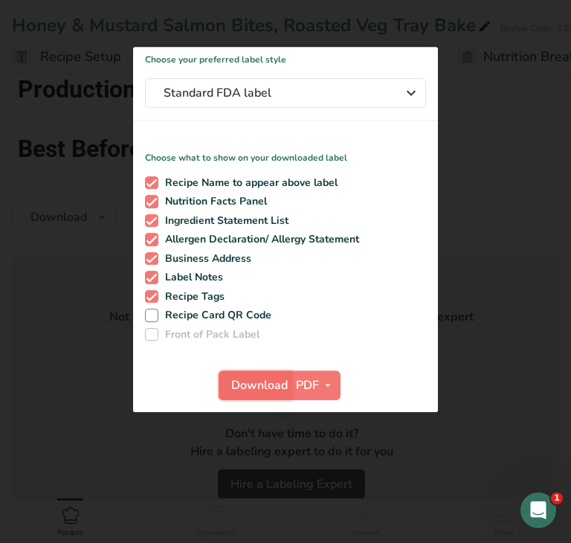
click at [257, 380] on span "Download" at bounding box center [259, 385] width 57 height 18
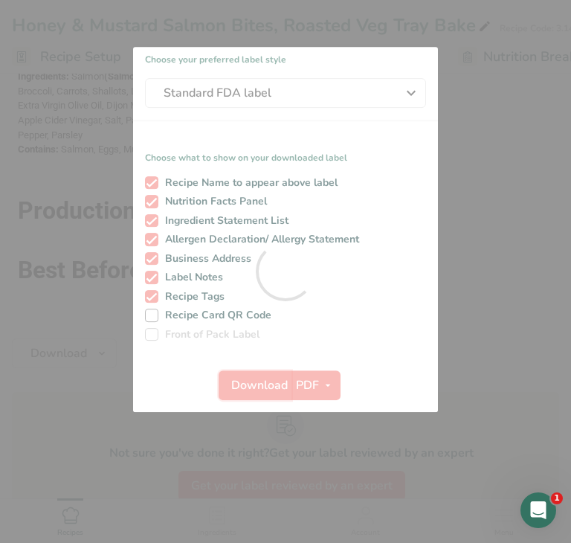
scroll to position [0, 0]
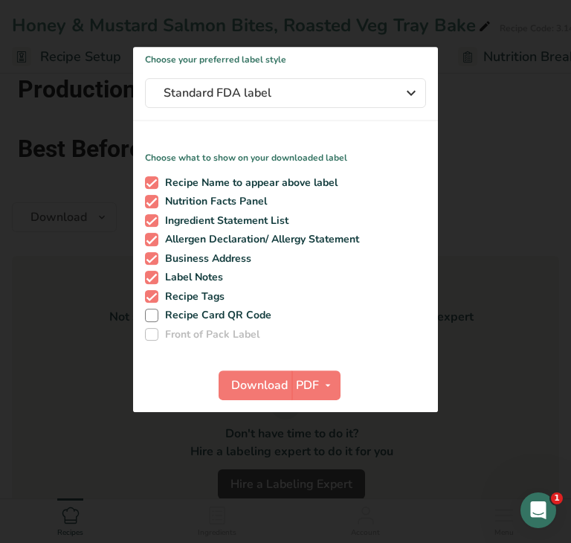
click at [85, 375] on div at bounding box center [285, 271] width 571 height 543
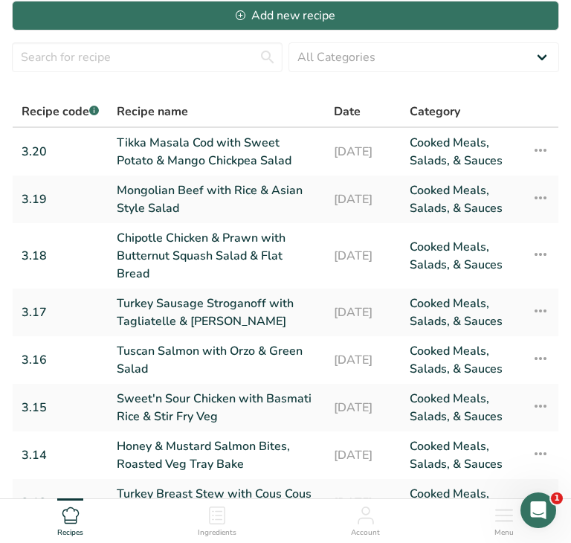
scroll to position [287, 0]
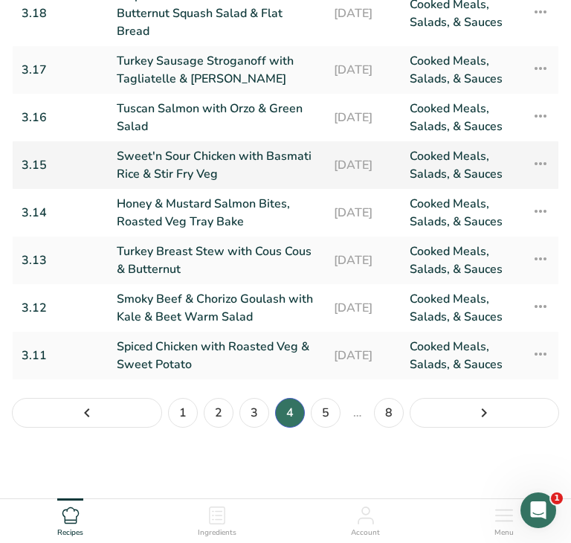
click at [173, 166] on link "Sweet'n Sour Chicken with Basmati Rice & Stir Fry Veg" at bounding box center [216, 165] width 199 height 36
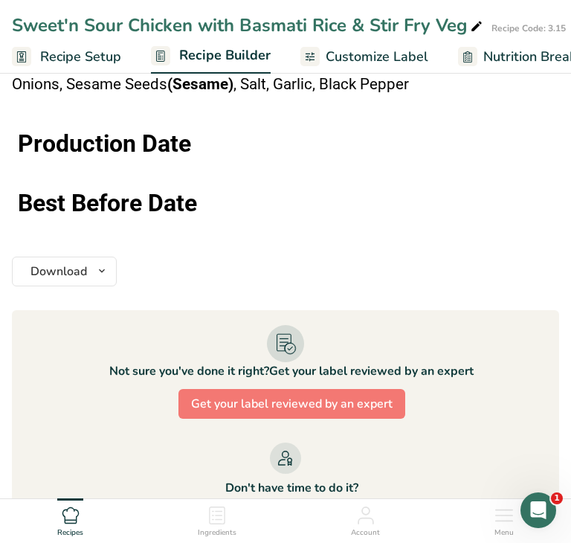
scroll to position [1750, 0]
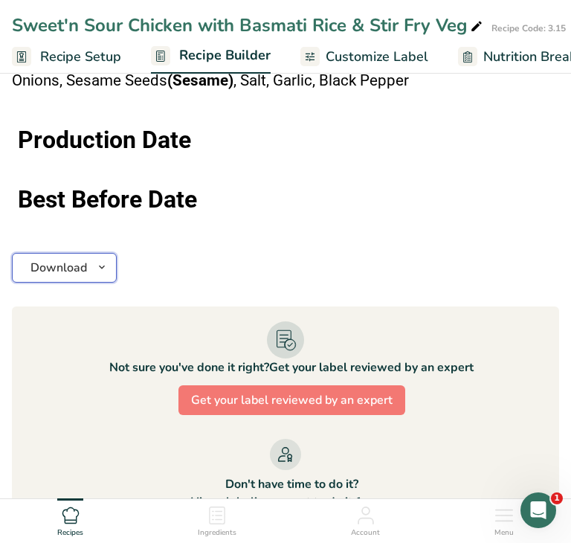
click at [102, 258] on icon "button" at bounding box center [102, 267] width 12 height 19
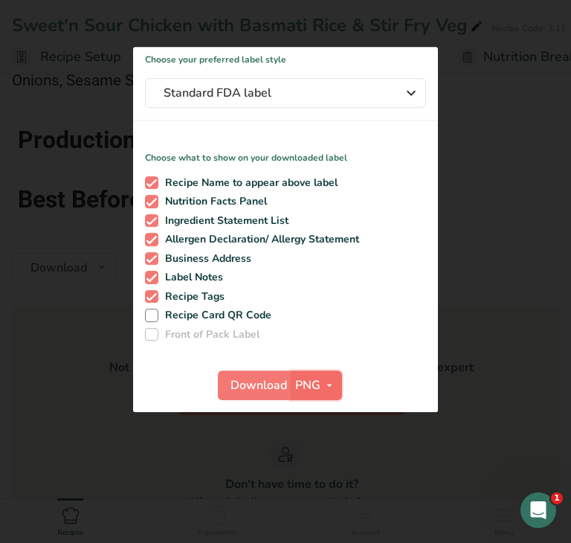
click at [307, 385] on span "PNG" at bounding box center [307, 385] width 25 height 18
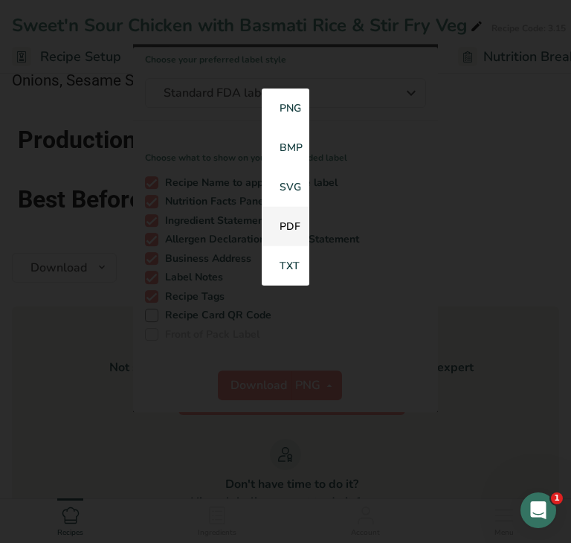
click at [284, 228] on link "PDF" at bounding box center [286, 226] width 48 height 39
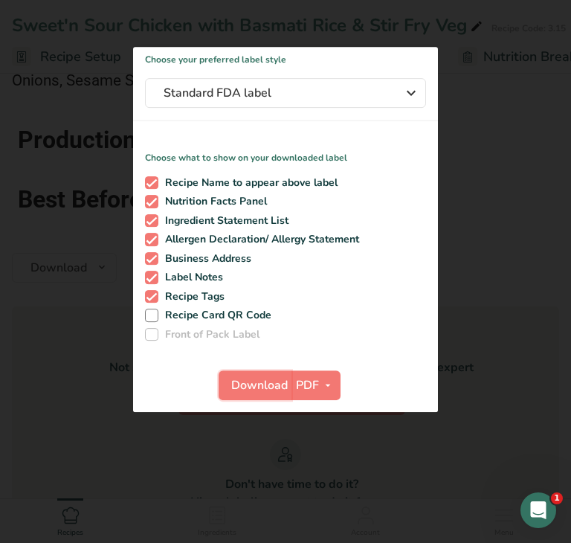
click at [257, 389] on span "Download" at bounding box center [259, 385] width 57 height 18
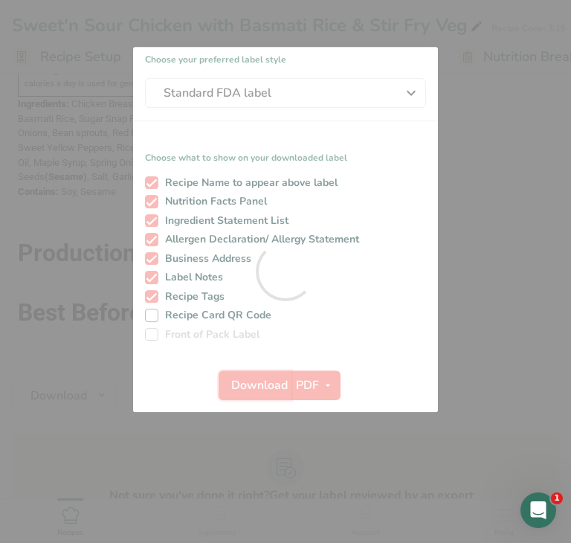
scroll to position [0, 0]
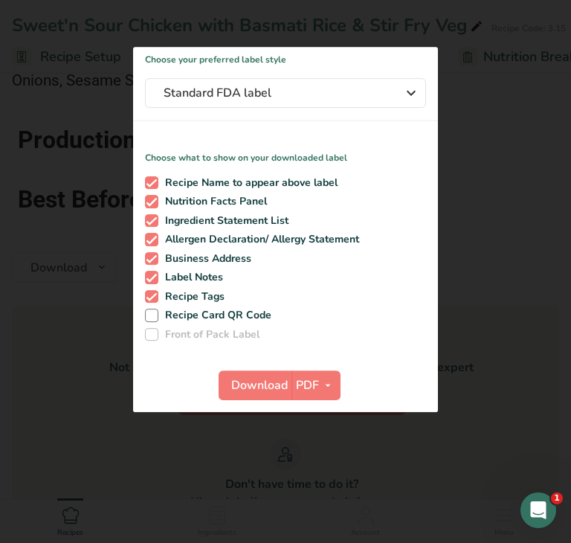
drag, startPoint x: 94, startPoint y: 418, endPoint x: 89, endPoint y: 245, distance: 172.6
click at [91, 415] on div at bounding box center [285, 271] width 571 height 543
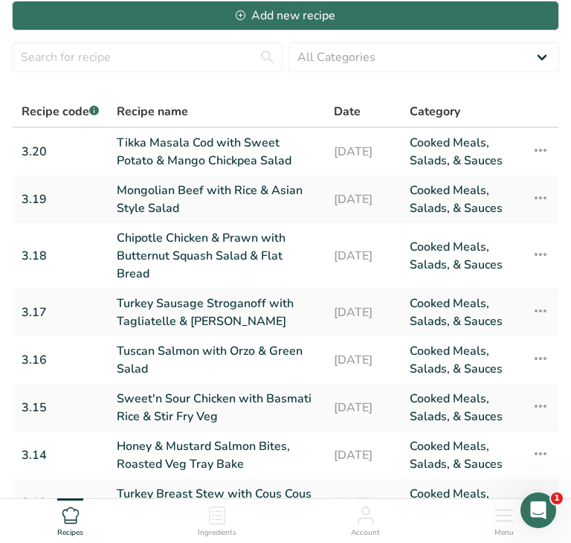
scroll to position [287, 0]
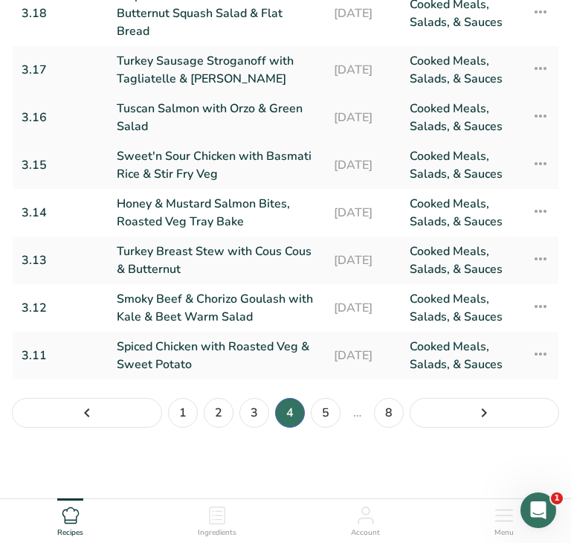
click at [181, 109] on link "Tuscan Salmon with Orzo & Green Salad" at bounding box center [216, 118] width 199 height 36
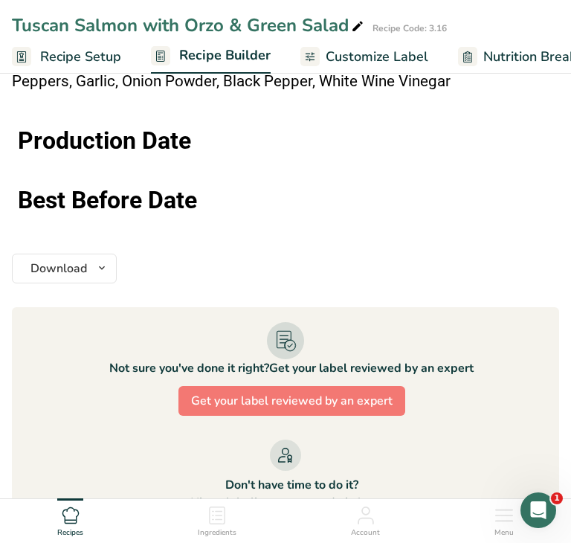
scroll to position [2045, 0]
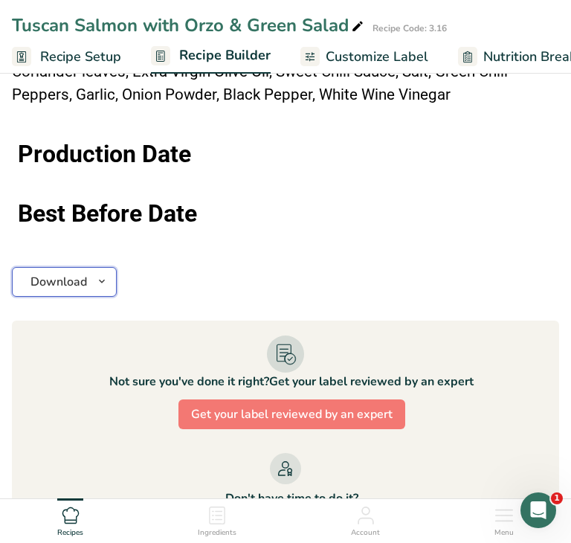
click at [108, 273] on span "button" at bounding box center [102, 282] width 18 height 18
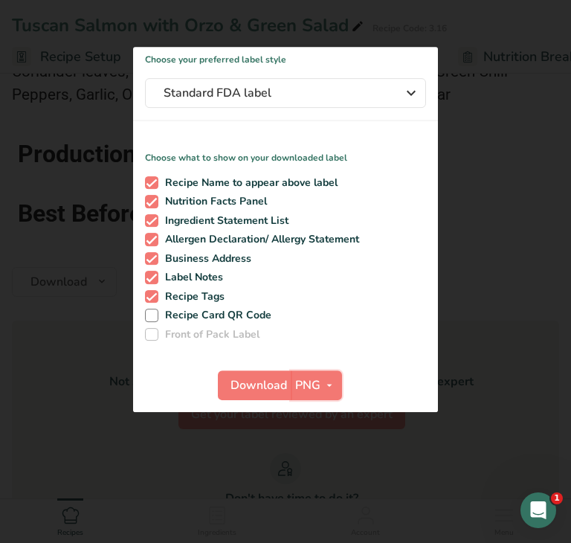
drag, startPoint x: 315, startPoint y: 388, endPoint x: 304, endPoint y: 370, distance: 21.1
click at [314, 387] on span "PNG" at bounding box center [307, 385] width 25 height 18
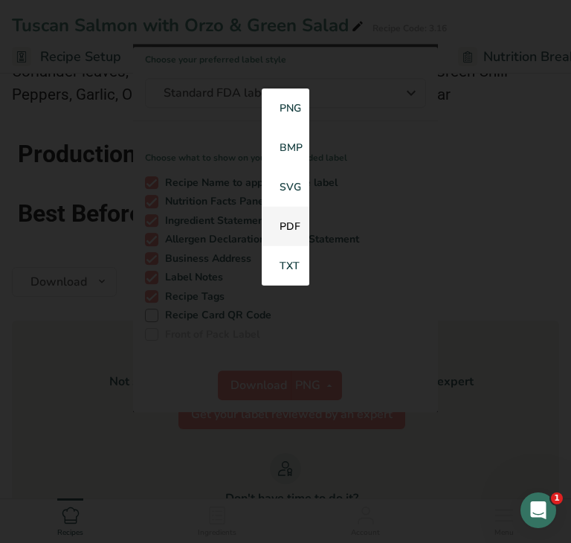
click at [280, 231] on link "PDF" at bounding box center [286, 226] width 48 height 39
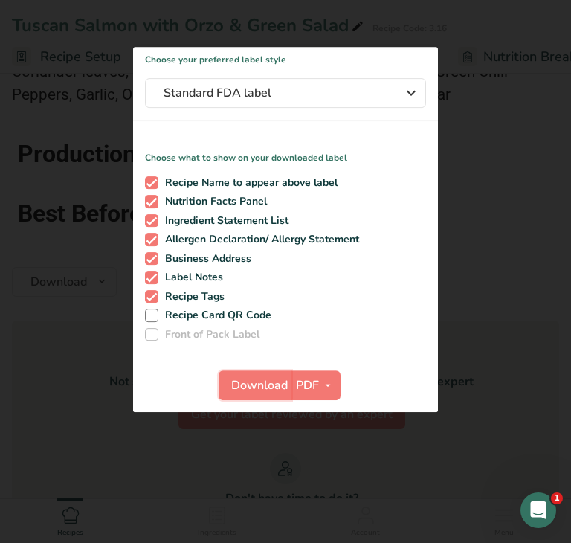
click at [260, 387] on span "Download" at bounding box center [259, 385] width 57 height 18
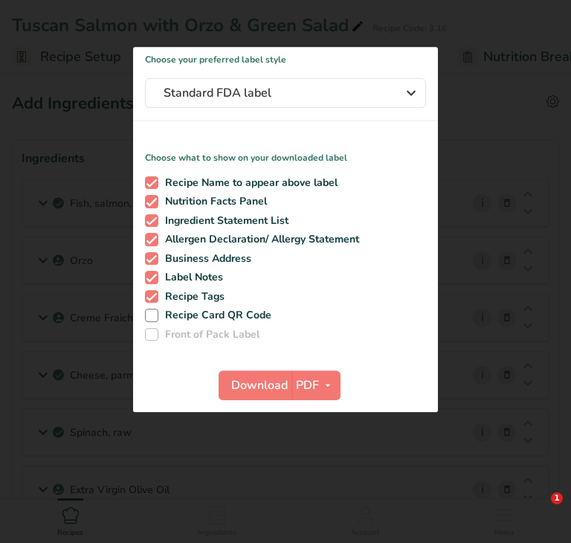
scroll to position [2045, 0]
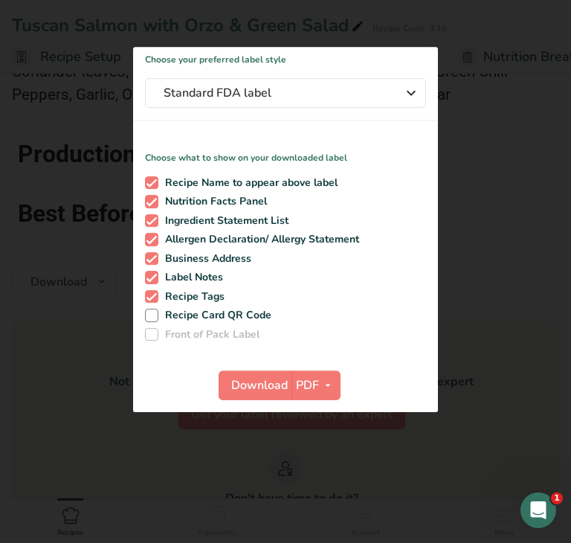
click at [58, 330] on div at bounding box center [285, 271] width 571 height 543
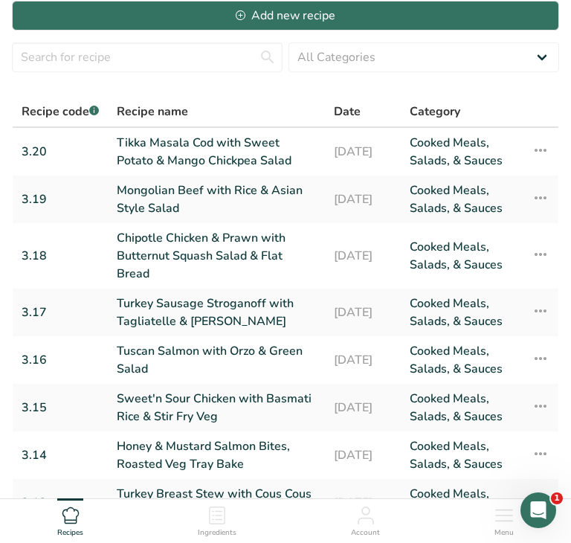
scroll to position [287, 0]
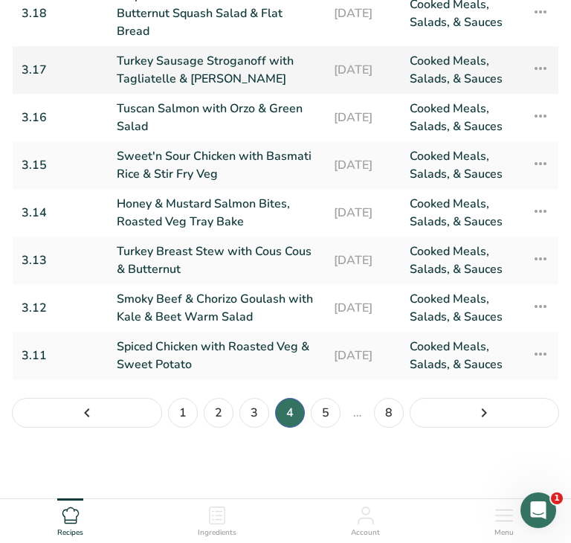
click at [216, 65] on link "Turkey Sausage Stroganoff with Tagliatelle & [PERSON_NAME]" at bounding box center [216, 70] width 199 height 36
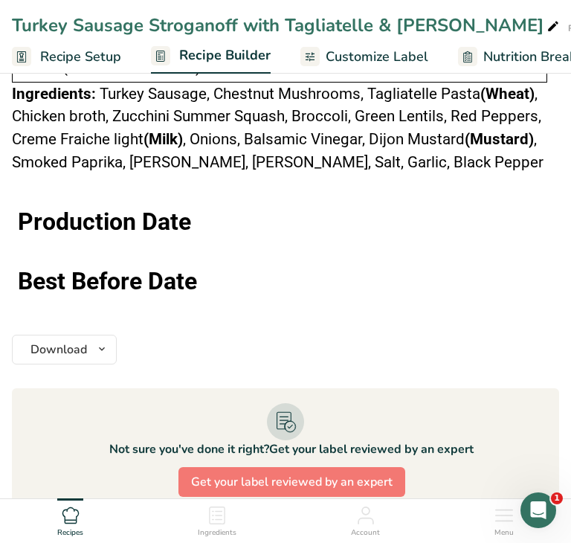
scroll to position [1764, 0]
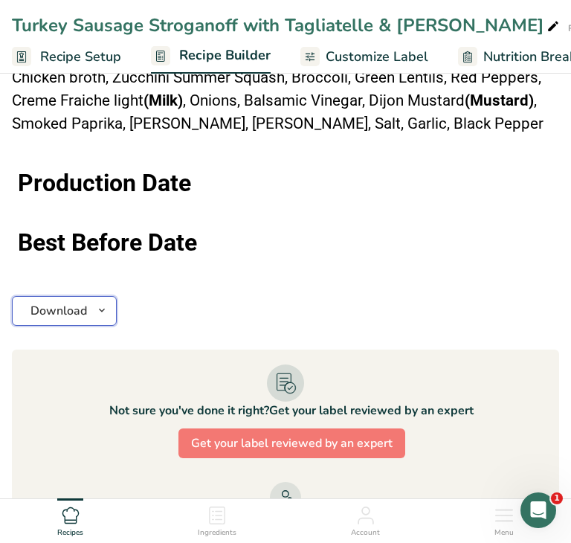
click at [100, 306] on icon "button" at bounding box center [102, 310] width 12 height 19
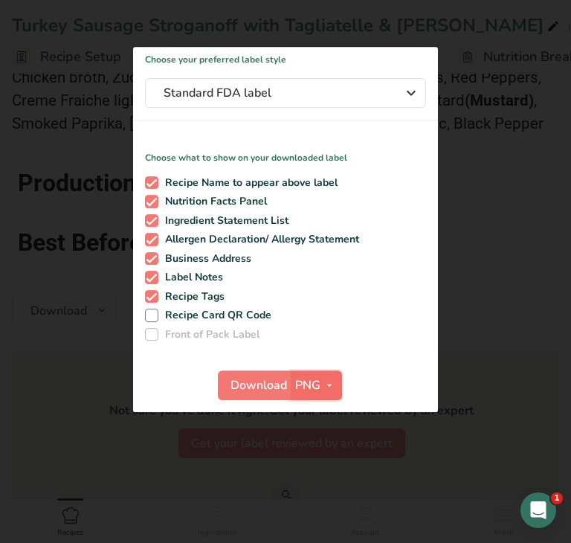
click at [318, 387] on span "PNG" at bounding box center [307, 385] width 25 height 18
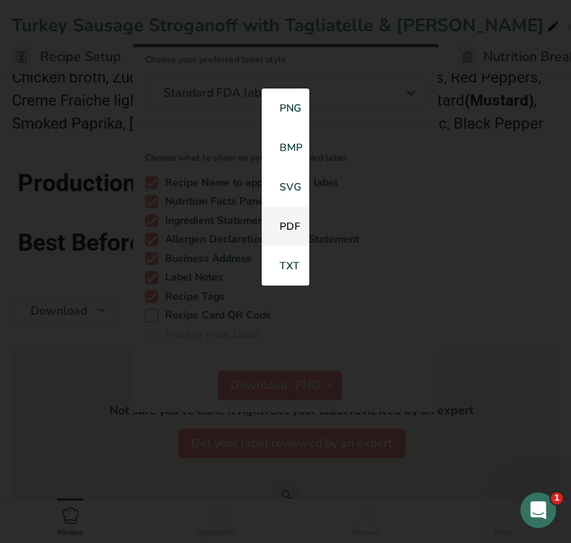
click at [286, 230] on link "PDF" at bounding box center [286, 226] width 48 height 39
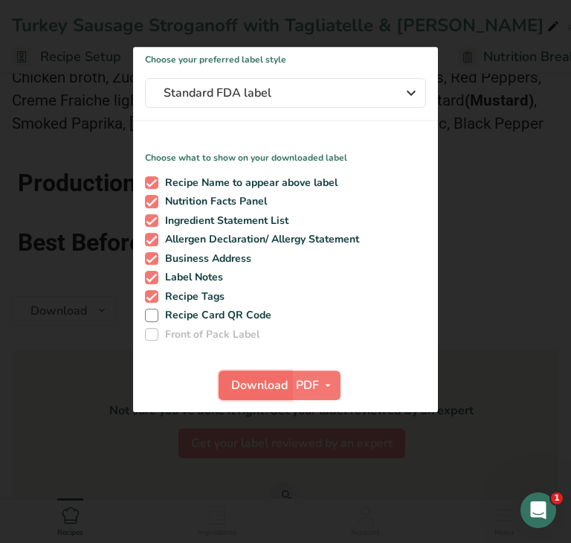
click at [256, 388] on span "Download" at bounding box center [259, 385] width 57 height 18
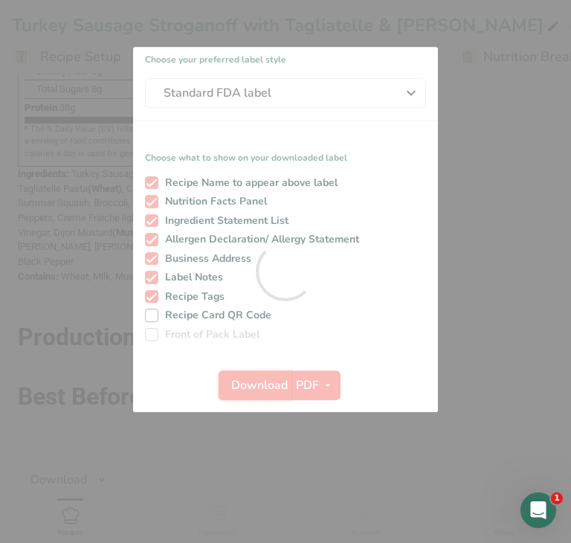
scroll to position [0, 0]
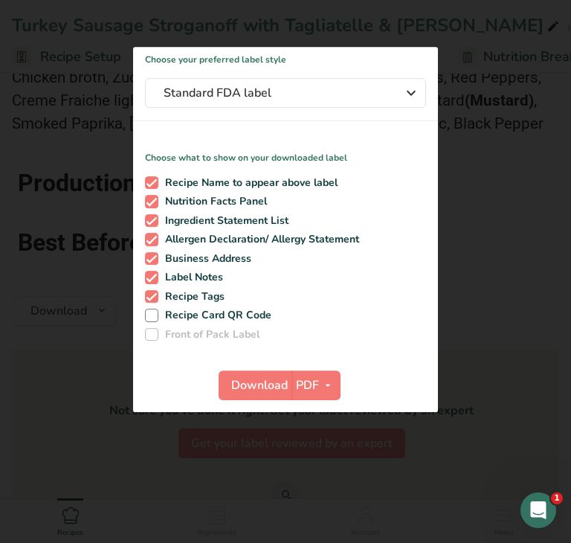
click at [66, 350] on div at bounding box center [285, 271] width 571 height 543
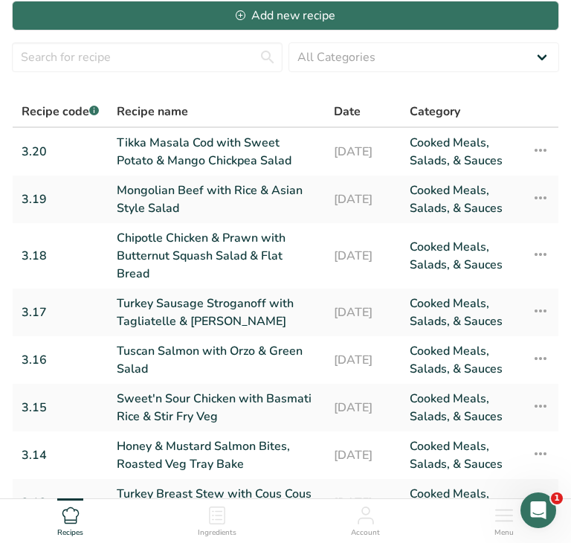
scroll to position [287, 0]
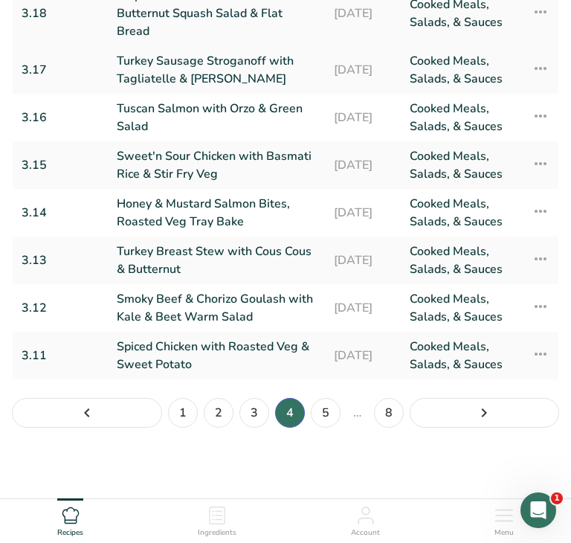
click at [178, 19] on link "Chipotle Chicken & Prawn with Butternut Squash Salad & Flat Bread" at bounding box center [216, 14] width 199 height 54
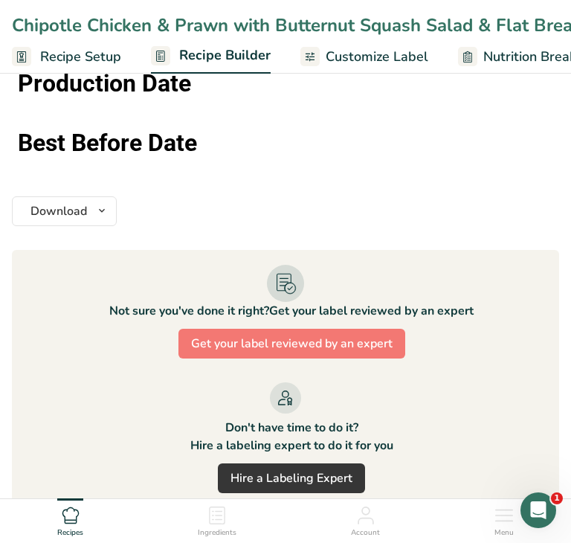
scroll to position [2106, 0]
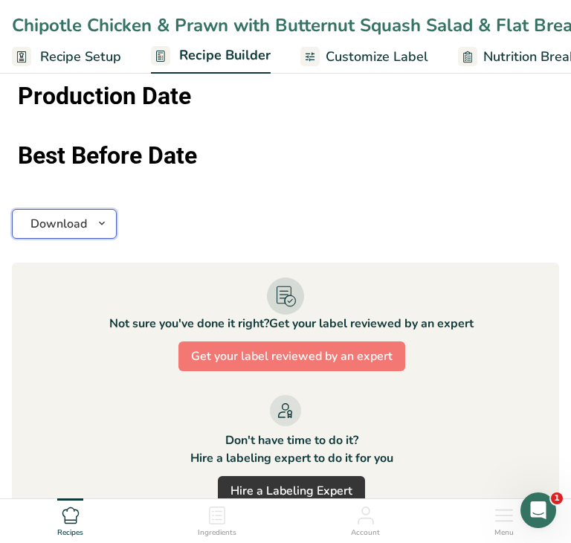
click at [98, 219] on icon "button" at bounding box center [102, 223] width 12 height 19
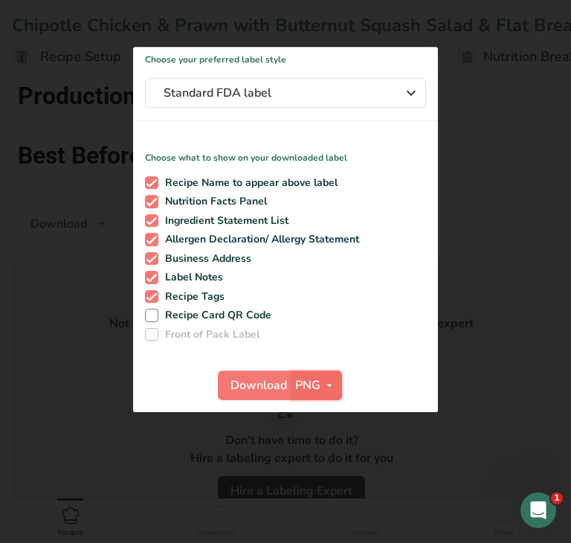
click at [309, 385] on span "PNG" at bounding box center [307, 385] width 25 height 18
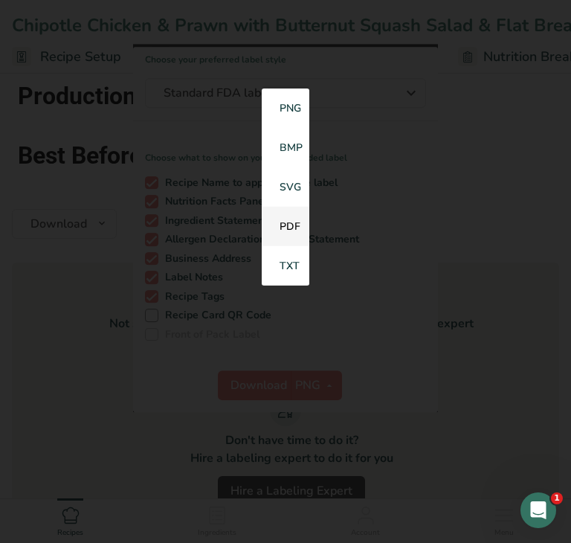
click at [278, 231] on link "PDF" at bounding box center [286, 226] width 48 height 39
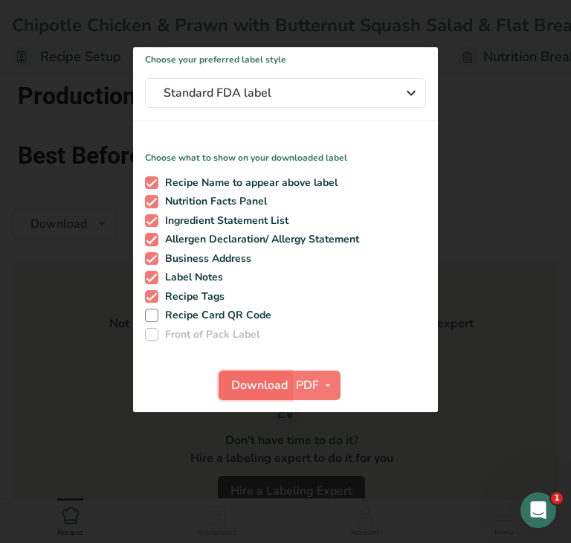
click at [251, 391] on span "Download" at bounding box center [259, 385] width 57 height 18
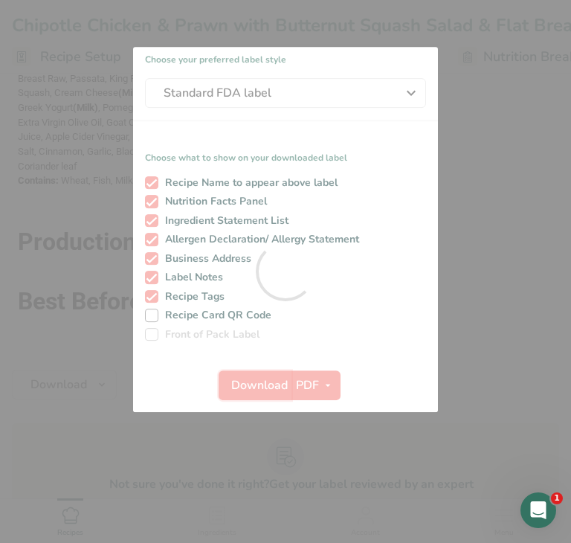
scroll to position [0, 0]
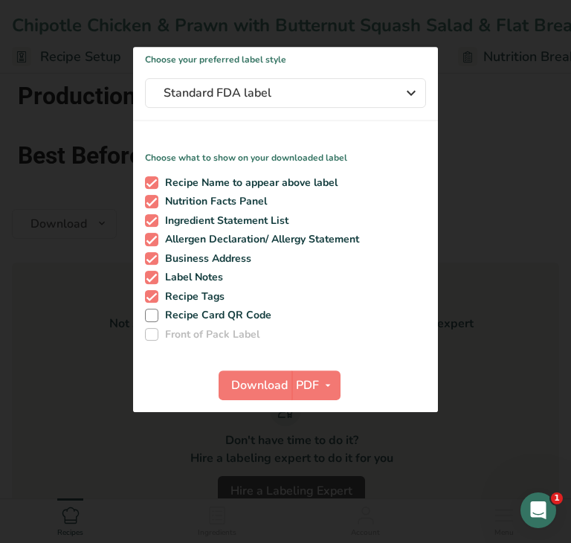
click at [51, 306] on div at bounding box center [285, 271] width 571 height 543
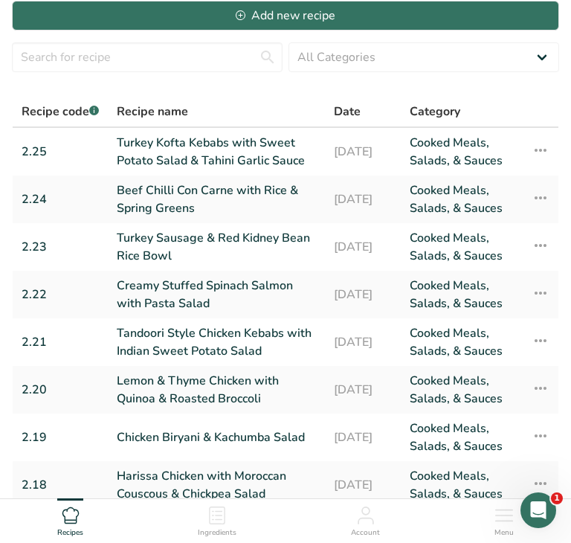
scroll to position [269, 0]
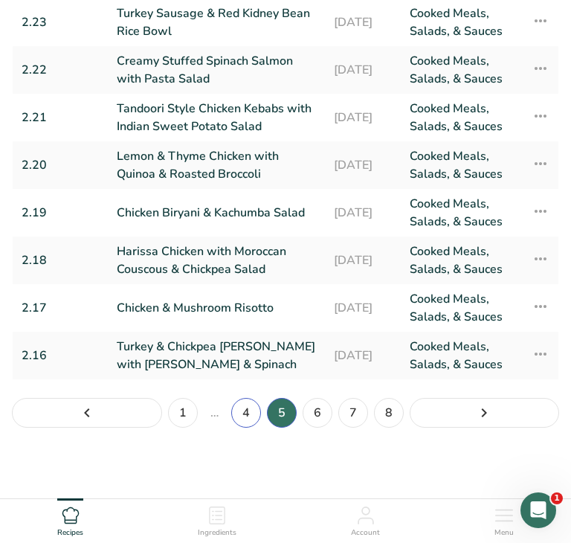
click at [249, 416] on link "4" at bounding box center [246, 413] width 30 height 30
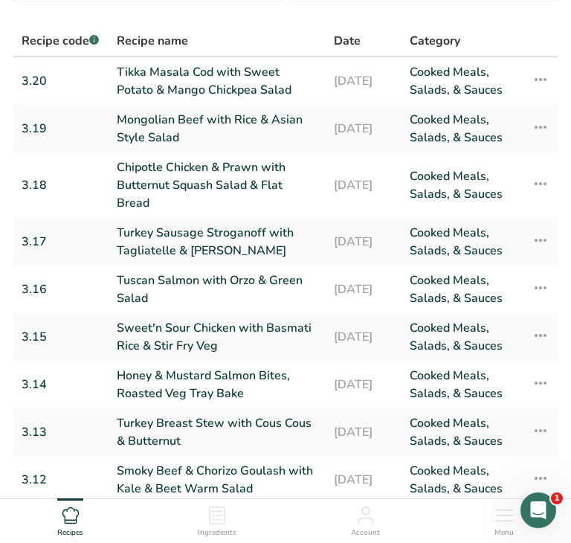
scroll to position [111, 0]
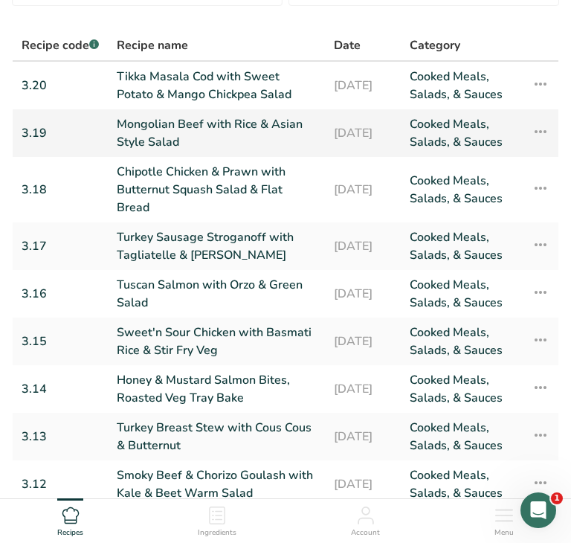
click at [225, 129] on link "Mongolian Beef with Rice & Asian Style Salad" at bounding box center [216, 133] width 199 height 36
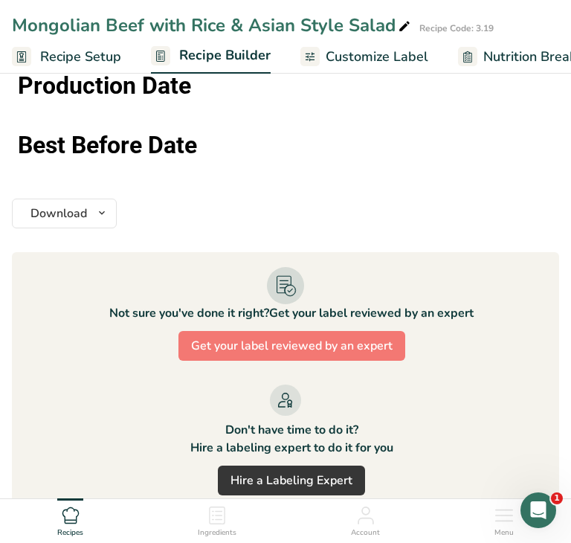
scroll to position [1924, 0]
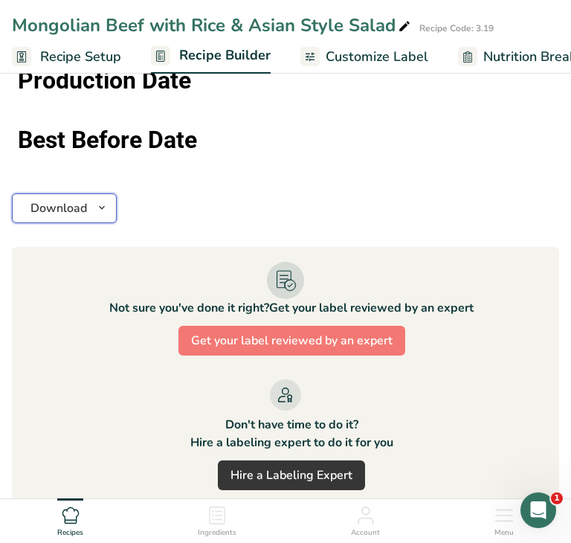
click at [102, 204] on icon "button" at bounding box center [102, 208] width 12 height 19
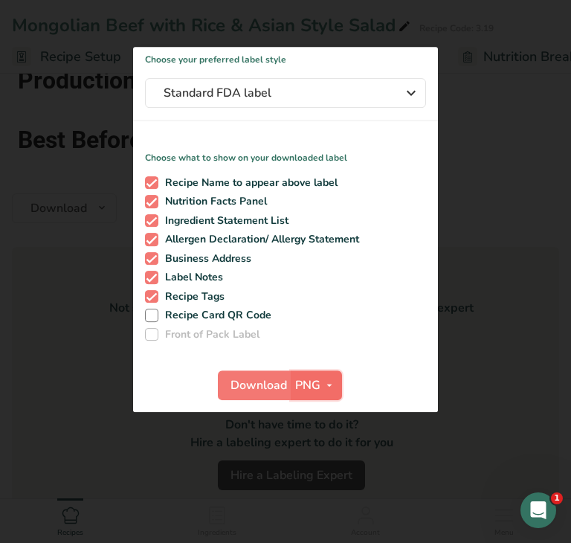
click at [318, 391] on span "PNG" at bounding box center [307, 385] width 25 height 18
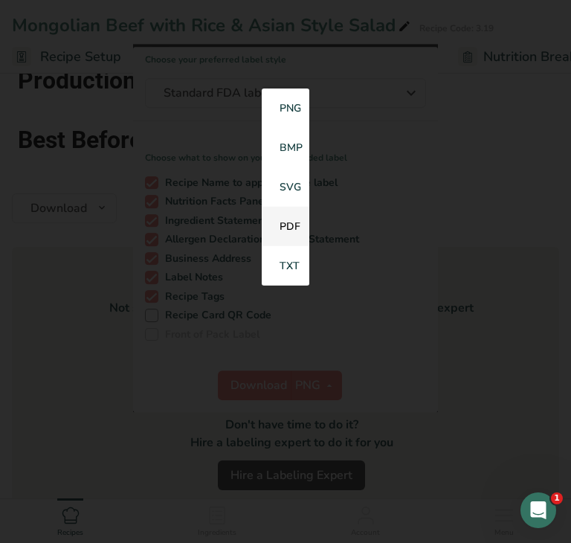
click at [284, 233] on link "PDF" at bounding box center [286, 226] width 48 height 39
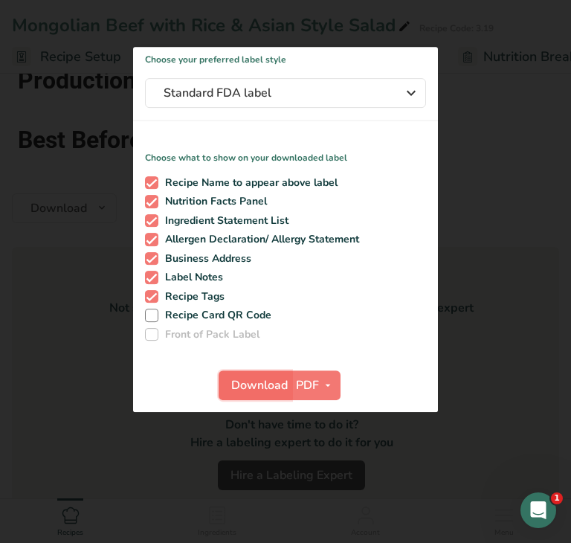
click at [244, 387] on span "Download" at bounding box center [259, 385] width 57 height 18
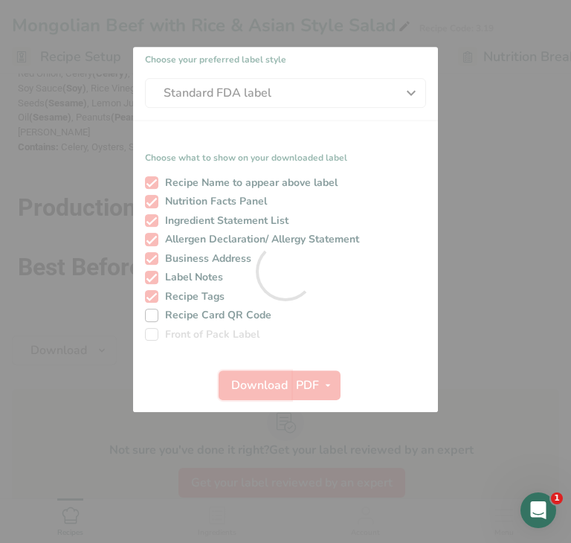
scroll to position [0, 0]
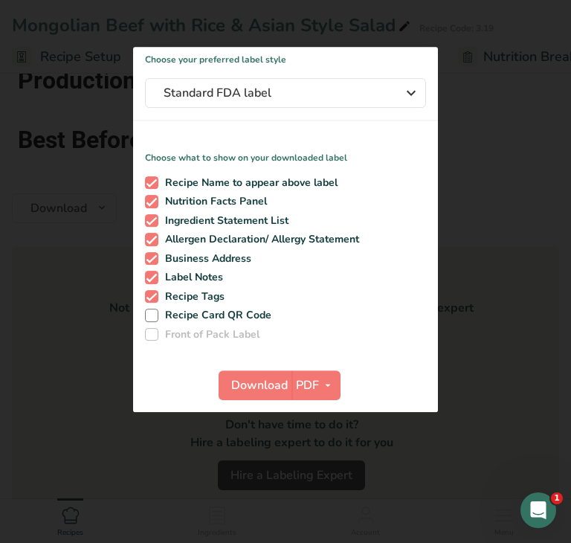
click at [65, 336] on div at bounding box center [285, 271] width 571 height 543
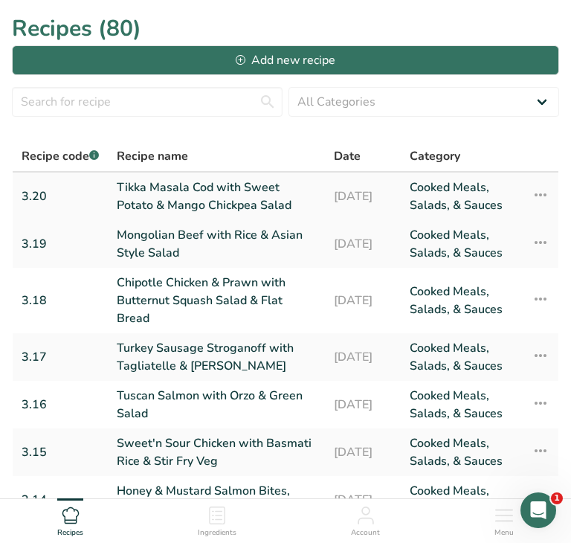
click at [201, 198] on link "Tikka Masala Cod with Sweet Potato & Mango Chickpea Salad" at bounding box center [216, 197] width 199 height 36
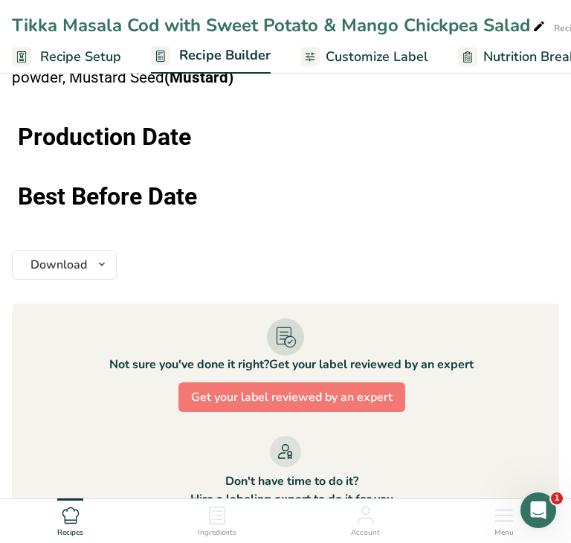
scroll to position [2318, 0]
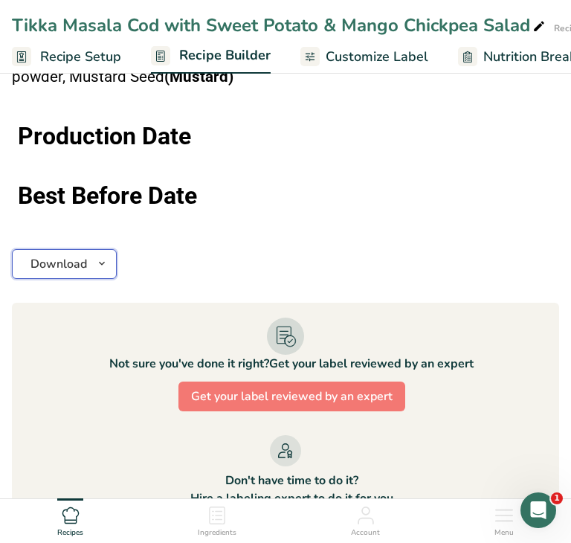
click at [105, 254] on icon "button" at bounding box center [102, 263] width 12 height 19
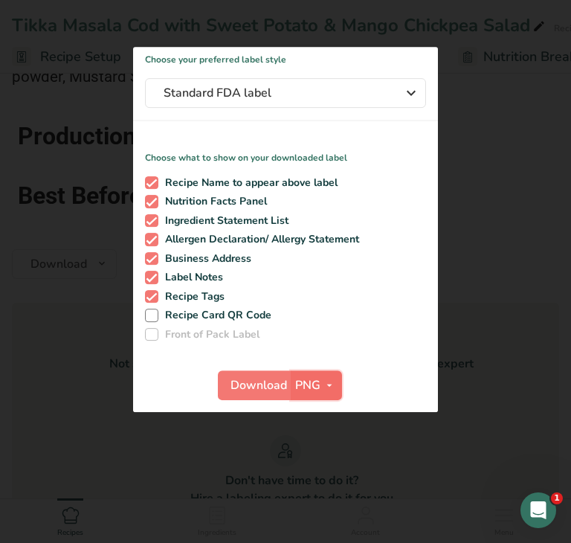
click at [317, 385] on span "PNG" at bounding box center [307, 385] width 25 height 18
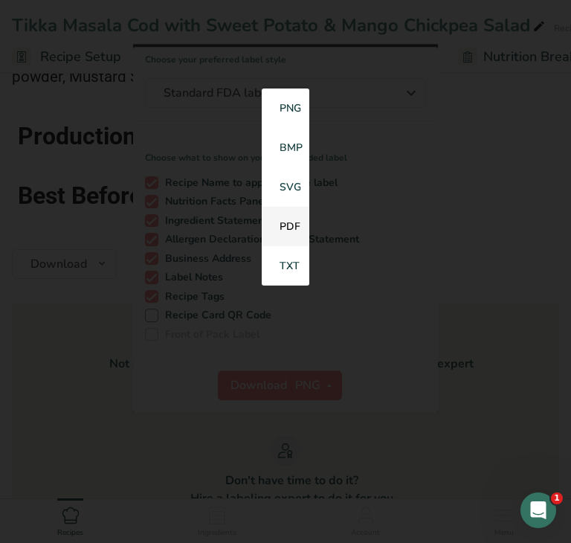
click at [283, 235] on link "PDF" at bounding box center [286, 226] width 48 height 39
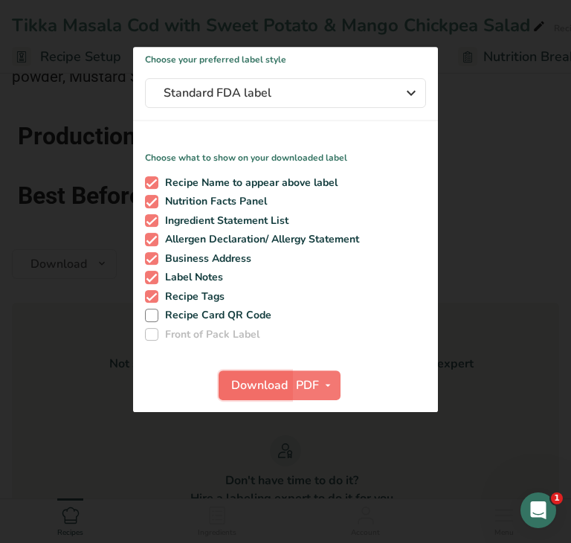
click at [254, 390] on span "Download" at bounding box center [259, 385] width 57 height 18
click at [55, 300] on div at bounding box center [285, 271] width 571 height 543
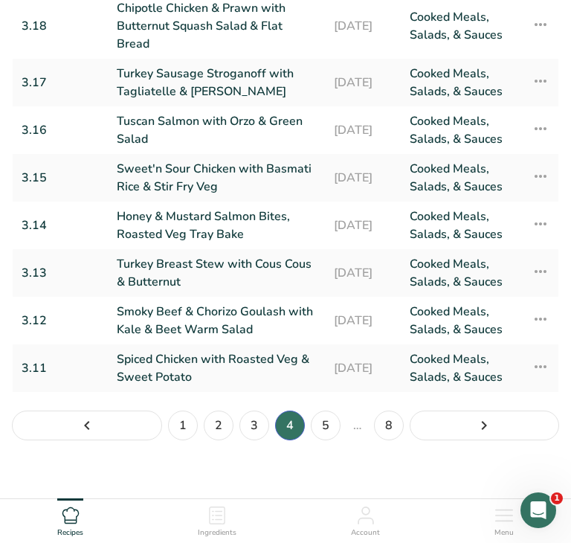
scroll to position [287, 0]
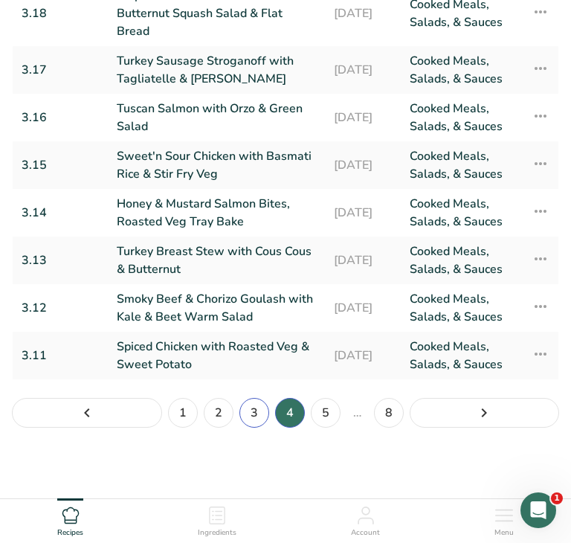
click at [256, 415] on link "3" at bounding box center [254, 413] width 30 height 30
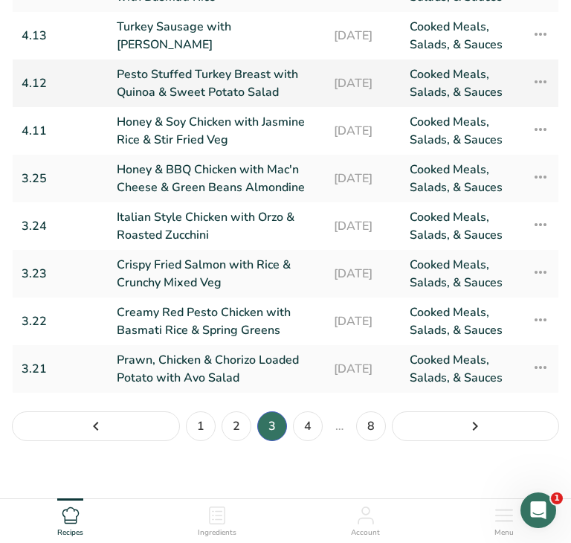
scroll to position [287, 0]
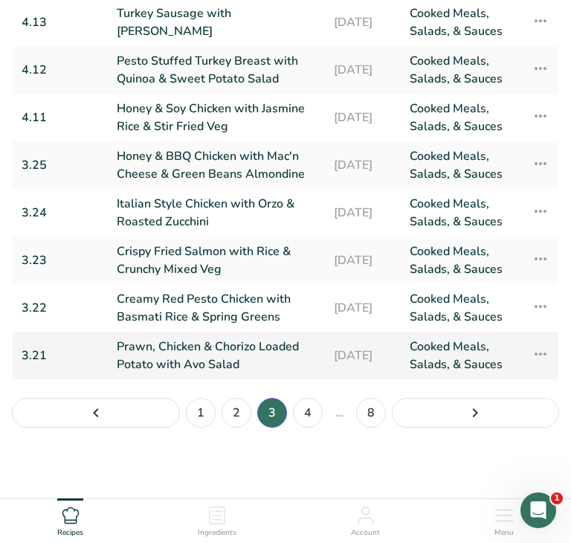
click at [227, 354] on link "Prawn, Chicken & Chorizo Loaded Potato with Avo Salad" at bounding box center [216, 356] width 199 height 36
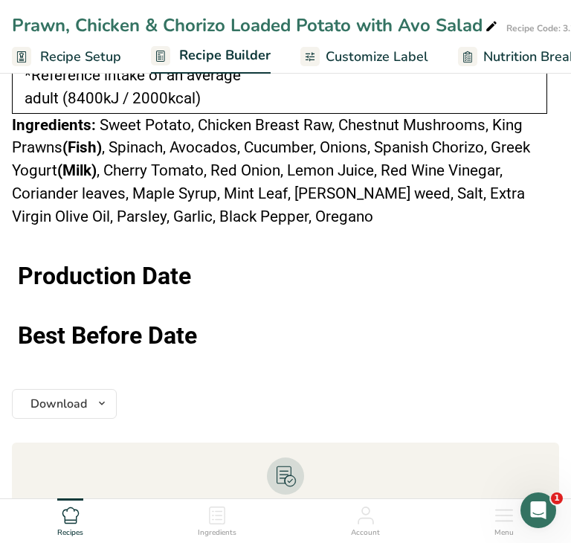
scroll to position [2101, 0]
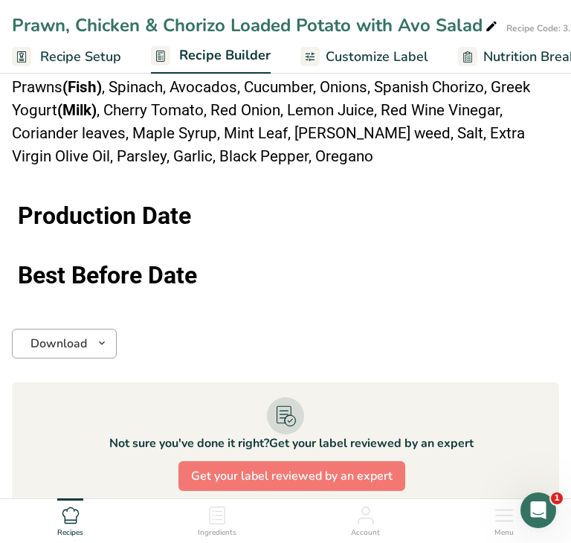
click at [100, 340] on icon "button" at bounding box center [102, 343] width 12 height 19
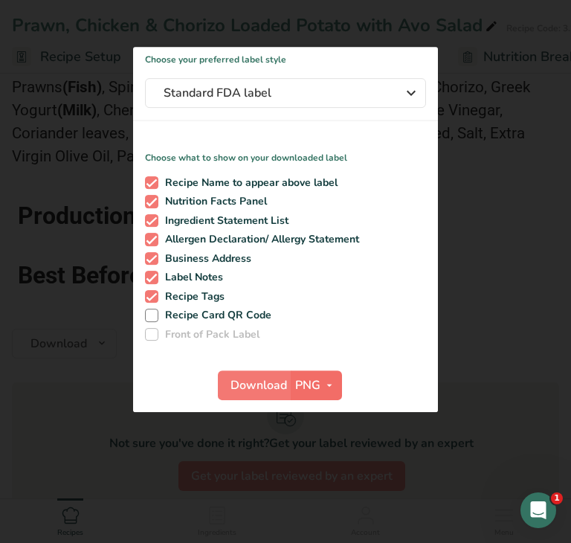
click at [308, 390] on span "PNG" at bounding box center [307, 385] width 25 height 18
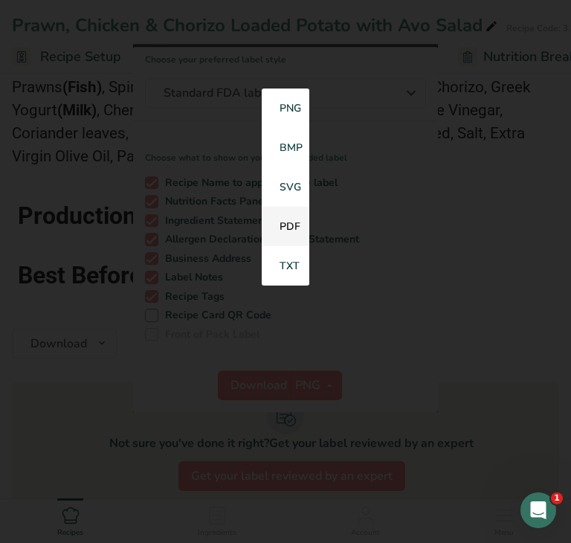
click at [291, 228] on link "PDF" at bounding box center [286, 226] width 48 height 39
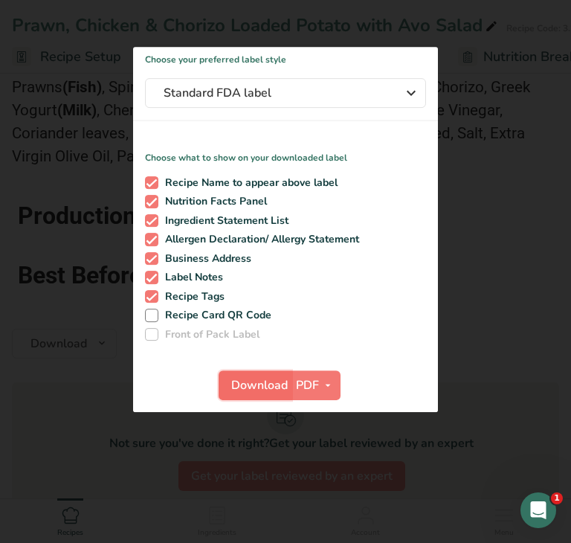
click at [248, 390] on span "Download" at bounding box center [259, 385] width 57 height 18
click at [65, 399] on div at bounding box center [285, 271] width 571 height 543
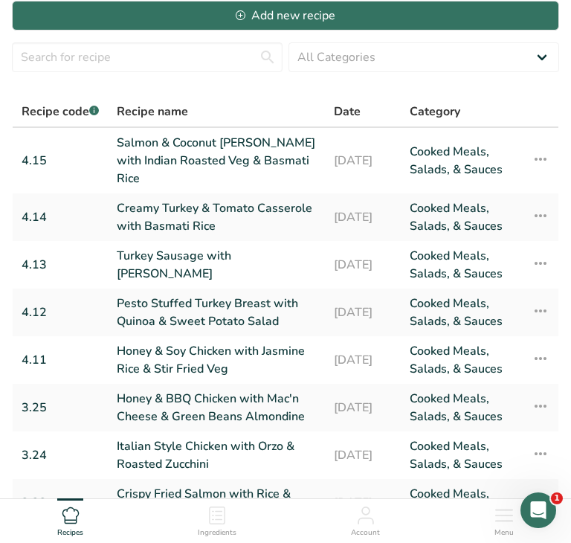
scroll to position [287, 0]
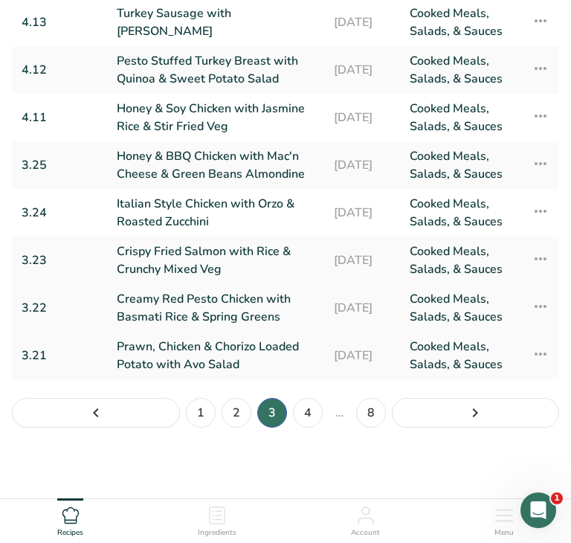
click at [184, 305] on link "Creamy Red Pesto Chicken with Basmati Rice & Spring Greens" at bounding box center [216, 308] width 199 height 36
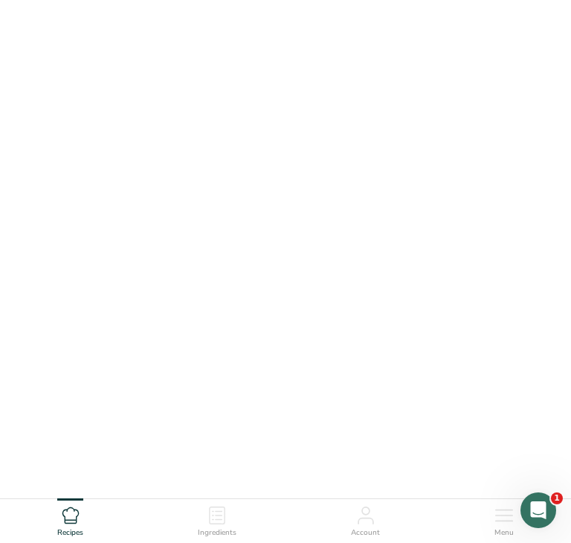
click at [184, 305] on link "Creamy Red Pesto Chicken with Basmati Rice & Spring Greens" at bounding box center [216, 308] width 199 height 36
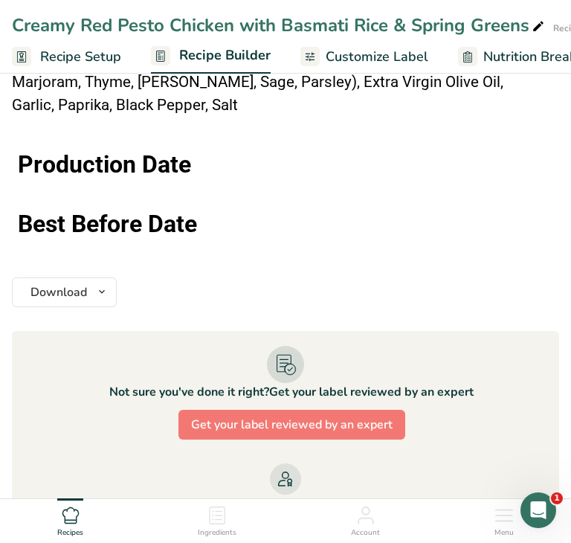
scroll to position [1575, 0]
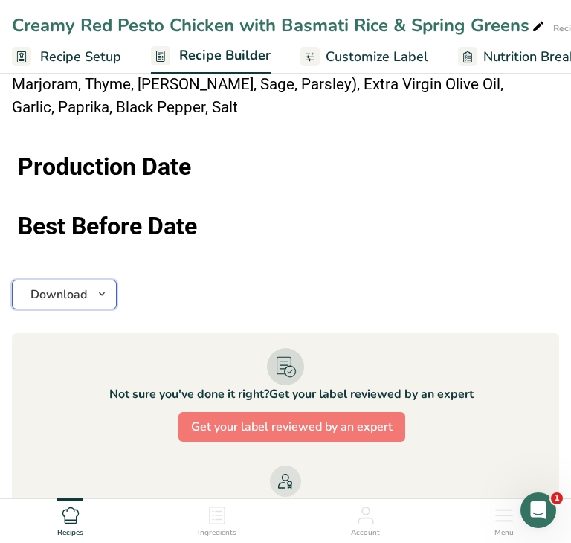
click at [91, 291] on button "Download" at bounding box center [64, 295] width 105 height 30
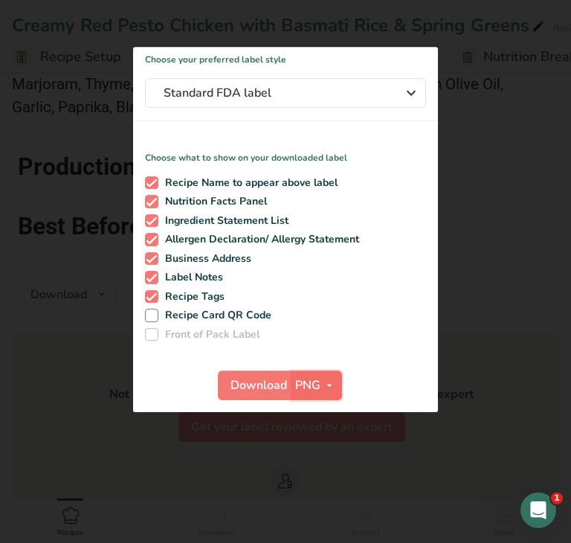
click at [318, 389] on span "PNG" at bounding box center [307, 385] width 25 height 18
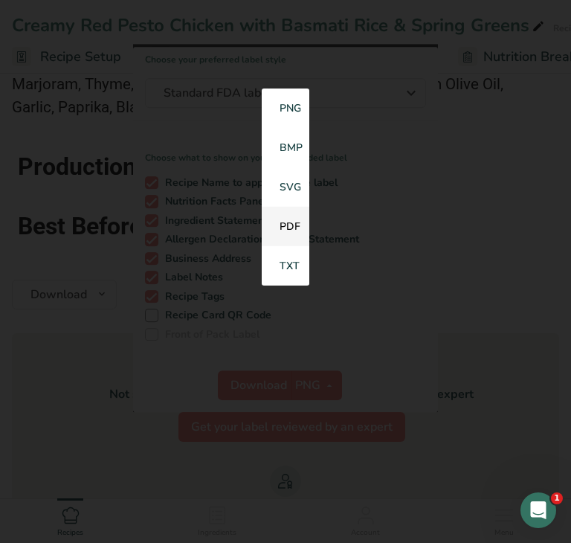
click at [290, 231] on link "PDF" at bounding box center [286, 226] width 48 height 39
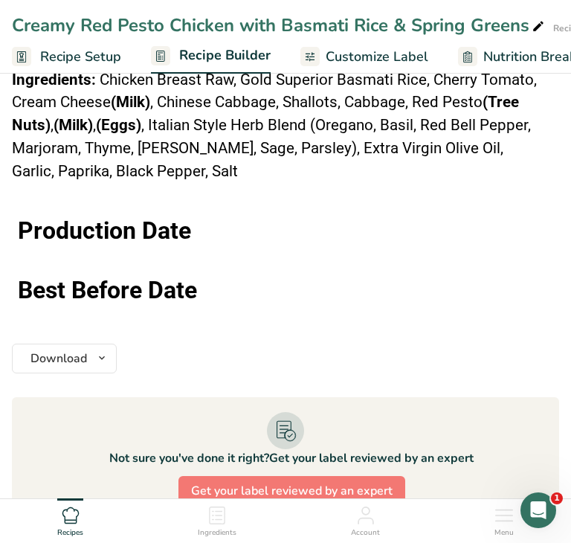
scroll to position [1552, 0]
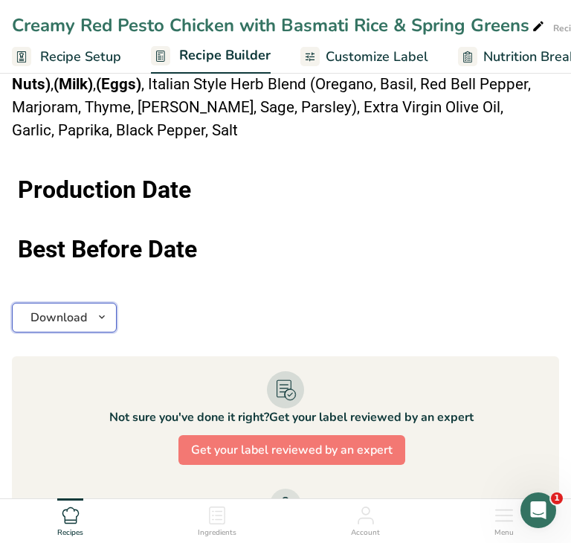
click at [96, 312] on icon "button" at bounding box center [102, 317] width 12 height 19
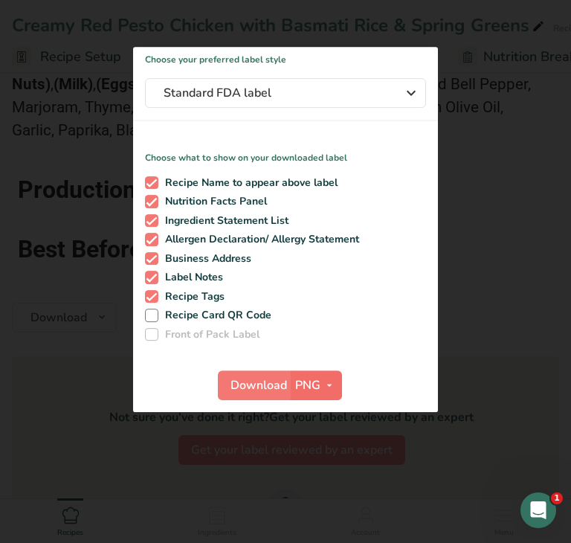
click at [328, 392] on icon "button" at bounding box center [330, 385] width 12 height 19
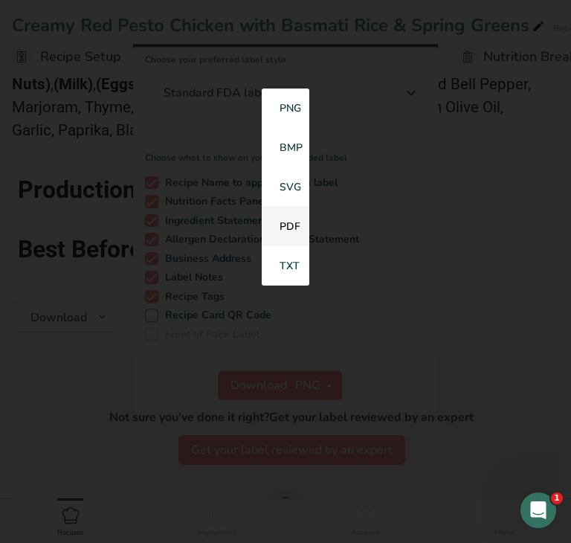
click at [291, 230] on link "PDF" at bounding box center [286, 226] width 48 height 39
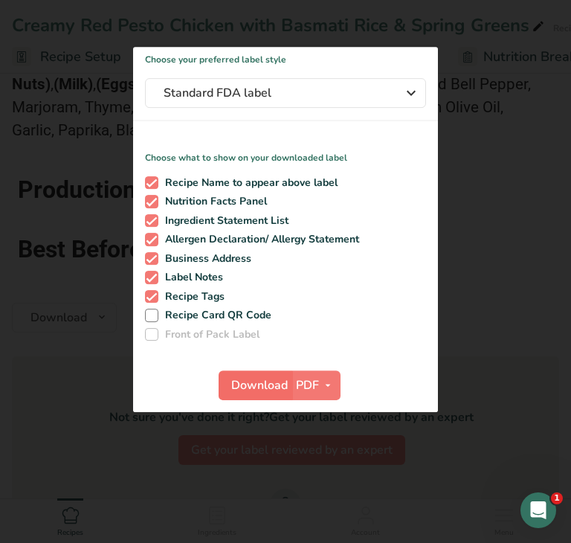
click at [250, 388] on span "Download" at bounding box center [259, 385] width 57 height 18
click at [80, 376] on div at bounding box center [285, 271] width 571 height 543
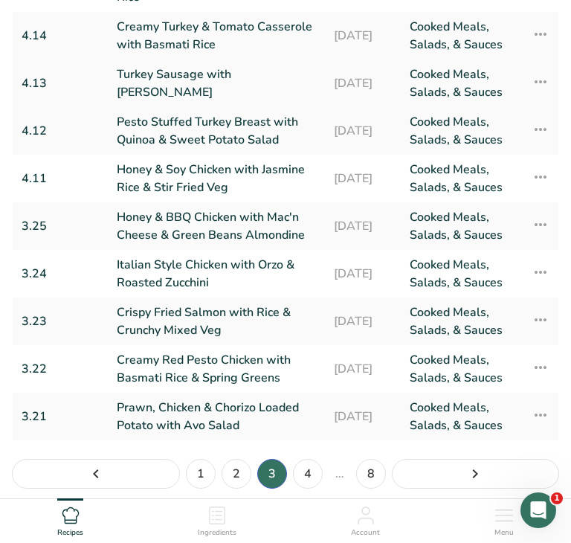
scroll to position [287, 0]
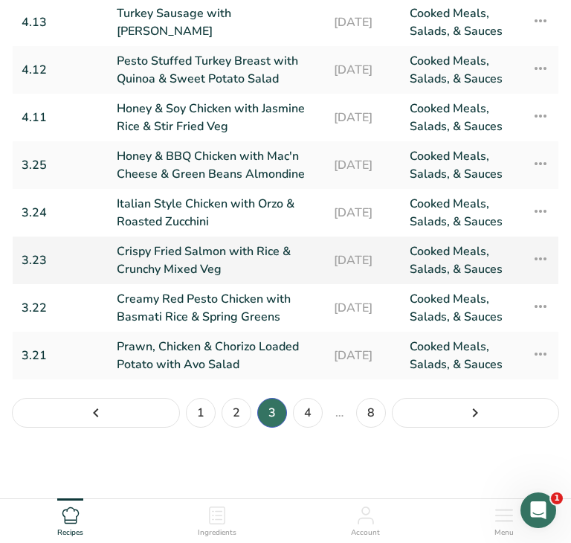
click at [230, 263] on link "Crispy Fried Salmon with Rice & Crunchy Mixed Veg" at bounding box center [216, 260] width 199 height 36
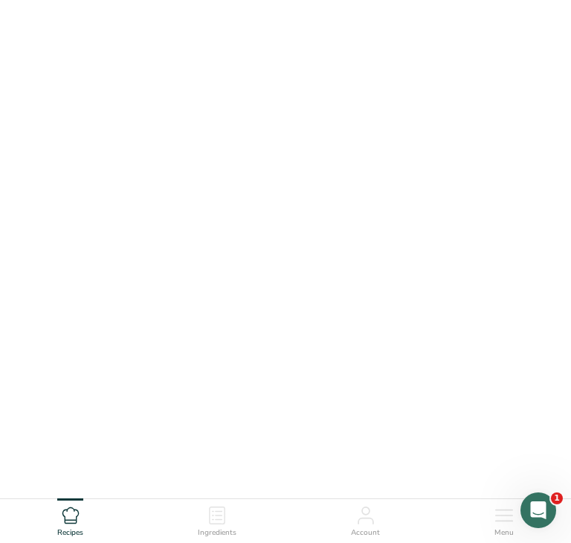
click at [230, 263] on link "Crispy Fried Salmon with Rice & Crunchy Mixed Veg" at bounding box center [216, 260] width 199 height 36
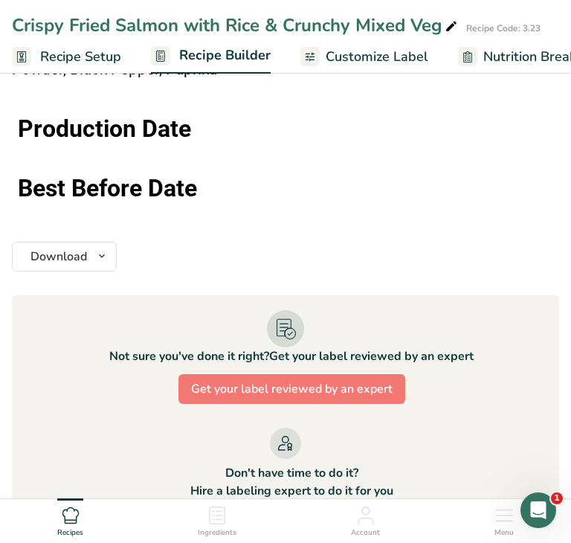
scroll to position [1960, 0]
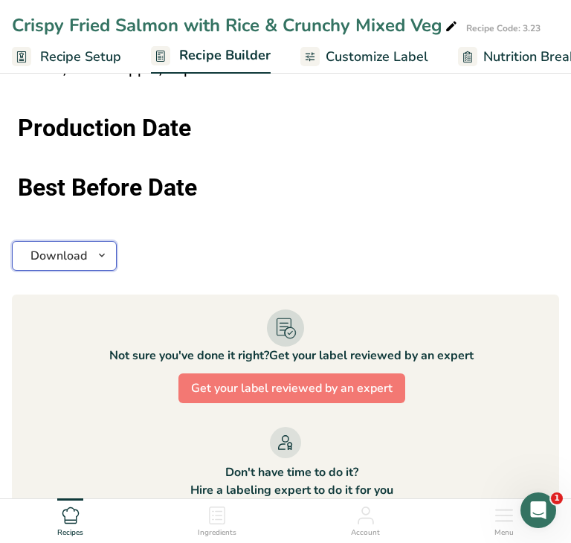
click at [99, 250] on icon "button" at bounding box center [102, 255] width 12 height 19
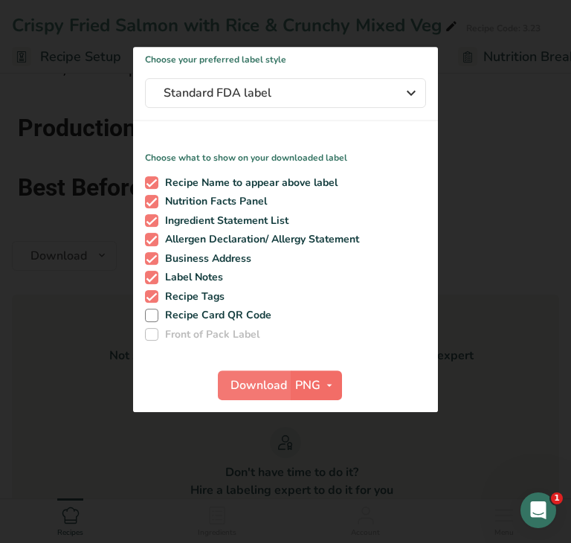
click at [318, 388] on span "PNG" at bounding box center [307, 385] width 25 height 18
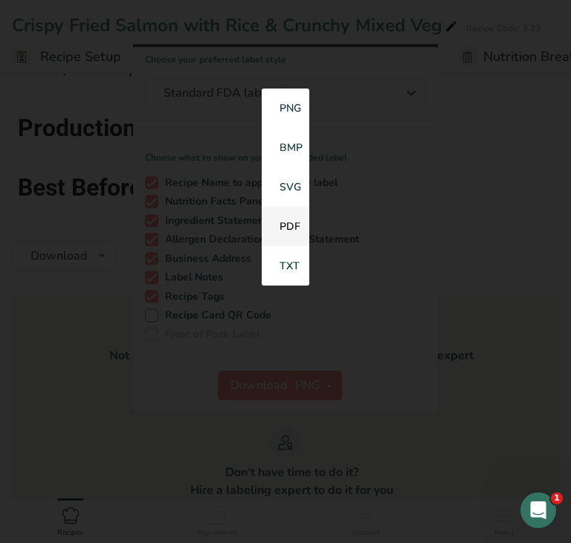
click at [283, 232] on link "PDF" at bounding box center [286, 226] width 48 height 39
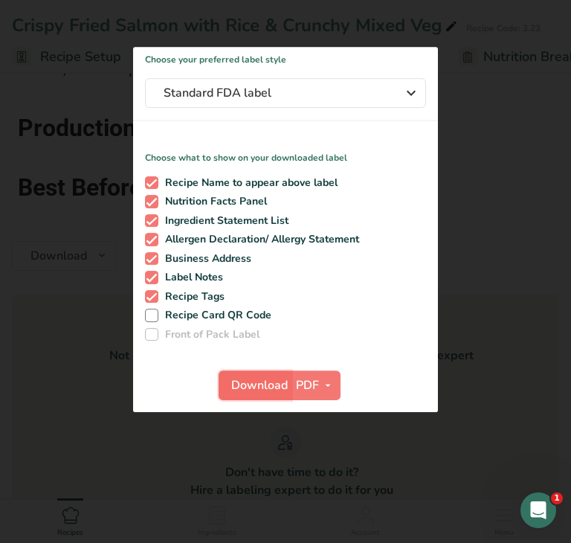
click at [253, 388] on span "Download" at bounding box center [259, 385] width 57 height 18
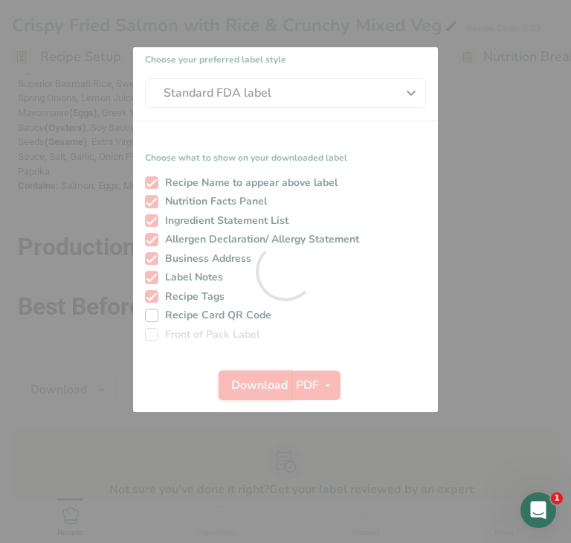
scroll to position [0, 0]
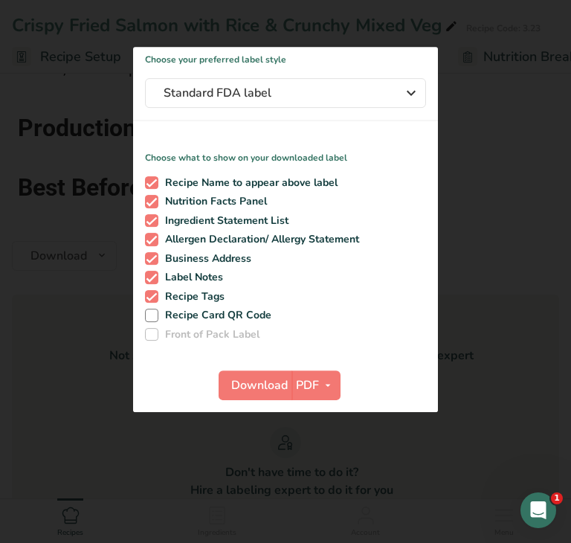
click at [77, 367] on div at bounding box center [285, 271] width 571 height 543
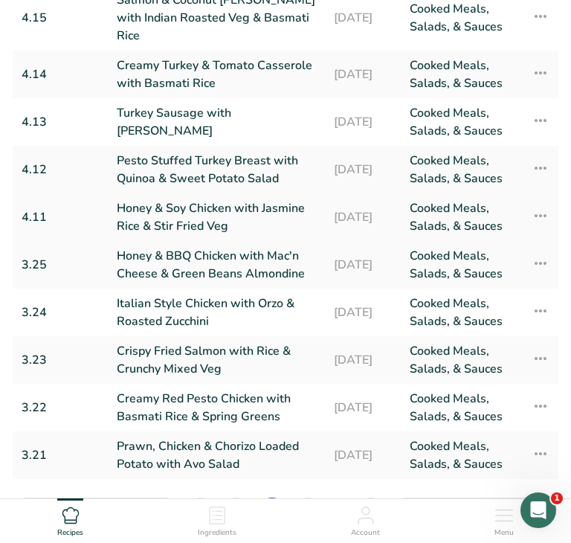
scroll to position [193, 0]
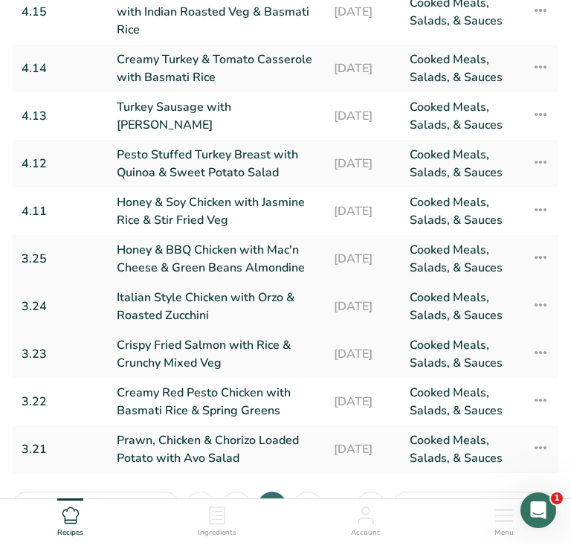
click at [203, 309] on link "Italian Style Chicken with Orzo & Roasted Zucchini" at bounding box center [216, 307] width 199 height 36
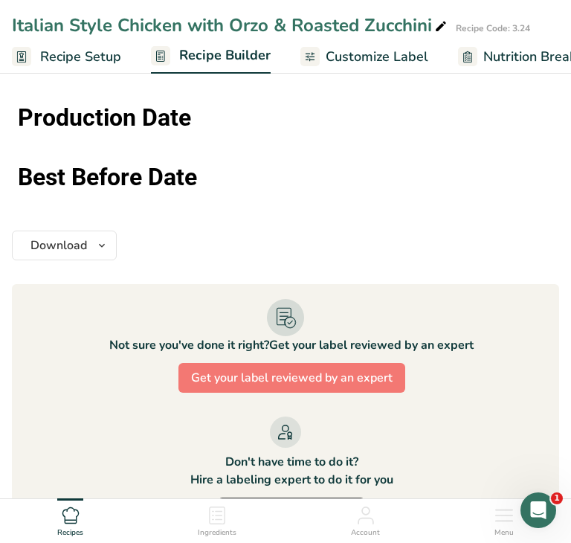
scroll to position [1517, 0]
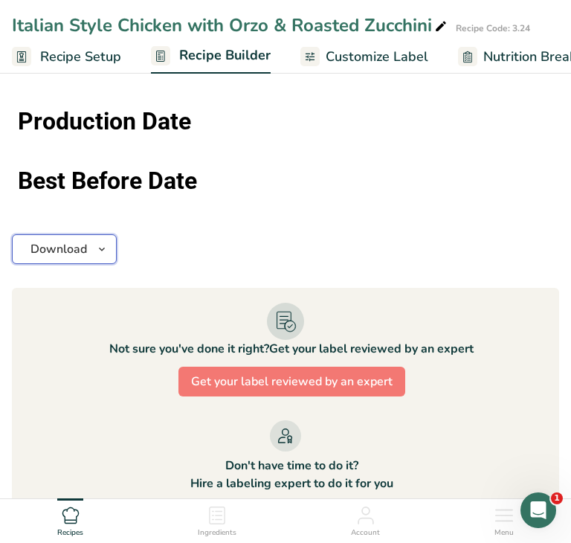
click at [96, 246] on icon "button" at bounding box center [102, 249] width 12 height 19
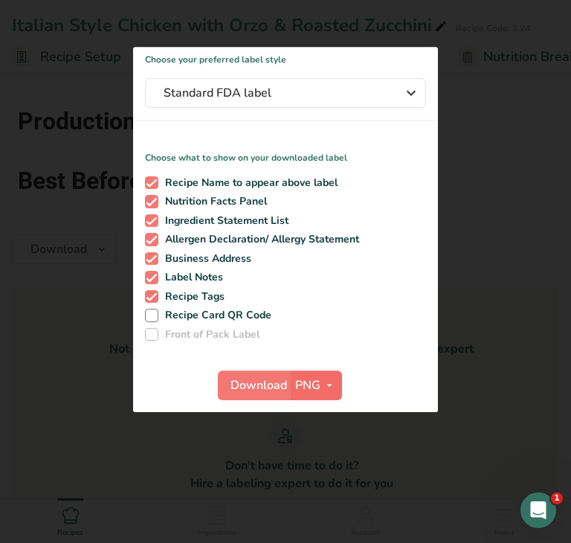
click at [312, 396] on button "PNG" at bounding box center [316, 385] width 51 height 30
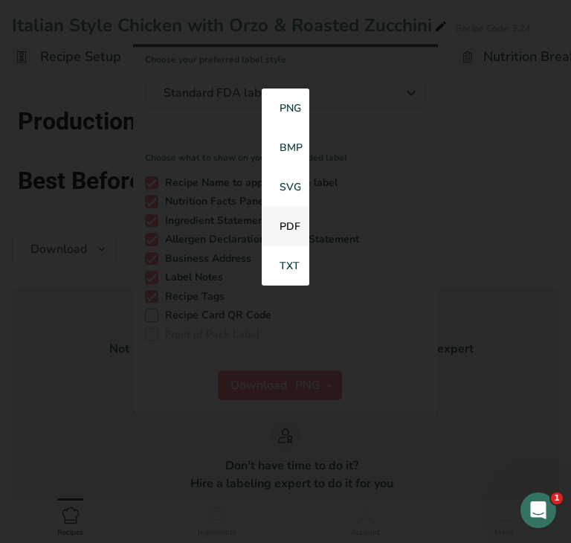
click at [285, 230] on link "PDF" at bounding box center [286, 226] width 48 height 39
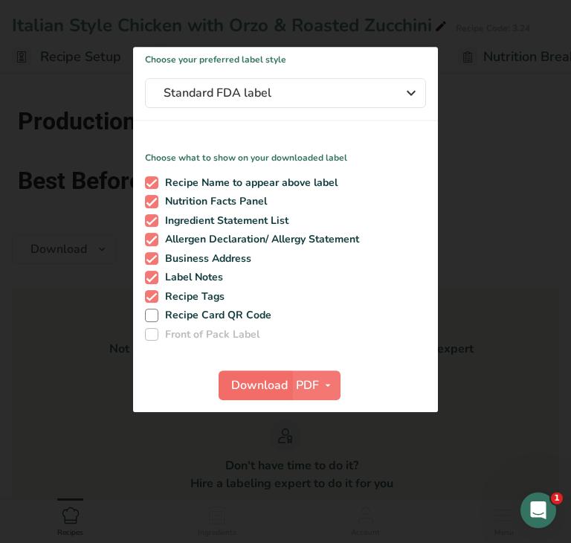
click at [255, 390] on span "Download" at bounding box center [259, 385] width 57 height 18
click at [94, 327] on div at bounding box center [285, 271] width 571 height 543
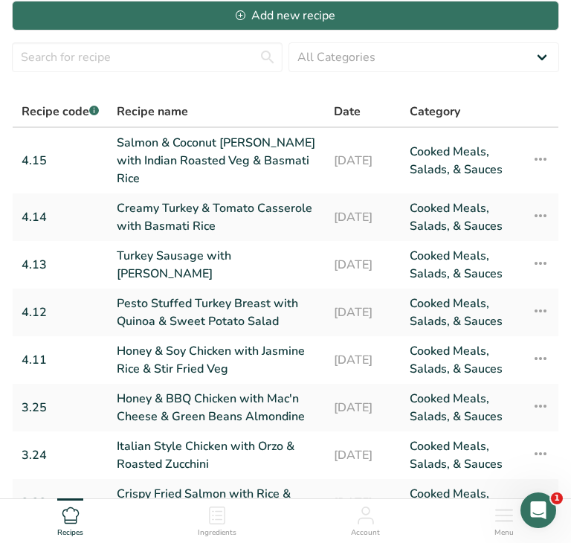
scroll to position [287, 0]
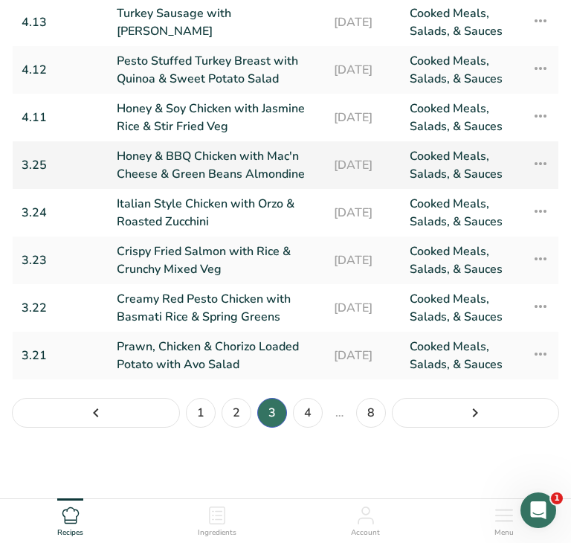
click at [242, 167] on link "Honey & BBQ Chicken with Mac'n Cheese & Green Beans Almondine" at bounding box center [216, 165] width 199 height 36
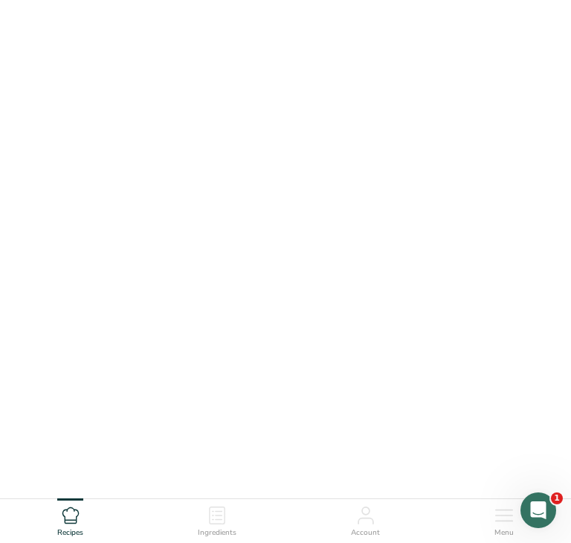
click at [242, 167] on link "Honey & BBQ Chicken with Mac'n Cheese & Green Beans Almondine" at bounding box center [216, 165] width 199 height 36
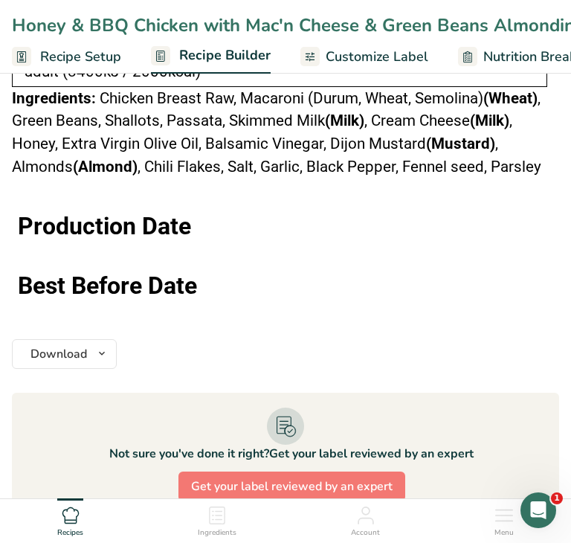
scroll to position [1723, 0]
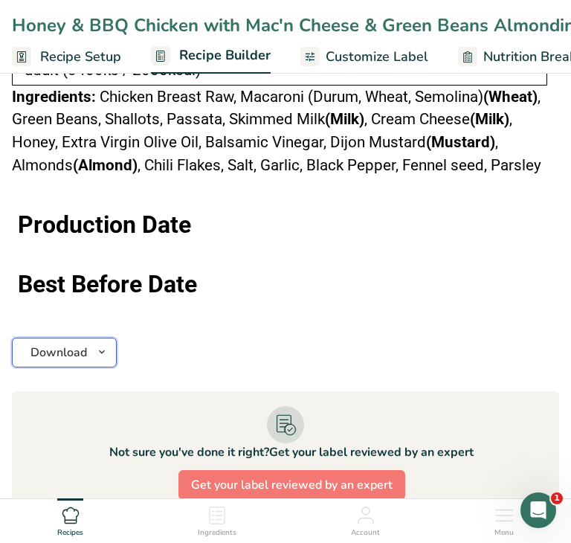
click at [97, 354] on button "Download" at bounding box center [64, 353] width 105 height 30
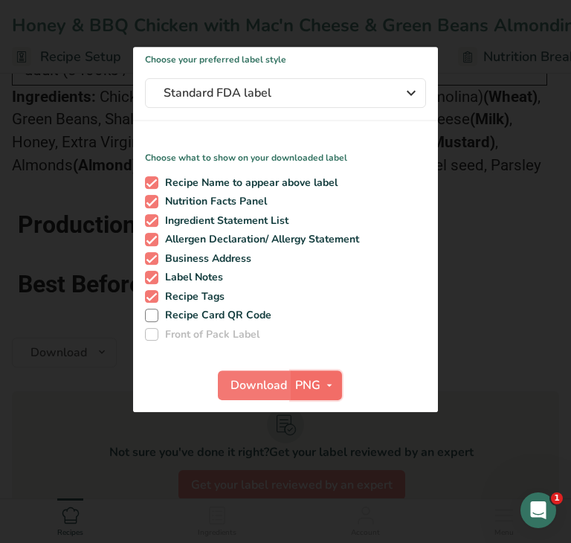
click at [318, 389] on span "PNG" at bounding box center [307, 385] width 25 height 18
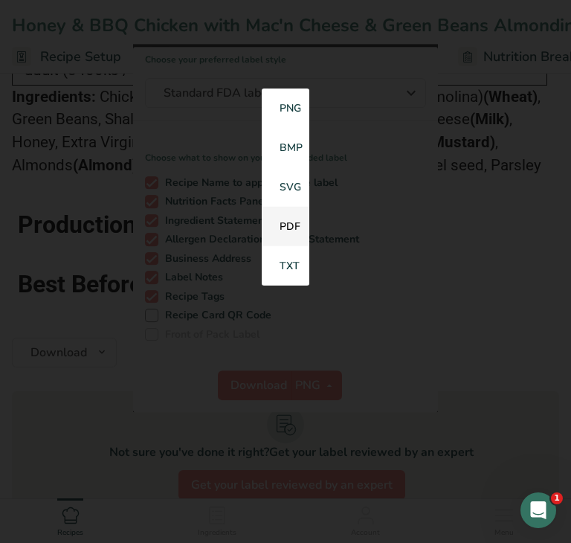
click at [291, 229] on link "PDF" at bounding box center [286, 226] width 48 height 39
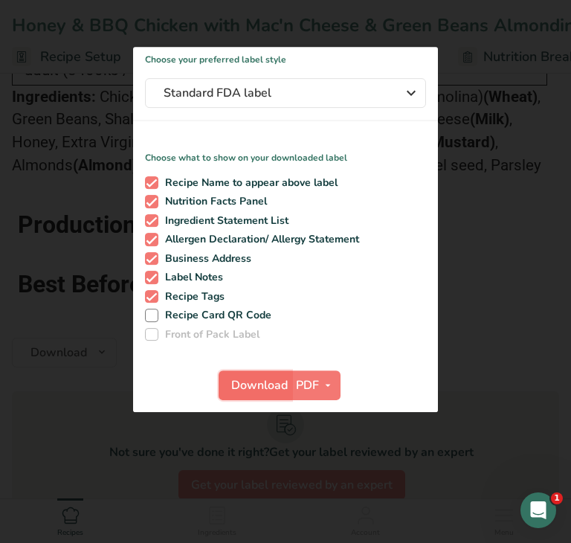
click at [250, 391] on span "Download" at bounding box center [259, 385] width 57 height 18
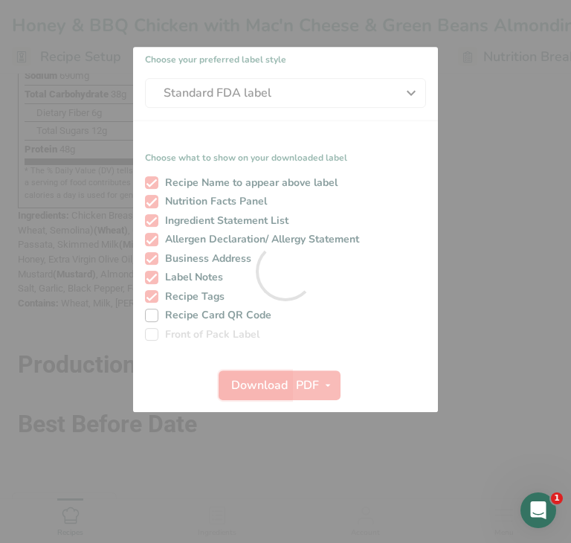
scroll to position [0, 0]
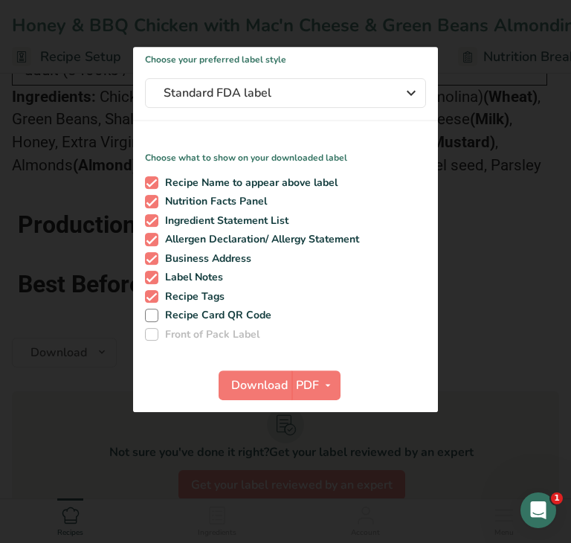
click at [57, 359] on div at bounding box center [285, 271] width 571 height 543
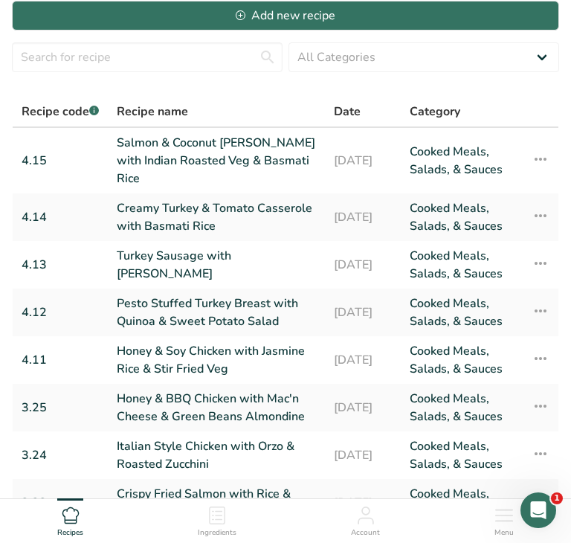
scroll to position [287, 0]
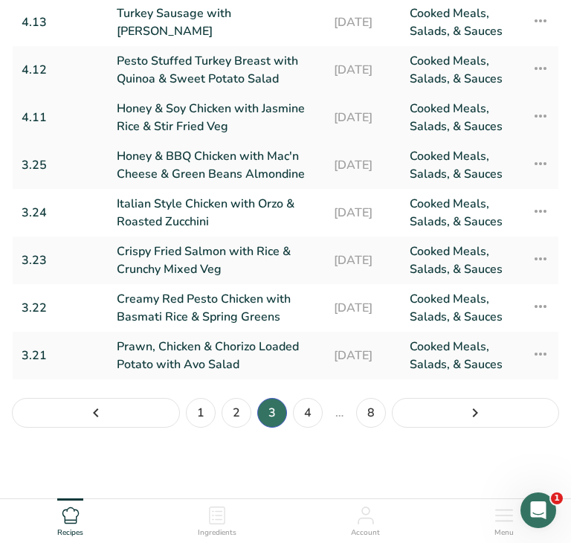
click at [202, 118] on link "Honey & Soy Chicken with Jasmine Rice & Stir Fried Veg" at bounding box center [216, 118] width 199 height 36
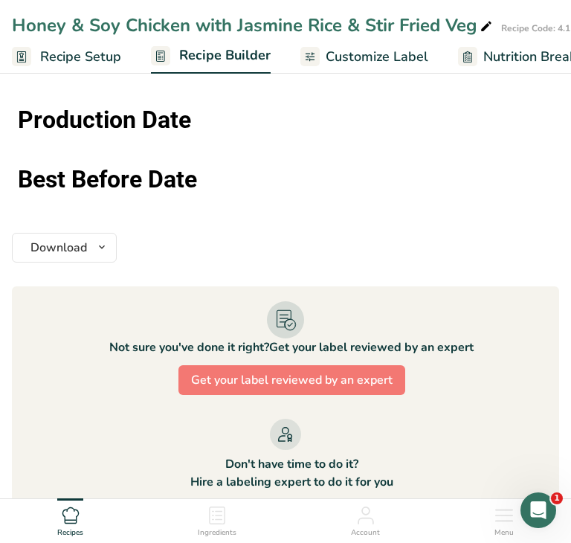
scroll to position [1718, 0]
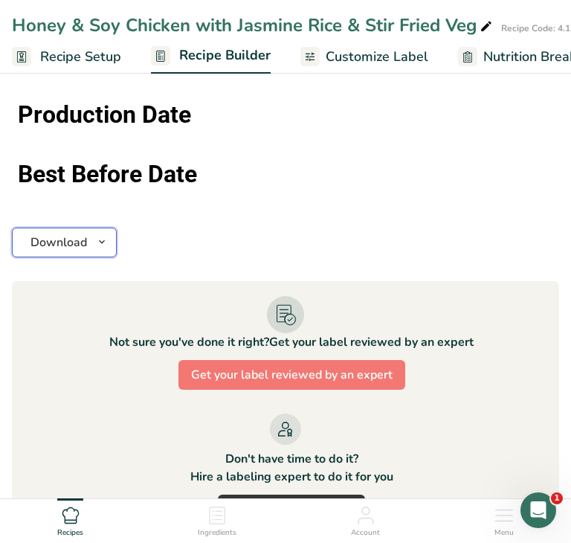
click at [94, 235] on span "button" at bounding box center [102, 243] width 18 height 18
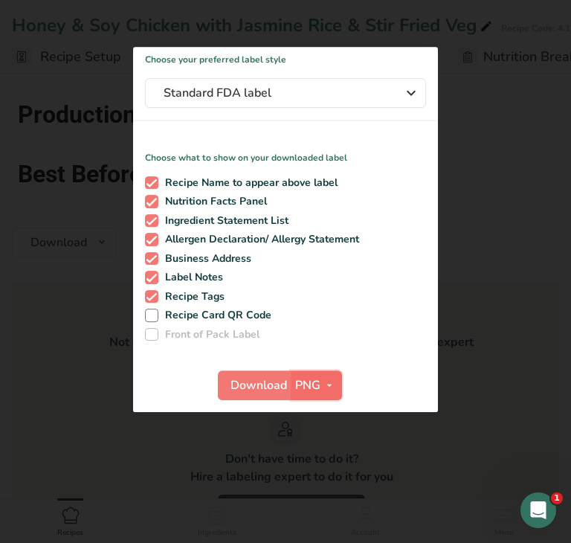
click at [317, 390] on span "PNG" at bounding box center [307, 385] width 25 height 18
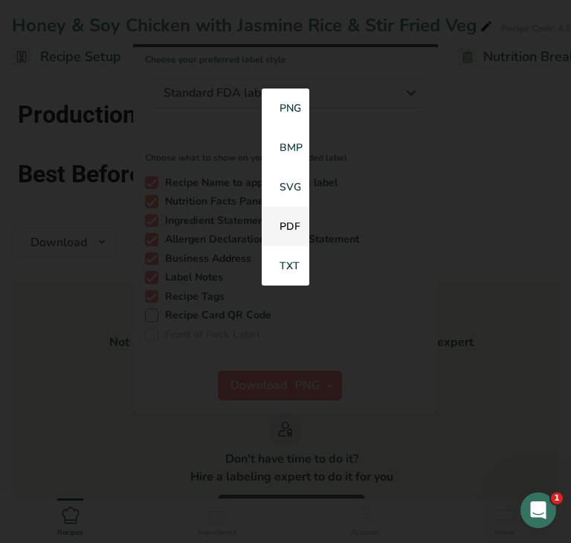
click at [291, 228] on link "PDF" at bounding box center [286, 226] width 48 height 39
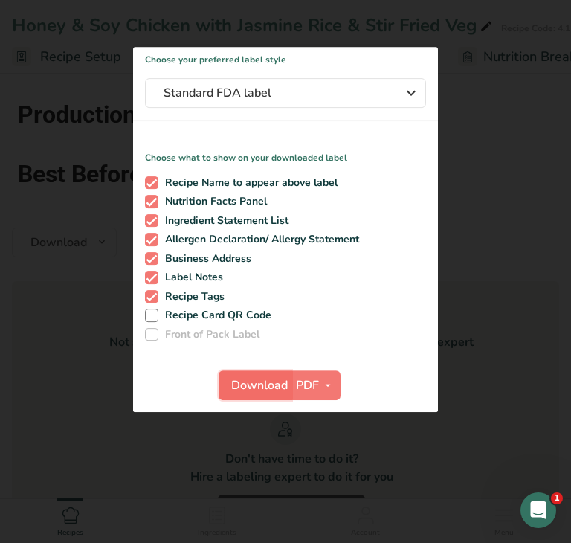
click at [258, 390] on span "Download" at bounding box center [259, 385] width 57 height 18
click at [60, 376] on div at bounding box center [285, 271] width 571 height 543
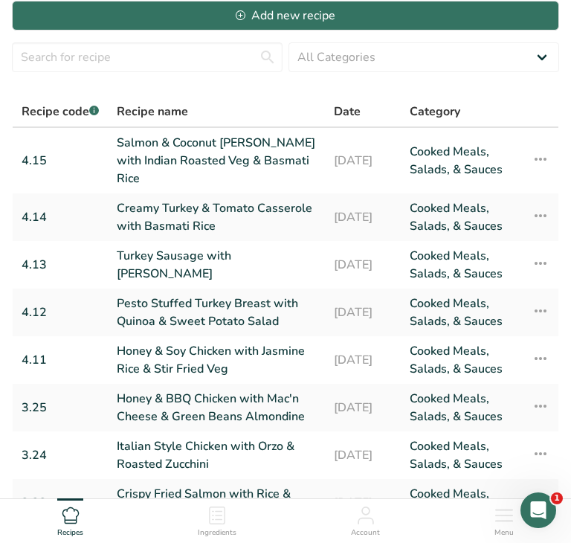
scroll to position [287, 0]
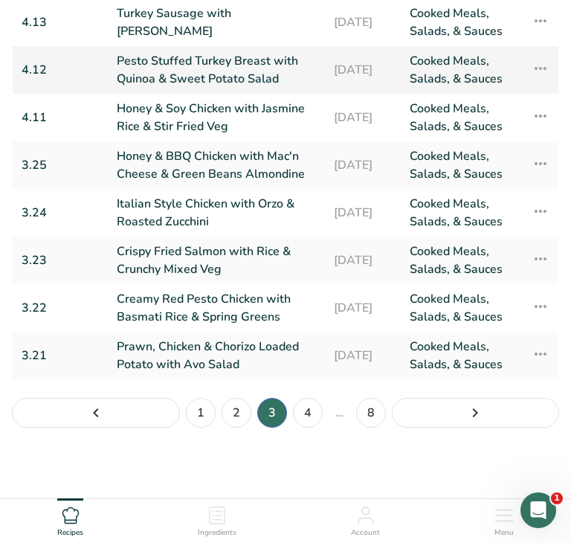
click at [196, 68] on link "Pesto Stuffed Turkey Breast with Quinoa & Sweet Potato Salad" at bounding box center [216, 70] width 199 height 36
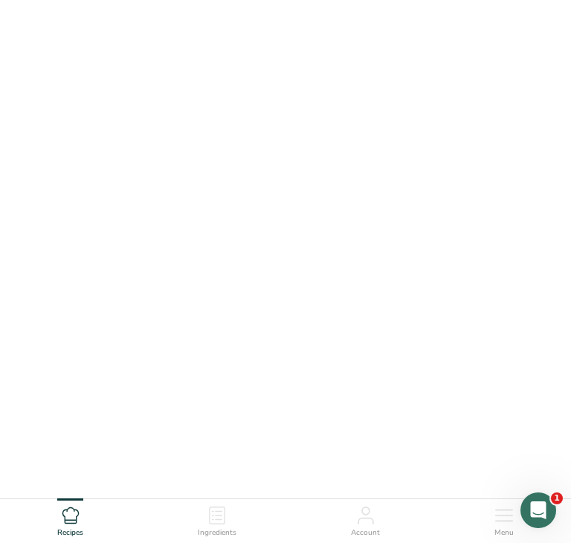
click at [196, 68] on link "Pesto Stuffed Turkey Breast with Quinoa & Sweet Potato Salad" at bounding box center [216, 70] width 199 height 36
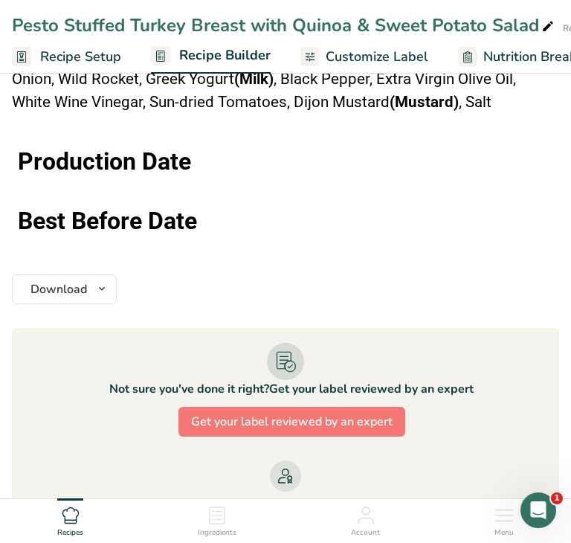
scroll to position [1733, 0]
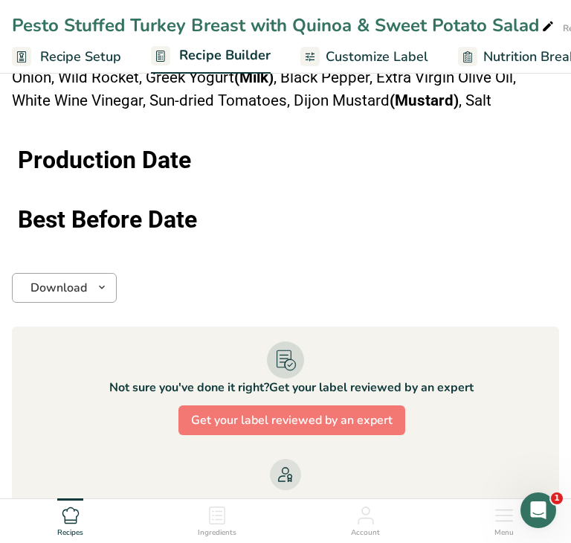
click at [98, 286] on icon "button" at bounding box center [102, 287] width 12 height 19
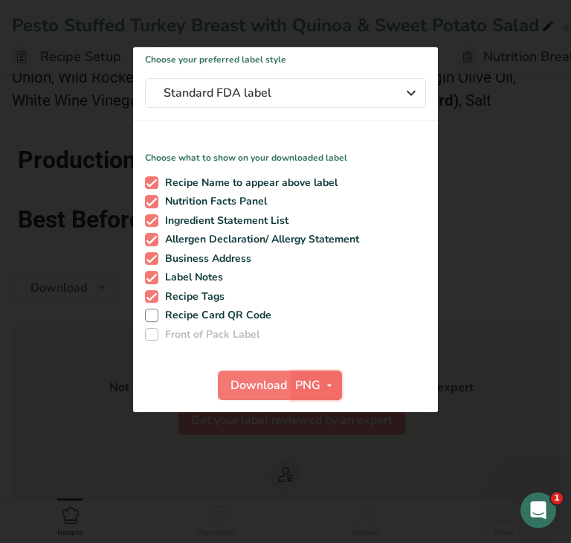
click at [321, 390] on span "button" at bounding box center [330, 385] width 18 height 18
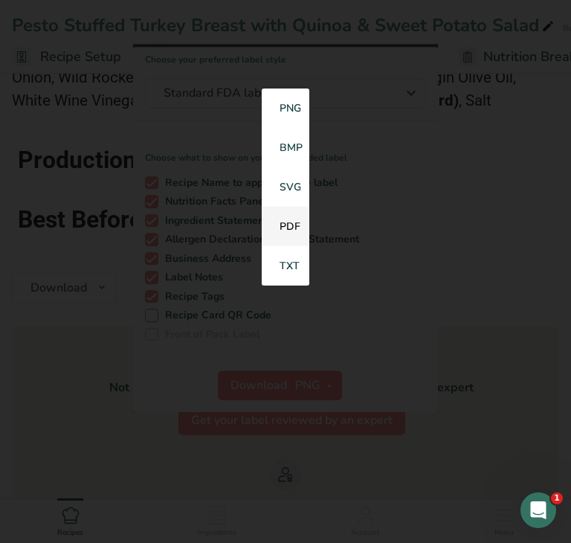
click at [289, 228] on link "PDF" at bounding box center [286, 226] width 48 height 39
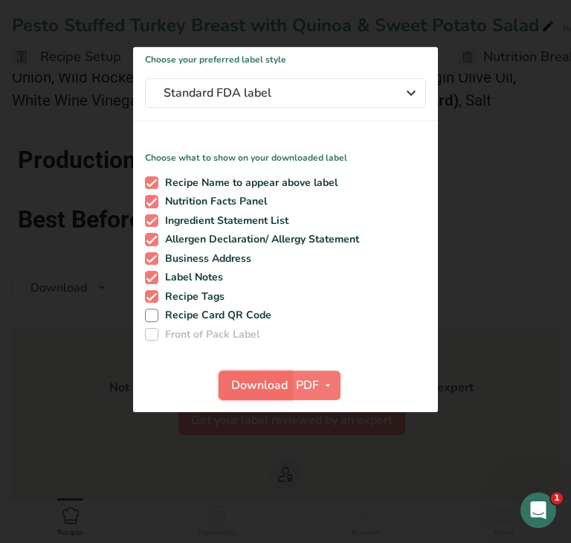
click at [256, 390] on span "Download" at bounding box center [259, 385] width 57 height 18
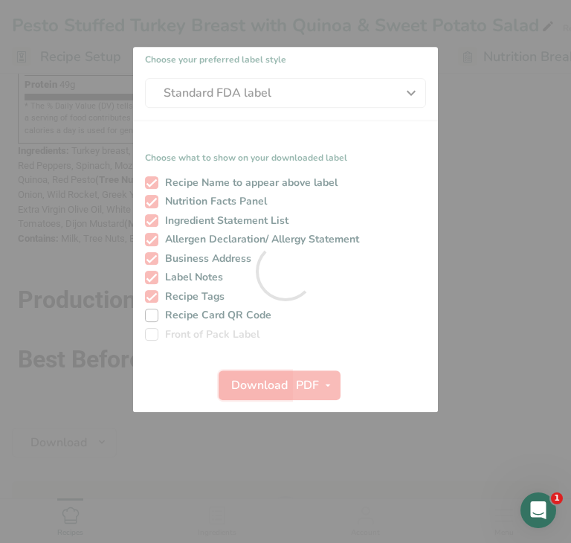
scroll to position [0, 0]
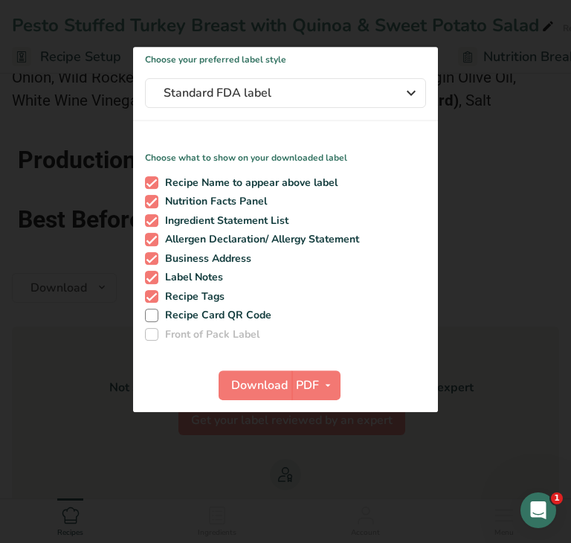
drag, startPoint x: 65, startPoint y: 321, endPoint x: 62, endPoint y: 309, distance: 12.3
click at [63, 319] on div at bounding box center [285, 271] width 571 height 543
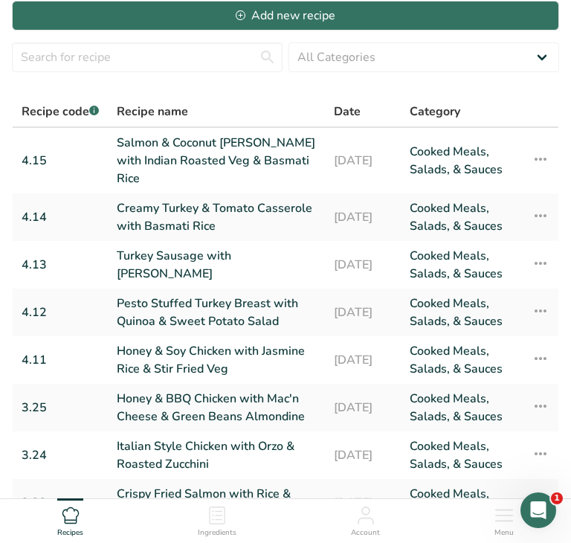
scroll to position [287, 0]
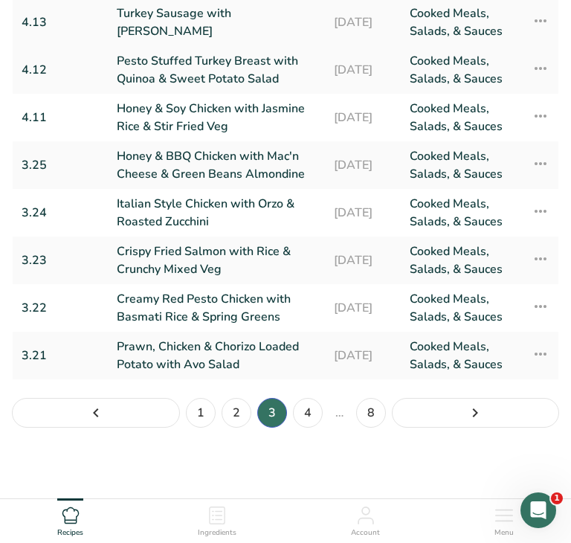
click at [140, 22] on link "Turkey Sausage with [PERSON_NAME]" at bounding box center [216, 22] width 199 height 36
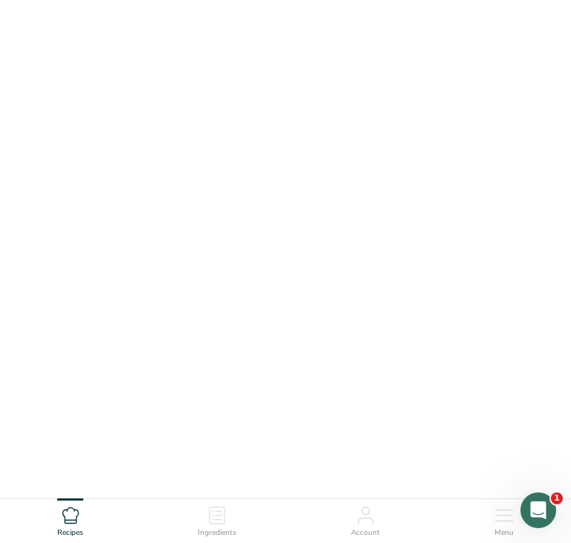
click at [140, 22] on link "Turkey Sausage with [PERSON_NAME]" at bounding box center [216, 22] width 199 height 36
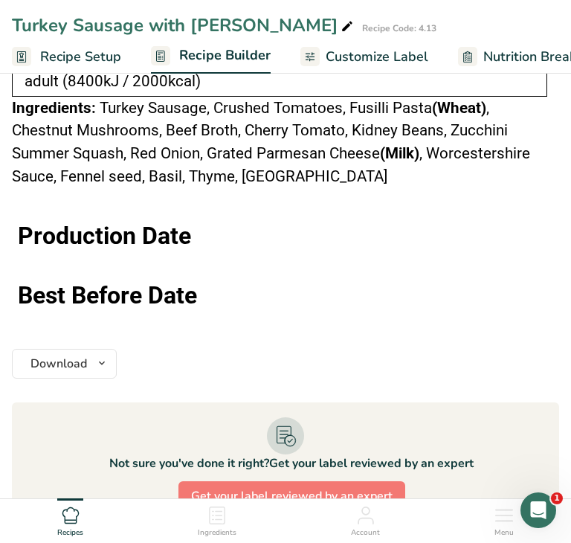
scroll to position [1547, 0]
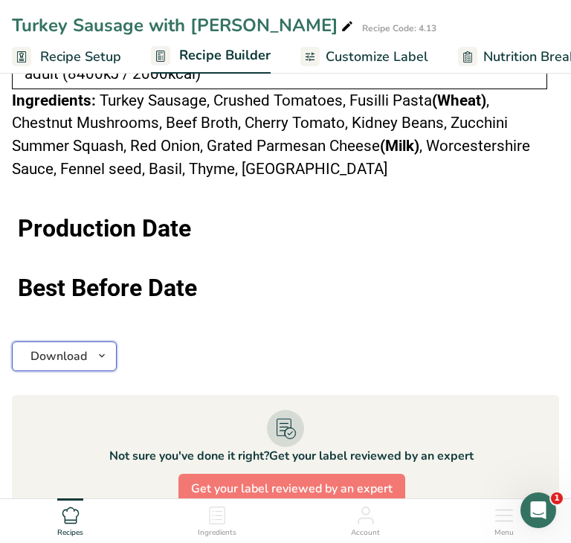
click at [99, 356] on icon "button" at bounding box center [102, 356] width 12 height 19
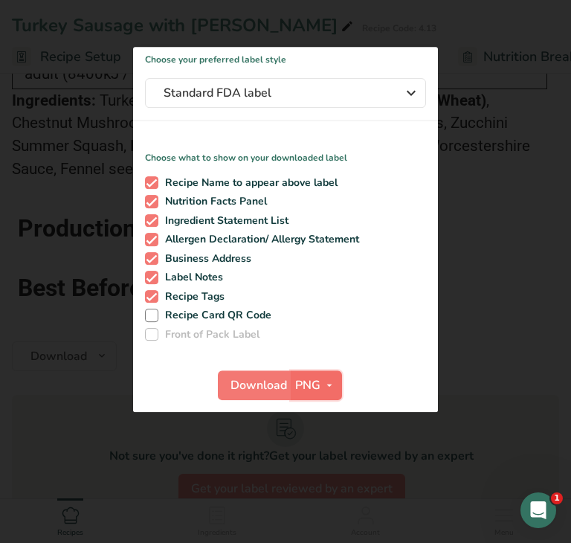
click at [318, 387] on span "PNG" at bounding box center [307, 385] width 25 height 18
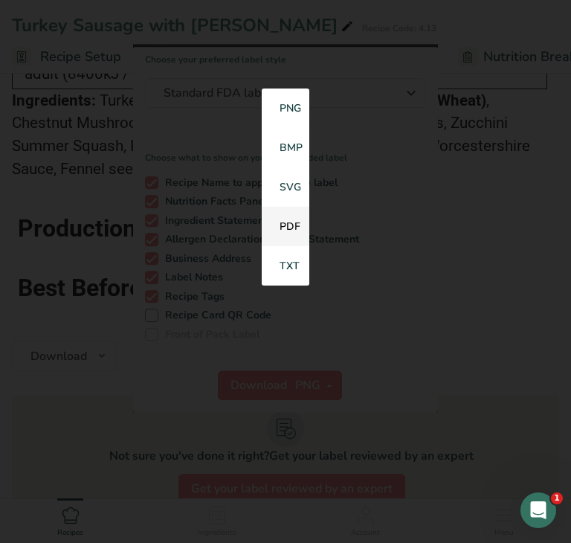
click at [292, 227] on link "PDF" at bounding box center [286, 226] width 48 height 39
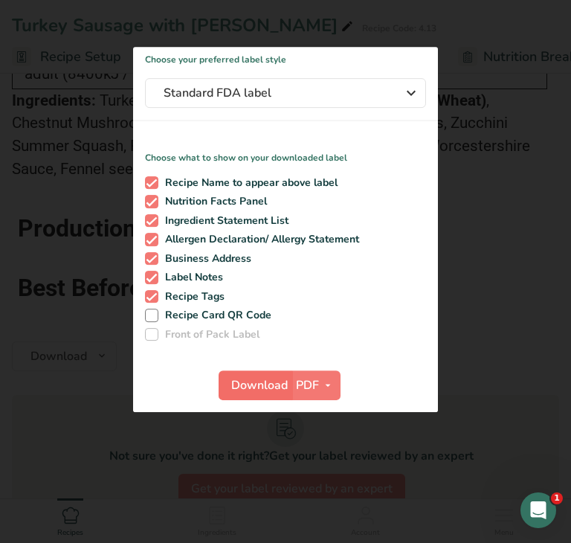
click at [256, 390] on span "Download" at bounding box center [259, 385] width 57 height 18
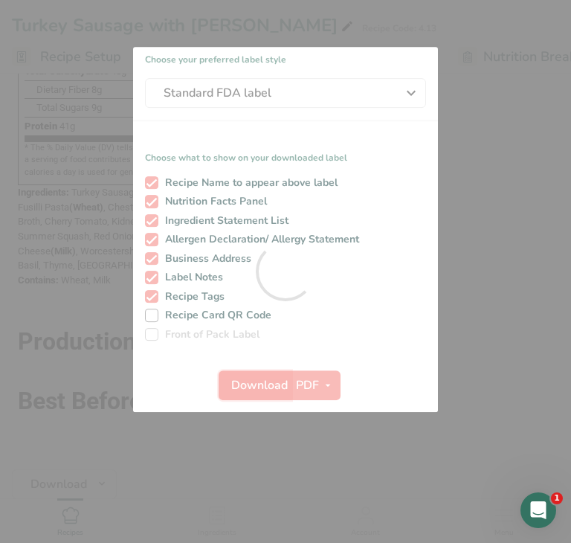
scroll to position [0, 0]
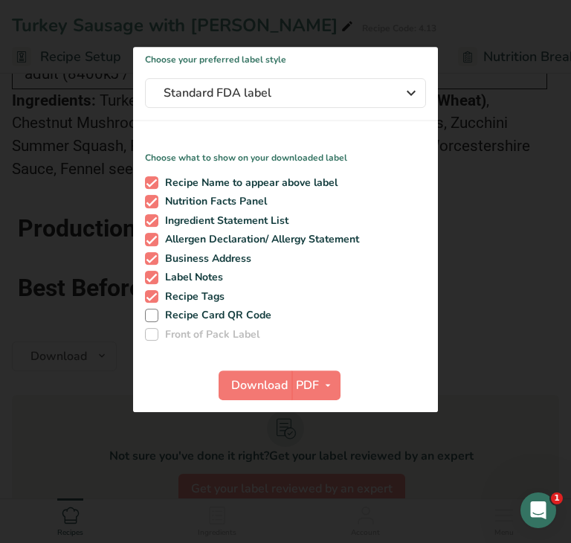
click at [50, 383] on div at bounding box center [285, 271] width 571 height 543
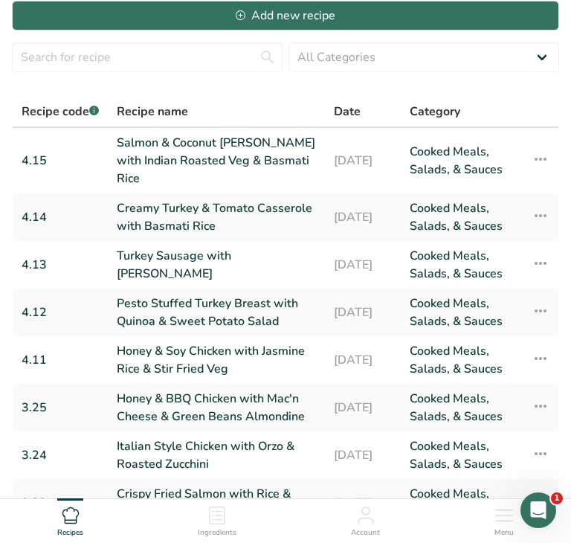
scroll to position [287, 0]
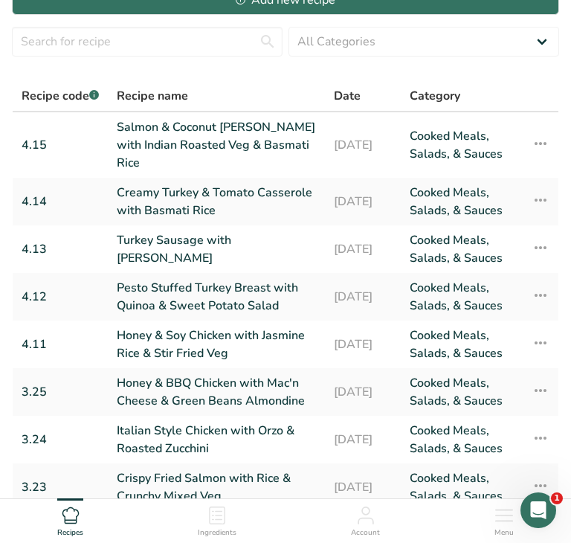
scroll to position [53, 0]
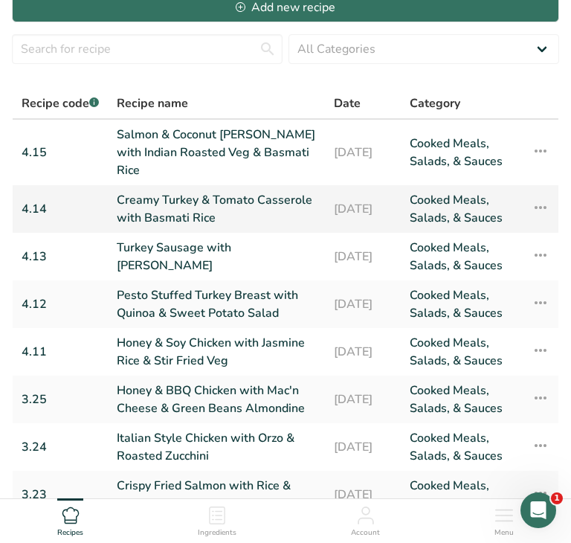
click at [210, 207] on link "Creamy Turkey & Tomato Casserole with Basmati Rice" at bounding box center [216, 209] width 199 height 36
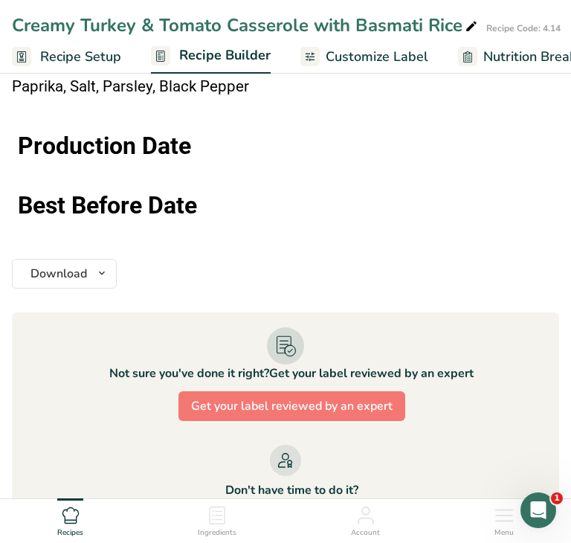
scroll to position [1698, 0]
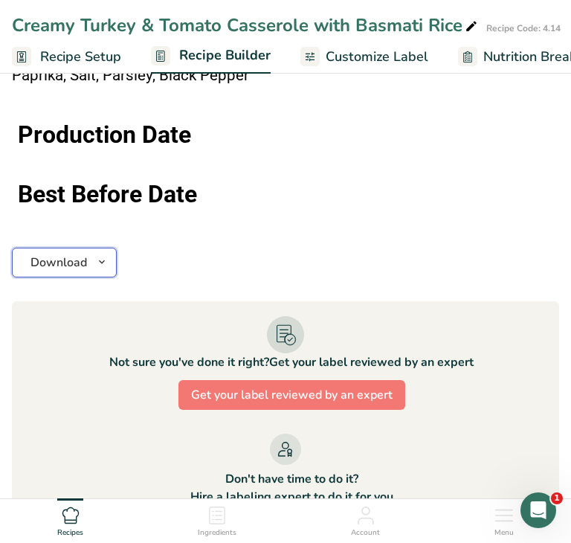
click at [97, 260] on icon "button" at bounding box center [102, 262] width 12 height 19
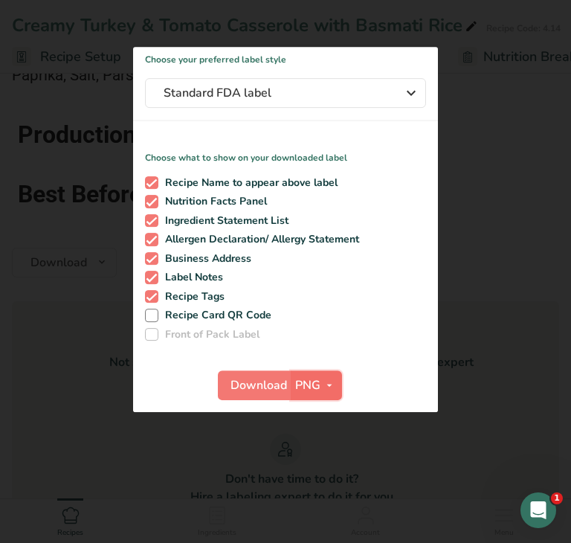
click at [321, 394] on button "PNG" at bounding box center [316, 385] width 51 height 30
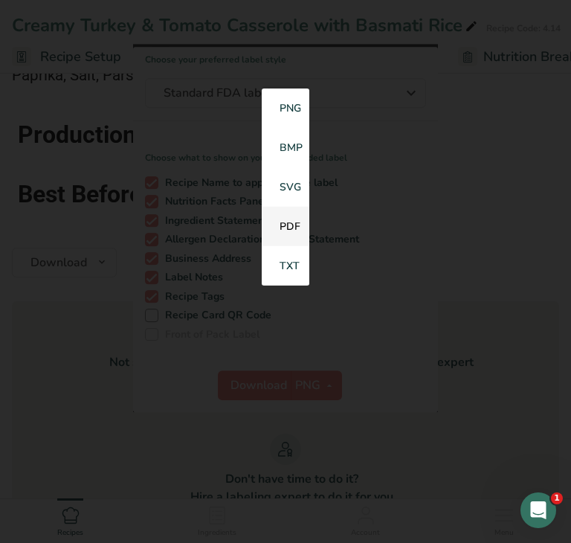
click at [292, 233] on link "PDF" at bounding box center [286, 226] width 48 height 39
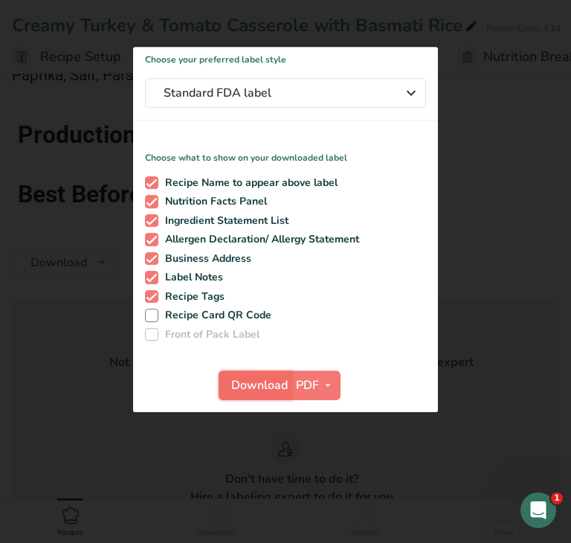
click at [262, 396] on button "Download" at bounding box center [255, 385] width 73 height 30
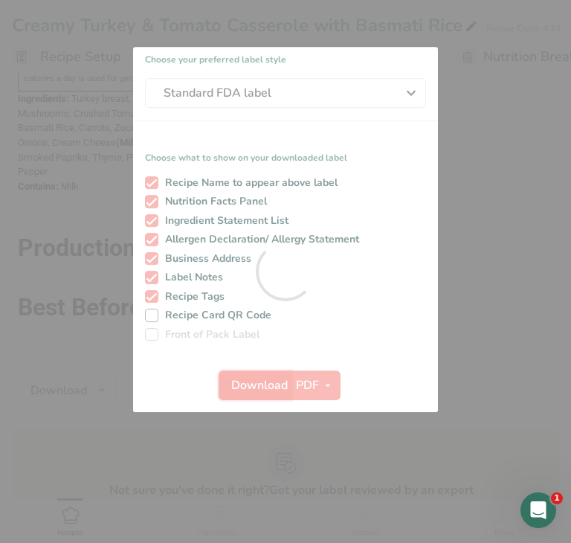
scroll to position [0, 0]
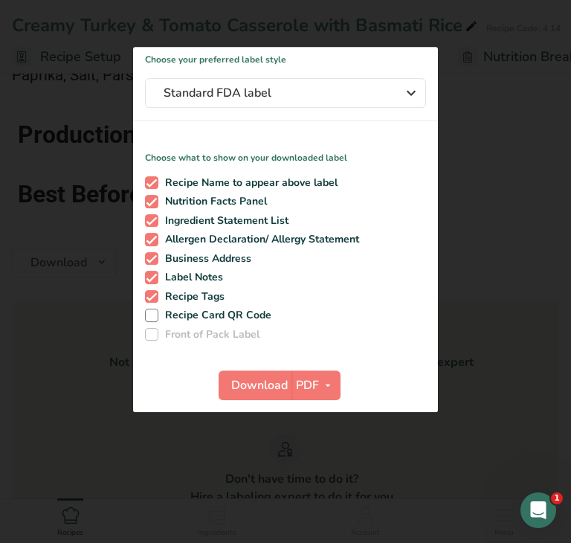
click at [43, 350] on div at bounding box center [285, 271] width 571 height 543
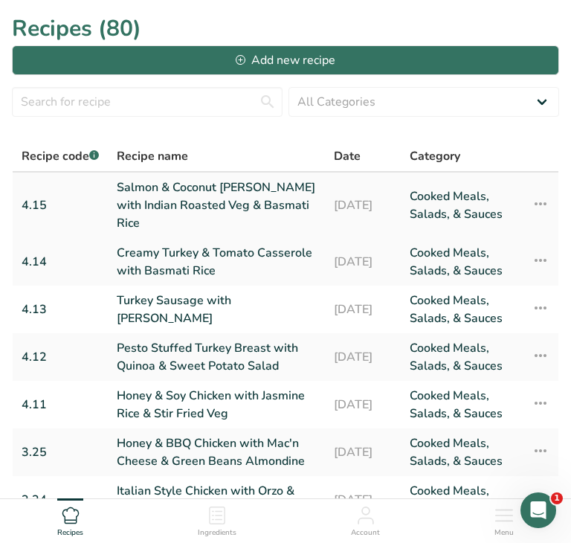
click at [229, 193] on link "Salmon & Coconut [PERSON_NAME] with Indian Roasted Veg & Basmati Rice" at bounding box center [216, 206] width 199 height 54
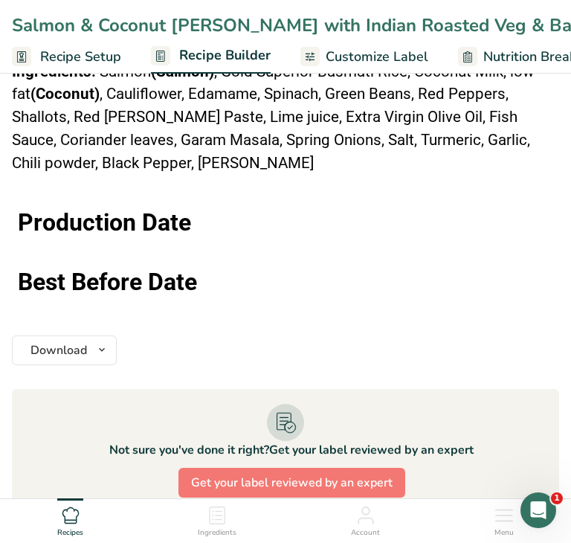
scroll to position [1978, 0]
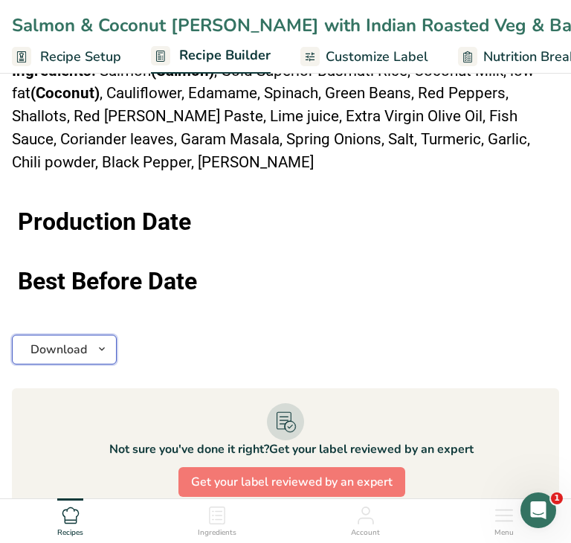
click at [97, 340] on icon "button" at bounding box center [102, 349] width 12 height 19
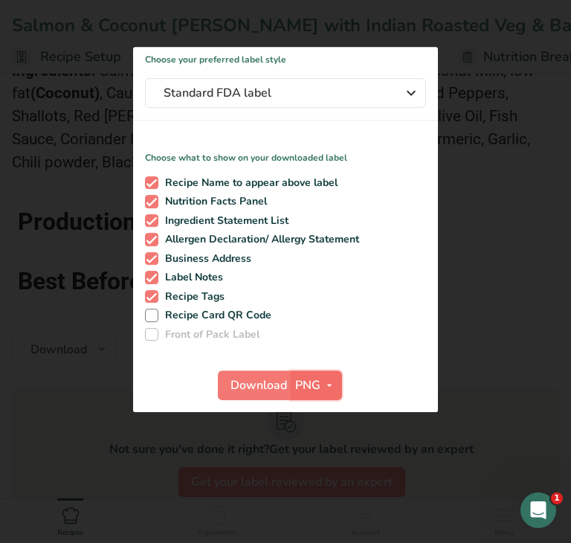
click at [321, 391] on span "button" at bounding box center [330, 385] width 18 height 18
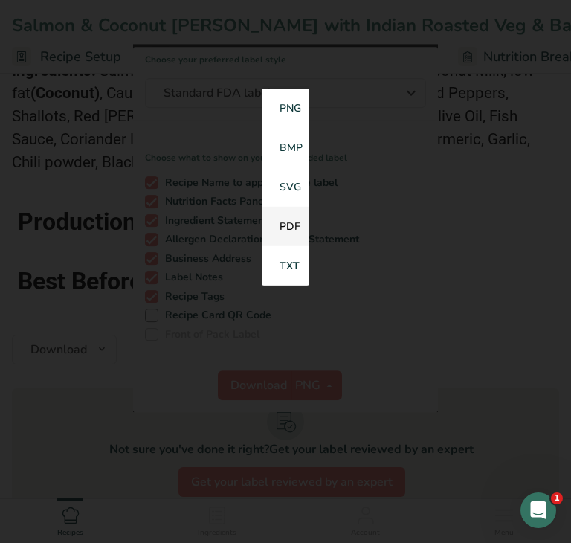
click at [292, 234] on link "PDF" at bounding box center [286, 226] width 48 height 39
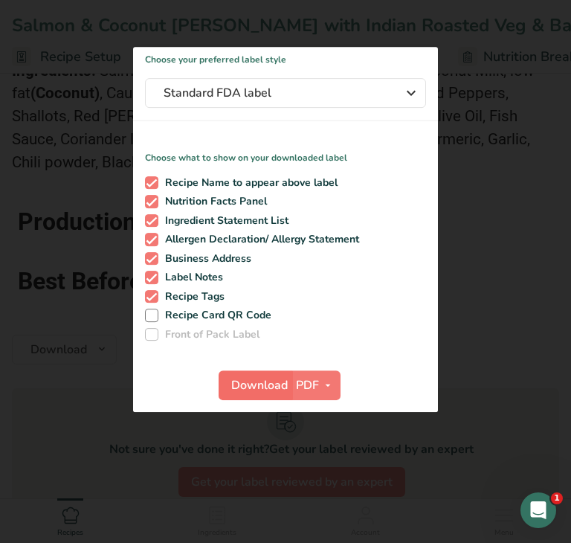
click at [253, 390] on span "Download" at bounding box center [259, 385] width 57 height 18
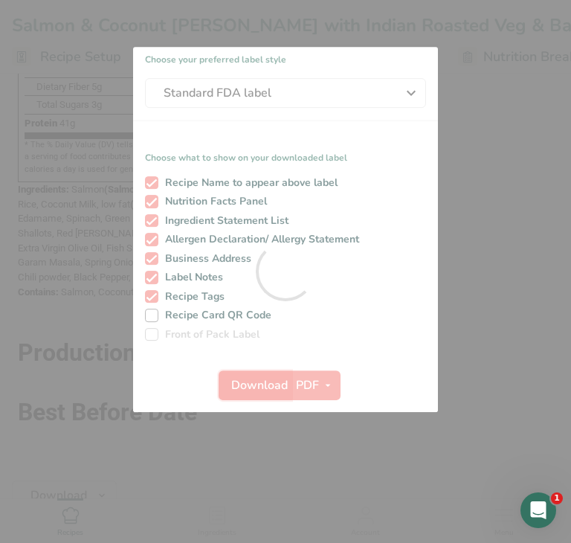
scroll to position [0, 0]
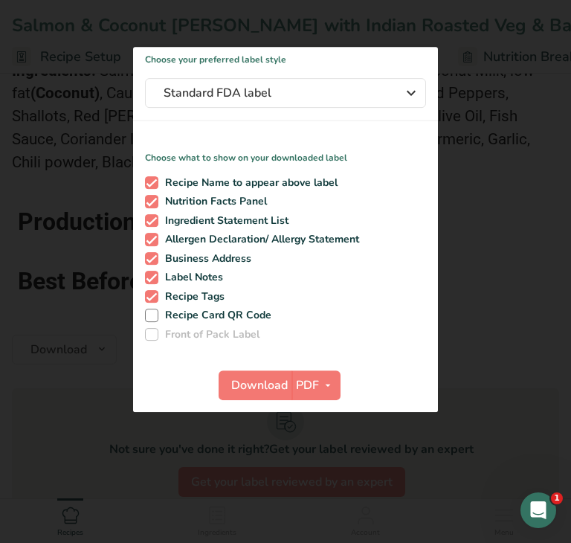
drag, startPoint x: 57, startPoint y: 300, endPoint x: 49, endPoint y: 293, distance: 10.0
click at [55, 300] on div at bounding box center [285, 271] width 571 height 543
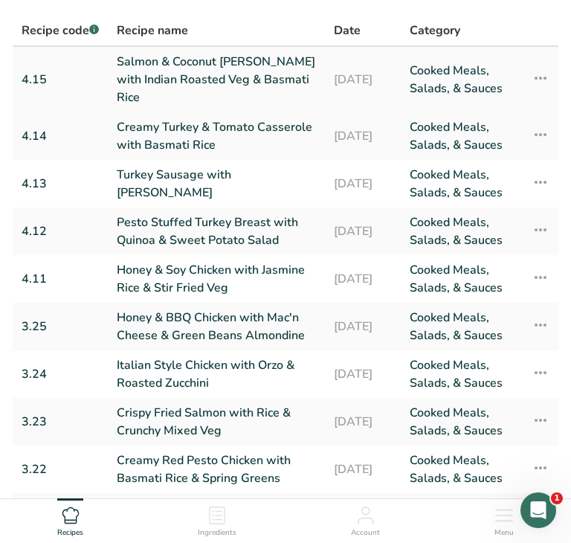
scroll to position [287, 0]
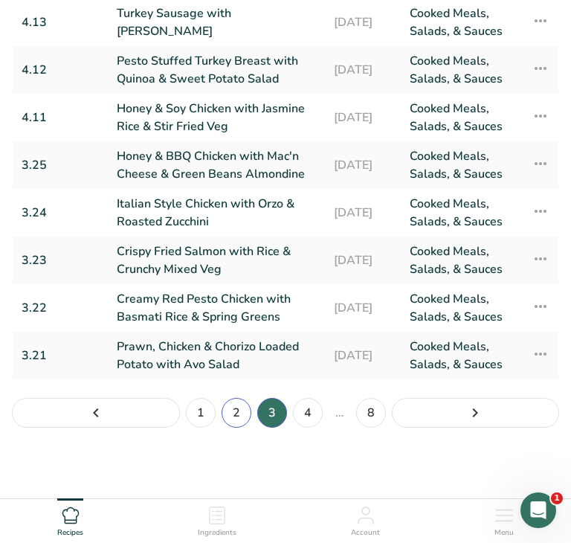
click at [245, 416] on link "2" at bounding box center [237, 413] width 30 height 30
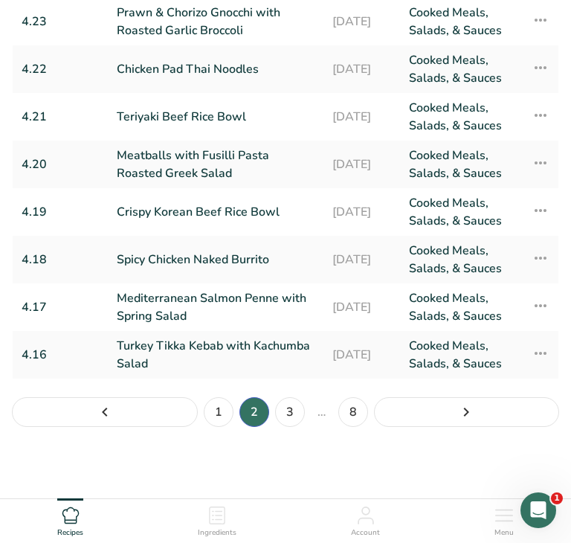
scroll to position [269, 0]
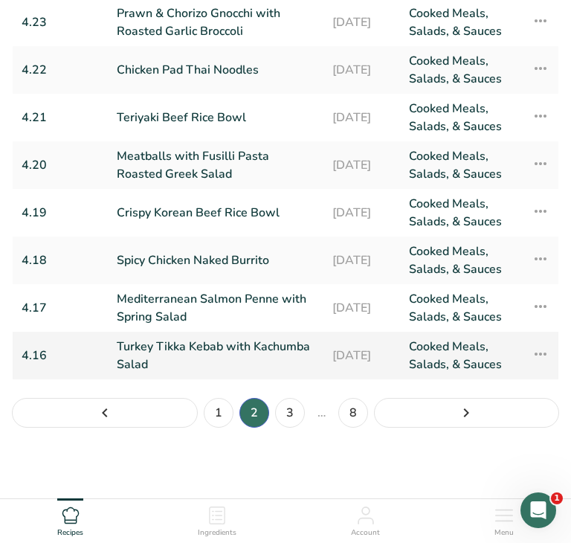
click at [221, 351] on link "Turkey Tikka Kebab with Kachumba Salad" at bounding box center [216, 356] width 198 height 36
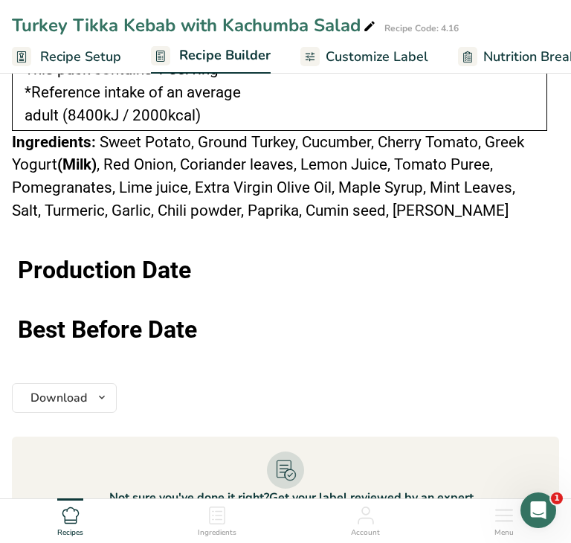
scroll to position [1857, 0]
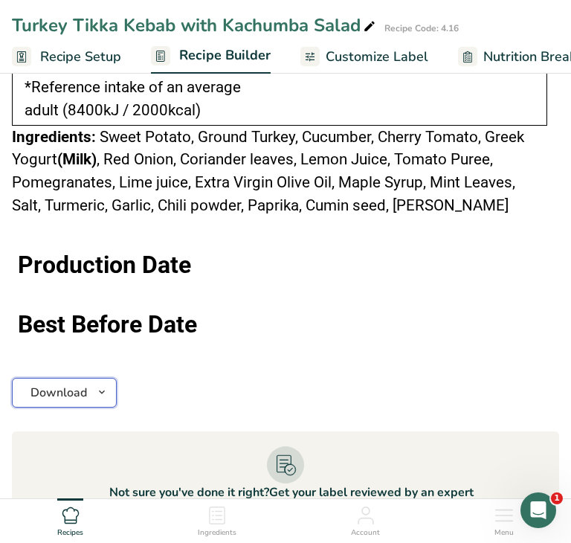
click at [101, 391] on button "Download" at bounding box center [64, 393] width 105 height 30
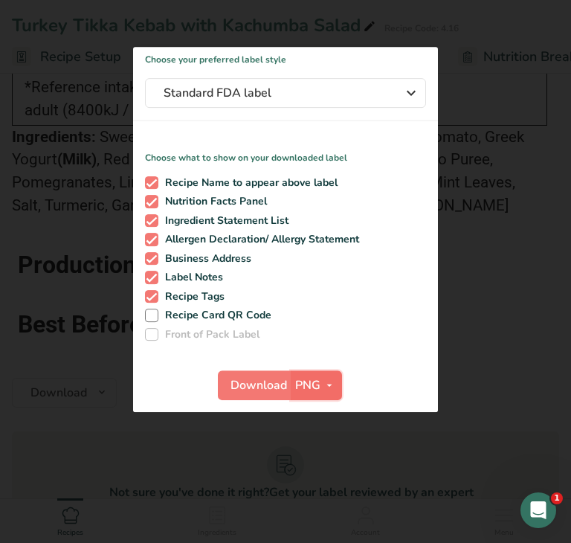
click at [318, 389] on span "PNG" at bounding box center [307, 385] width 25 height 18
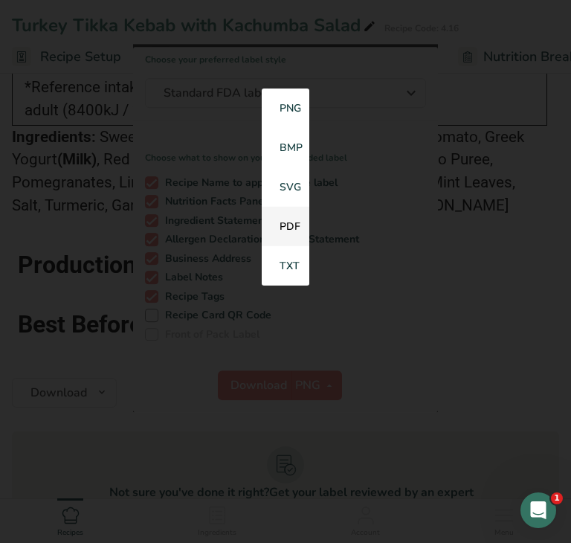
click at [289, 231] on link "PDF" at bounding box center [286, 226] width 48 height 39
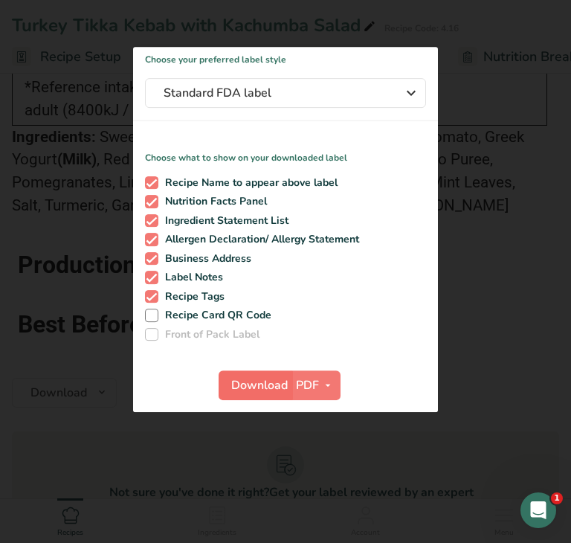
click at [260, 393] on span "Download" at bounding box center [259, 385] width 57 height 18
drag, startPoint x: 47, startPoint y: 361, endPoint x: 77, endPoint y: 120, distance: 243.6
click at [44, 359] on div at bounding box center [285, 271] width 571 height 543
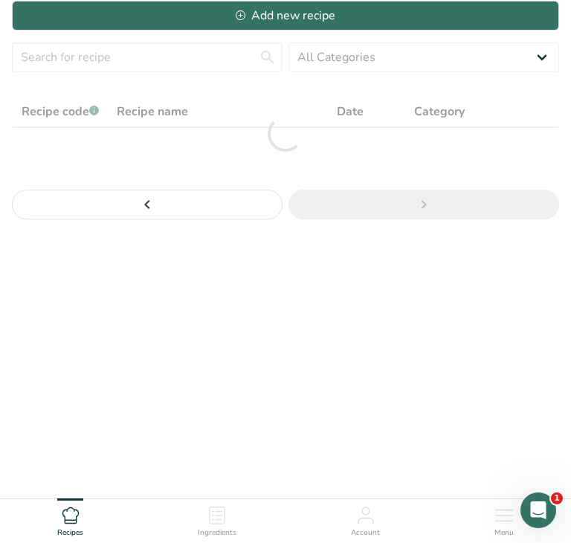
scroll to position [269, 0]
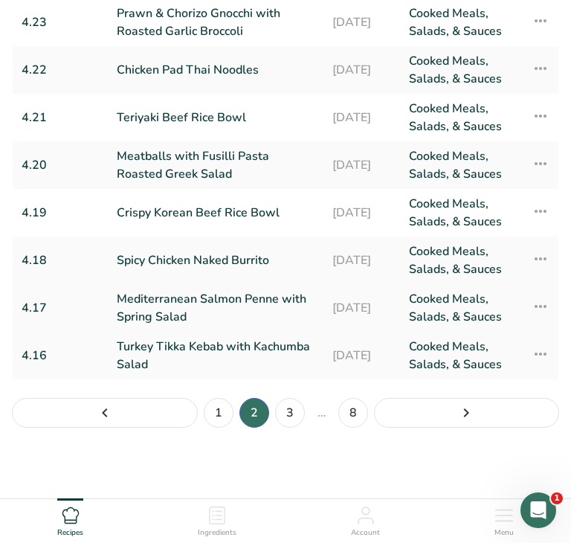
click at [108, 302] on tr "4.17 Mediterranean Salmon Penne with Spring Salad 29-03-2025 Cooked Meals, Sala…" at bounding box center [286, 308] width 546 height 48
click at [109, 303] on td "Mediterranean Salmon Penne with Spring Salad" at bounding box center [216, 308] width 216 height 48
click at [272, 310] on link "Mediterranean Salmon Penne with Spring Salad" at bounding box center [216, 308] width 198 height 36
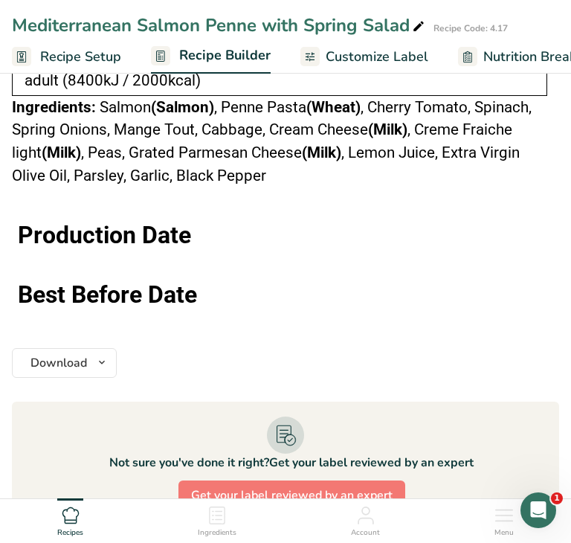
scroll to position [1636, 0]
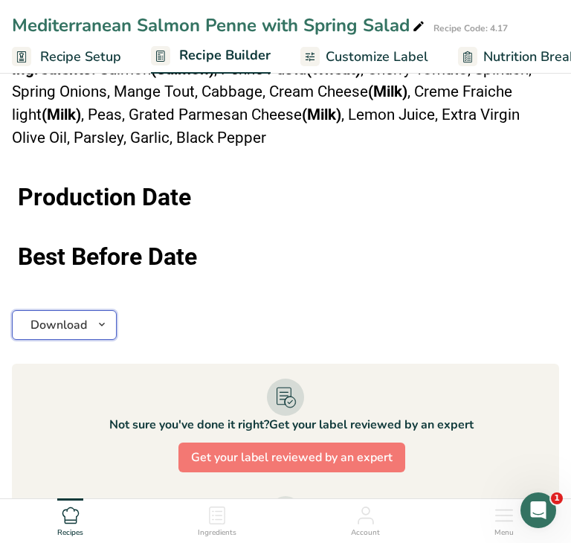
click at [96, 322] on icon "button" at bounding box center [102, 324] width 12 height 19
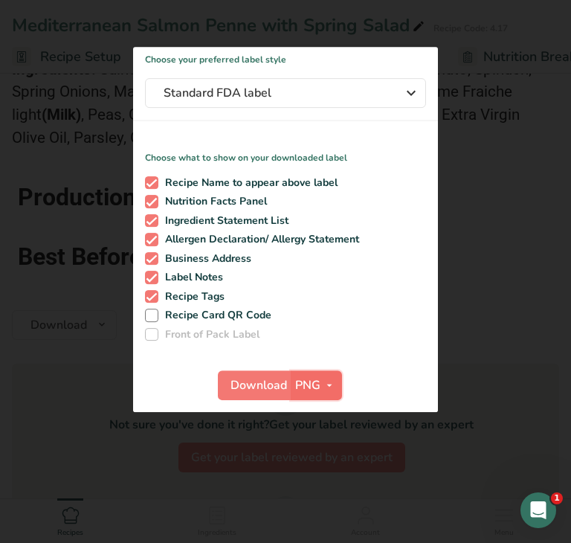
click at [318, 387] on span "PNG" at bounding box center [307, 385] width 25 height 18
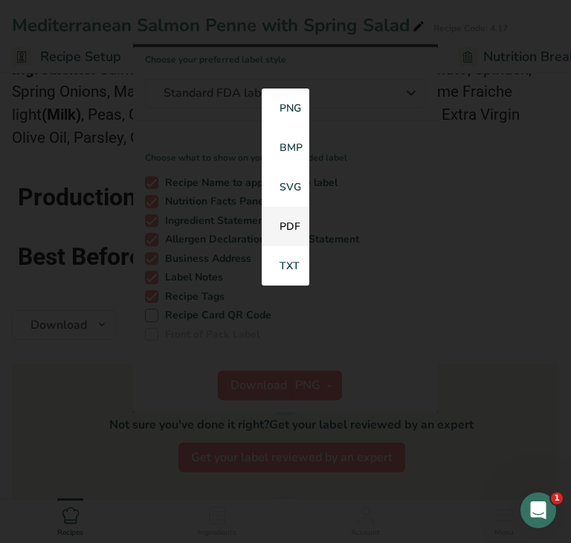
click at [295, 226] on link "PDF" at bounding box center [286, 226] width 48 height 39
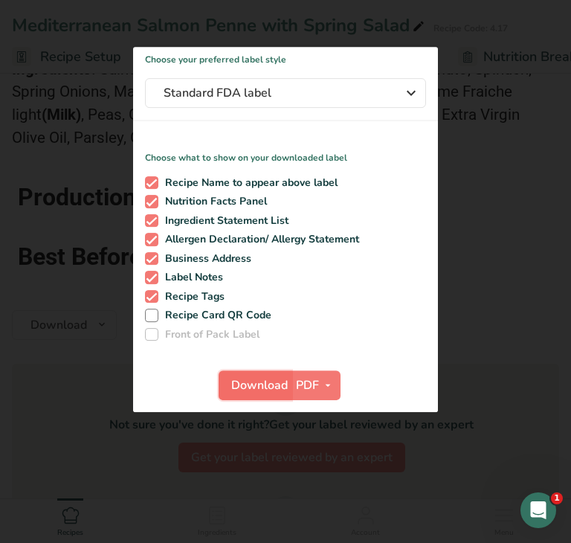
click at [262, 391] on span "Download" at bounding box center [259, 385] width 57 height 18
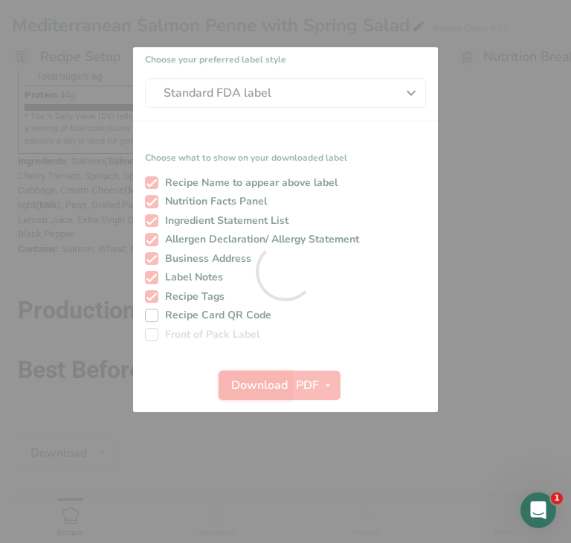
scroll to position [0, 0]
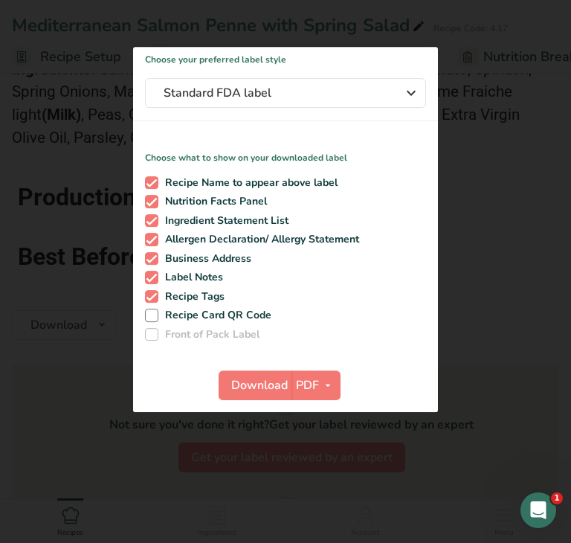
click at [77, 335] on div at bounding box center [285, 271] width 571 height 543
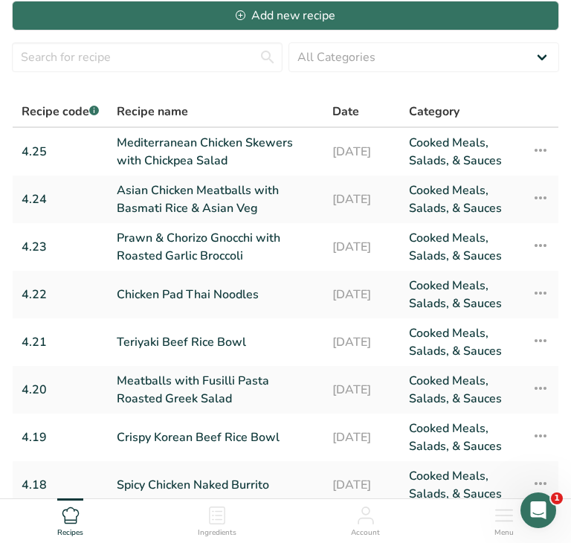
scroll to position [269, 0]
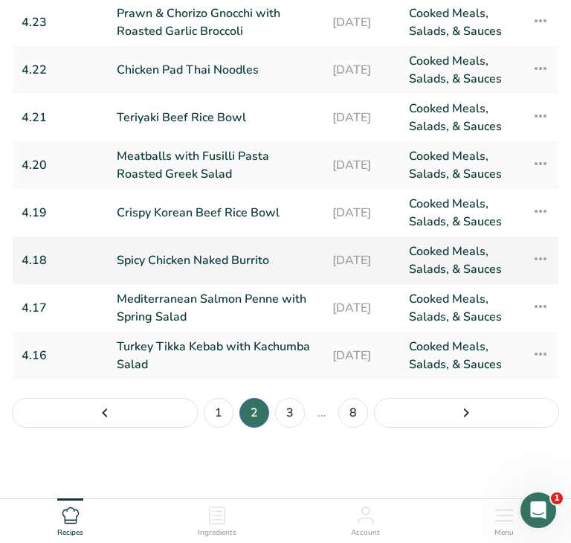
click at [203, 265] on link "Spicy Chicken Naked Burrito" at bounding box center [216, 260] width 198 height 36
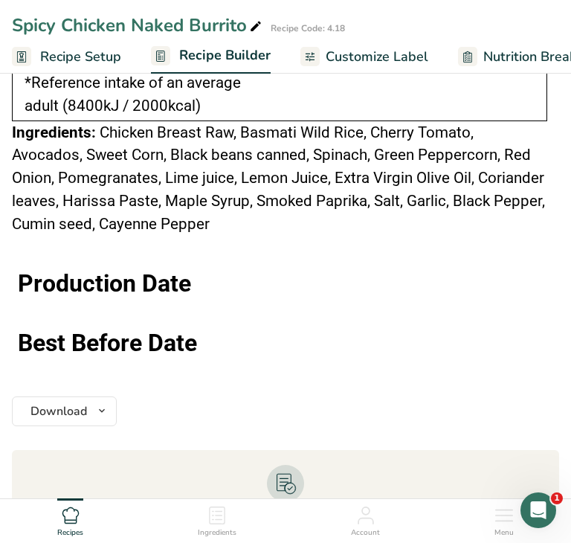
scroll to position [1987, 0]
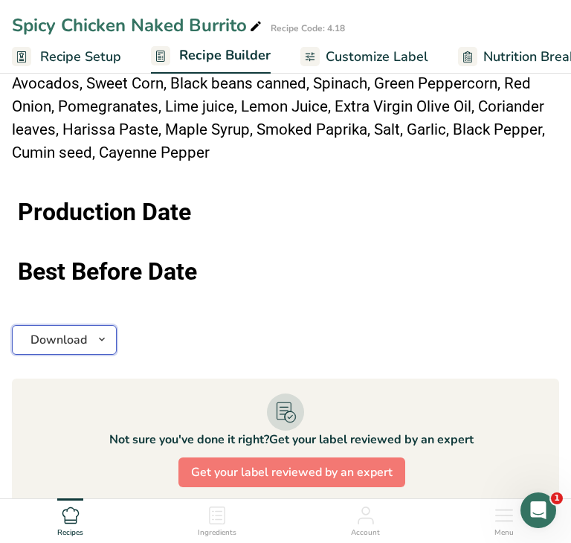
click at [102, 334] on icon "button" at bounding box center [102, 339] width 12 height 19
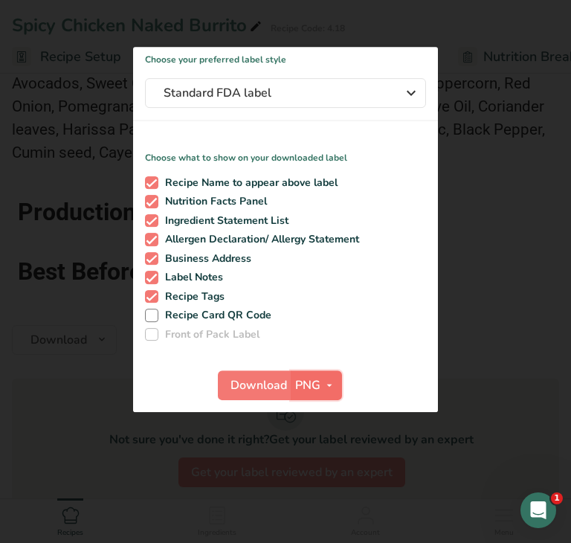
click at [316, 388] on span "PNG" at bounding box center [307, 385] width 25 height 18
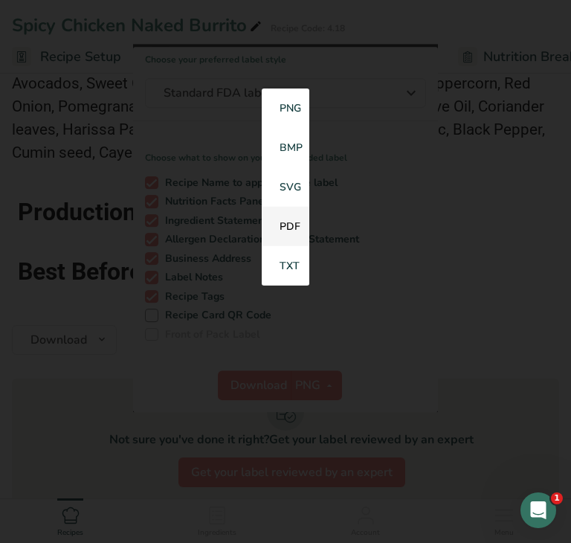
click at [302, 232] on link "PDF" at bounding box center [286, 226] width 48 height 39
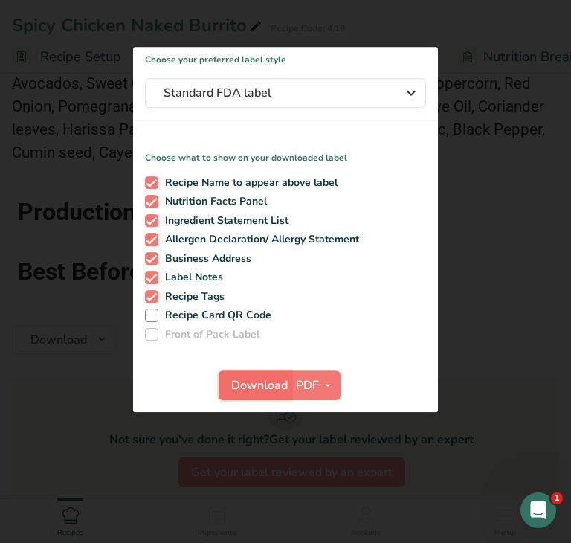
click at [260, 398] on button "Download" at bounding box center [255, 385] width 73 height 30
click at [53, 367] on div at bounding box center [285, 271] width 571 height 543
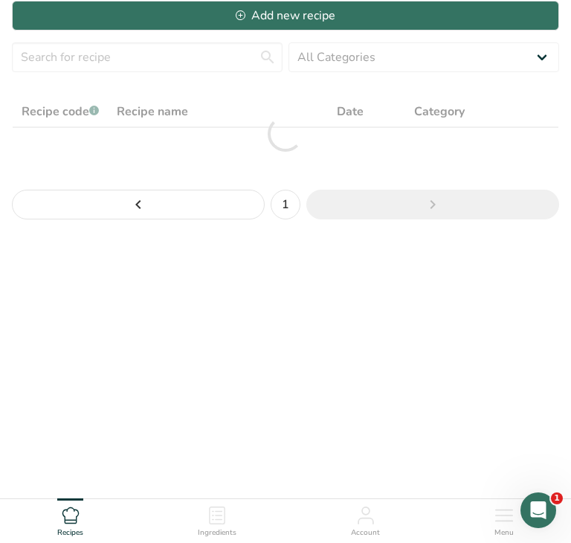
scroll to position [45, 0]
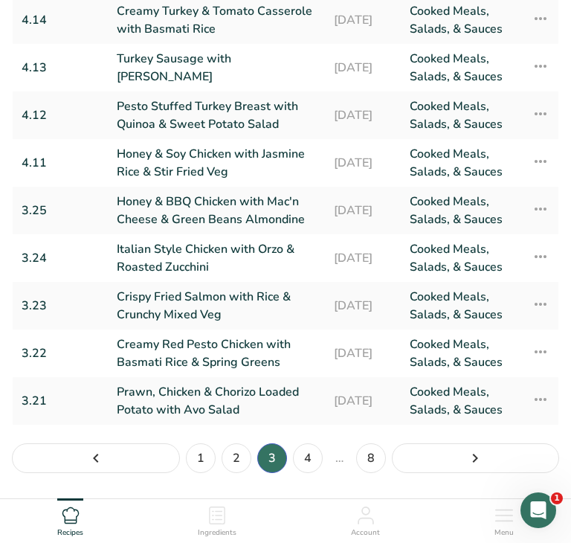
scroll to position [287, 0]
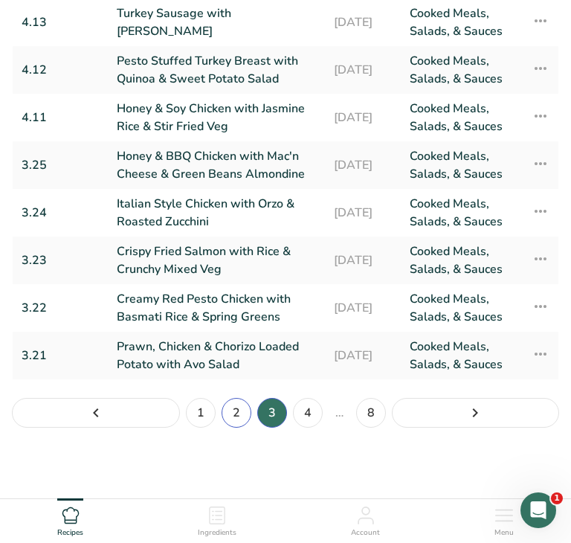
click at [235, 413] on link "2" at bounding box center [237, 413] width 30 height 30
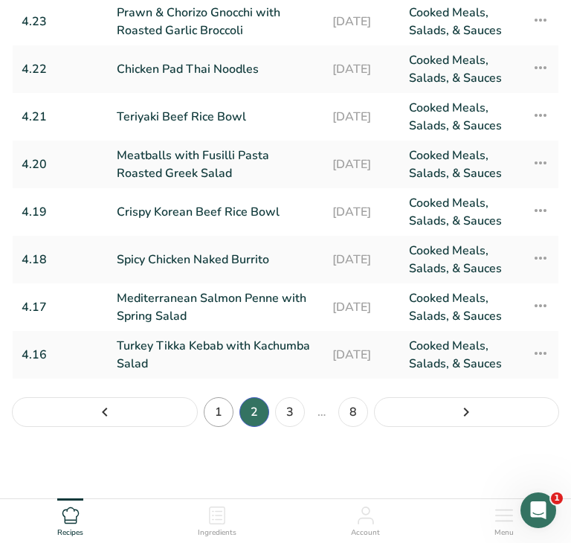
scroll to position [269, 0]
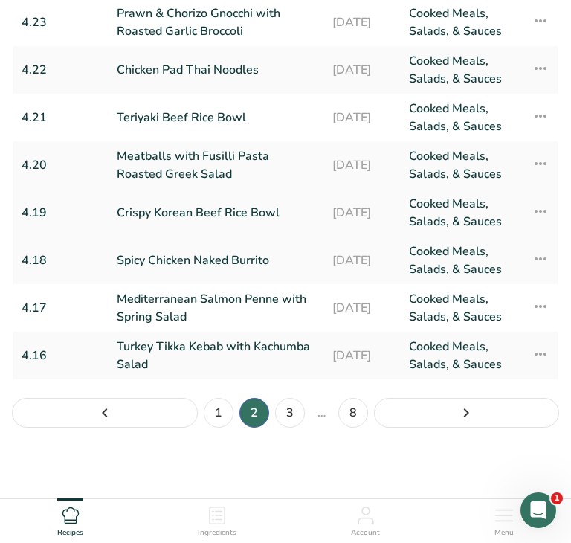
click at [202, 218] on link "Crispy Korean Beef Rice Bowl" at bounding box center [216, 213] width 198 height 36
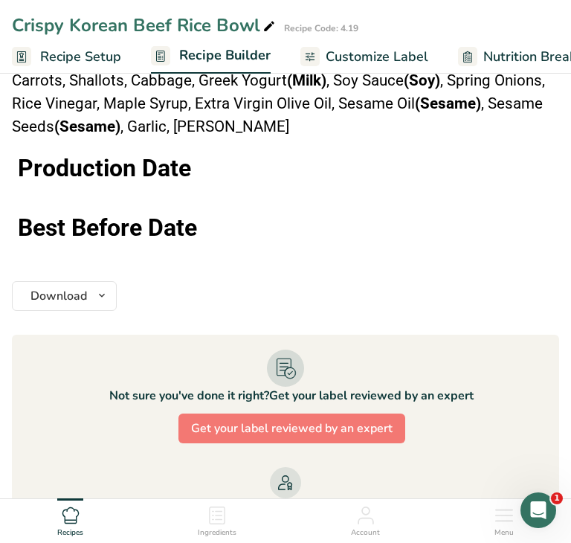
scroll to position [1743, 0]
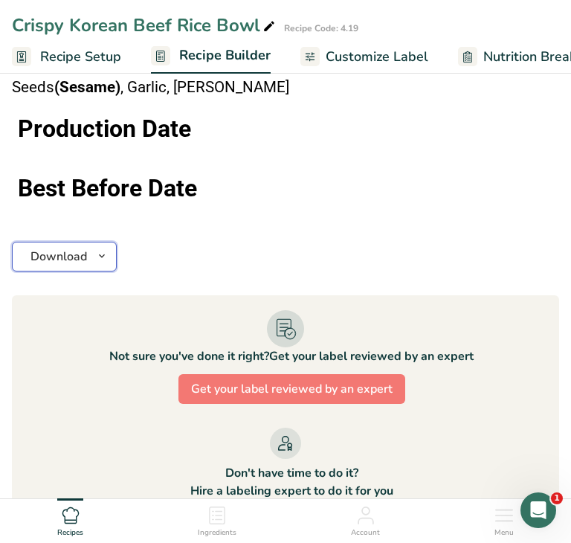
click at [103, 251] on icon "button" at bounding box center [102, 256] width 12 height 19
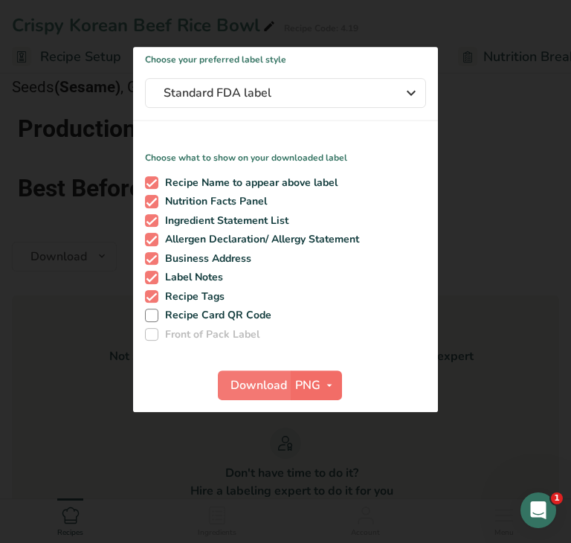
click at [315, 390] on span "PNG" at bounding box center [307, 385] width 25 height 18
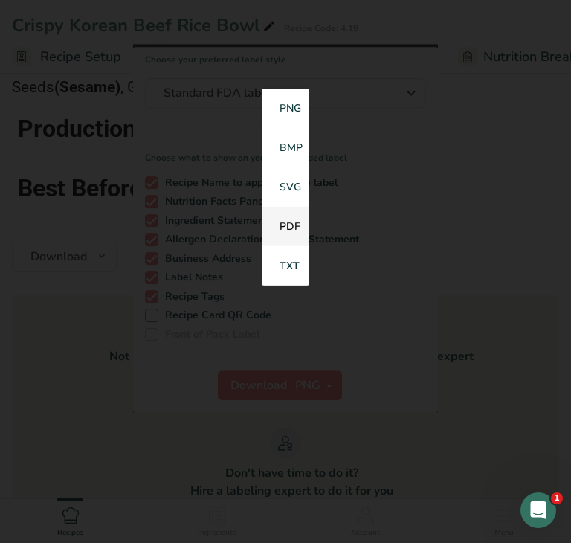
click at [292, 231] on link "PDF" at bounding box center [286, 226] width 48 height 39
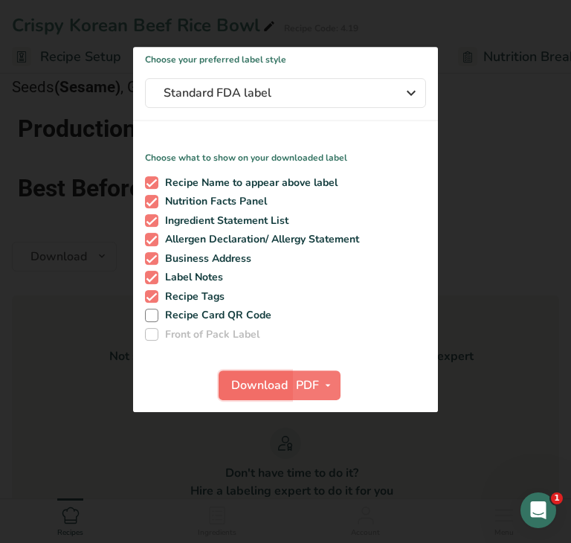
click at [261, 393] on span "Download" at bounding box center [259, 385] width 57 height 18
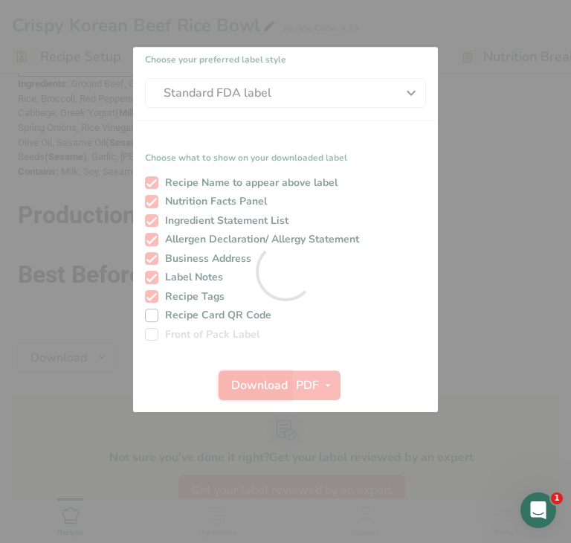
scroll to position [0, 0]
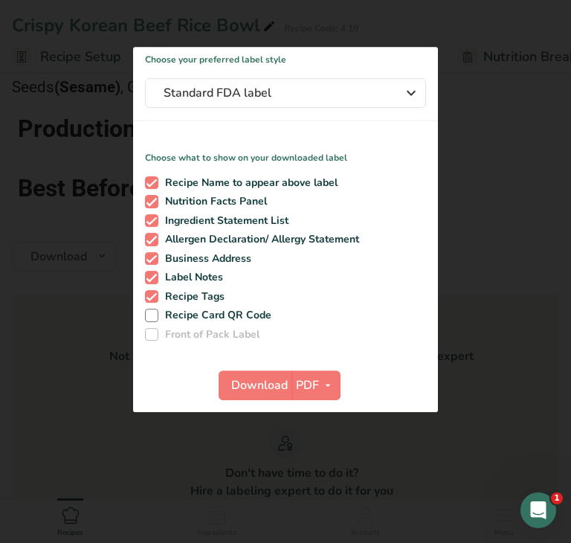
click at [48, 356] on div at bounding box center [285, 271] width 571 height 543
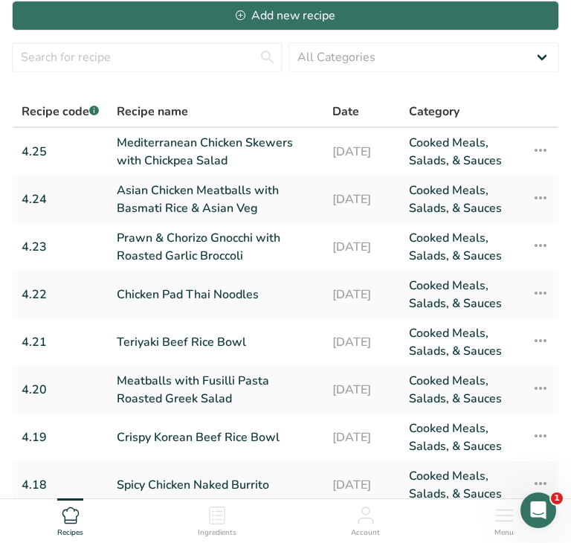
scroll to position [269, 0]
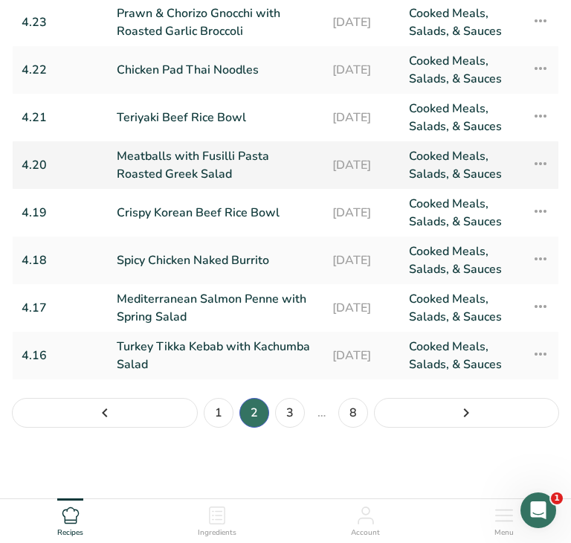
click at [219, 165] on link "Meatballs with Fusilli Pasta Roasted Greek Salad" at bounding box center [216, 165] width 198 height 36
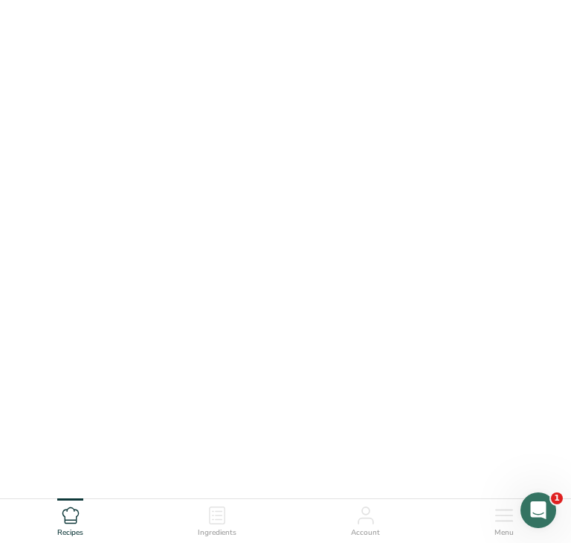
click at [219, 165] on link "Meatballs with Fusilli Pasta Roasted Greek Salad" at bounding box center [216, 165] width 198 height 36
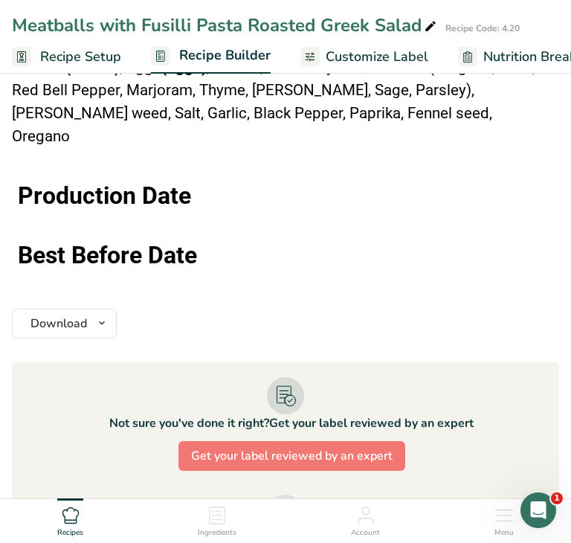
scroll to position [2100, 0]
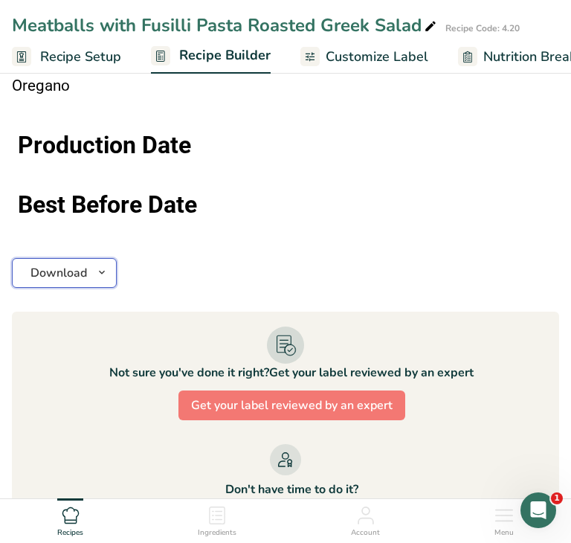
click at [97, 263] on icon "button" at bounding box center [102, 272] width 12 height 19
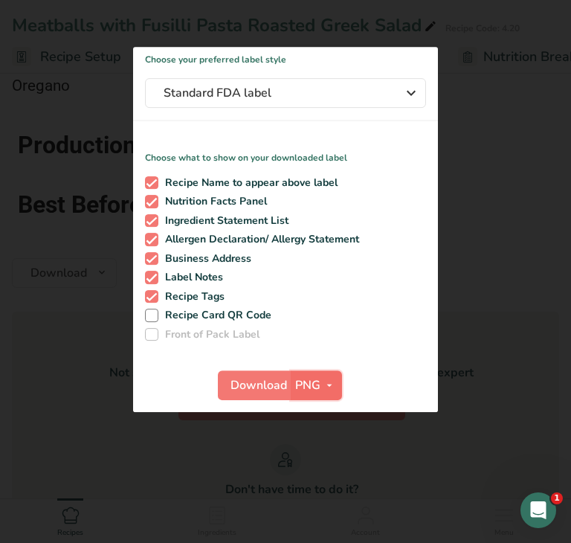
click at [321, 387] on span "button" at bounding box center [330, 385] width 18 height 18
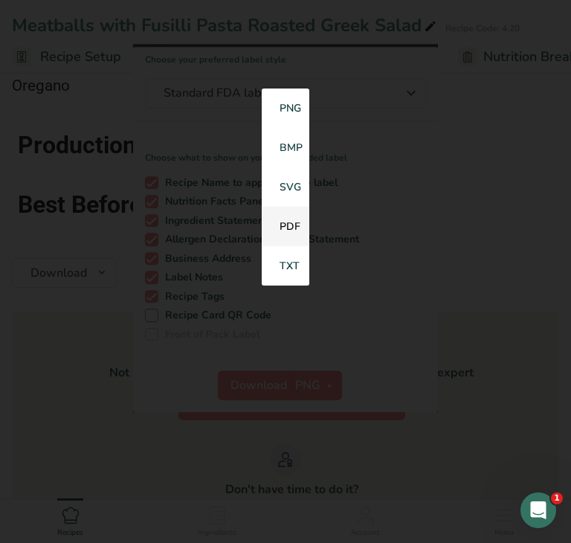
click at [289, 228] on link "PDF" at bounding box center [286, 226] width 48 height 39
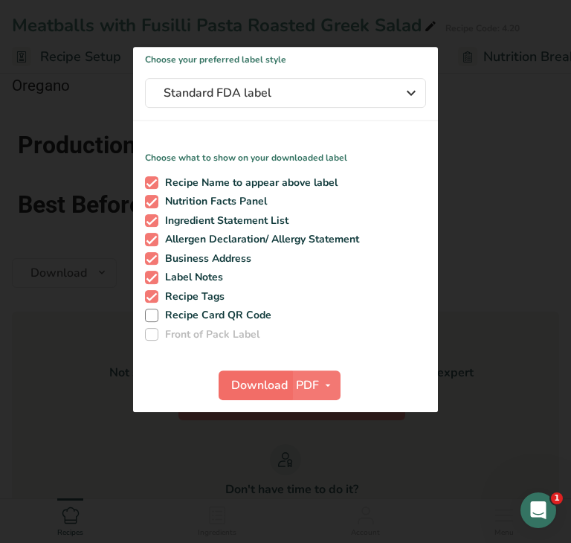
click at [262, 389] on span "Download" at bounding box center [259, 385] width 57 height 18
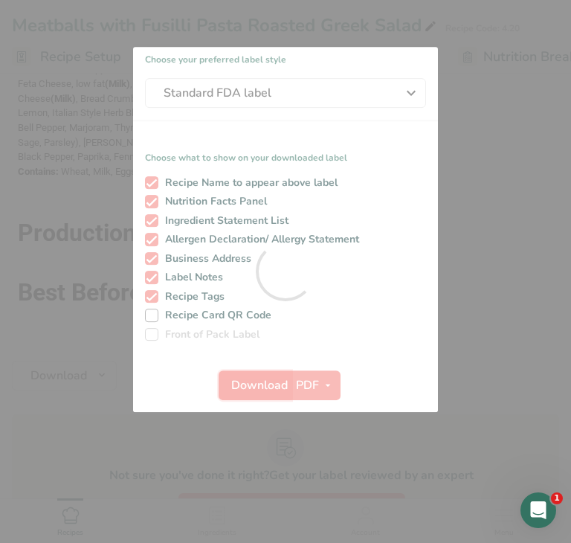
scroll to position [0, 0]
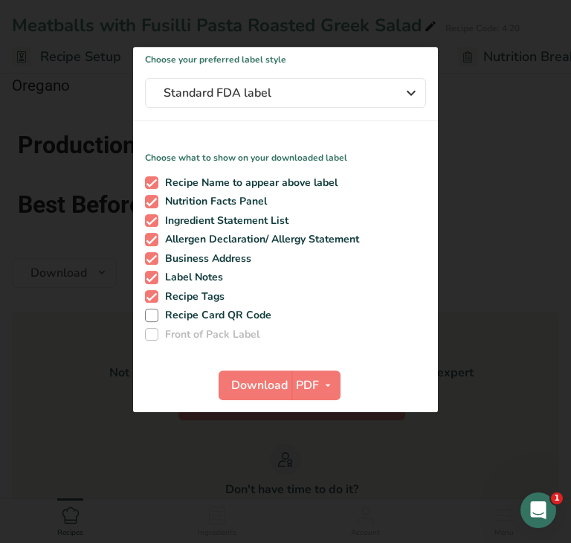
click at [30, 359] on div at bounding box center [285, 271] width 571 height 543
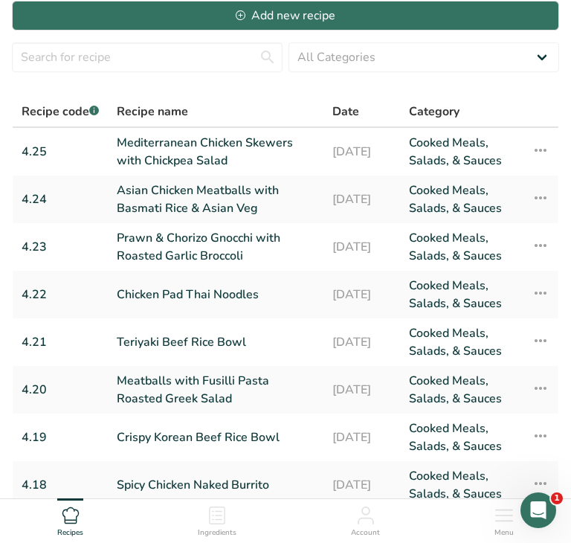
scroll to position [269, 0]
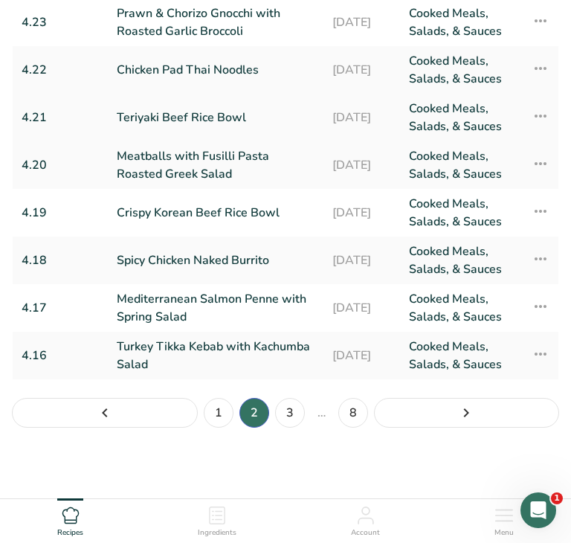
click at [103, 115] on td "4.21" at bounding box center [60, 118] width 95 height 48
click at [158, 121] on link "Teriyaki Beef Rice Bowl" at bounding box center [216, 118] width 198 height 36
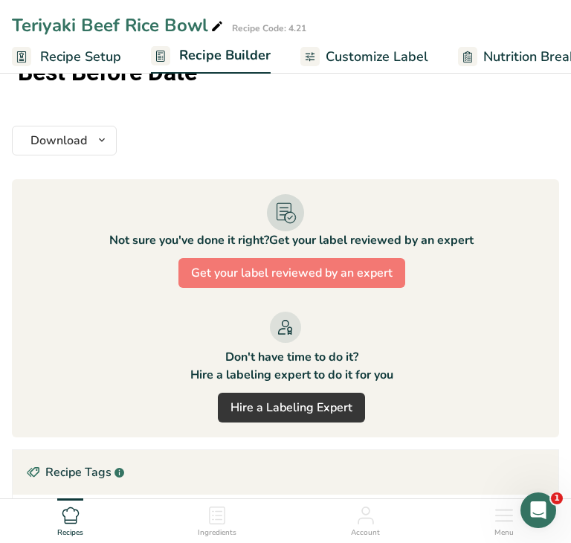
scroll to position [2016, 0]
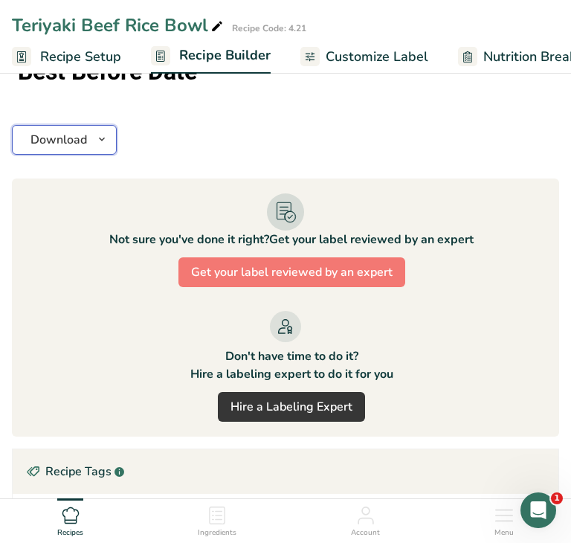
click at [94, 131] on span "button" at bounding box center [102, 140] width 18 height 18
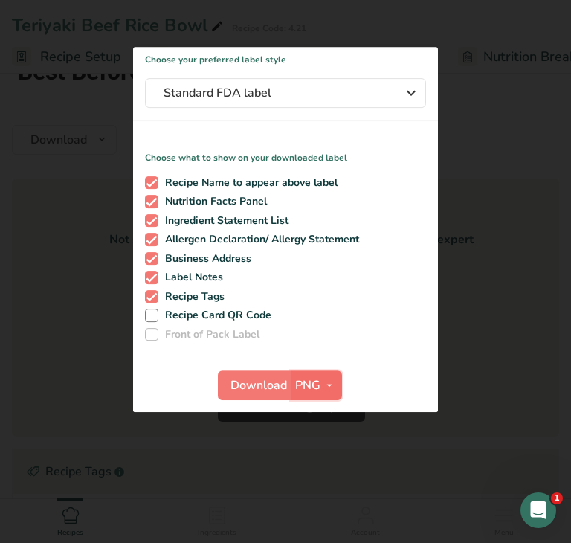
click at [309, 390] on span "PNG" at bounding box center [307, 385] width 25 height 18
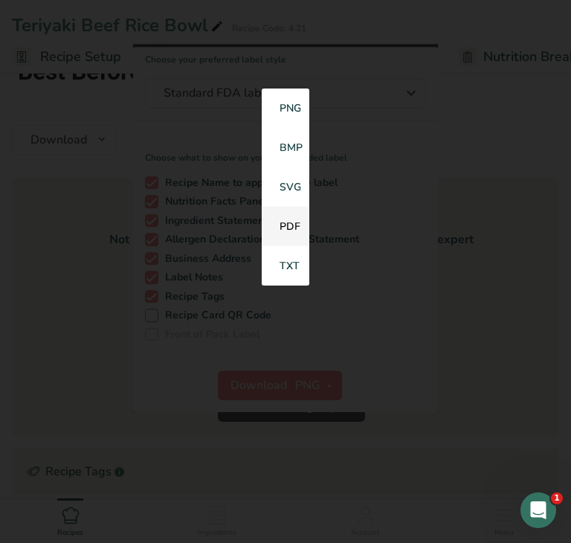
click at [289, 237] on link "PDF" at bounding box center [286, 226] width 48 height 39
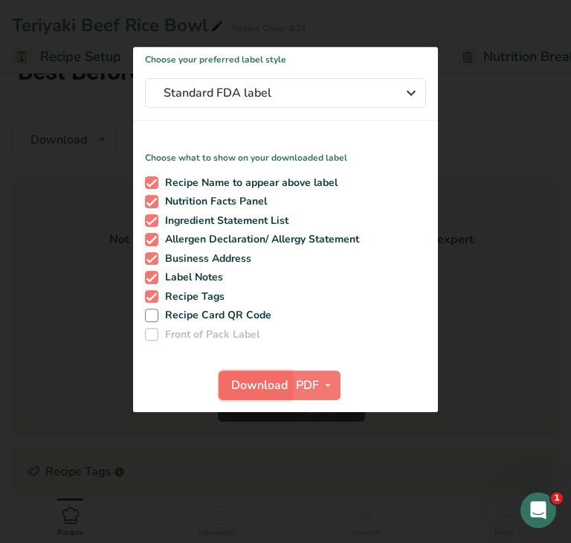
click at [260, 388] on span "Download" at bounding box center [259, 385] width 57 height 18
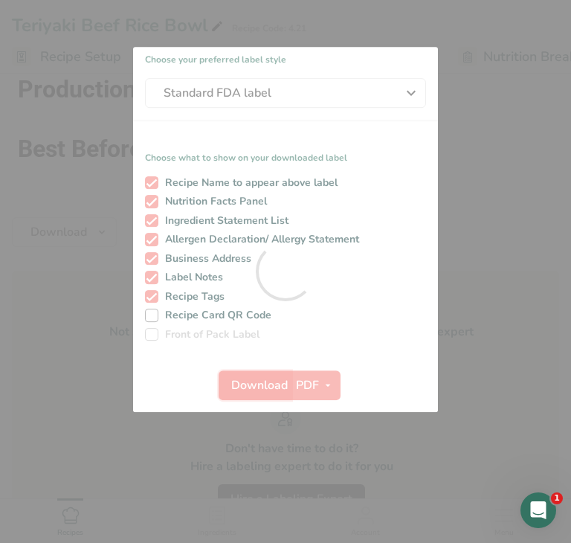
scroll to position [0, 0]
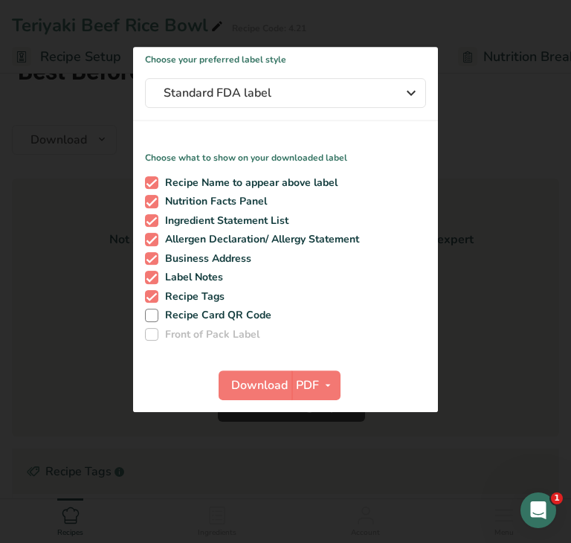
click at [74, 360] on div at bounding box center [285, 271] width 571 height 543
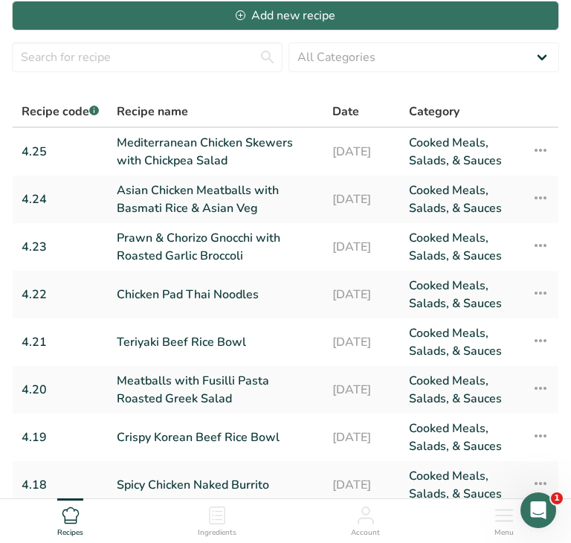
scroll to position [269, 0]
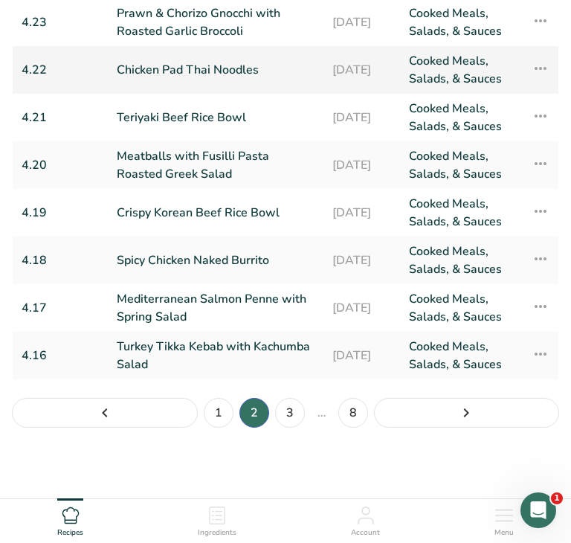
click at [198, 71] on link "Chicken Pad Thai Noodles" at bounding box center [216, 70] width 198 height 36
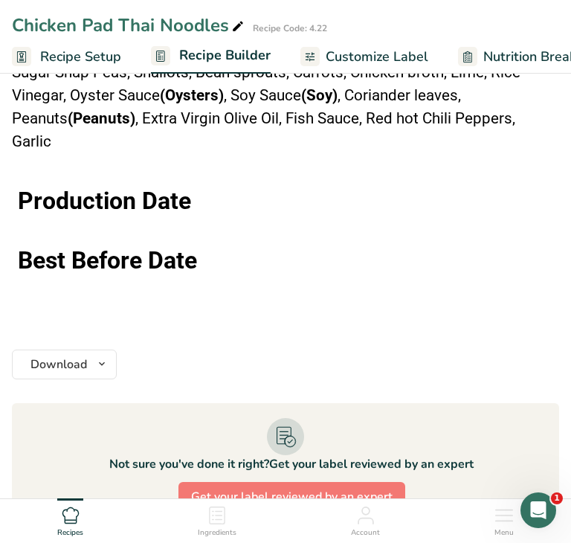
scroll to position [1770, 0]
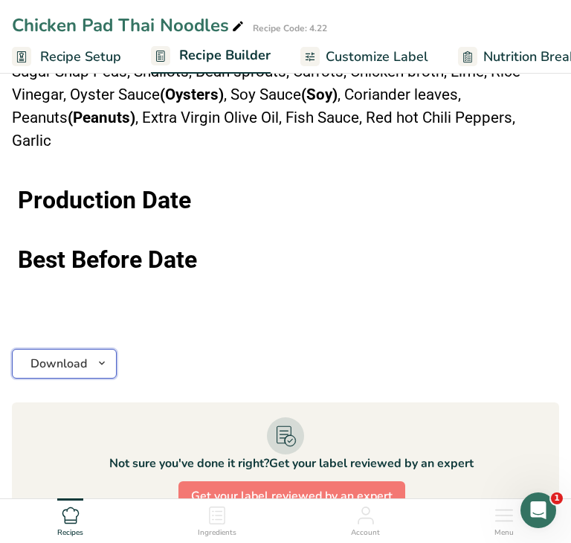
click at [102, 354] on icon "button" at bounding box center [102, 363] width 12 height 19
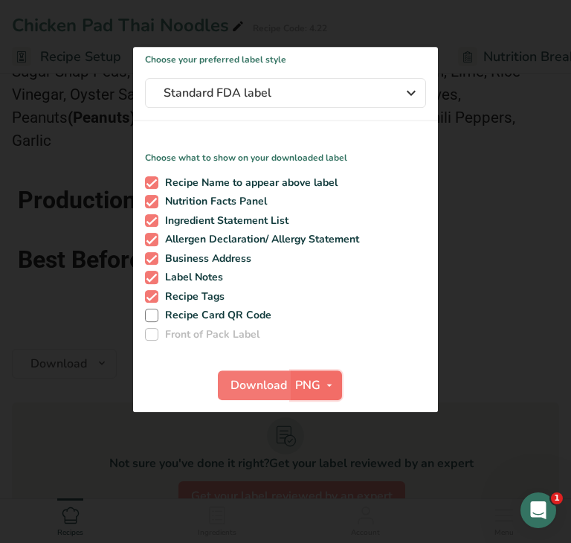
click at [311, 392] on span "PNG" at bounding box center [307, 385] width 25 height 18
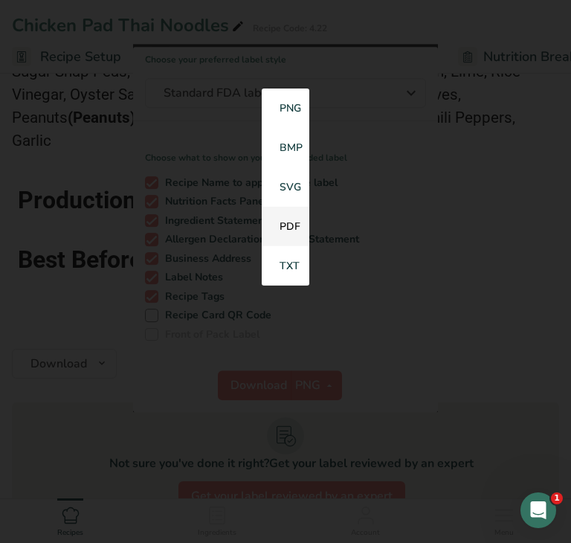
click at [294, 234] on link "PDF" at bounding box center [286, 226] width 48 height 39
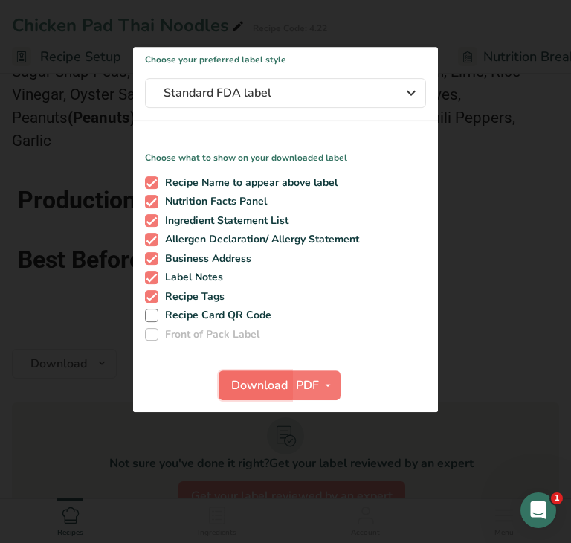
click at [259, 390] on span "Download" at bounding box center [259, 385] width 57 height 18
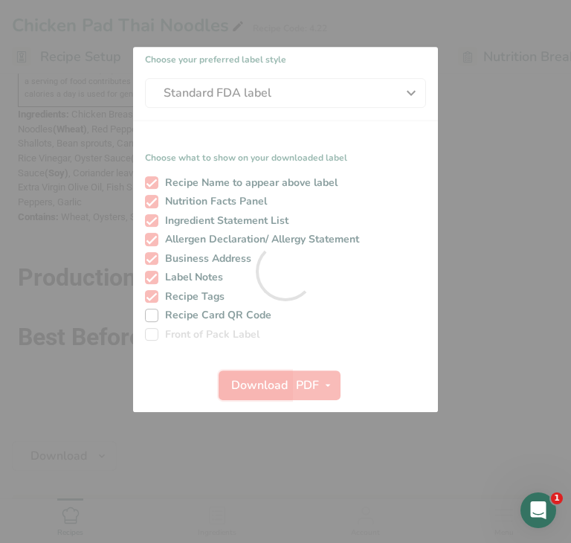
scroll to position [0, 0]
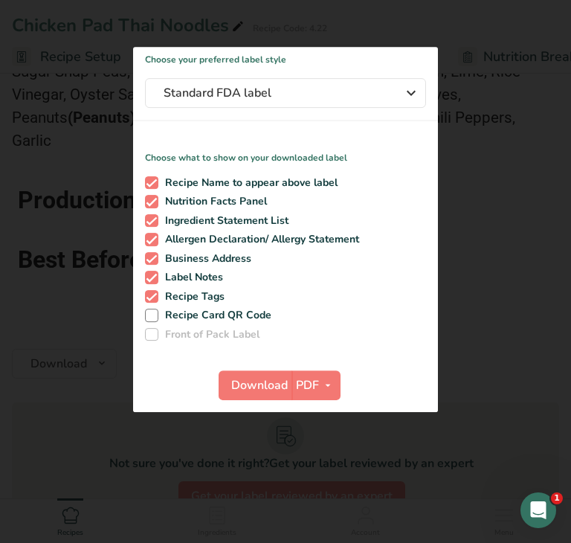
click at [51, 287] on div at bounding box center [285, 271] width 571 height 543
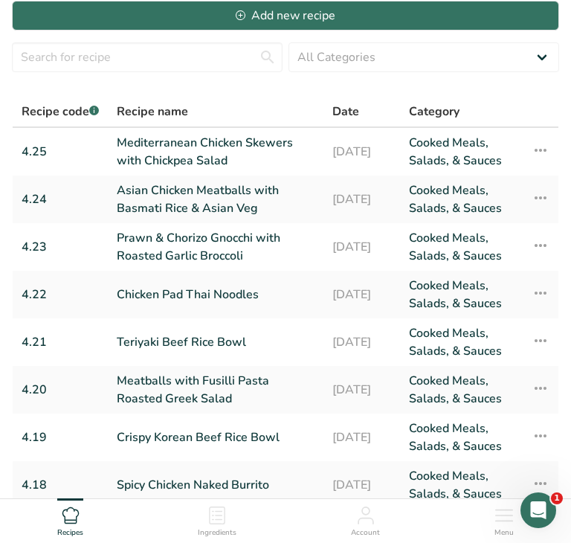
scroll to position [269, 0]
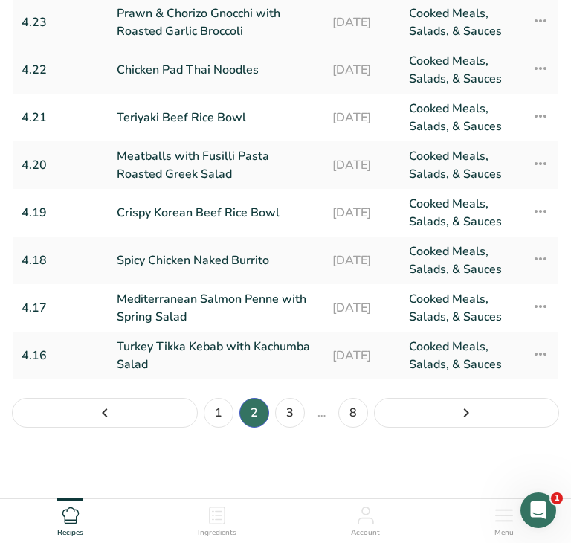
click at [210, 22] on link "Prawn & Chorizo Gnocchi with Roasted Garlic Broccoli" at bounding box center [216, 22] width 198 height 36
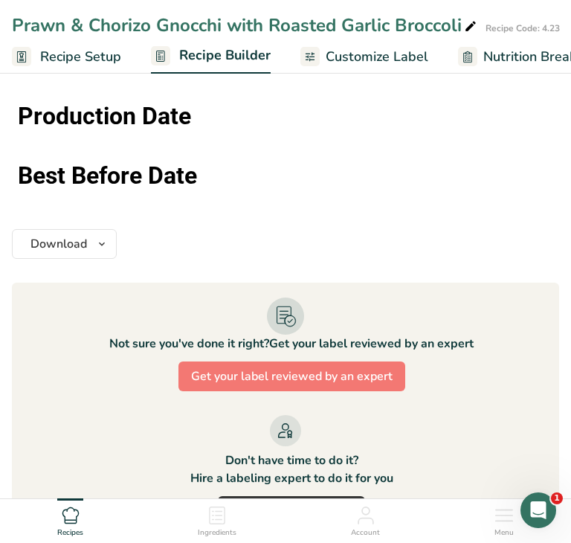
scroll to position [1476, 0]
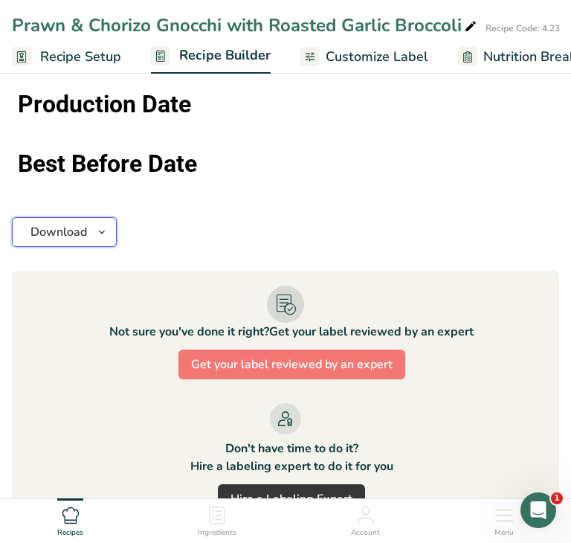
click at [96, 229] on icon "button" at bounding box center [102, 232] width 12 height 19
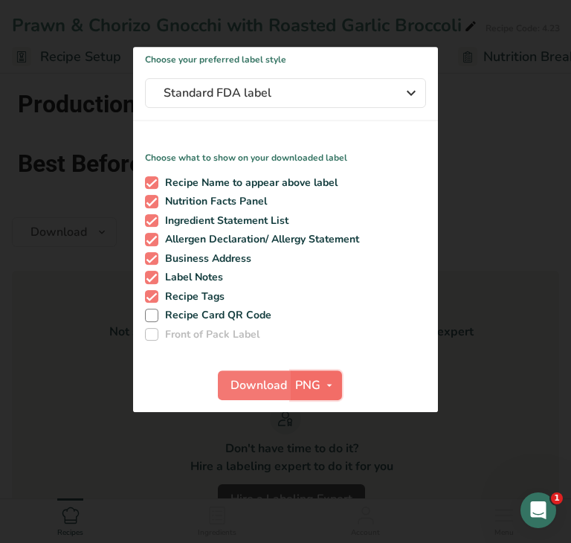
click at [317, 389] on span "PNG" at bounding box center [307, 385] width 25 height 18
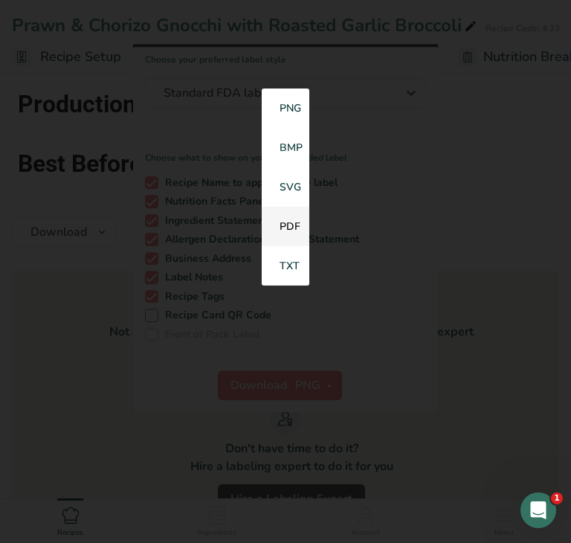
click at [287, 231] on link "PDF" at bounding box center [286, 226] width 48 height 39
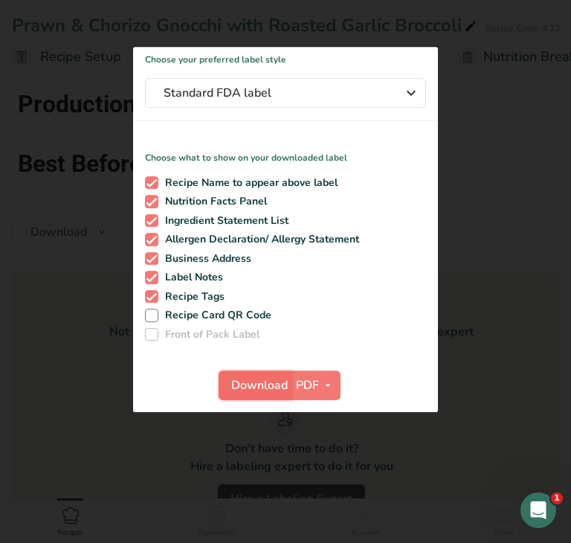
click at [257, 389] on span "Download" at bounding box center [259, 385] width 57 height 18
drag, startPoint x: 59, startPoint y: 359, endPoint x: 55, endPoint y: 352, distance: 7.7
click at [58, 357] on div at bounding box center [285, 271] width 571 height 543
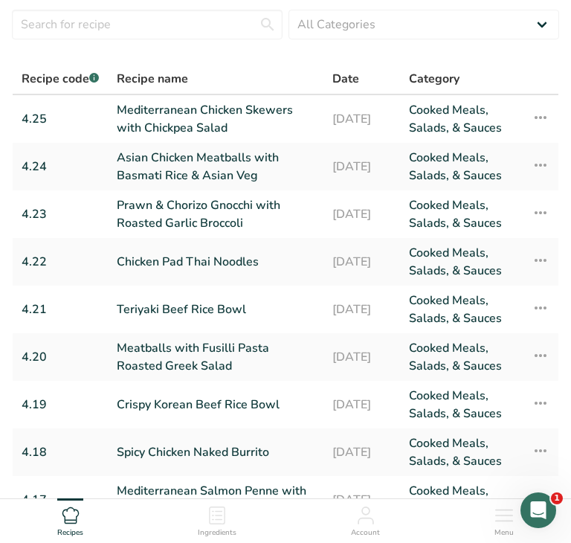
scroll to position [77, 0]
click at [178, 169] on link "Asian Chicken Meatballs with Basmati Rice & Asian Veg" at bounding box center [216, 167] width 198 height 36
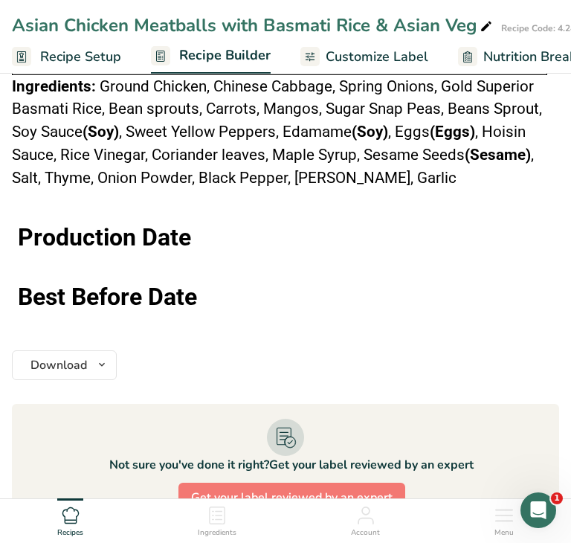
scroll to position [2123, 0]
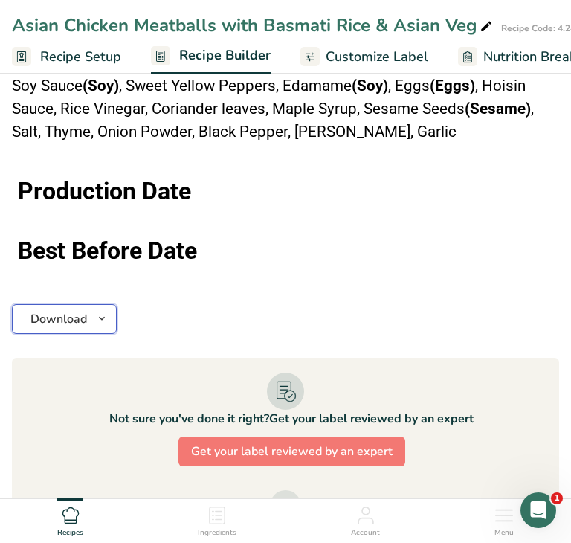
click at [101, 314] on icon "button" at bounding box center [102, 318] width 12 height 19
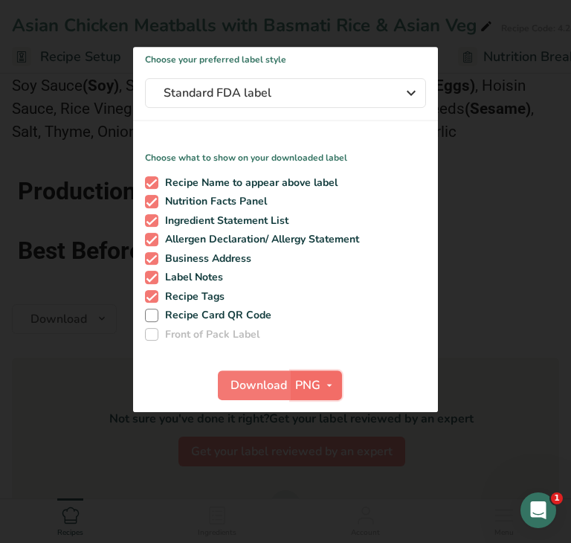
click at [312, 385] on span "PNG" at bounding box center [307, 385] width 25 height 18
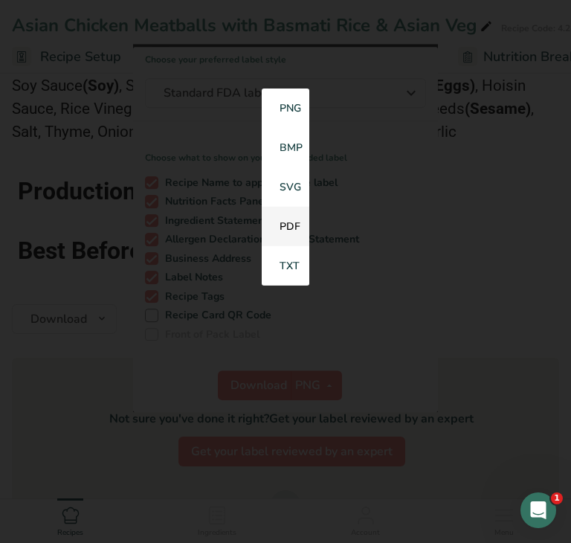
click at [289, 231] on link "PDF" at bounding box center [286, 226] width 48 height 39
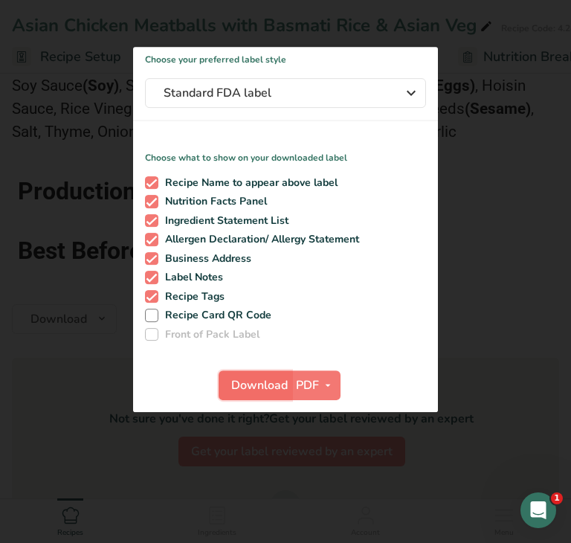
click at [256, 393] on span "Download" at bounding box center [259, 385] width 57 height 18
click at [52, 353] on div at bounding box center [285, 271] width 571 height 543
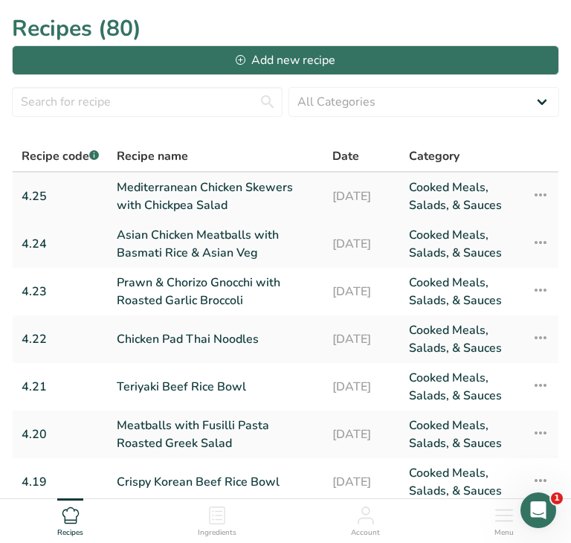
click at [259, 200] on link "Mediterranean Chicken Skewers with Chickpea Salad" at bounding box center [216, 197] width 198 height 36
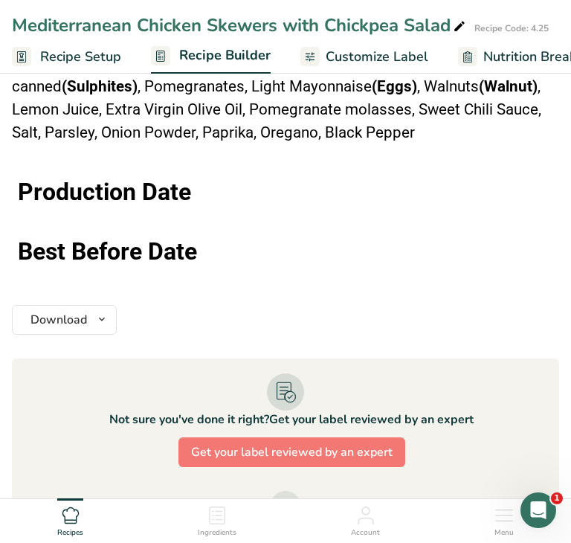
scroll to position [1759, 0]
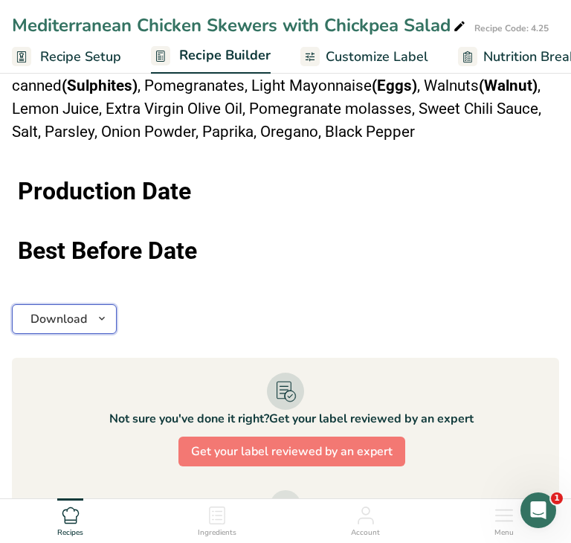
click at [102, 315] on icon "button" at bounding box center [102, 318] width 12 height 19
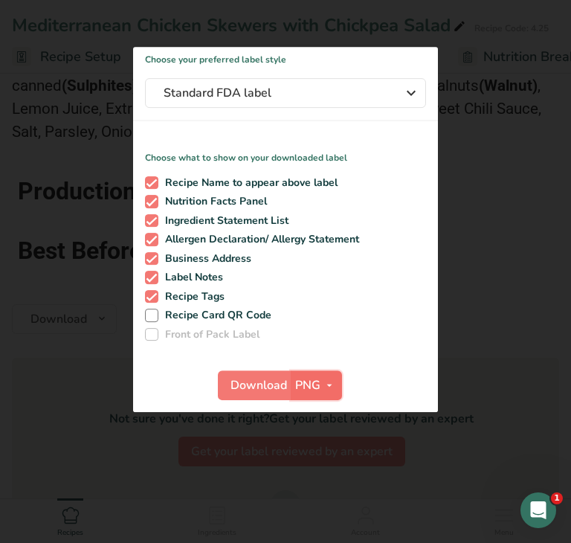
click at [316, 388] on span "PNG" at bounding box center [307, 385] width 25 height 18
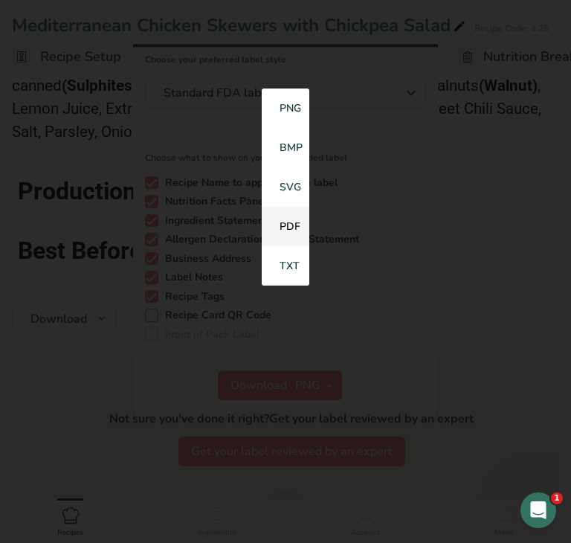
click at [290, 231] on link "PDF" at bounding box center [286, 226] width 48 height 39
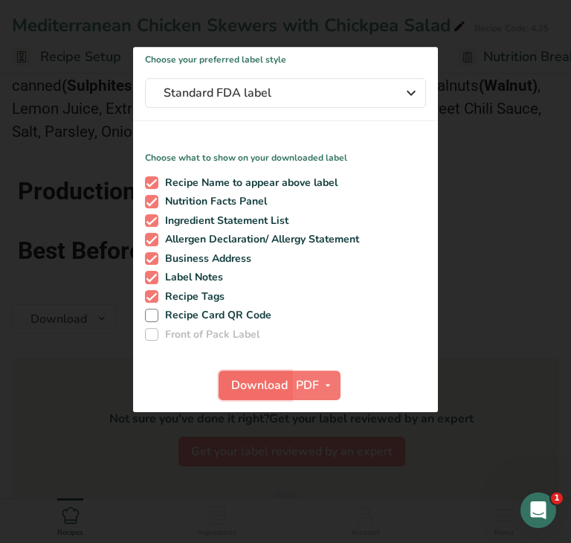
click at [250, 390] on span "Download" at bounding box center [259, 385] width 57 height 18
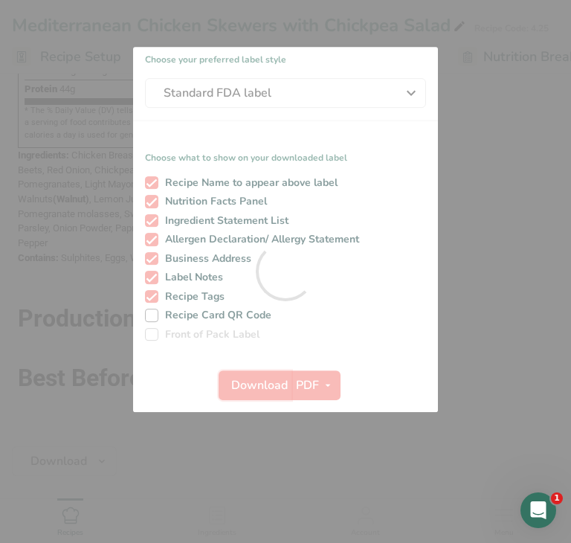
scroll to position [0, 0]
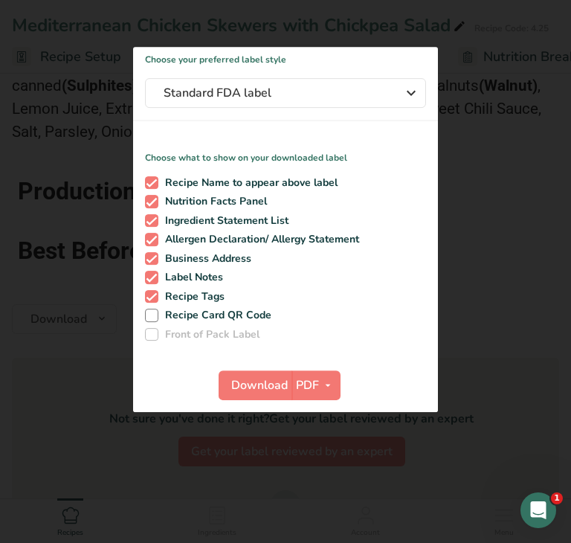
click at [39, 360] on div at bounding box center [285, 271] width 571 height 543
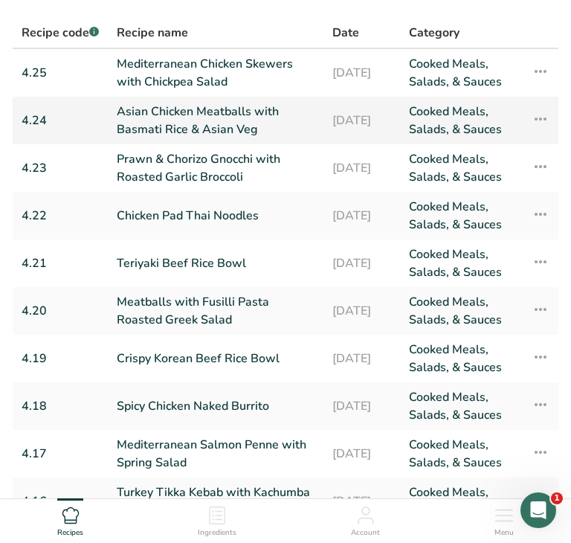
scroll to position [269, 0]
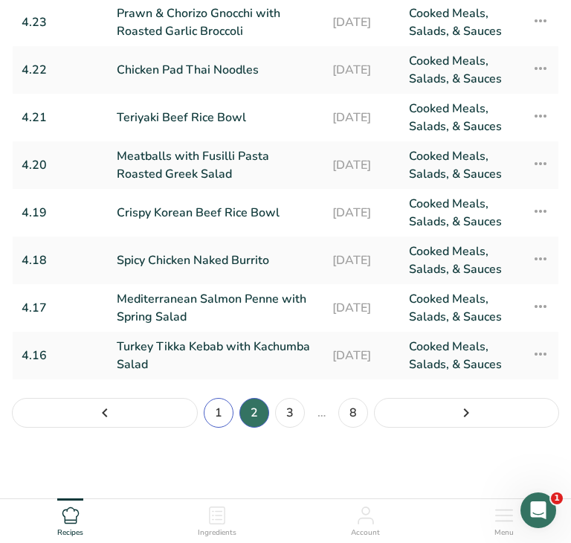
click at [222, 407] on link "1" at bounding box center [219, 413] width 30 height 30
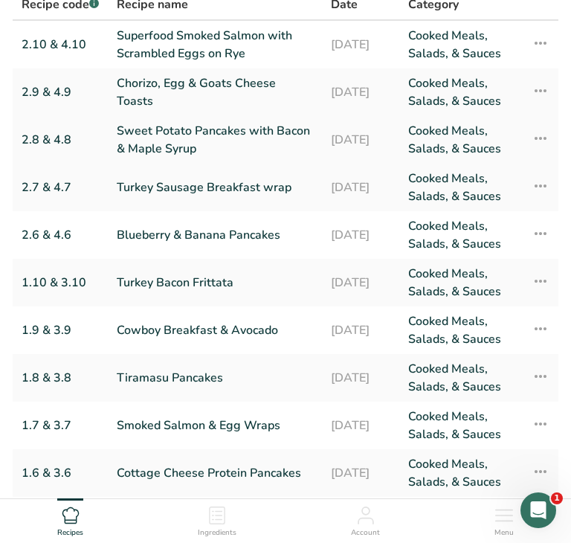
scroll to position [269, 0]
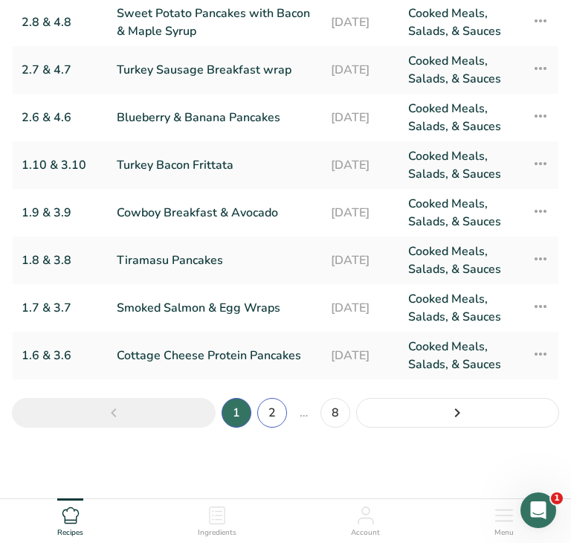
click at [268, 411] on link "2" at bounding box center [272, 413] width 30 height 30
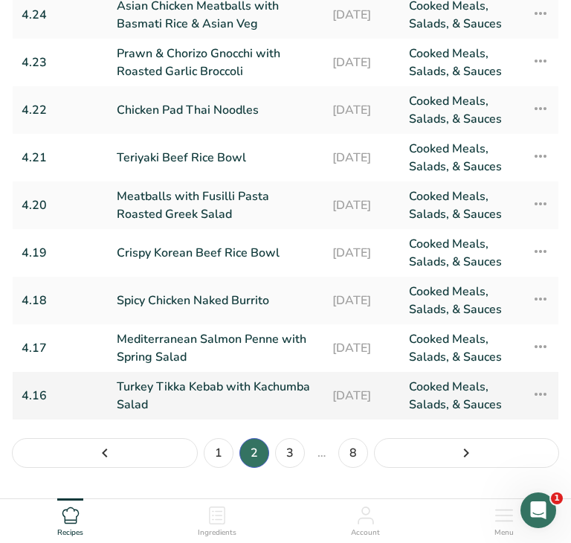
scroll to position [269, 0]
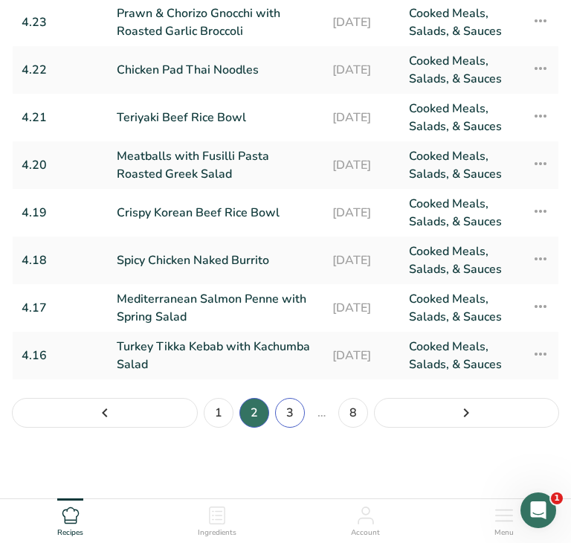
click at [288, 412] on link "3" at bounding box center [290, 413] width 30 height 30
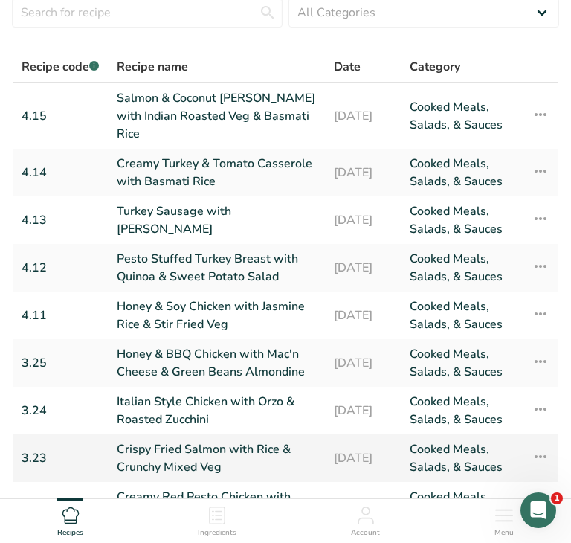
scroll to position [92, 0]
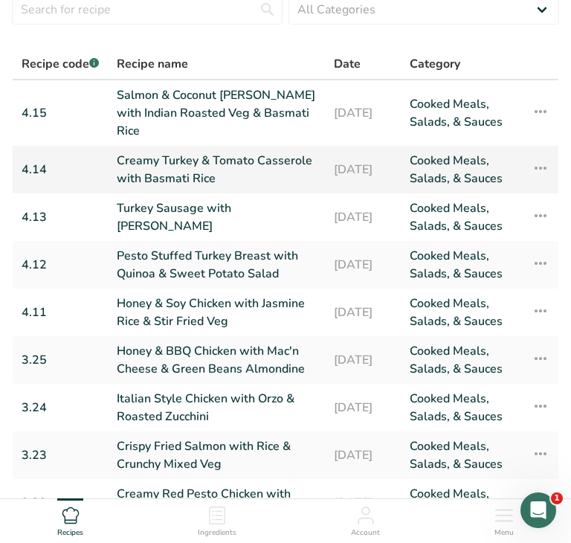
click at [213, 165] on link "Creamy Turkey & Tomato Casserole with Basmati Rice" at bounding box center [216, 170] width 199 height 36
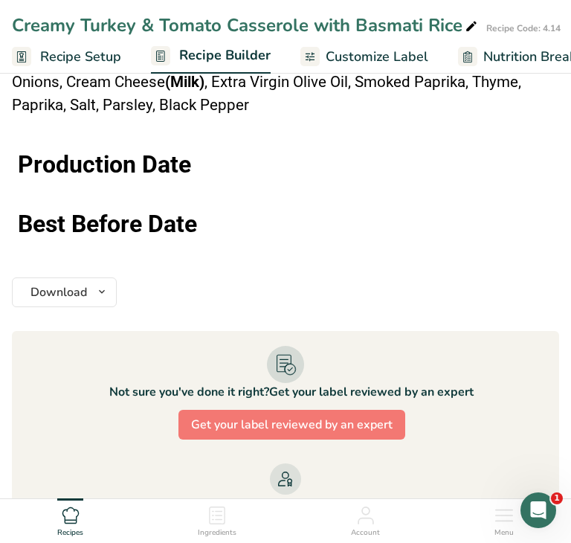
scroll to position [1671, 0]
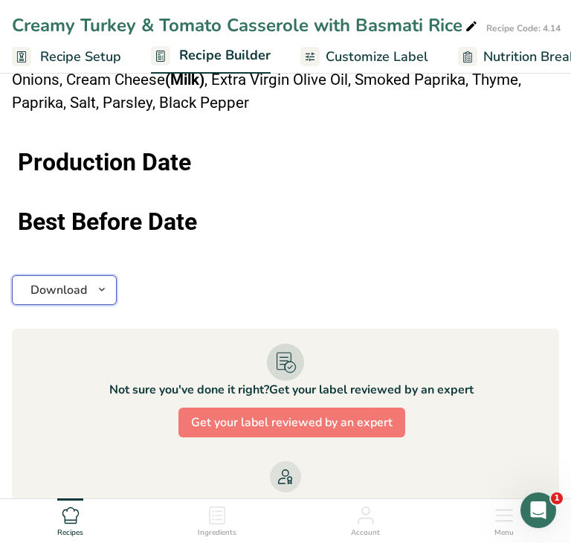
click at [102, 284] on icon "button" at bounding box center [102, 289] width 12 height 19
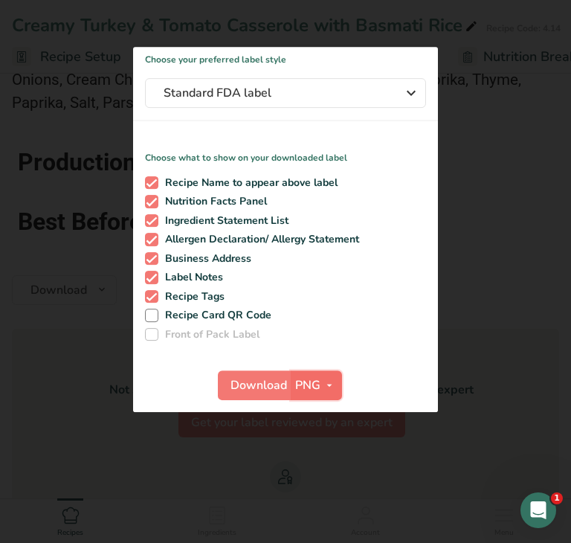
click at [318, 390] on span "PNG" at bounding box center [307, 385] width 25 height 18
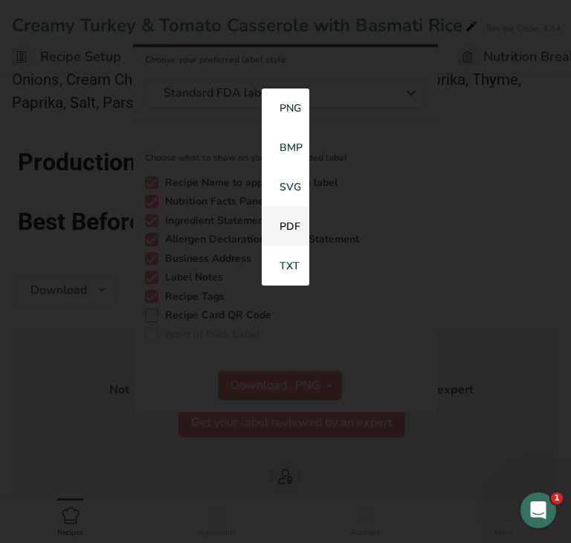
click at [291, 233] on link "PDF" at bounding box center [286, 226] width 48 height 39
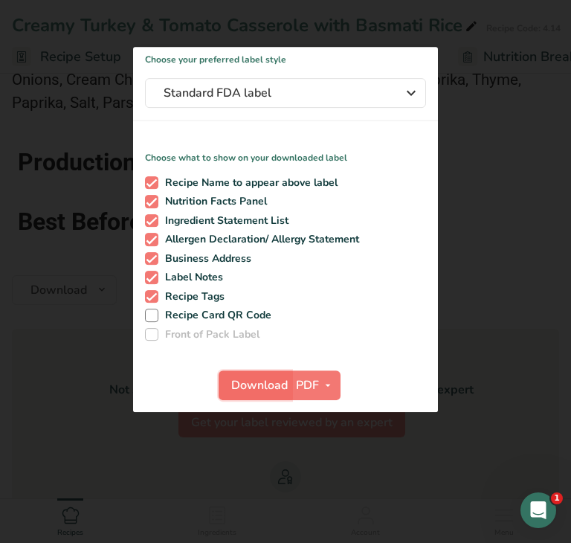
click at [255, 390] on span "Download" at bounding box center [259, 385] width 57 height 18
click at [69, 376] on div at bounding box center [285, 271] width 571 height 543
